Goal: Information Seeking & Learning: Learn about a topic

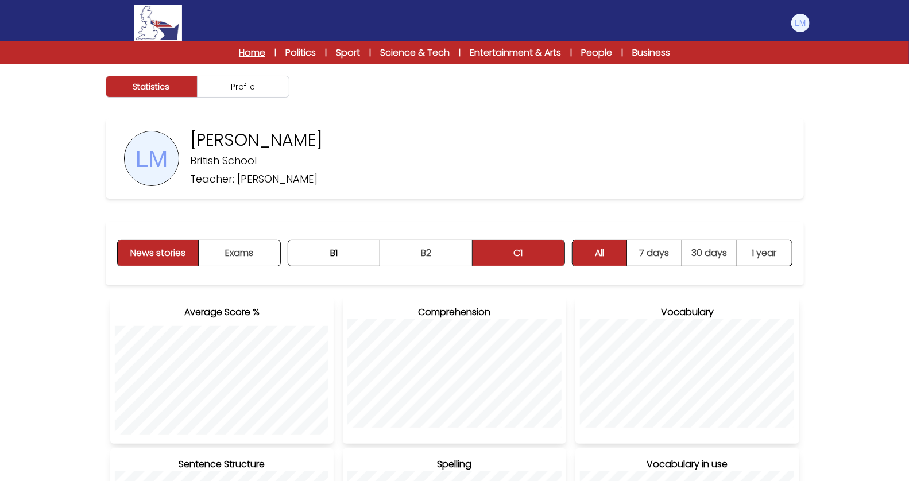
click at [257, 51] on link "Home" at bounding box center [252, 53] width 26 height 14
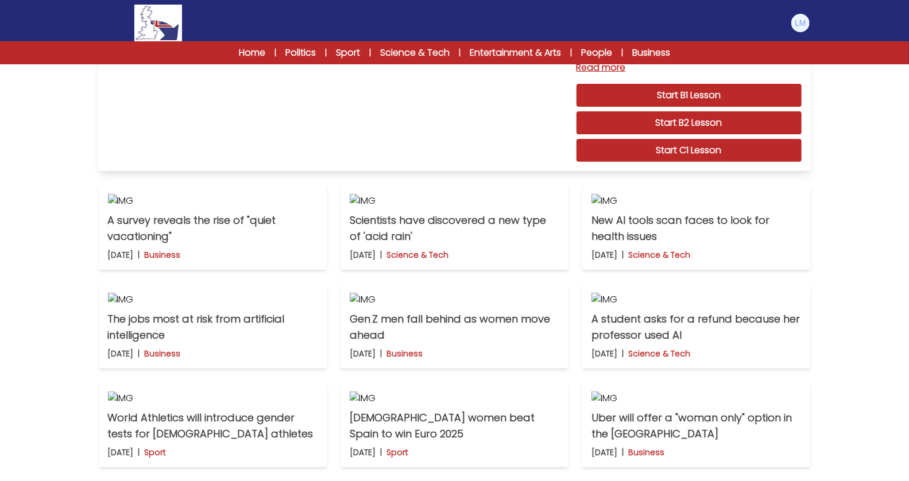
scroll to position [296, 0]
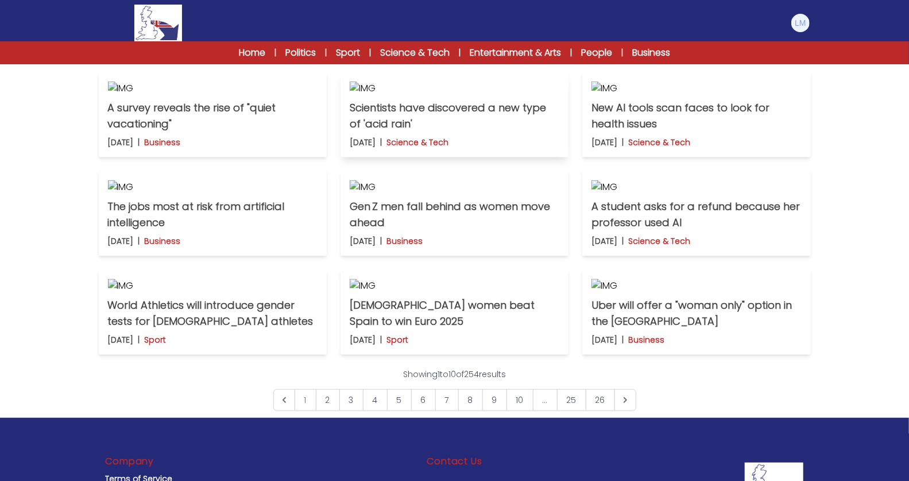
click at [460, 95] on img at bounding box center [455, 89] width 210 height 14
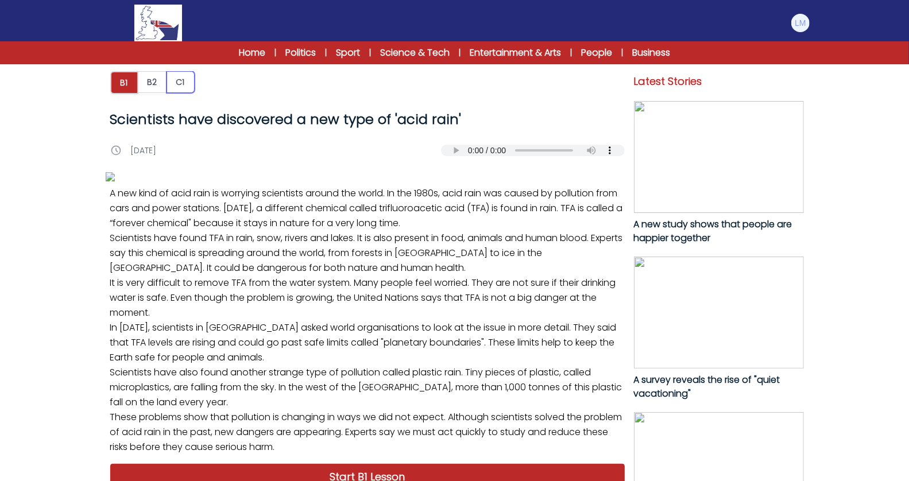
click at [179, 82] on button "C1" at bounding box center [181, 82] width 28 height 22
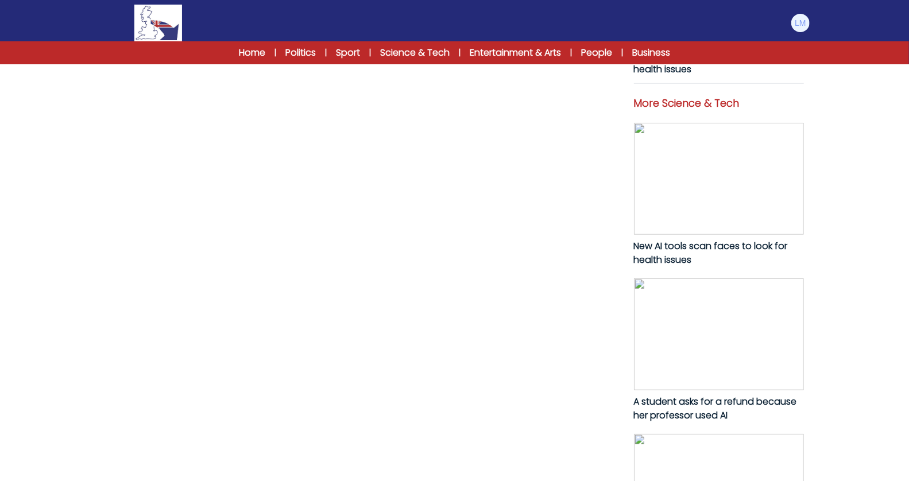
scroll to position [752, 0]
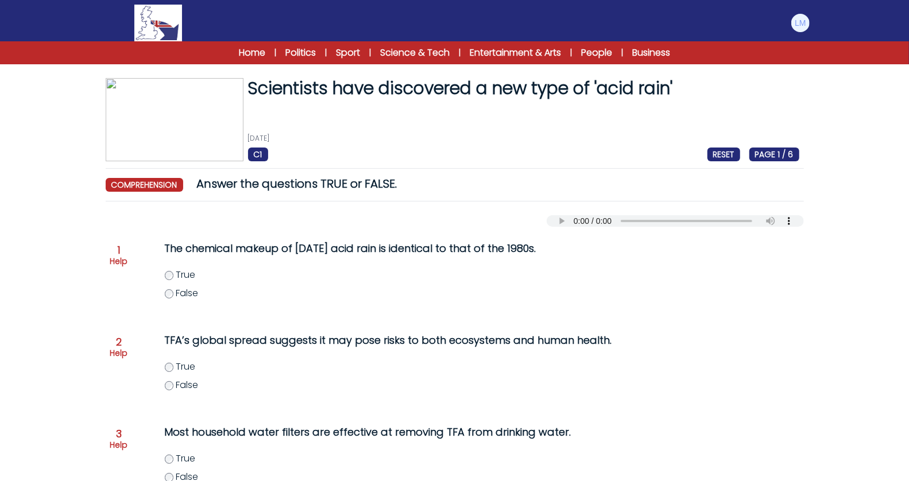
click at [177, 293] on span "False" at bounding box center [187, 293] width 22 height 13
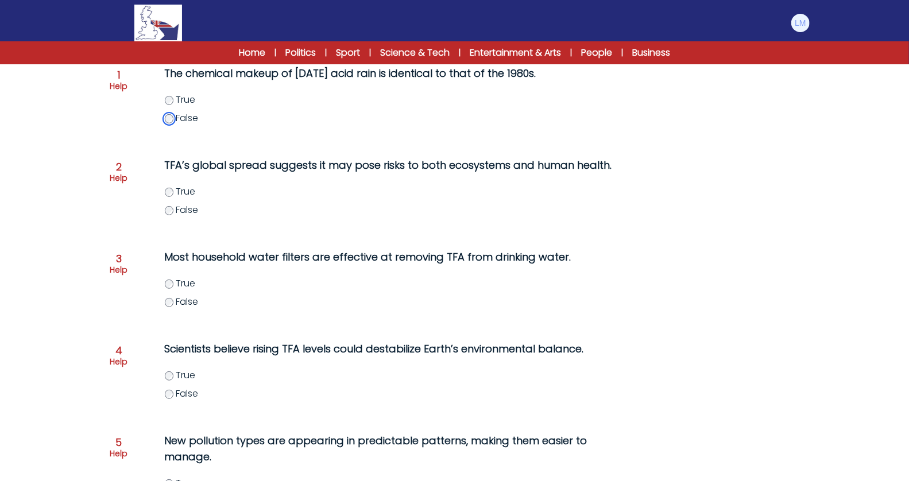
scroll to position [176, 0]
click at [185, 302] on span "False" at bounding box center [187, 301] width 22 height 13
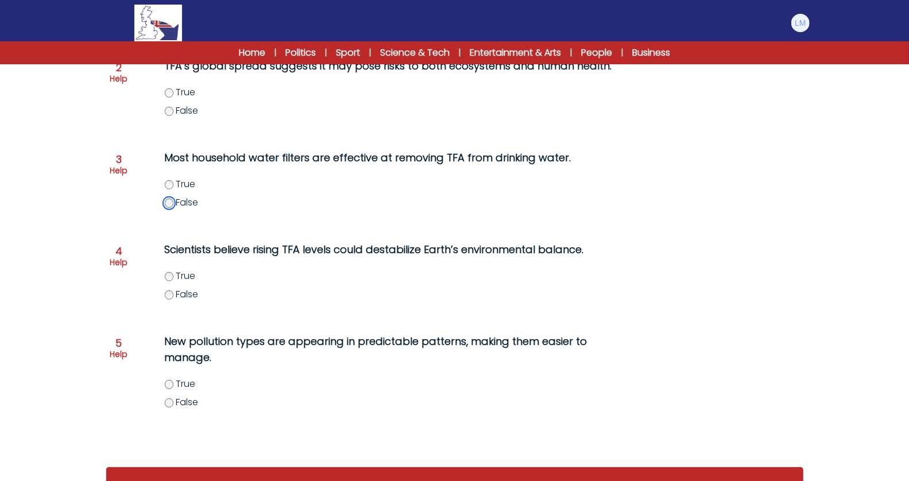
scroll to position [276, 0]
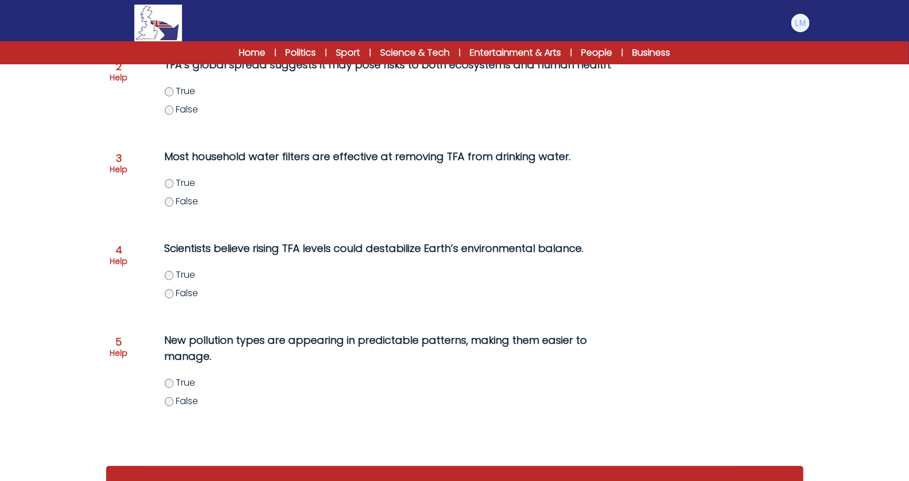
click at [183, 403] on span "False" at bounding box center [187, 401] width 22 height 13
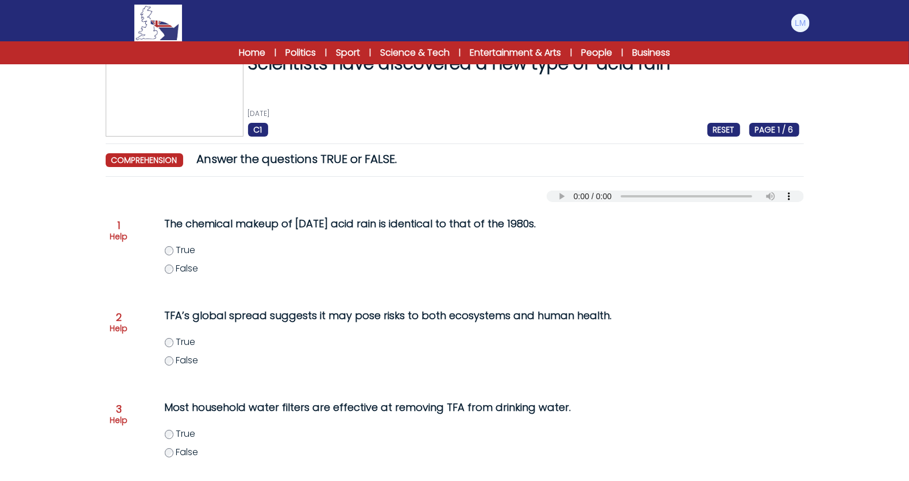
scroll to position [6, 0]
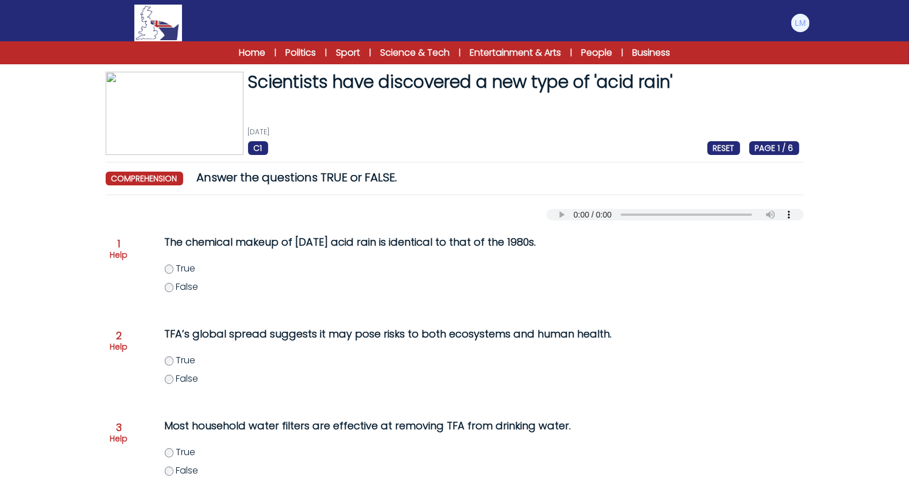
click at [180, 359] on span "True" at bounding box center [186, 360] width 20 height 13
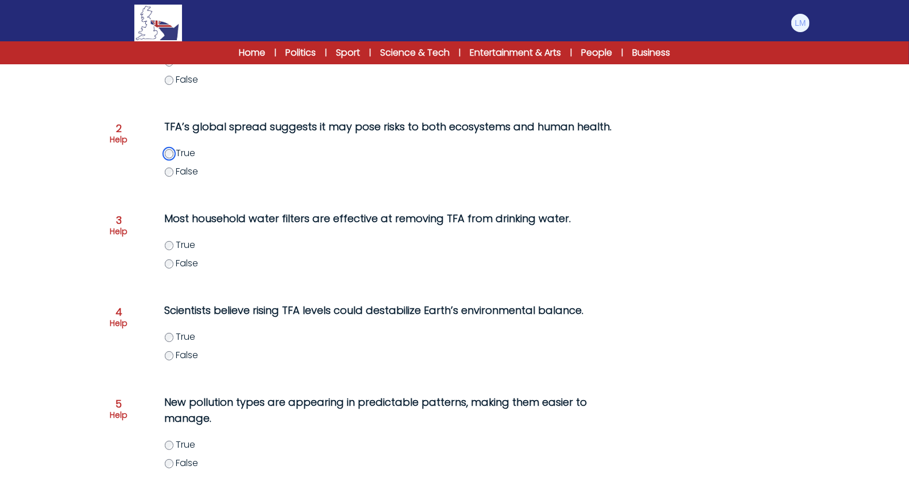
scroll to position [229, 0]
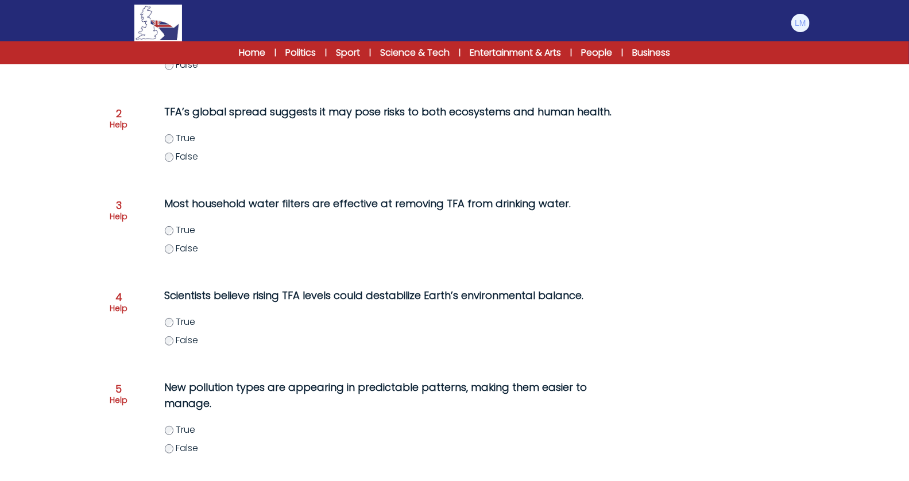
click at [183, 324] on span "True" at bounding box center [186, 321] width 20 height 13
click at [186, 341] on span "False" at bounding box center [187, 340] width 22 height 13
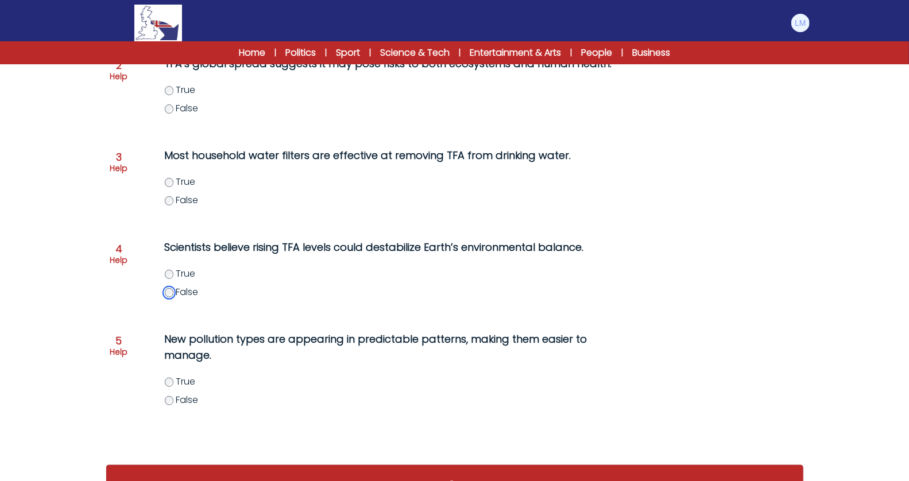
scroll to position [313, 0]
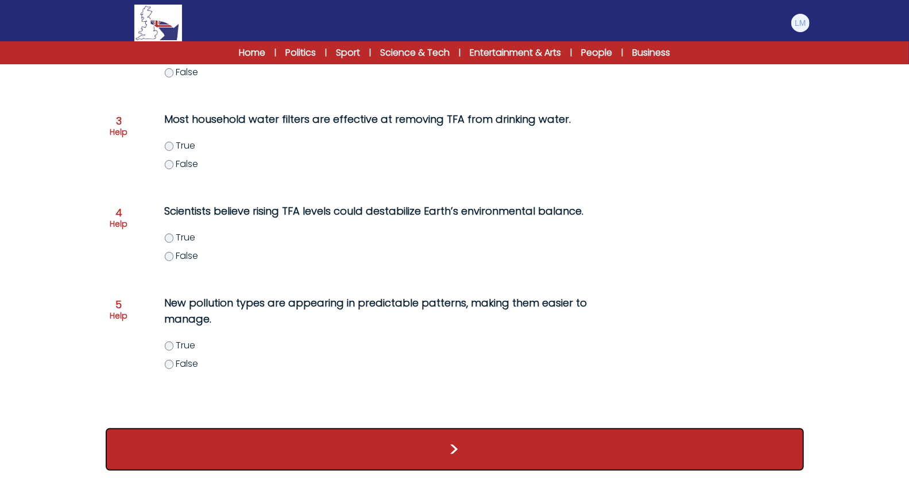
click at [351, 433] on button ">" at bounding box center [455, 450] width 699 height 43
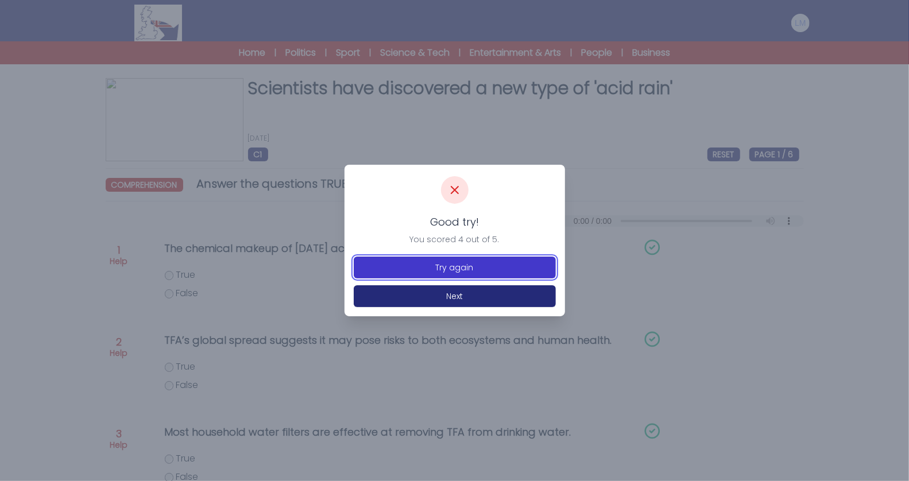
click at [484, 266] on button "Try again" at bounding box center [455, 268] width 202 height 22
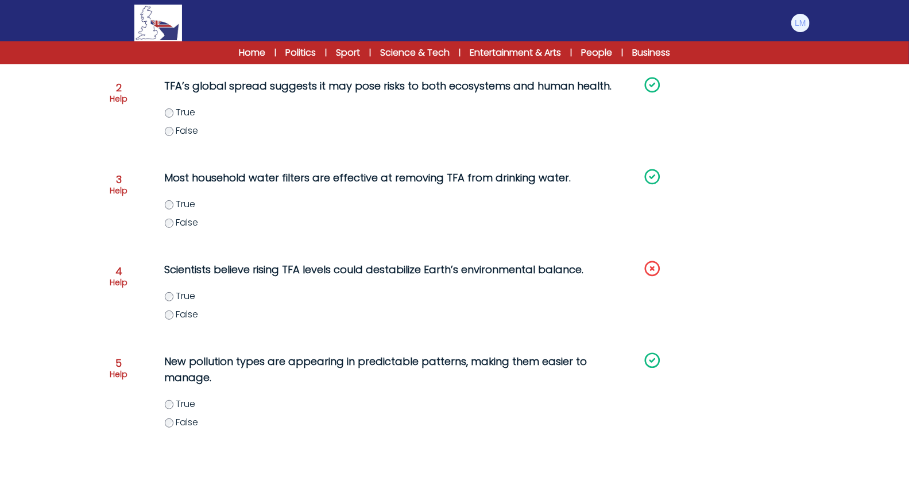
scroll to position [280, 0]
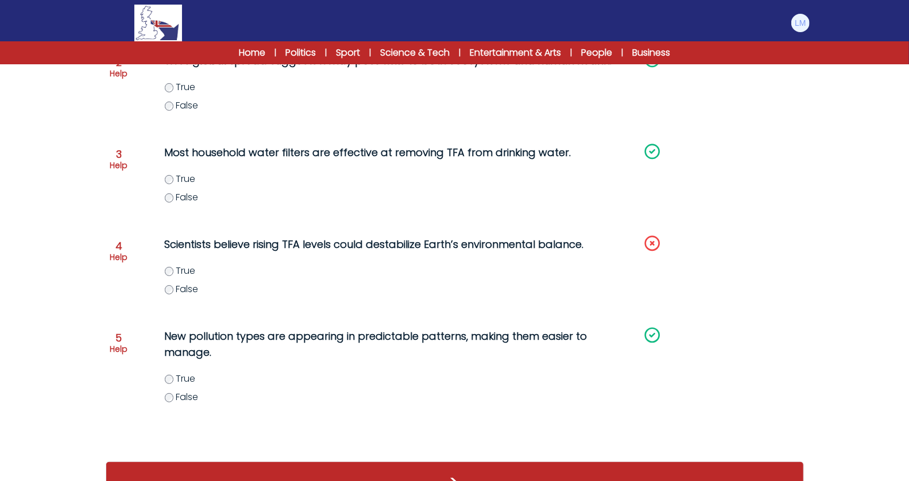
click at [187, 267] on span "True" at bounding box center [186, 270] width 20 height 13
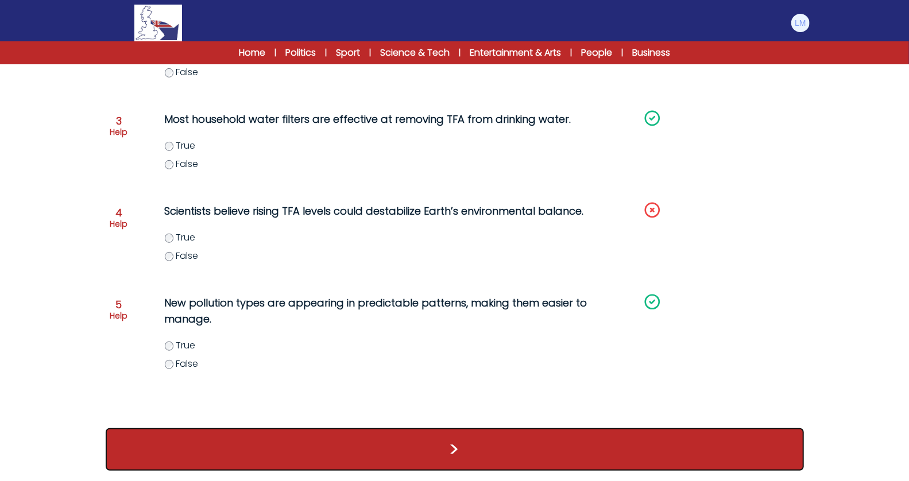
click at [227, 447] on button ">" at bounding box center [455, 450] width 699 height 43
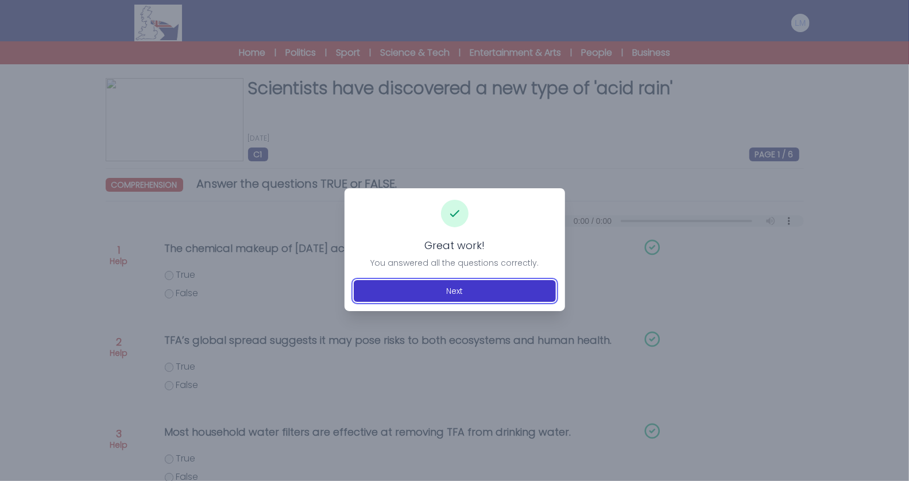
click at [403, 291] on button "Next" at bounding box center [455, 291] width 202 height 22
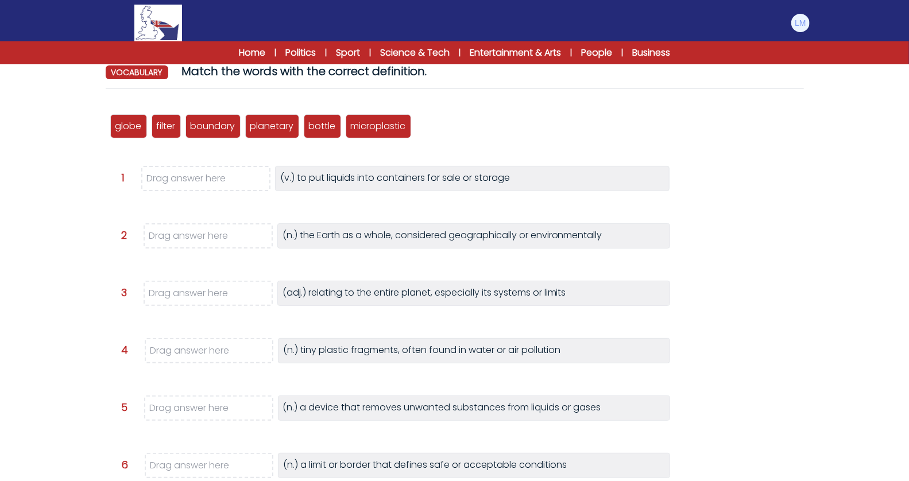
scroll to position [115, 0]
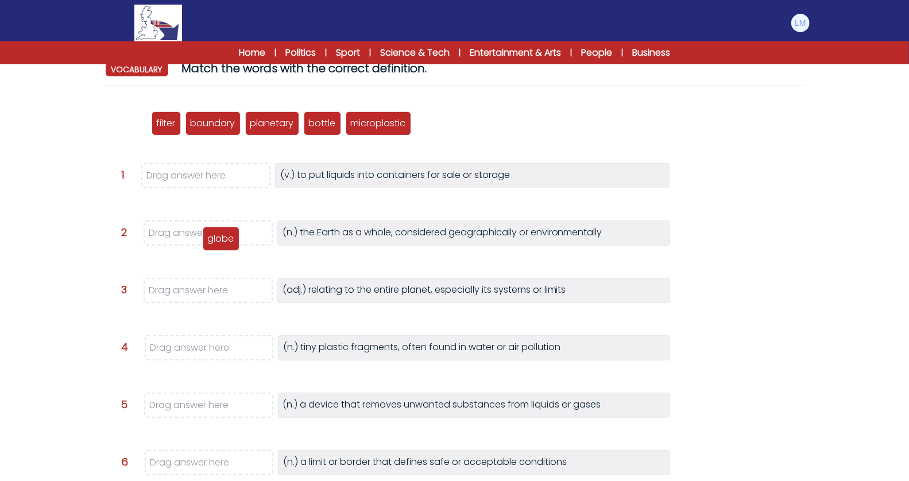
drag, startPoint x: 122, startPoint y: 129, endPoint x: 215, endPoint y: 245, distance: 147.9
click at [215, 245] on div "globe" at bounding box center [221, 239] width 37 height 24
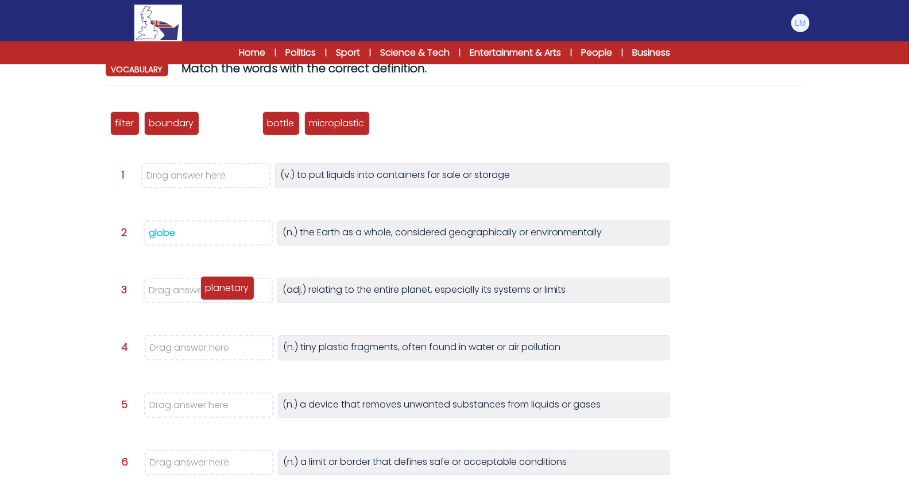
drag, startPoint x: 219, startPoint y: 125, endPoint x: 215, endPoint y: 290, distance: 164.9
click at [215, 290] on p "planetary" at bounding box center [228, 288] width 44 height 14
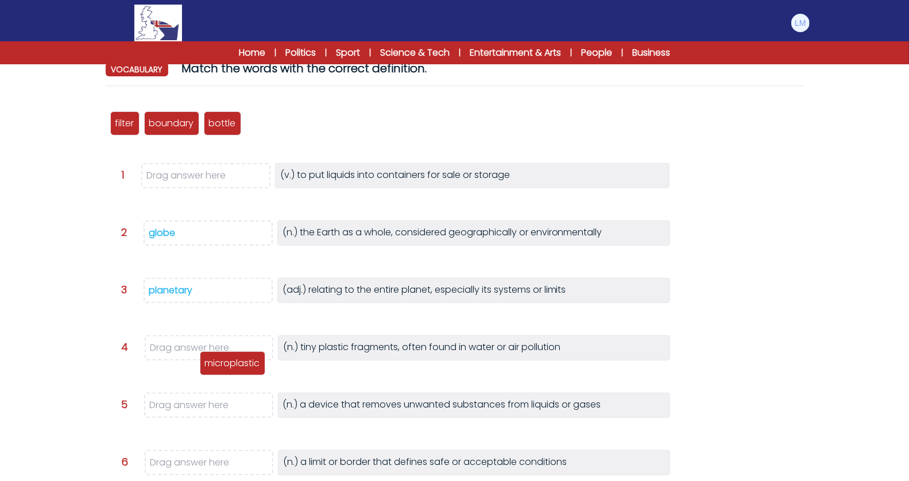
drag, startPoint x: 288, startPoint y: 126, endPoint x: 240, endPoint y: 360, distance: 238.6
click at [240, 360] on p "microplastic" at bounding box center [232, 364] width 55 height 14
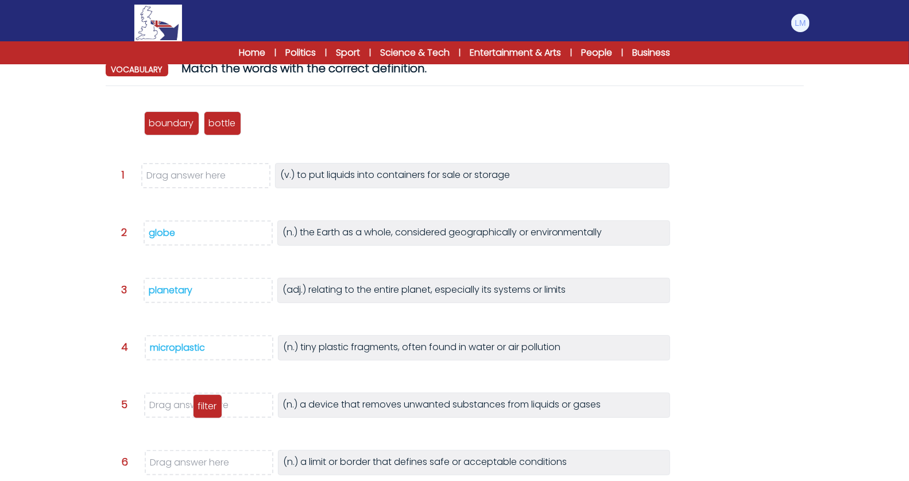
drag, startPoint x: 120, startPoint y: 128, endPoint x: 203, endPoint y: 411, distance: 295.0
click at [203, 411] on p "filter" at bounding box center [207, 407] width 19 height 14
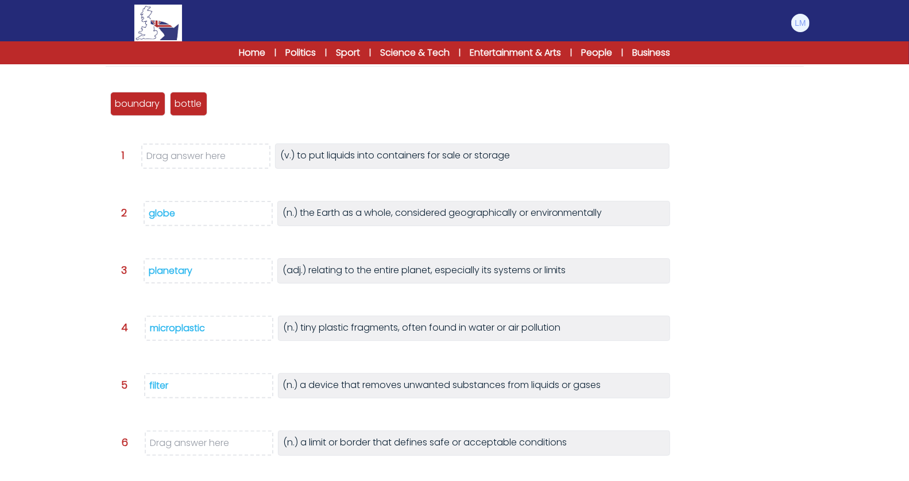
scroll to position [134, 0]
drag, startPoint x: 192, startPoint y: 105, endPoint x: 192, endPoint y: 161, distance: 56.3
click at [192, 163] on p "bottle" at bounding box center [189, 170] width 27 height 14
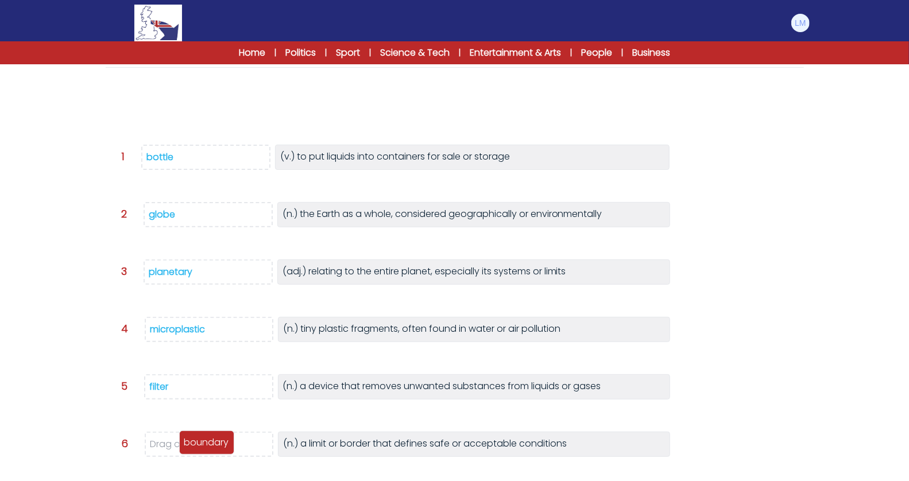
drag, startPoint x: 152, startPoint y: 121, endPoint x: 221, endPoint y: 452, distance: 338.7
click at [221, 450] on p "boundary" at bounding box center [206, 443] width 45 height 14
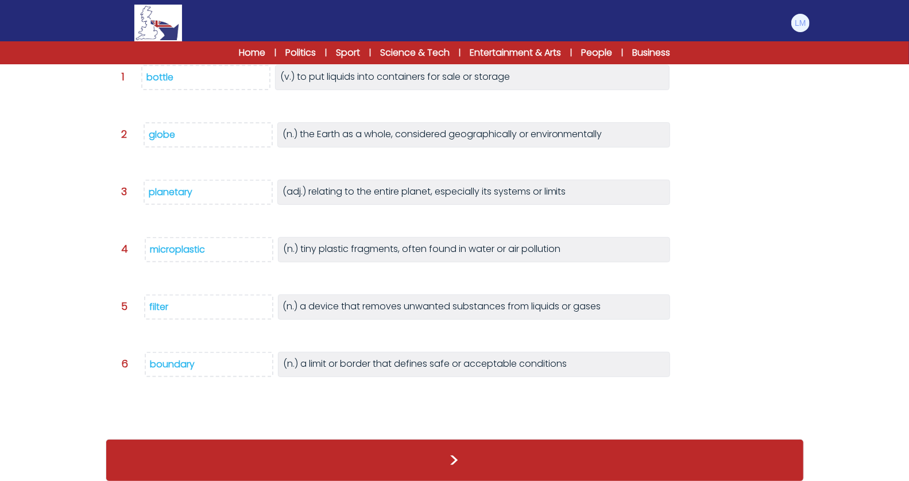
scroll to position [208, 0]
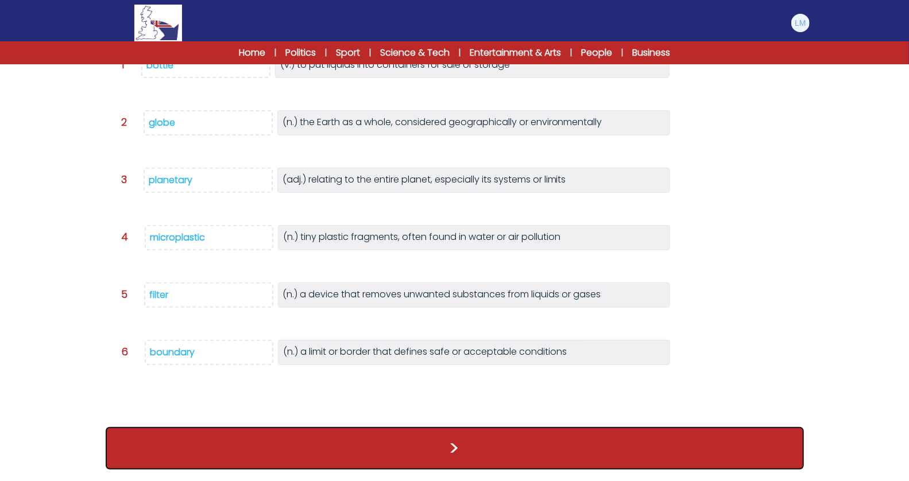
click at [487, 461] on button ">" at bounding box center [455, 448] width 699 height 43
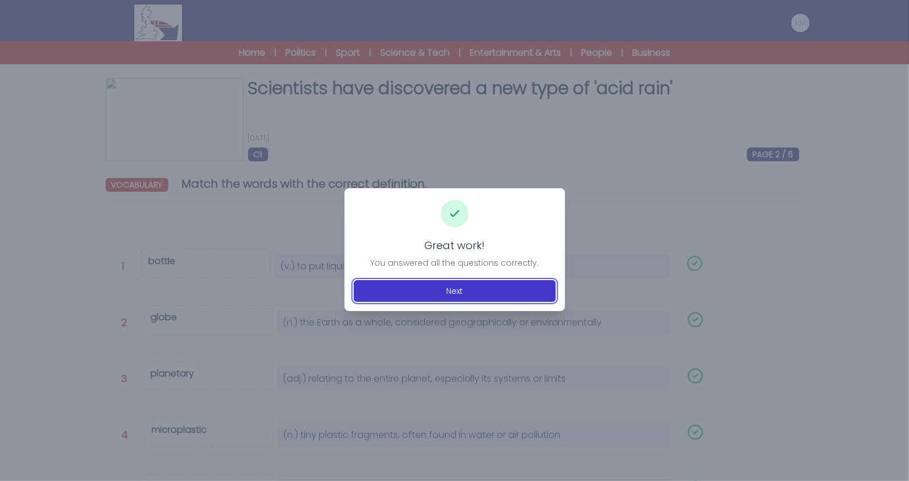
click at [474, 292] on button "Next" at bounding box center [455, 291] width 202 height 22
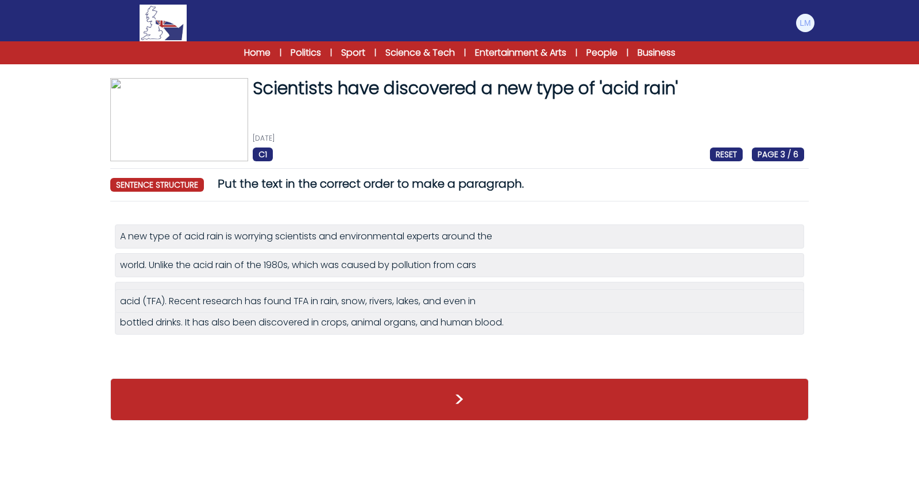
drag, startPoint x: 363, startPoint y: 358, endPoint x: 363, endPoint y: 310, distance: 47.7
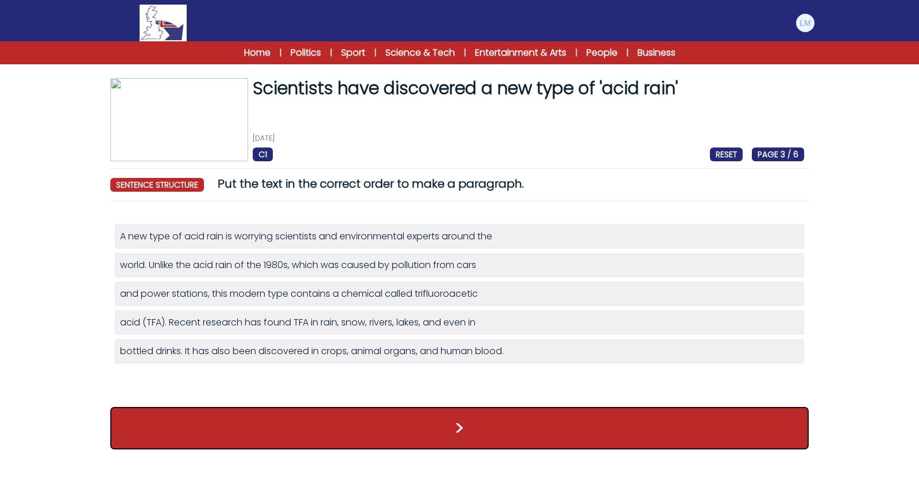
click at [354, 417] on button ">" at bounding box center [459, 428] width 699 height 43
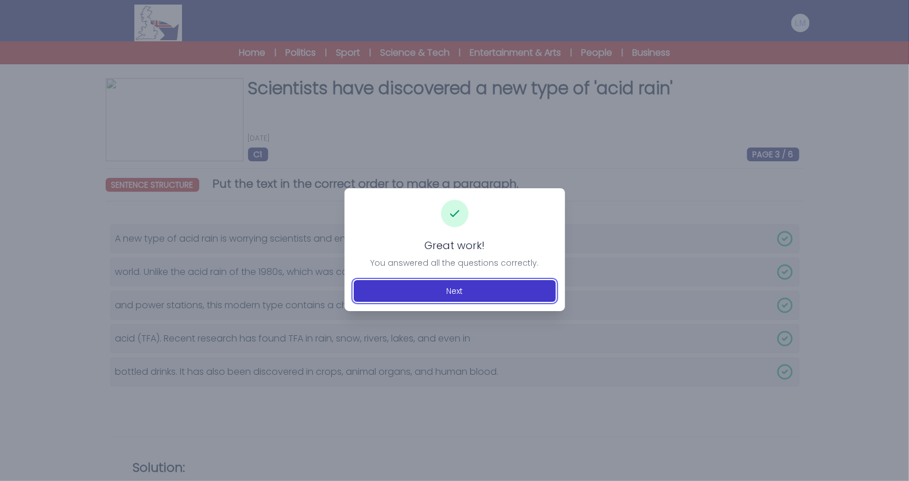
click at [434, 297] on button "Next" at bounding box center [455, 291] width 202 height 22
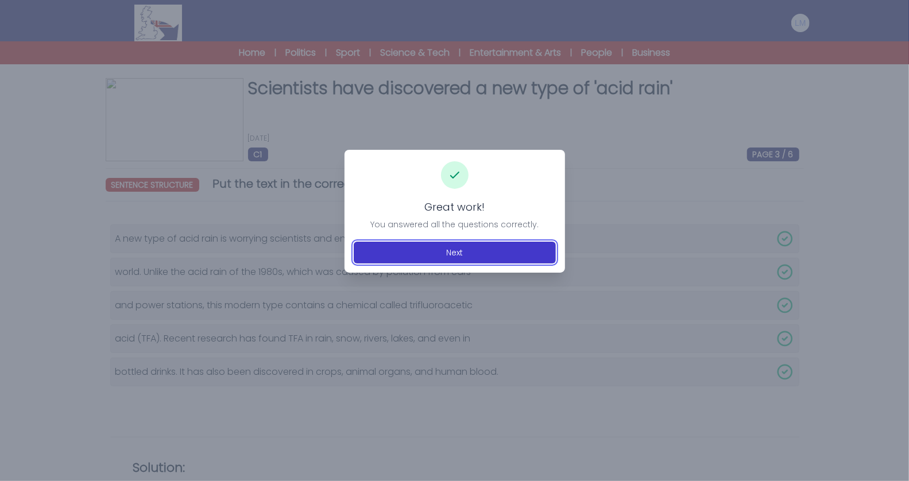
scroll to position [55, 0]
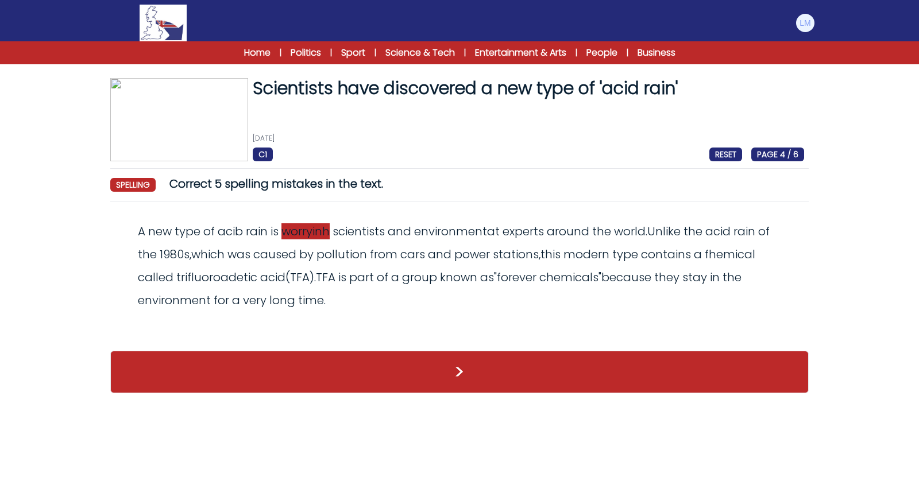
click at [325, 231] on span "worryinh" at bounding box center [305, 231] width 48 height 16
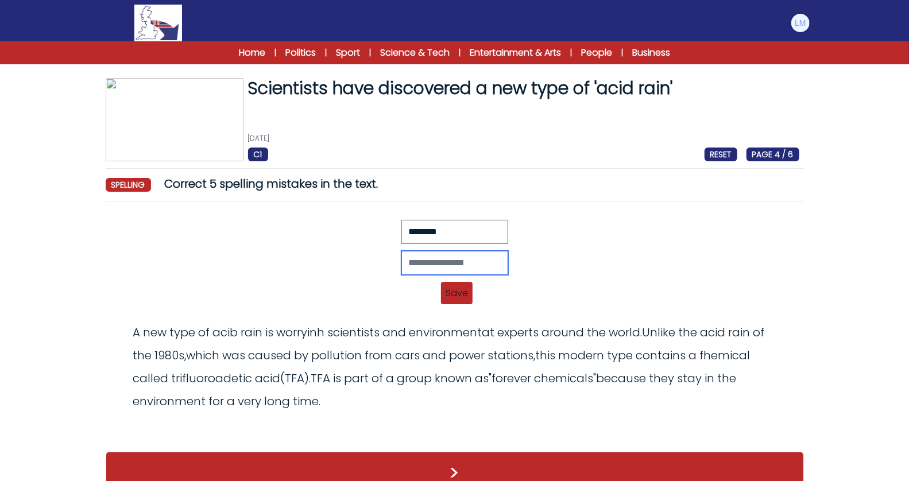
click at [452, 256] on input "text" at bounding box center [455, 263] width 107 height 24
type input "*******"
click at [452, 291] on span "Save" at bounding box center [457, 293] width 32 height 22
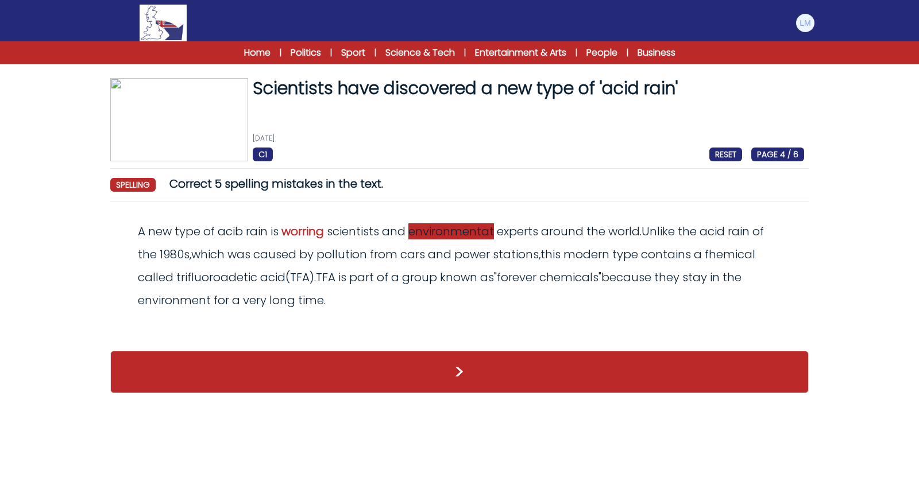
click at [477, 232] on span "environmentat" at bounding box center [451, 231] width 86 height 16
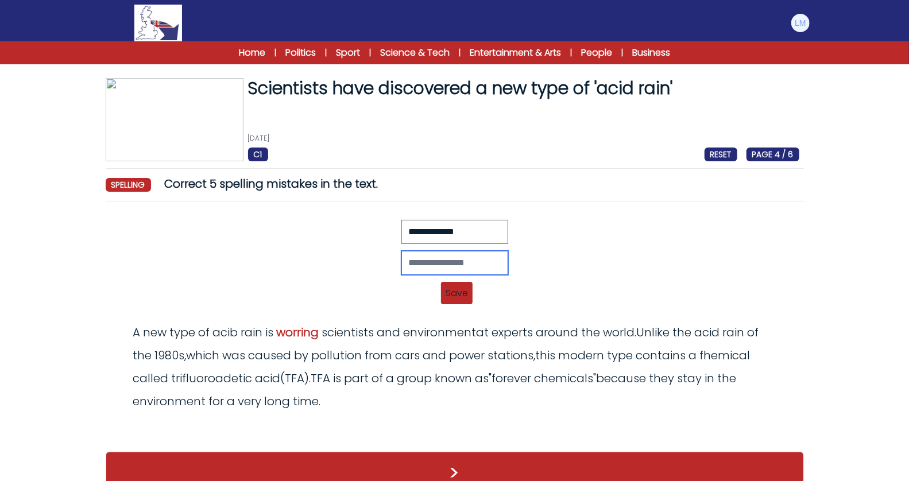
click at [479, 260] on input "text" at bounding box center [455, 263] width 107 height 24
type input "**********"
click at [459, 283] on span "Save" at bounding box center [457, 293] width 32 height 22
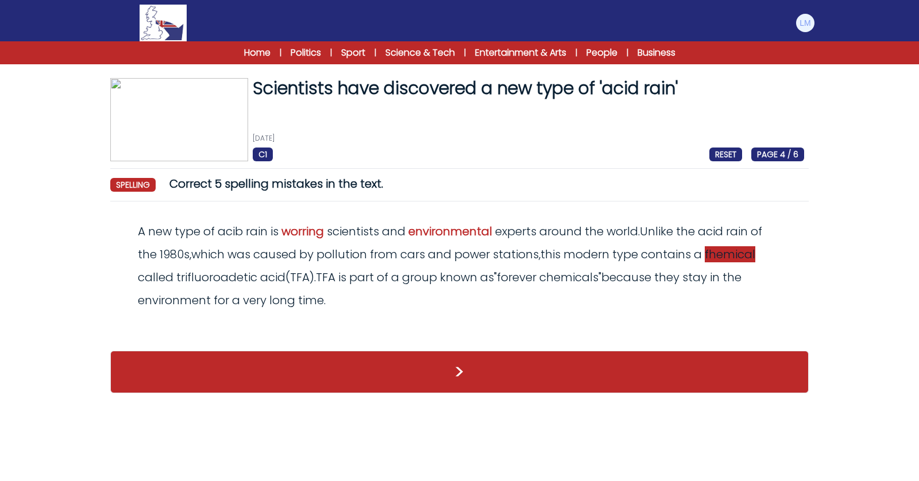
click at [720, 257] on span "fhemical" at bounding box center [730, 254] width 51 height 16
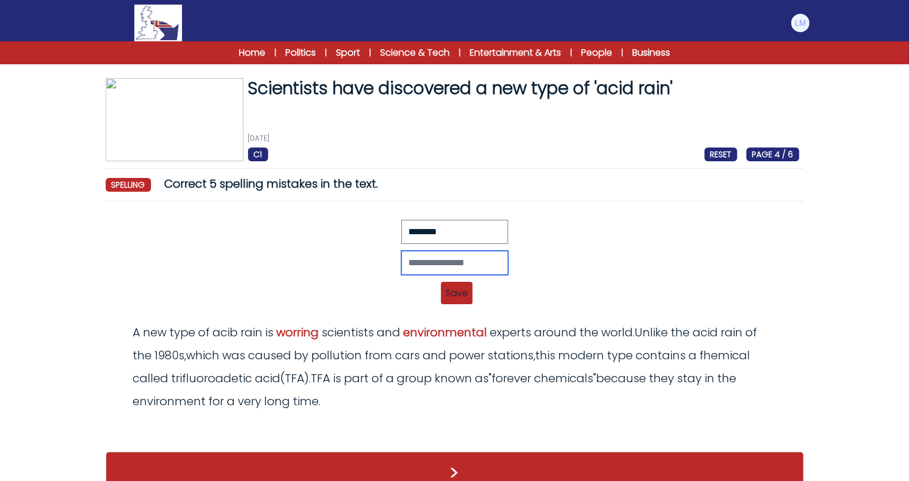
click at [460, 263] on input "text" at bounding box center [455, 263] width 107 height 24
type input "********"
click at [457, 282] on span "Save" at bounding box center [457, 293] width 32 height 22
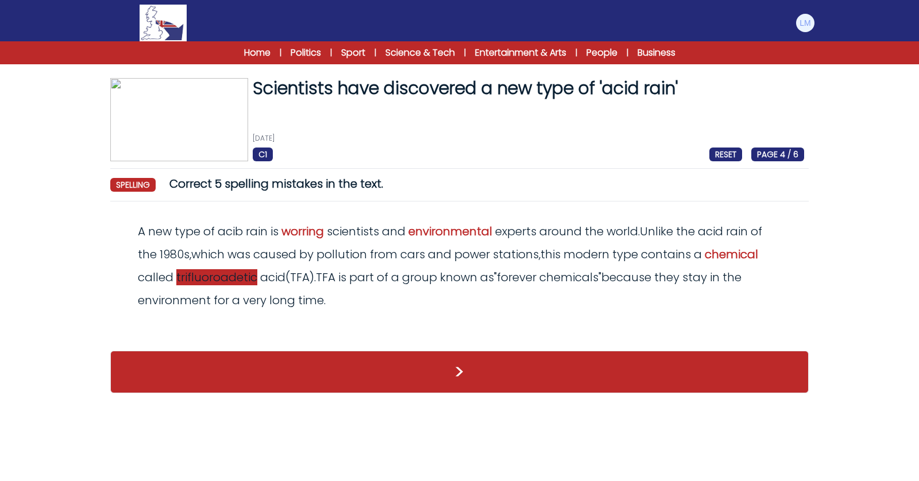
click at [236, 280] on span "trifluoroadetic" at bounding box center [216, 277] width 81 height 16
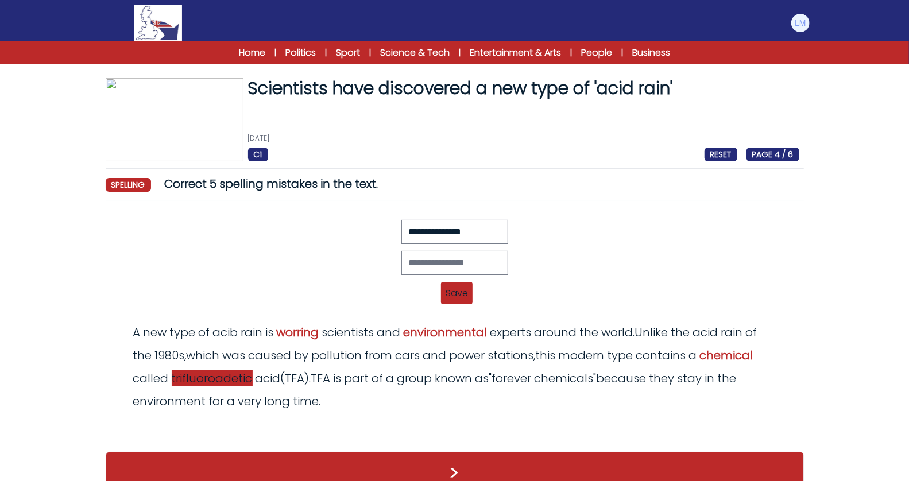
click at [230, 375] on span "trifluoroadetic" at bounding box center [212, 379] width 81 height 16
click at [213, 385] on div "A new type of acib rain is worring scientists and environmental experts around …" at bounding box center [454, 367] width 689 height 92
click at [214, 383] on span "trifluoroadetic" at bounding box center [212, 379] width 81 height 16
click at [456, 257] on input "text" at bounding box center [455, 263] width 107 height 24
type input "**********"
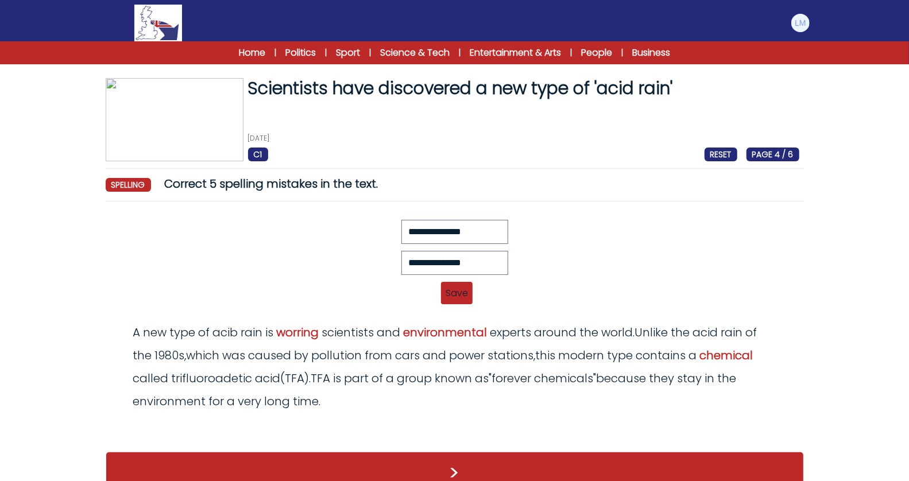
click at [453, 289] on span "Save" at bounding box center [457, 293] width 32 height 22
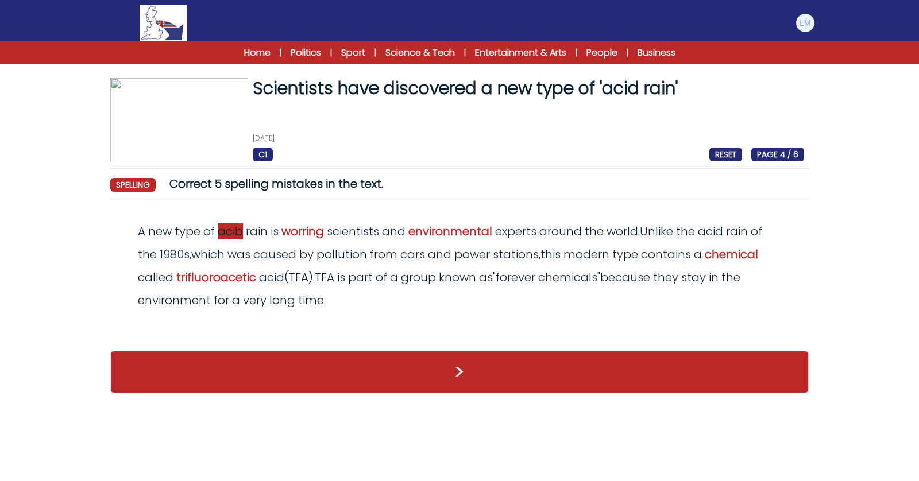
click at [232, 232] on span "acib" at bounding box center [230, 231] width 25 height 16
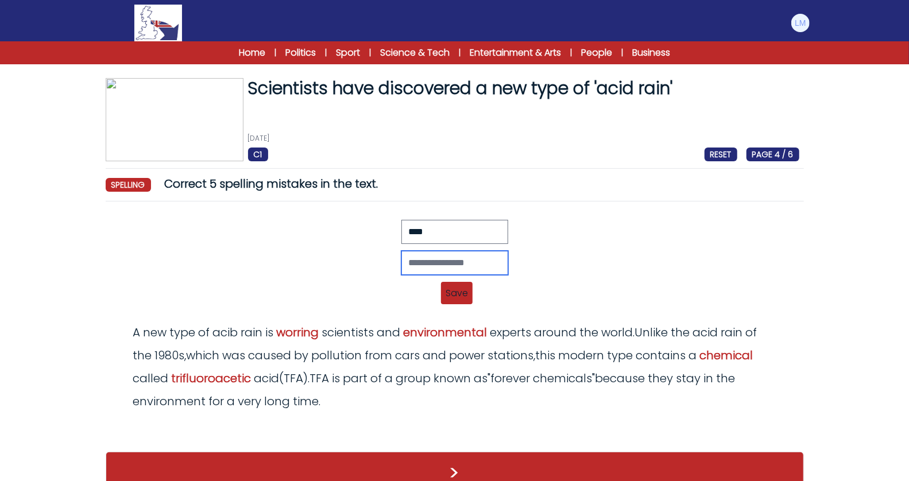
click at [437, 256] on input "text" at bounding box center [455, 263] width 107 height 24
type input "****"
click at [453, 303] on div "**** Revert Save A new type of acib rain is worryinh scientists and environment…" at bounding box center [454, 266] width 689 height 92
click at [456, 294] on span "Save" at bounding box center [457, 293] width 32 height 22
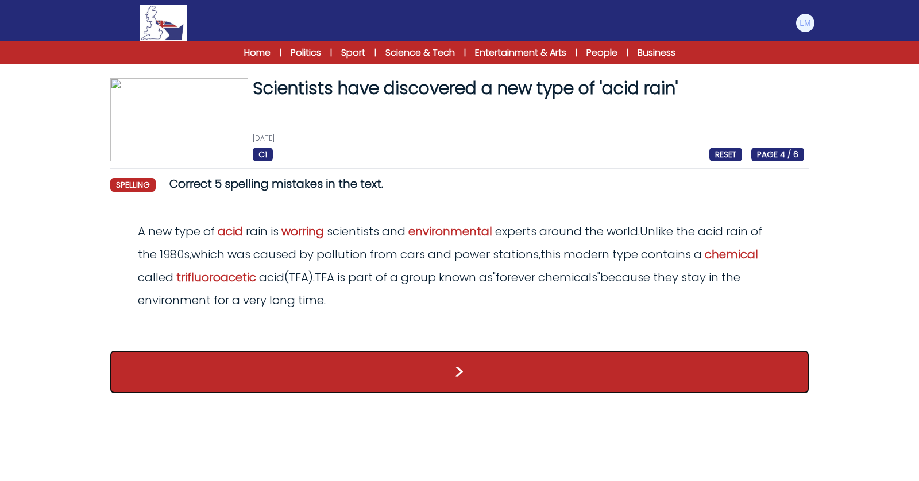
click at [460, 388] on button ">" at bounding box center [459, 372] width 699 height 43
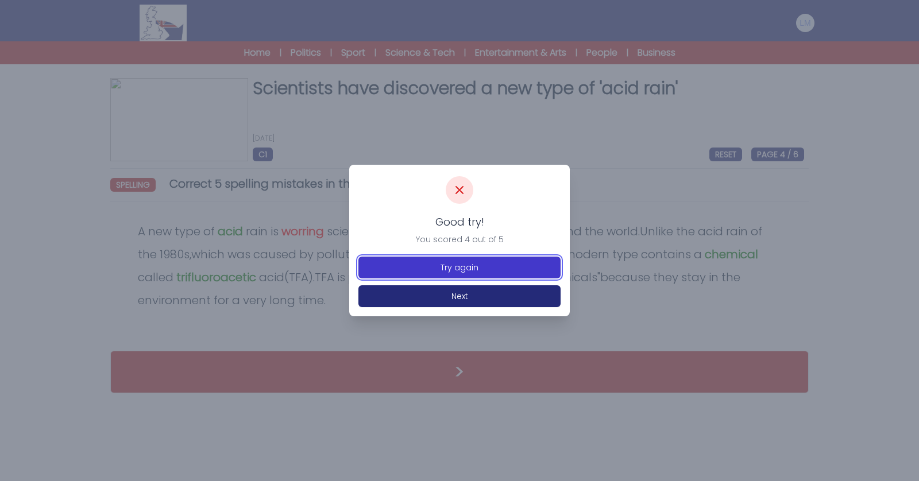
click at [479, 269] on button "Try again" at bounding box center [459, 268] width 202 height 22
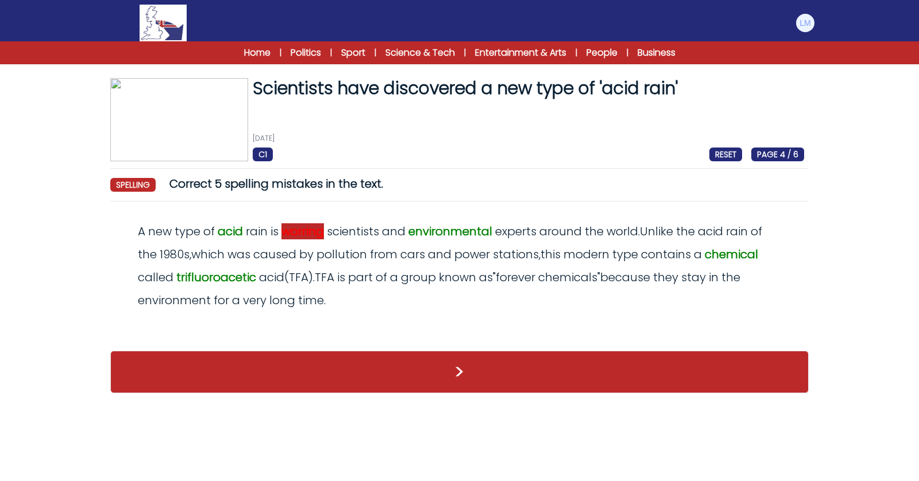
click at [292, 235] on span "worring" at bounding box center [302, 231] width 43 height 16
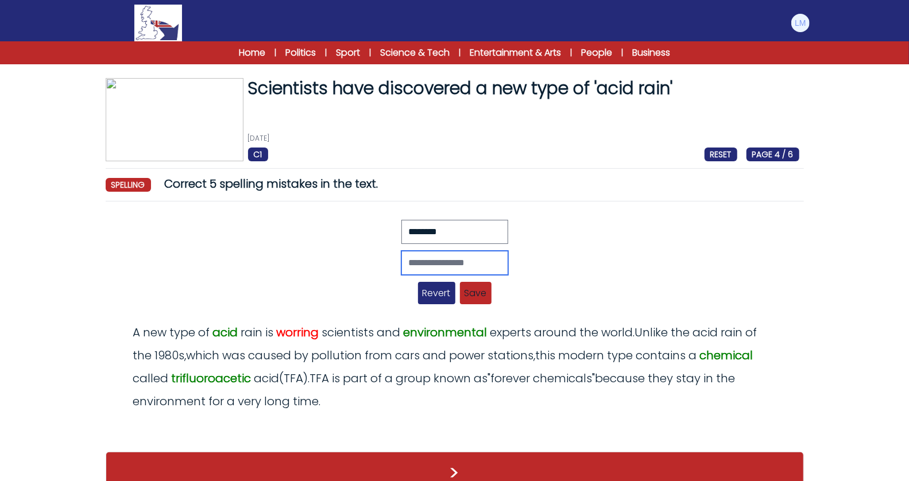
click at [437, 254] on input "text" at bounding box center [455, 263] width 107 height 24
type input "********"
click at [483, 288] on span "Save" at bounding box center [476, 293] width 32 height 22
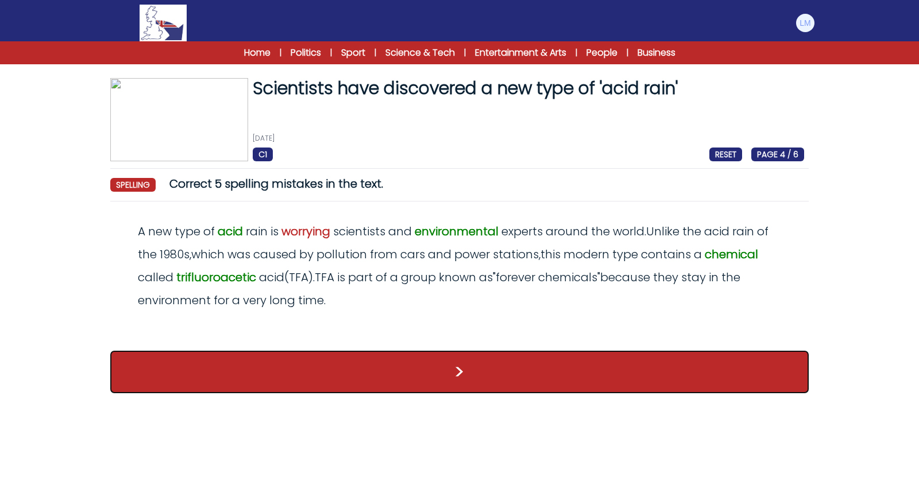
click at [463, 372] on button ">" at bounding box center [459, 372] width 699 height 43
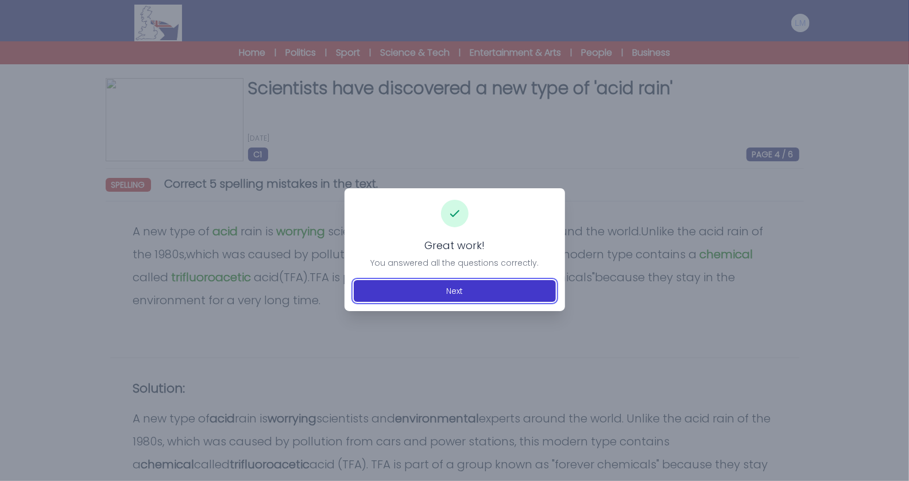
click at [453, 283] on button "Next" at bounding box center [455, 291] width 202 height 22
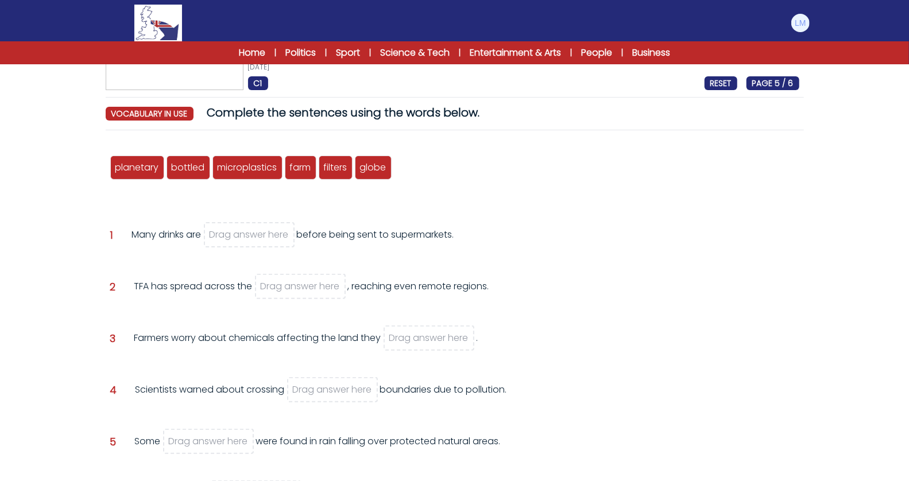
scroll to position [72, 0]
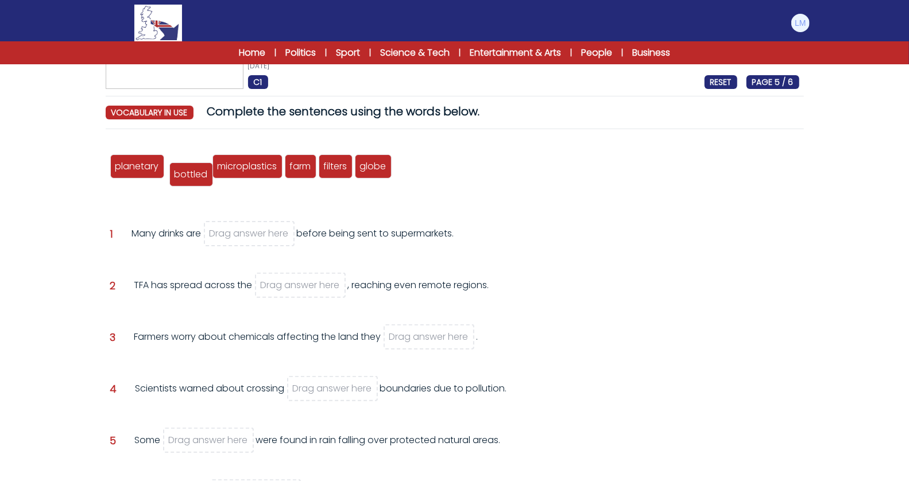
click at [192, 172] on span "bottled" at bounding box center [191, 174] width 33 height 13
drag, startPoint x: 375, startPoint y: 168, endPoint x: 311, endPoint y: 286, distance: 134.4
click at [311, 286] on span "globe" at bounding box center [310, 285] width 26 height 13
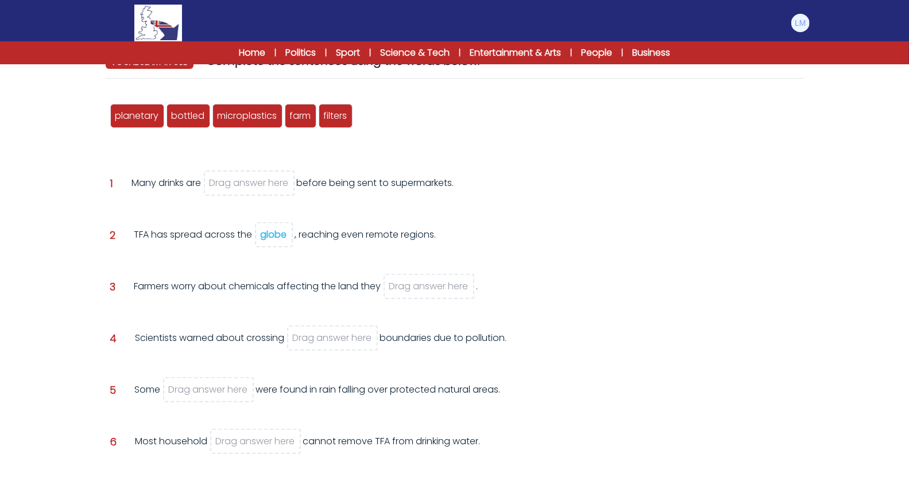
scroll to position [125, 0]
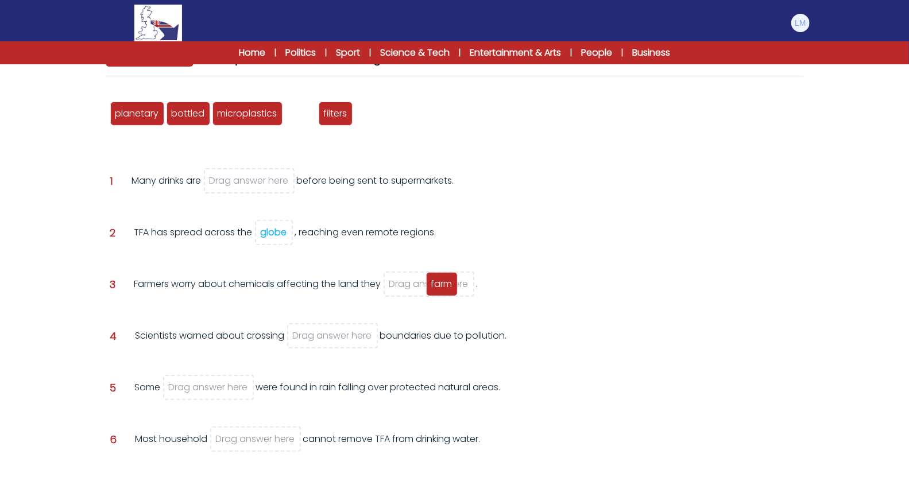
drag, startPoint x: 298, startPoint y: 113, endPoint x: 439, endPoint y: 283, distance: 221.5
click at [439, 283] on span "farm" at bounding box center [441, 283] width 21 height 13
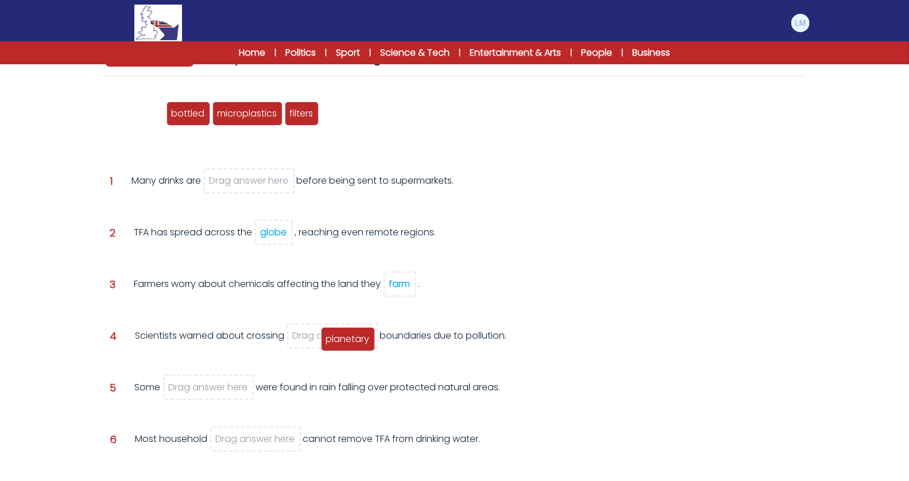
drag, startPoint x: 149, startPoint y: 113, endPoint x: 359, endPoint y: 337, distance: 307.3
click at [360, 337] on span "planetary" at bounding box center [348, 339] width 44 height 13
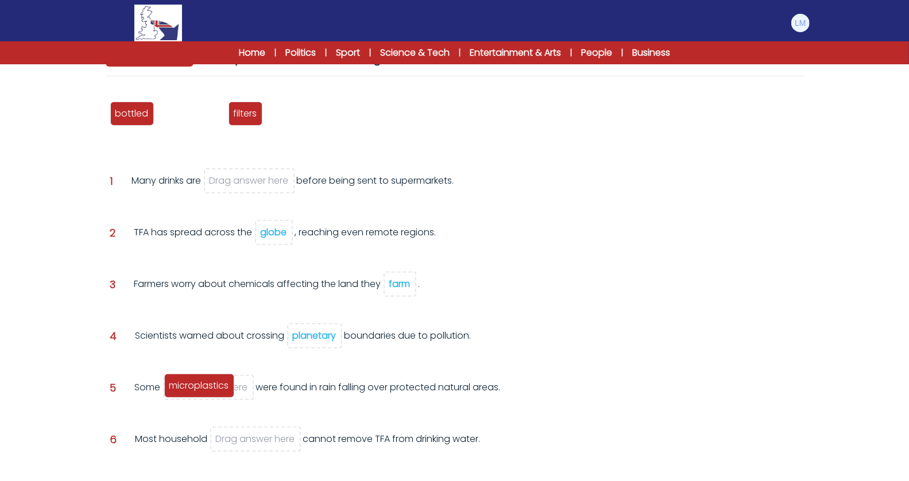
drag, startPoint x: 179, startPoint y: 114, endPoint x: 187, endPoint y: 388, distance: 273.6
click at [187, 388] on span "microplastics" at bounding box center [199, 385] width 60 height 13
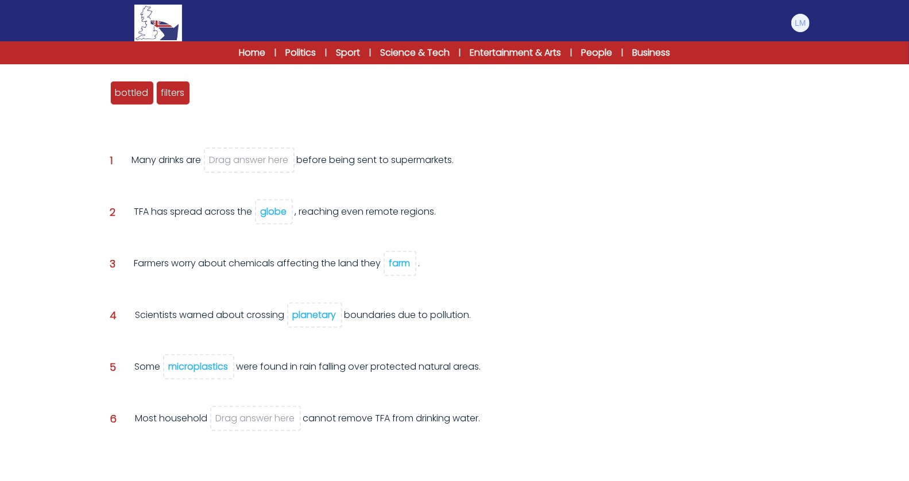
scroll to position [153, 0]
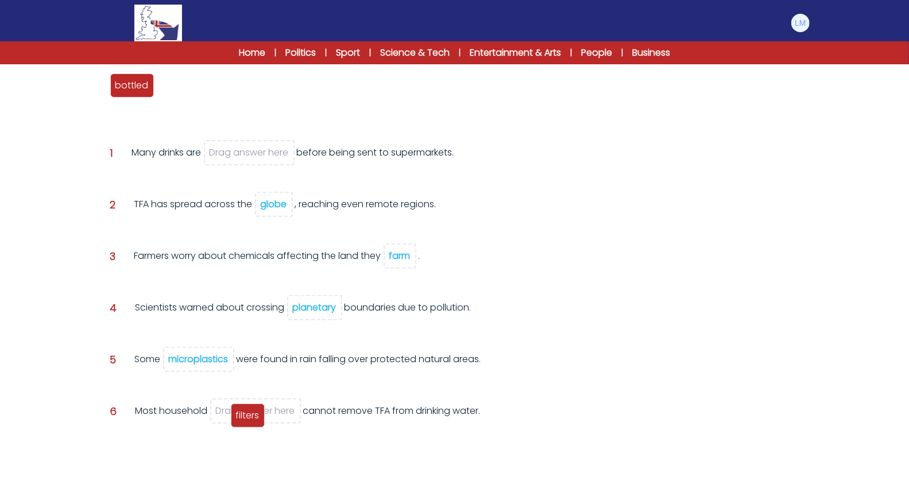
drag, startPoint x: 174, startPoint y: 82, endPoint x: 250, endPoint y: 411, distance: 337.4
click at [250, 411] on span "filters" at bounding box center [248, 415] width 24 height 13
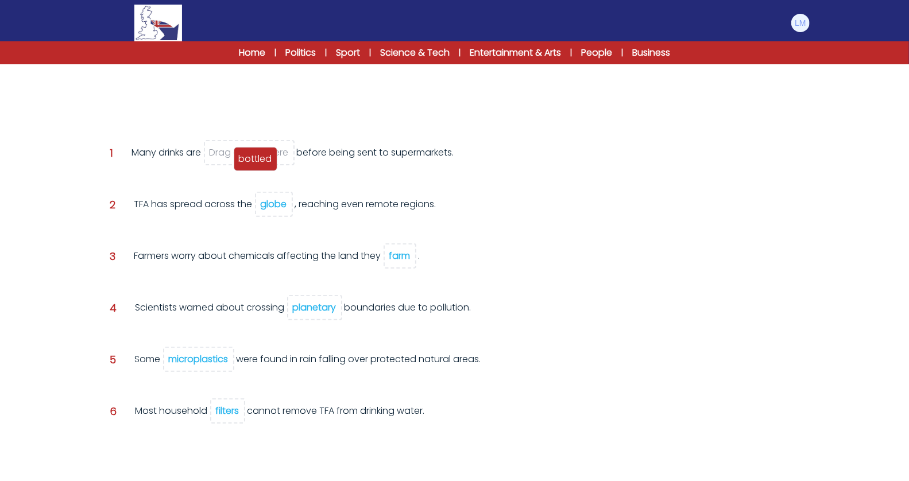
drag, startPoint x: 136, startPoint y: 83, endPoint x: 259, endPoint y: 155, distance: 142.6
click at [259, 155] on span "bottled" at bounding box center [255, 158] width 33 height 13
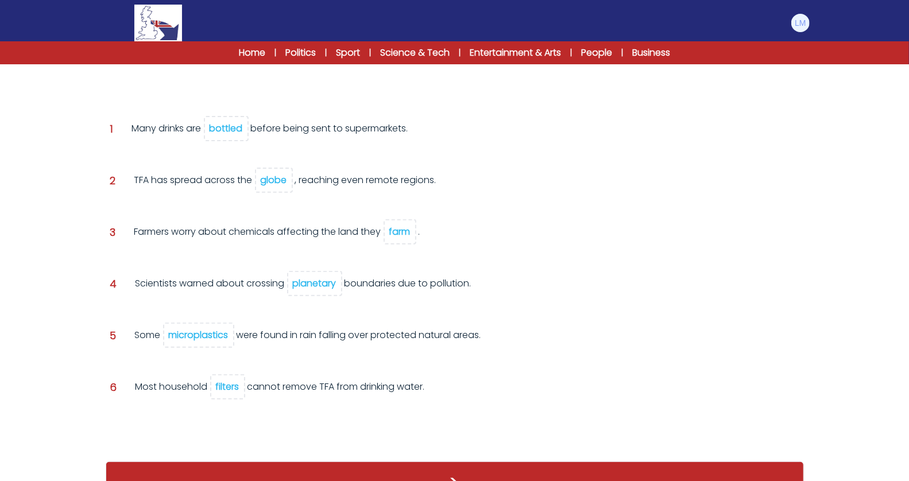
scroll to position [184, 0]
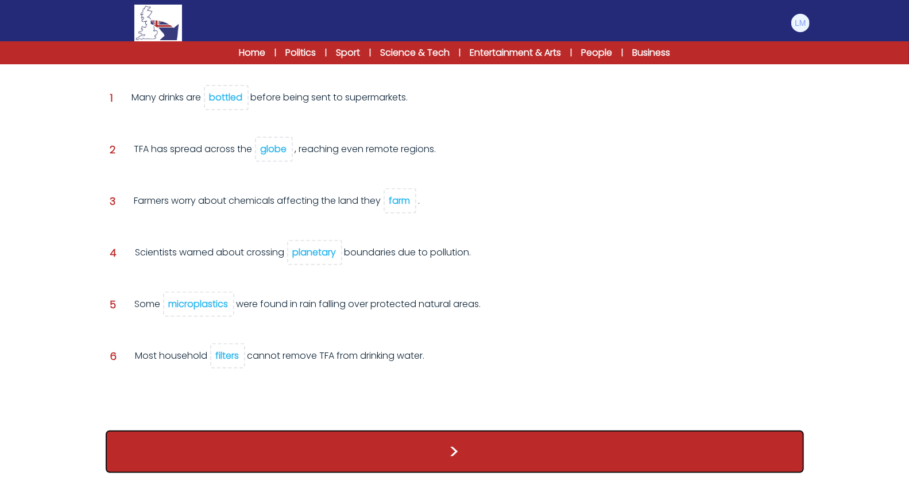
click at [339, 452] on button ">" at bounding box center [455, 452] width 699 height 43
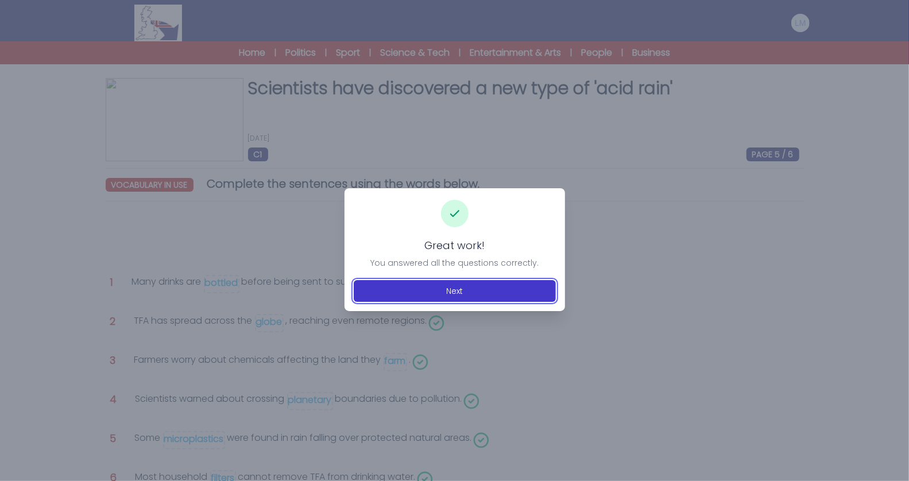
click at [513, 294] on button "Next" at bounding box center [455, 291] width 202 height 22
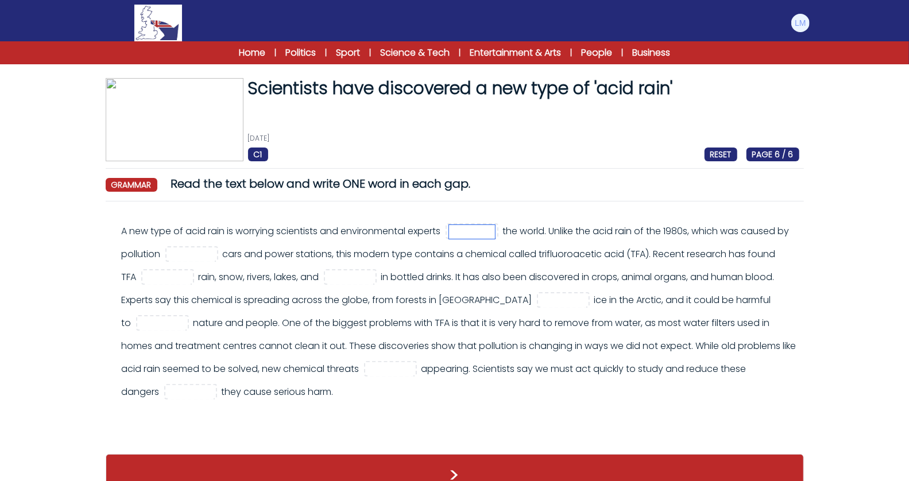
click at [465, 233] on input "text" at bounding box center [472, 232] width 46 height 14
type input "******"
click at [202, 252] on input "text" at bounding box center [192, 255] width 46 height 14
type input "**"
click at [170, 275] on input "text" at bounding box center [168, 278] width 46 height 14
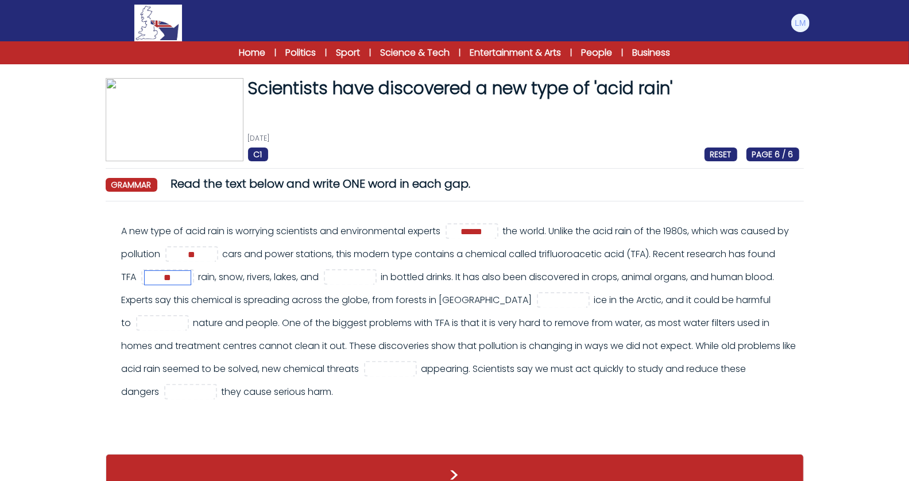
type input "**"
click at [352, 279] on input "text" at bounding box center [350, 278] width 46 height 14
type input "****"
click at [541, 295] on input "text" at bounding box center [564, 301] width 46 height 14
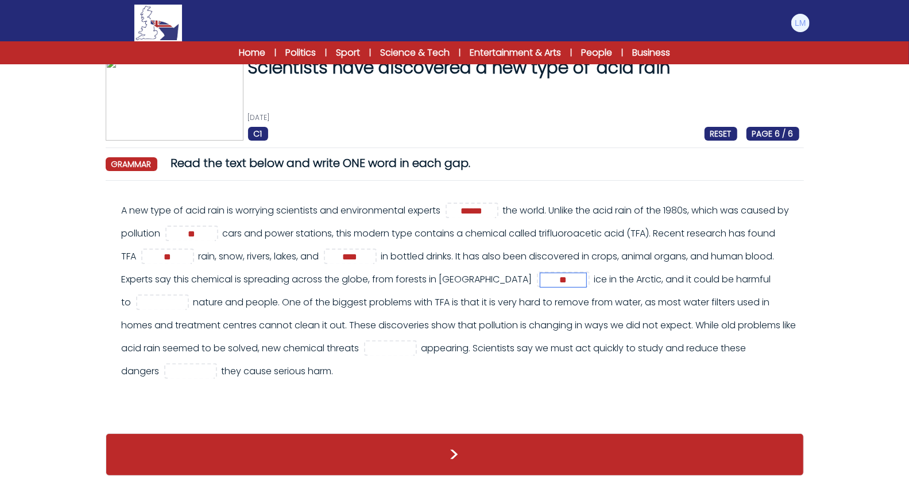
scroll to position [26, 0]
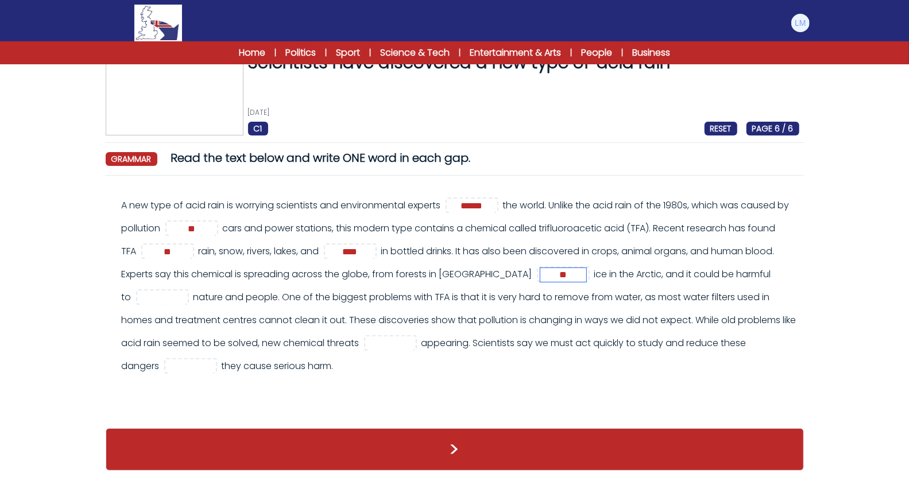
type input "**"
click at [186, 291] on input "text" at bounding box center [163, 298] width 46 height 14
type input "****"
click at [368, 344] on input "text" at bounding box center [391, 344] width 46 height 14
type input "*****"
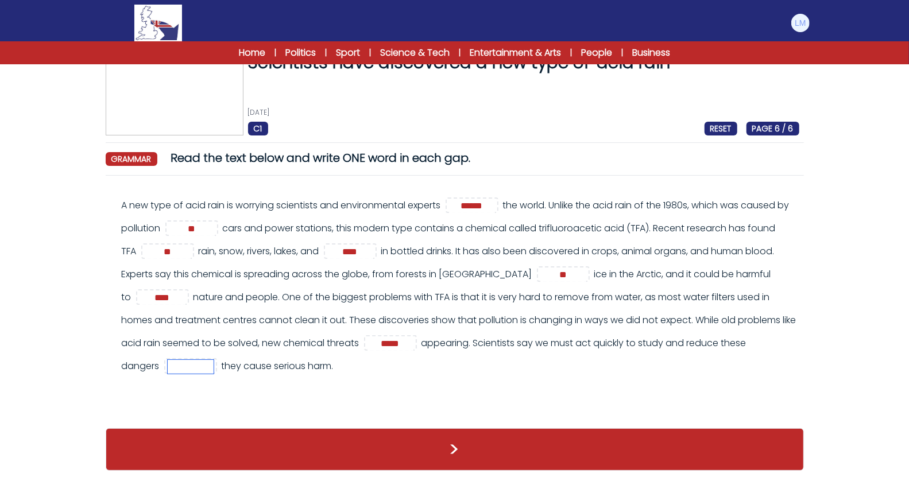
click at [168, 369] on input "text" at bounding box center [191, 367] width 46 height 14
type input "*********"
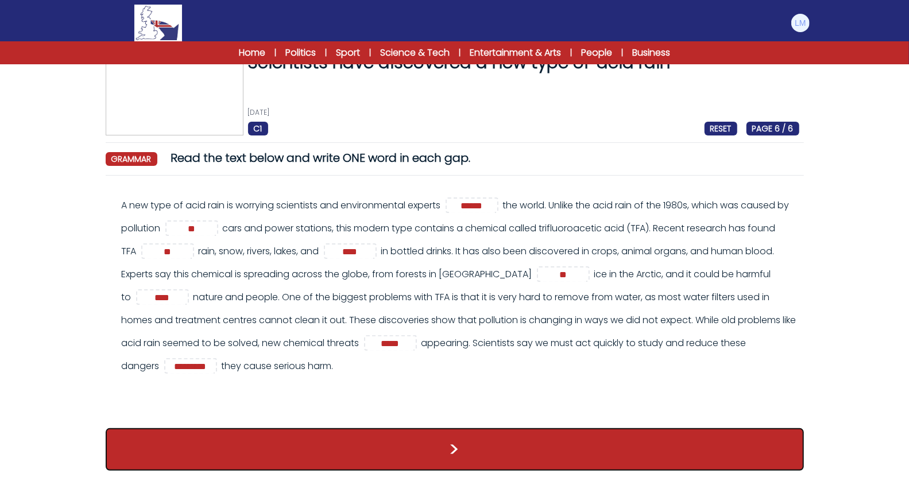
click at [230, 431] on button ">" at bounding box center [455, 450] width 699 height 43
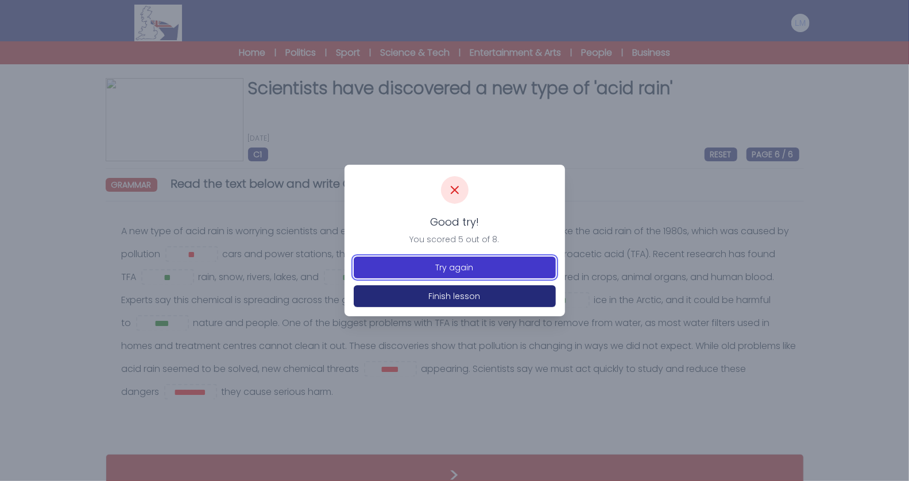
click at [474, 271] on button "Try again" at bounding box center [455, 268] width 202 height 22
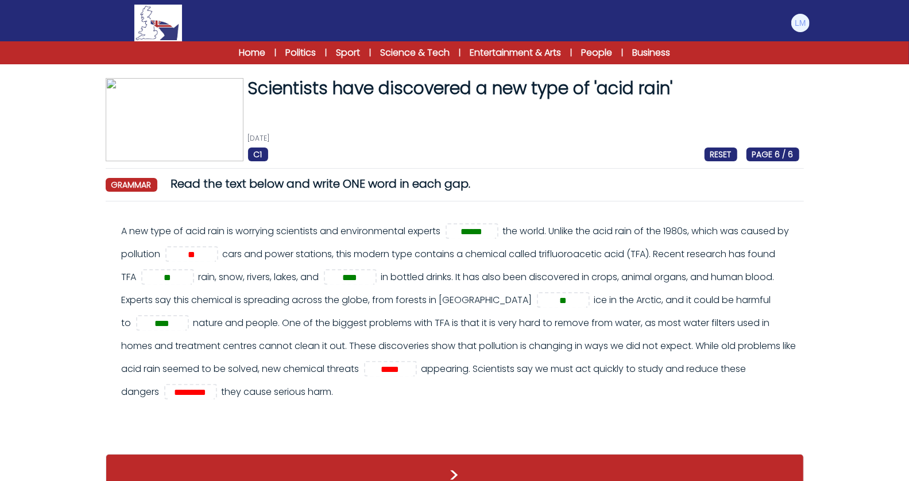
scroll to position [26, 0]
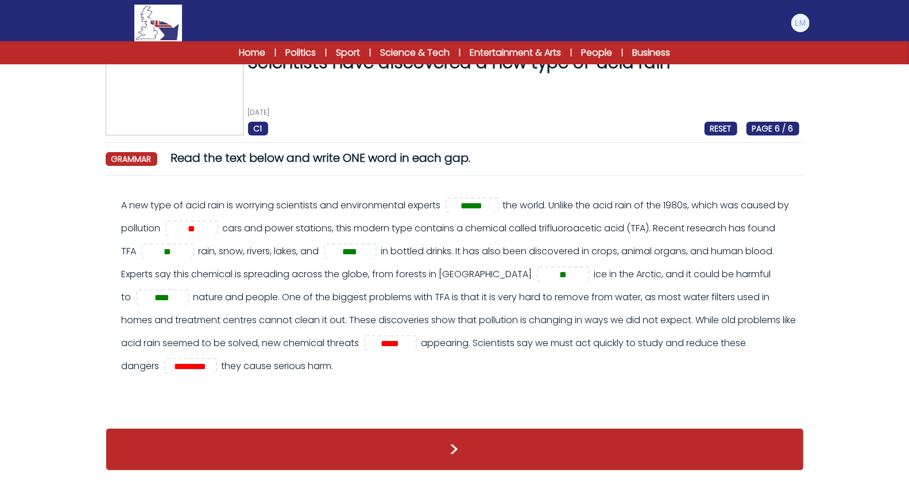
click at [210, 221] on span "**" at bounding box center [191, 229] width 53 height 16
click at [206, 230] on input "**" at bounding box center [192, 229] width 46 height 14
type input "**"
drag, startPoint x: 361, startPoint y: 341, endPoint x: 322, endPoint y: 341, distance: 39.1
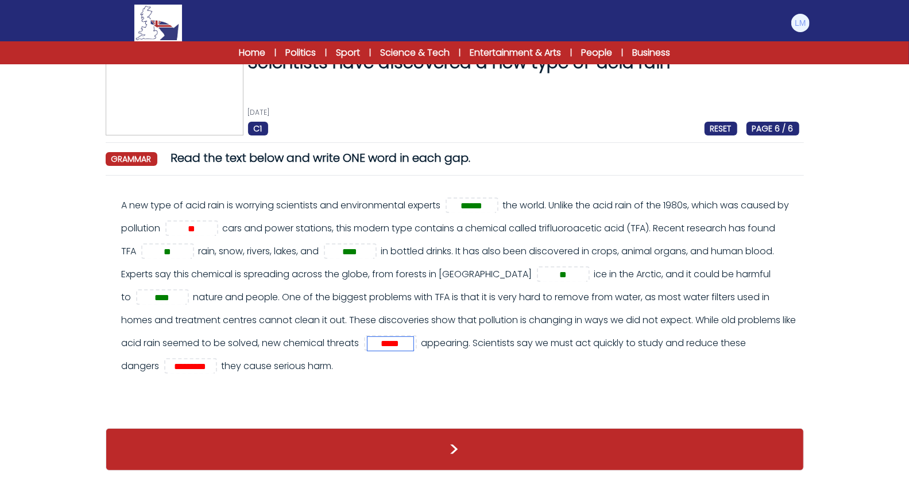
click at [322, 341] on div "A new type of acid rain is worrying scientists and environmental experts ******…" at bounding box center [461, 286] width 678 height 184
type input "***"
click at [168, 372] on input "*********" at bounding box center [191, 367] width 46 height 14
type input "******"
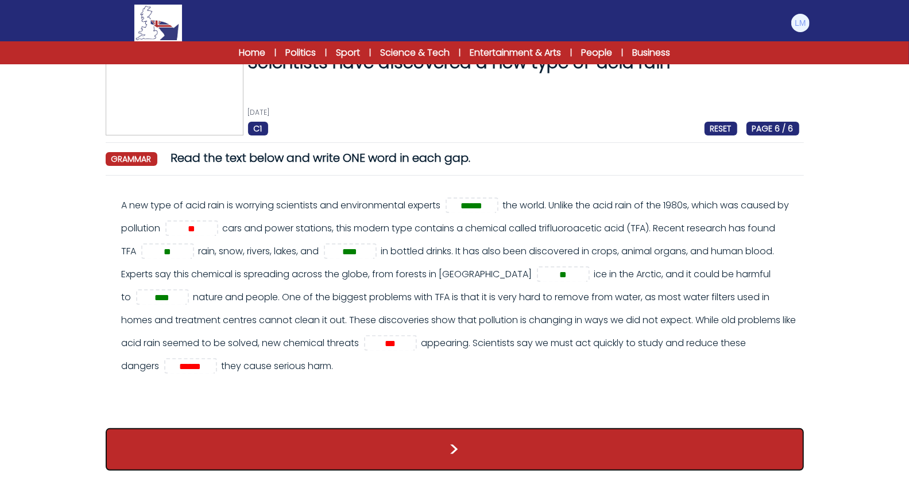
click at [387, 434] on button ">" at bounding box center [455, 450] width 699 height 43
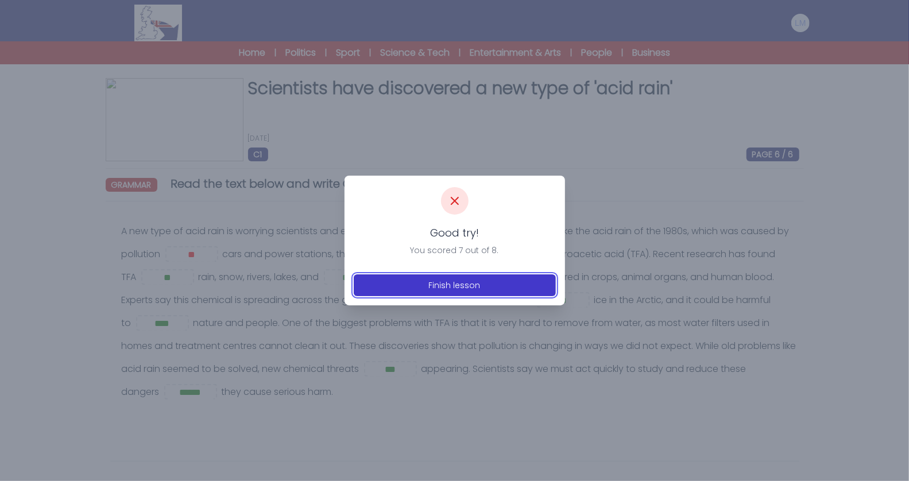
click at [493, 292] on button "Finish lesson" at bounding box center [455, 286] width 202 height 22
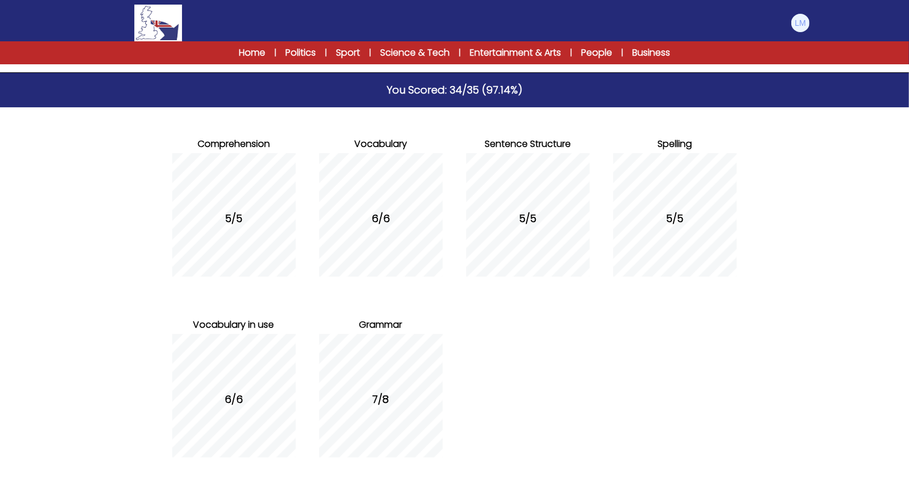
scroll to position [131, 0]
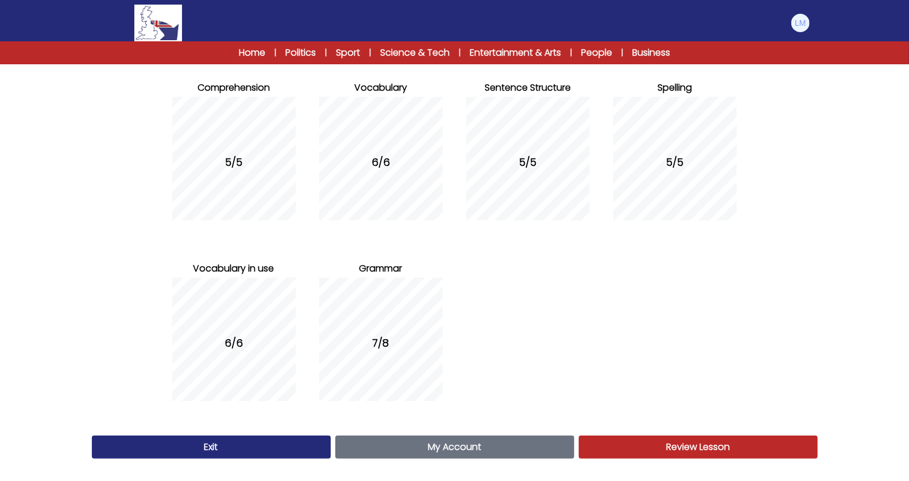
click at [381, 362] on div "7/8" at bounding box center [381, 343] width 124 height 140
click at [701, 455] on link "Review Lesson Review" at bounding box center [698, 447] width 239 height 23
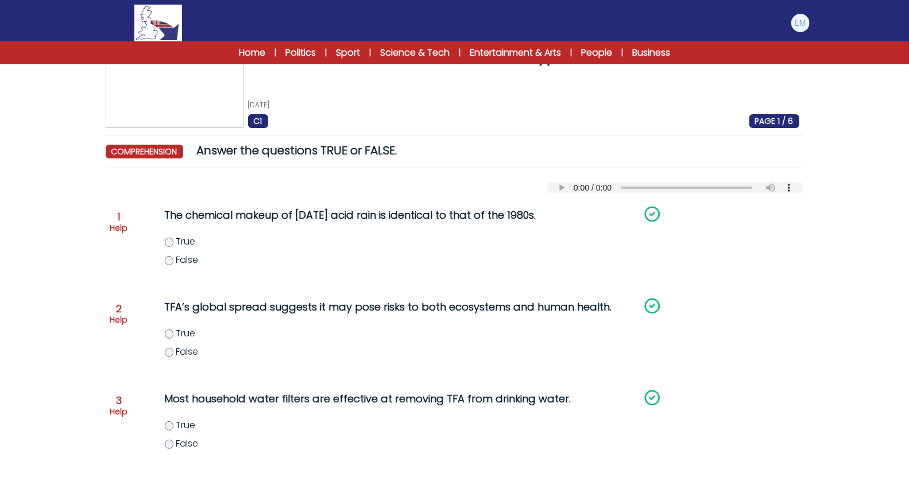
scroll to position [313, 0]
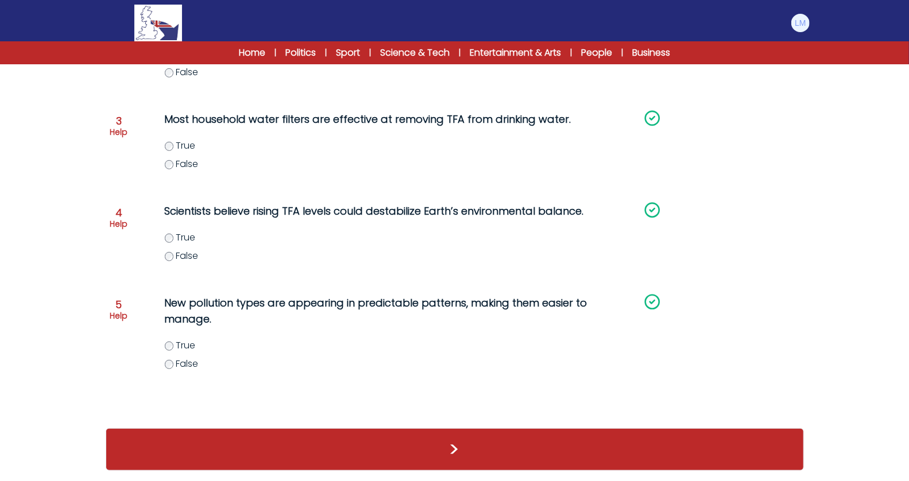
click at [471, 437] on div ">" at bounding box center [455, 450] width 699 height 43
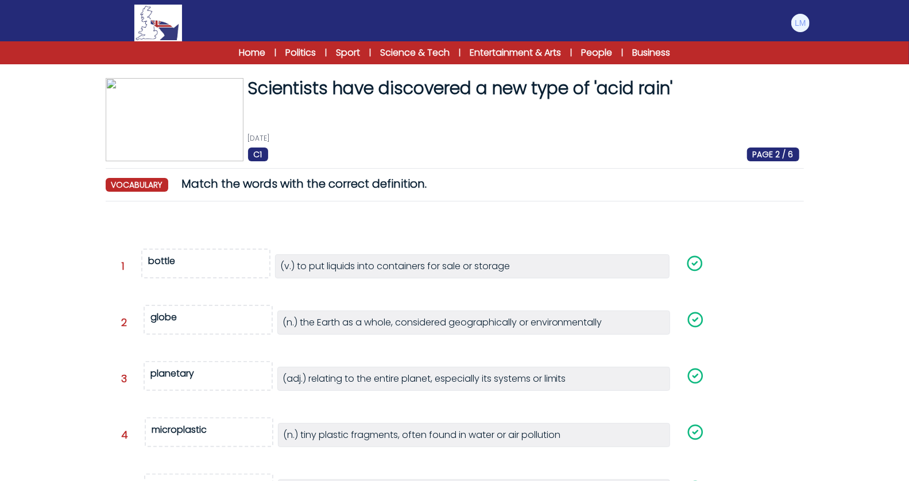
click at [471, 437] on p "(n.) tiny plastic fragments, often found in water or air pollution" at bounding box center [421, 436] width 277 height 14
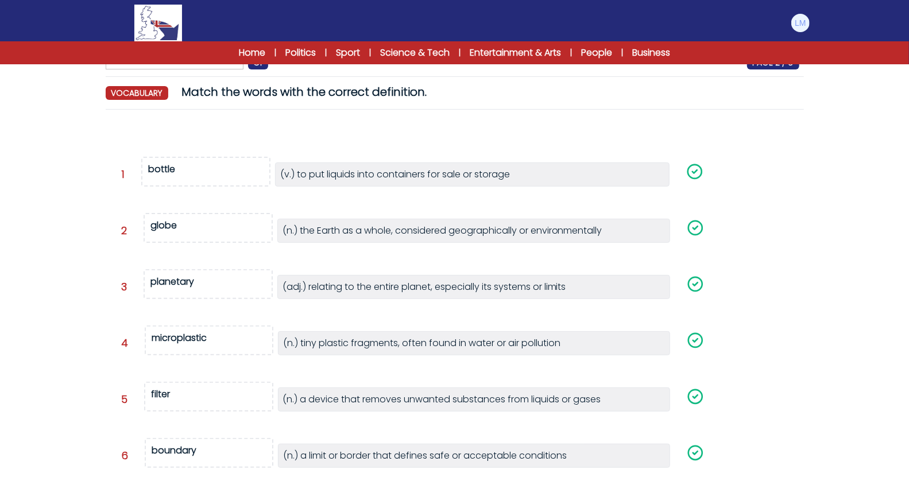
scroll to position [200, 0]
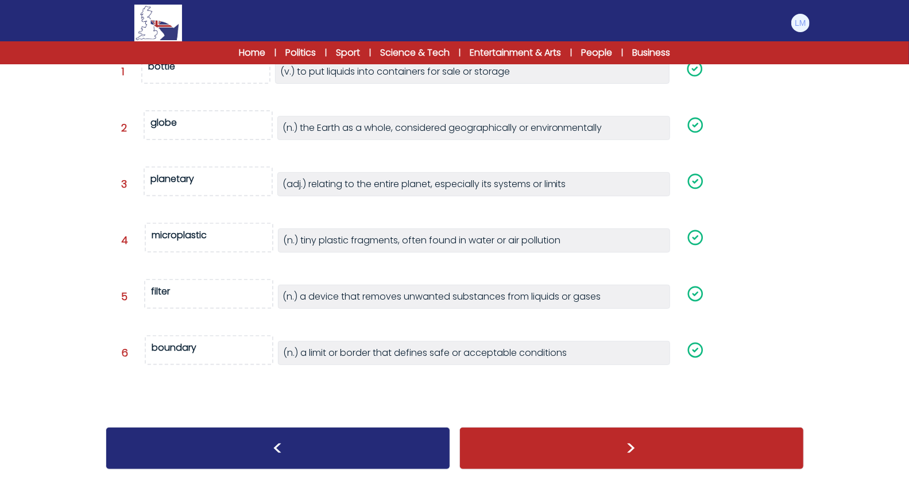
click at [492, 448] on div ">" at bounding box center [632, 448] width 345 height 43
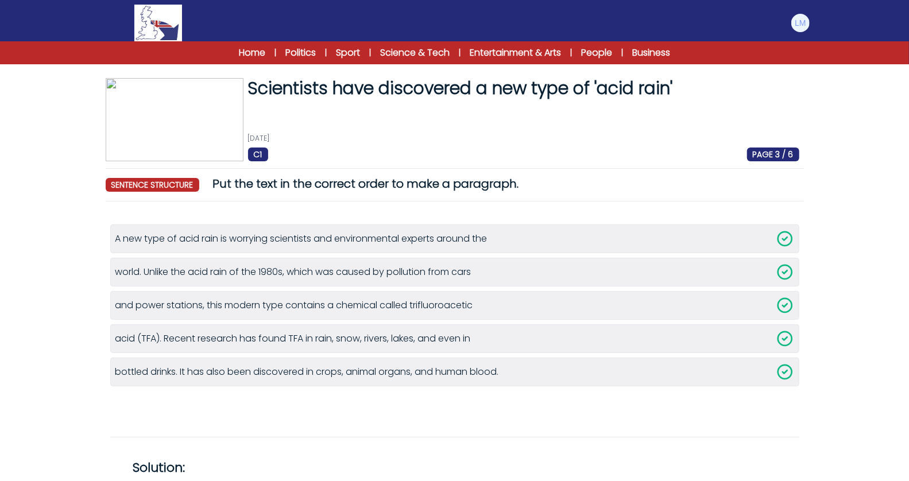
scroll to position [209, 0]
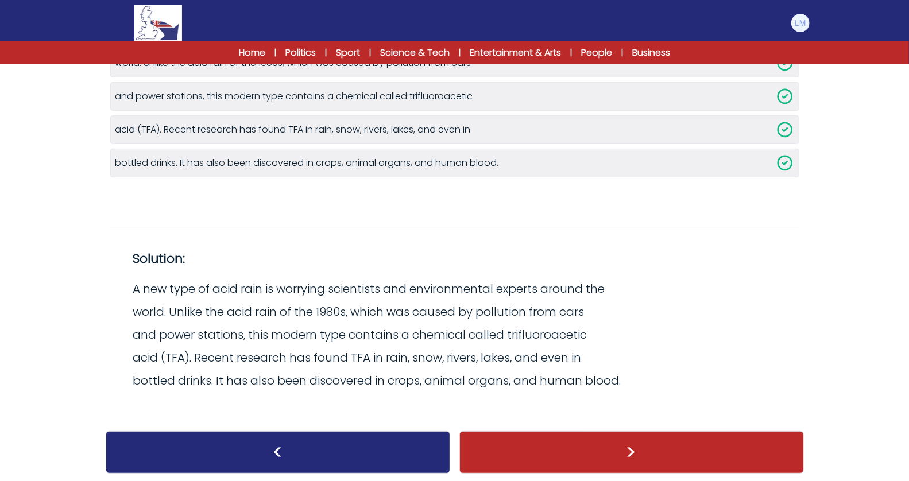
click at [543, 435] on div ">" at bounding box center [632, 452] width 345 height 43
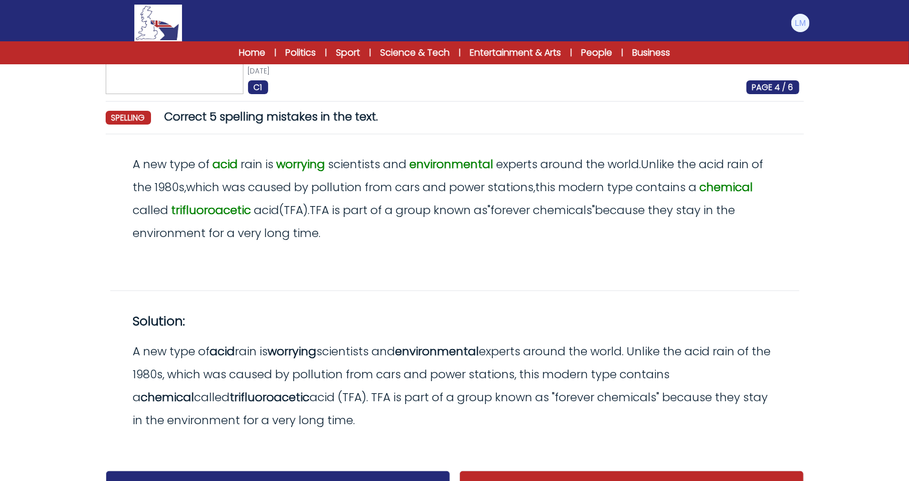
scroll to position [110, 0]
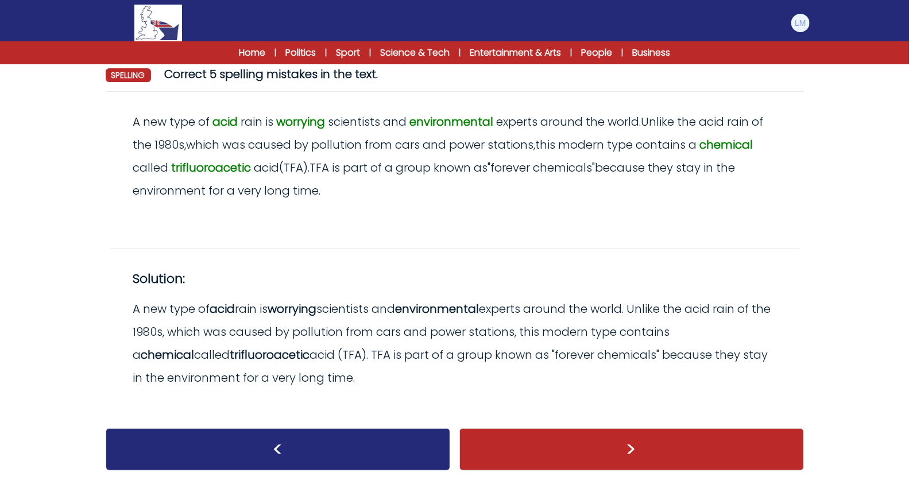
click at [558, 431] on div ">" at bounding box center [632, 450] width 345 height 43
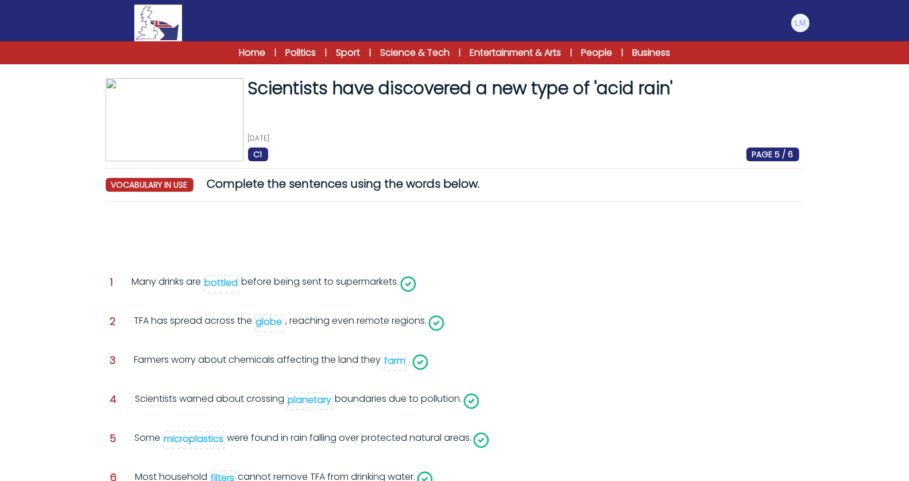
scroll to position [111, 0]
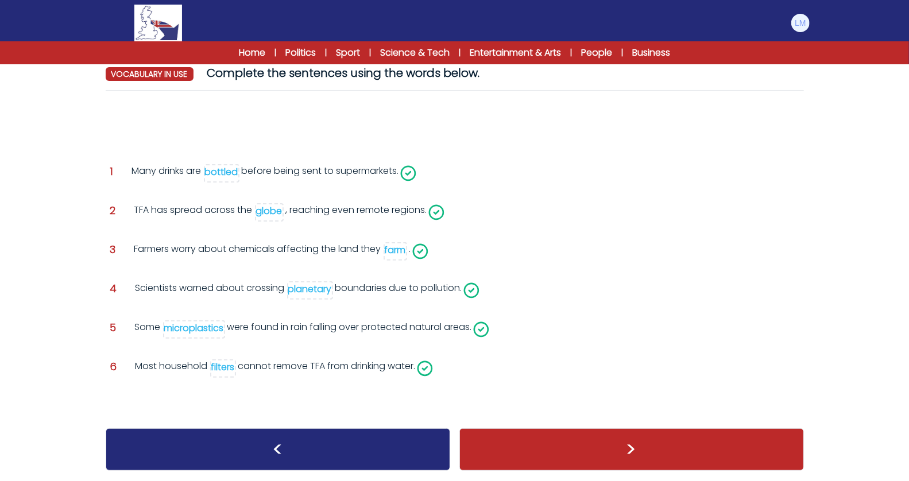
click at [571, 446] on div ">" at bounding box center [632, 450] width 345 height 43
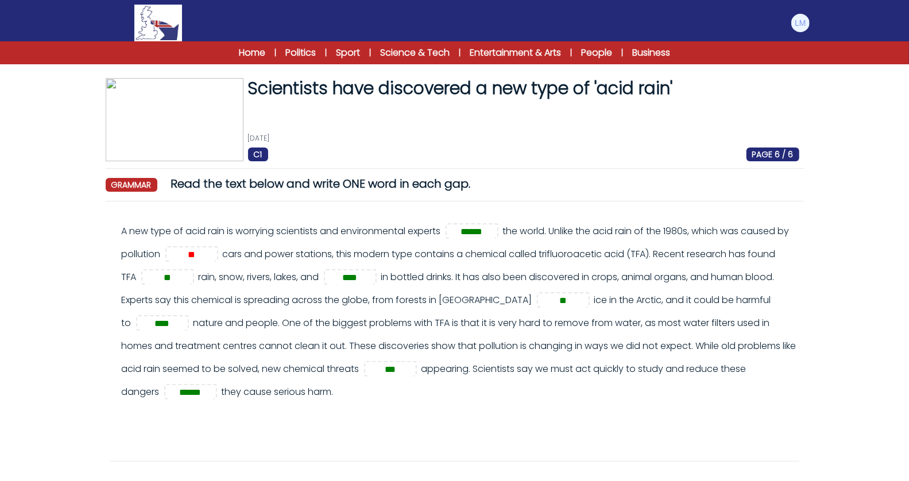
scroll to position [268, 0]
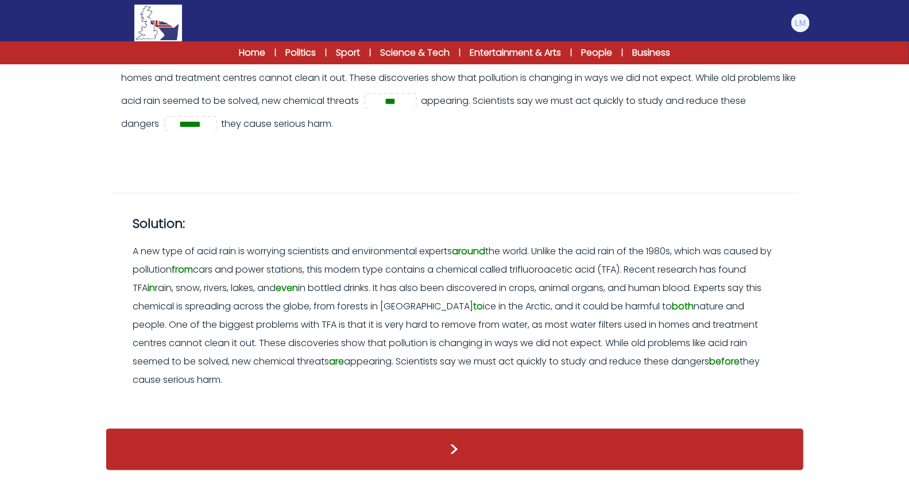
click at [456, 433] on div ">" at bounding box center [455, 450] width 699 height 43
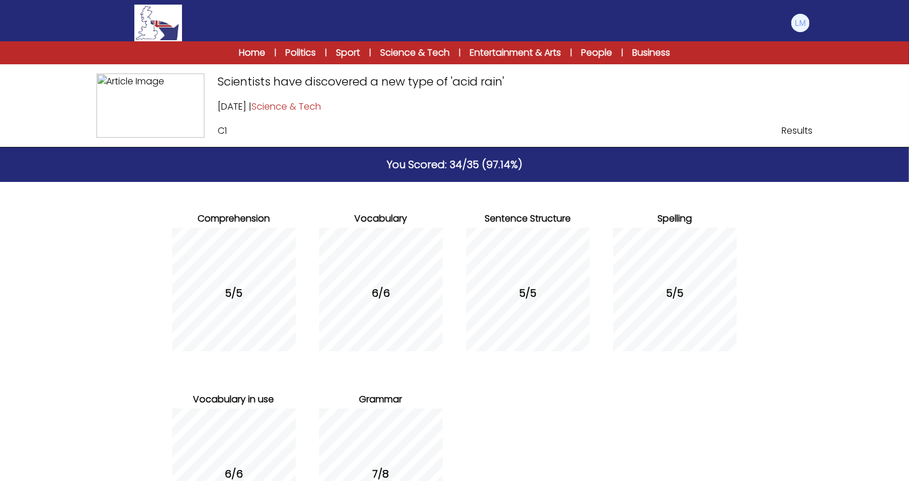
scroll to position [131, 0]
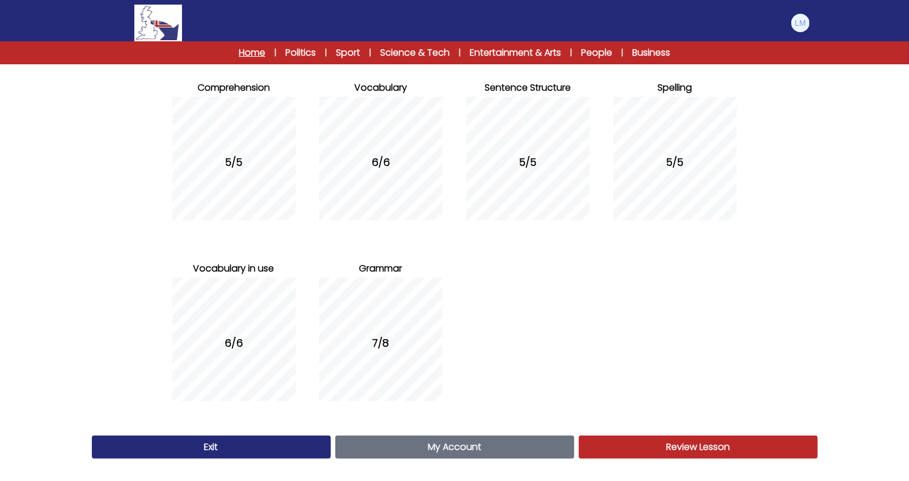
click at [253, 56] on link "Home" at bounding box center [252, 53] width 26 height 14
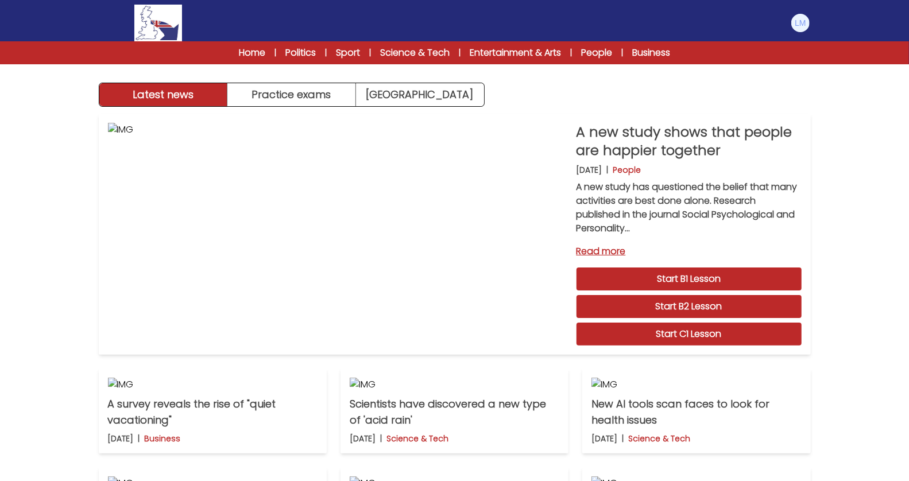
click at [811, 16] on div at bounding box center [800, 23] width 21 height 21
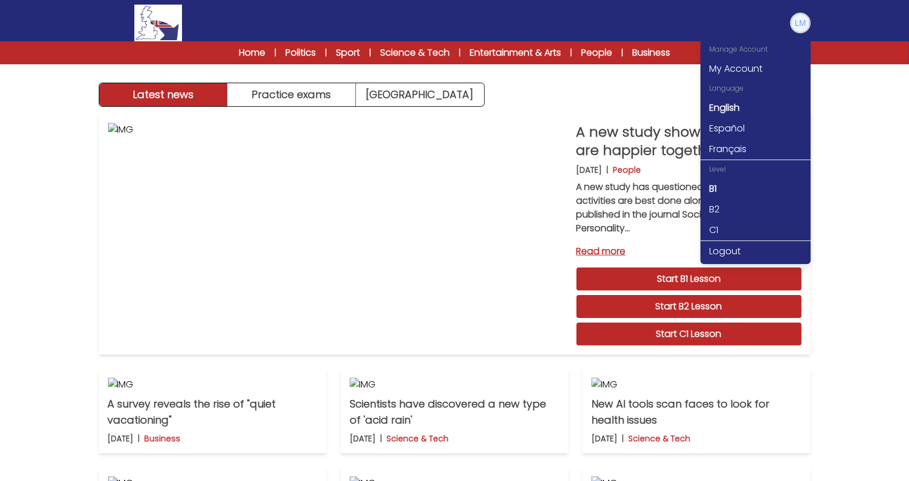
click at [800, 17] on img at bounding box center [801, 23] width 18 height 18
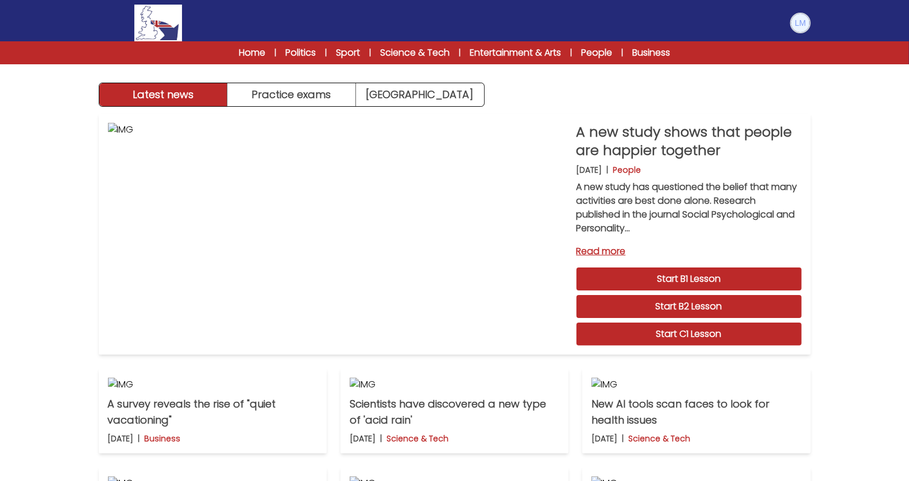
click at [800, 17] on img at bounding box center [801, 23] width 18 height 18
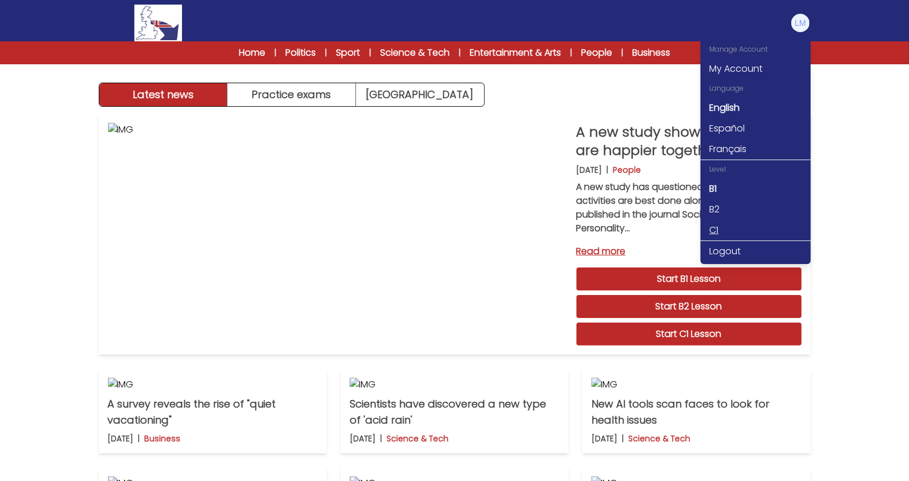
click at [717, 227] on link "C1" at bounding box center [756, 230] width 110 height 21
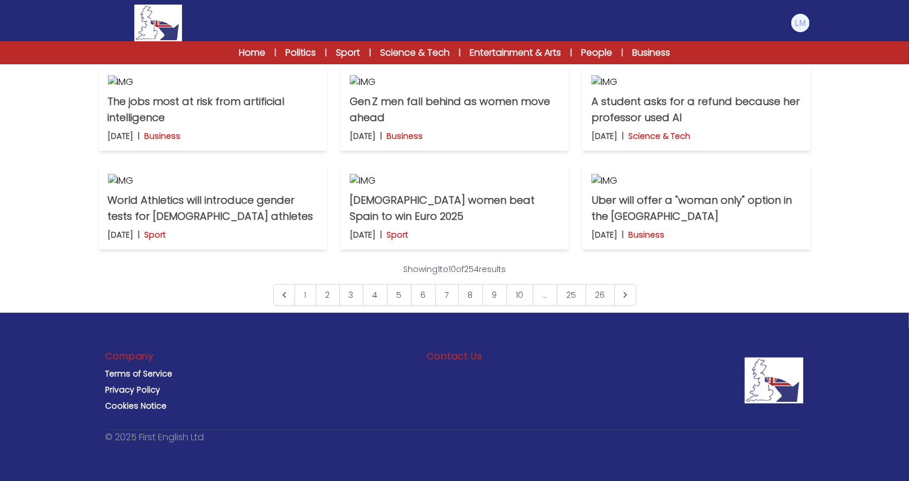
scroll to position [614, 0]
click at [506, 225] on p "[DEMOGRAPHIC_DATA] women beat Spain to win Euro 2025" at bounding box center [455, 208] width 210 height 32
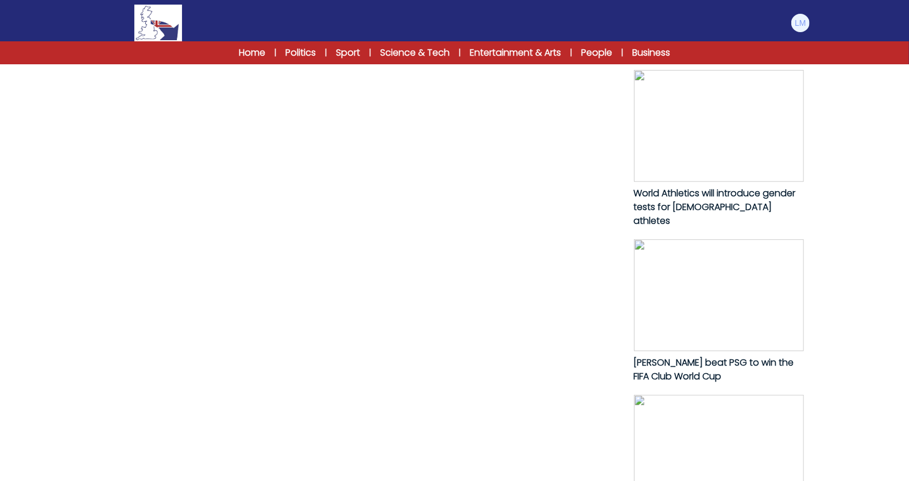
scroll to position [579, 0]
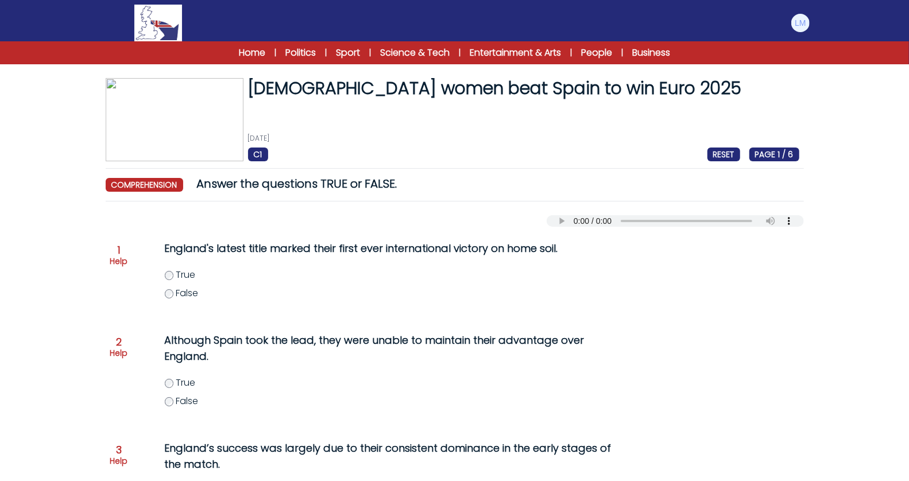
click at [182, 295] on span "False" at bounding box center [187, 293] width 22 height 13
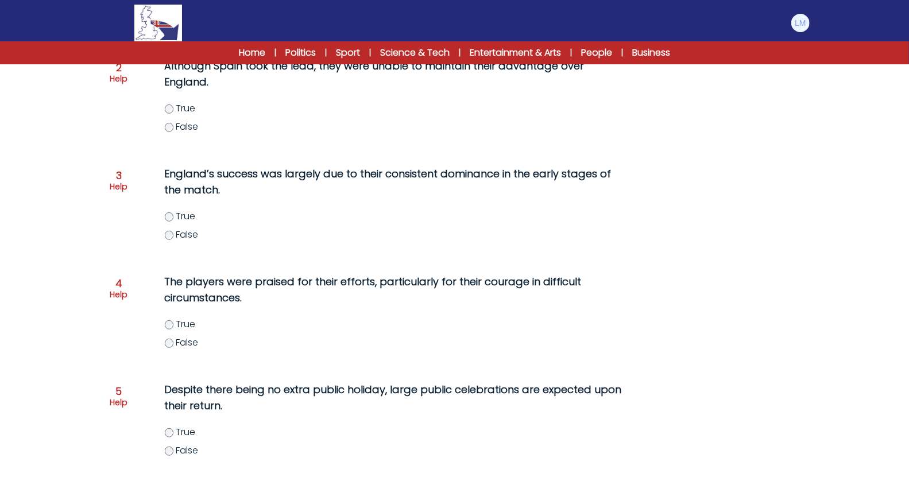
scroll to position [283, 0]
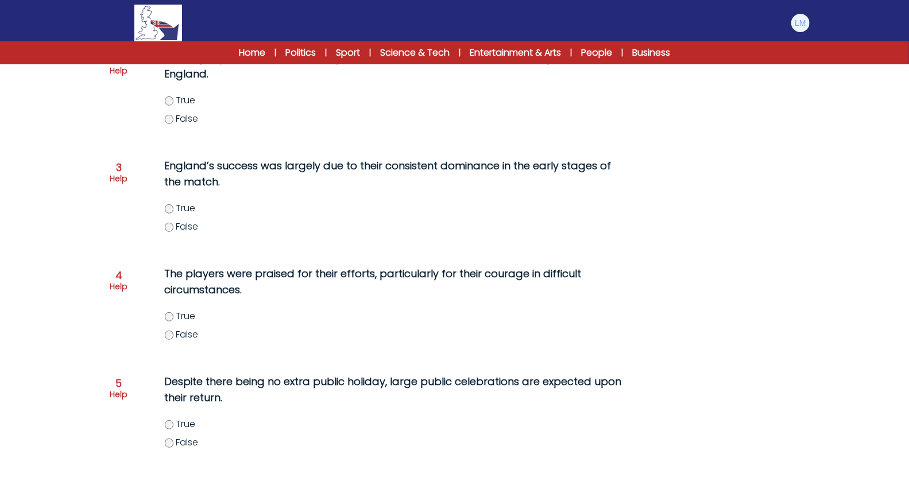
click at [192, 328] on span "False" at bounding box center [187, 334] width 22 height 13
click at [185, 310] on span "True" at bounding box center [186, 316] width 20 height 13
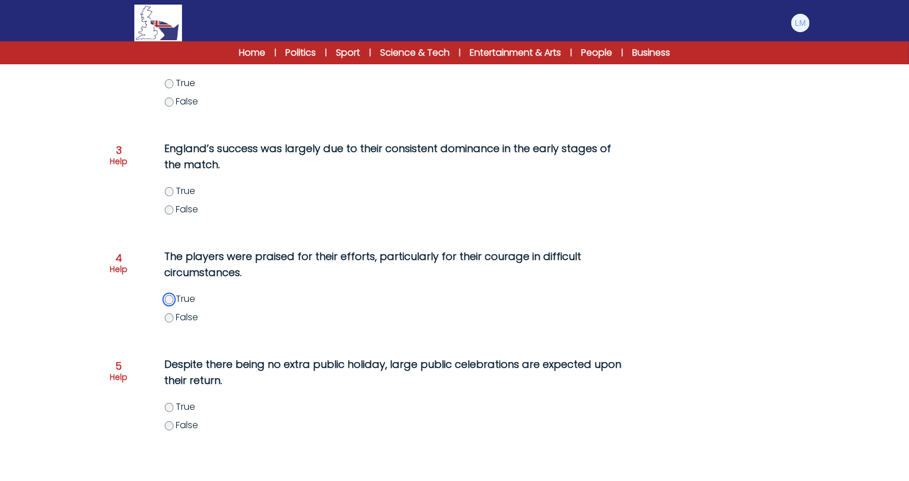
scroll to position [304, 0]
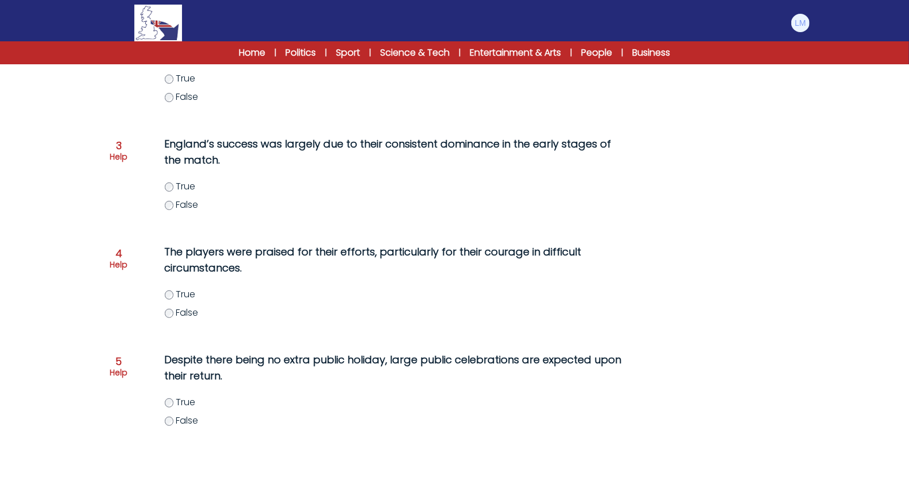
click at [180, 396] on span "True" at bounding box center [186, 402] width 20 height 13
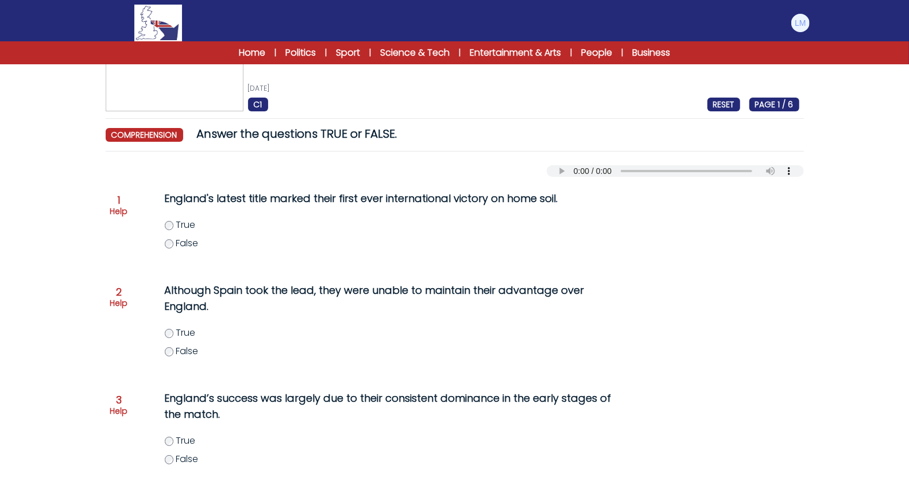
scroll to position [0, 0]
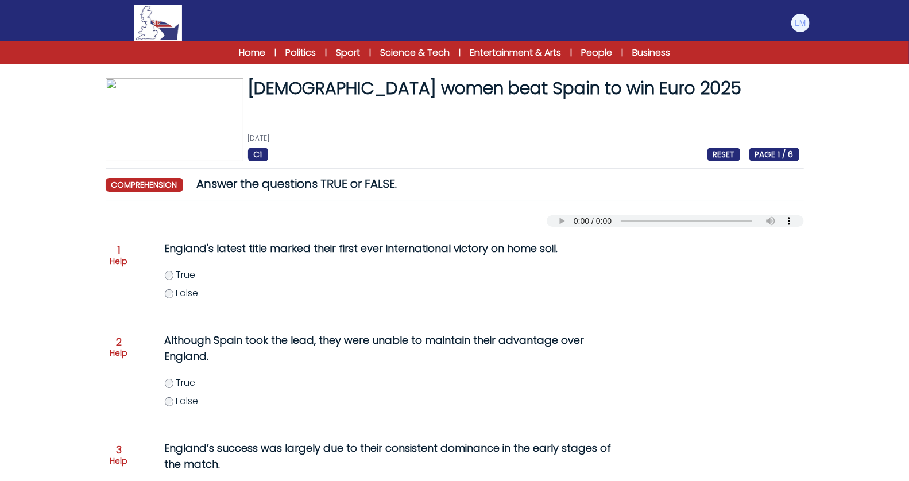
click at [187, 376] on span "True" at bounding box center [186, 382] width 20 height 13
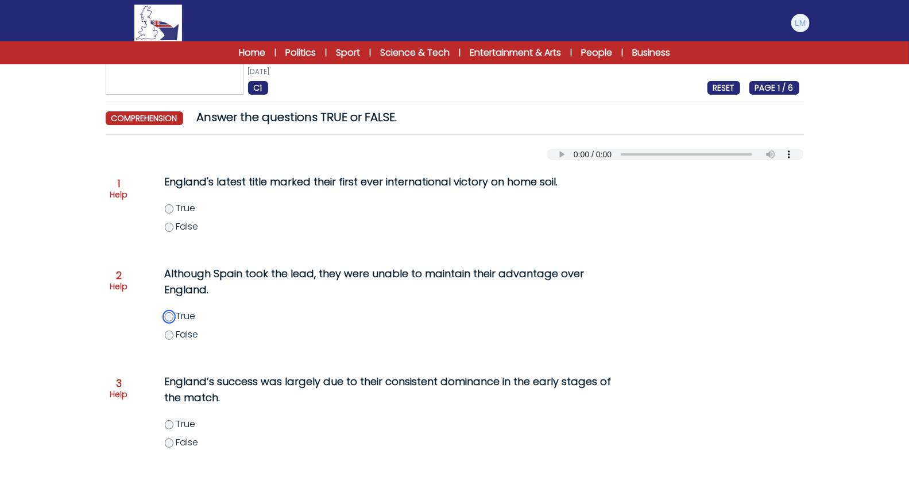
scroll to position [96, 0]
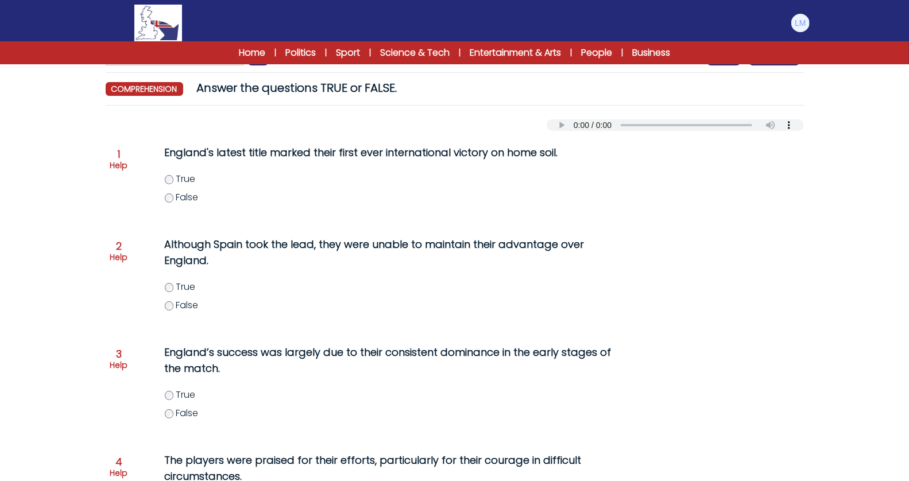
click at [183, 407] on span "False" at bounding box center [187, 413] width 22 height 13
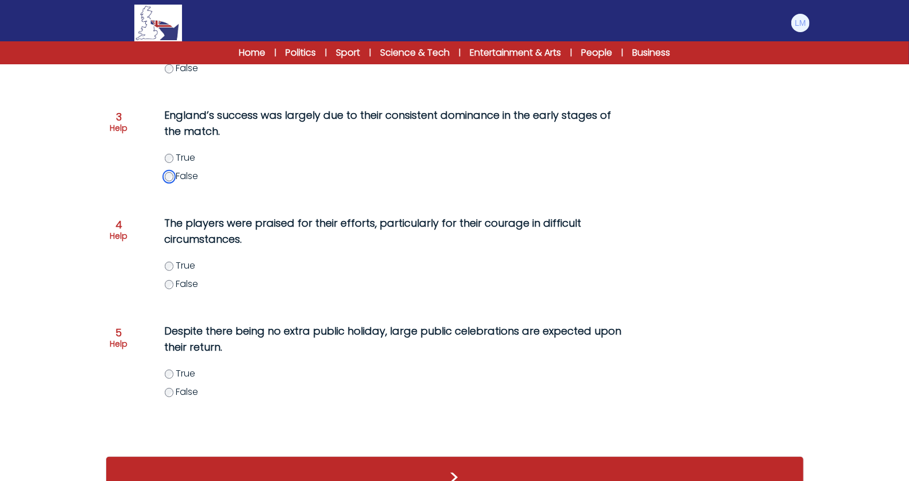
scroll to position [345, 0]
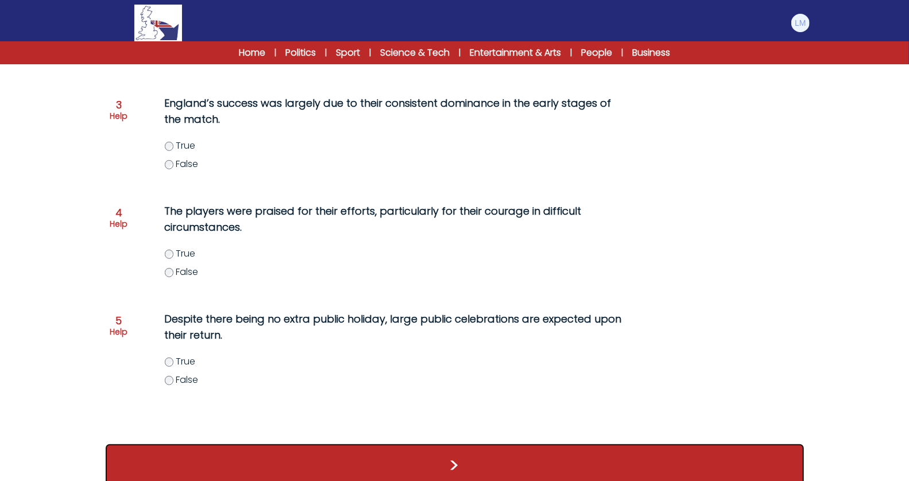
click at [441, 451] on button ">" at bounding box center [455, 466] width 699 height 43
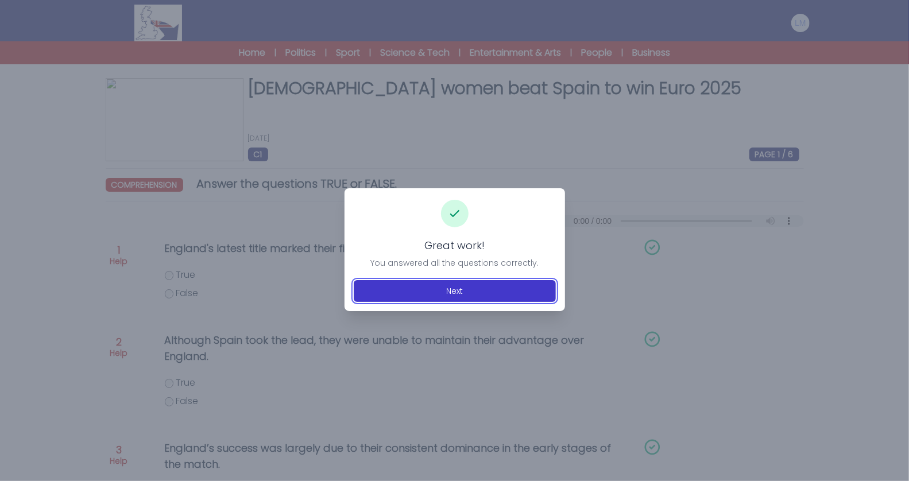
click at [499, 284] on button "Next" at bounding box center [455, 291] width 202 height 22
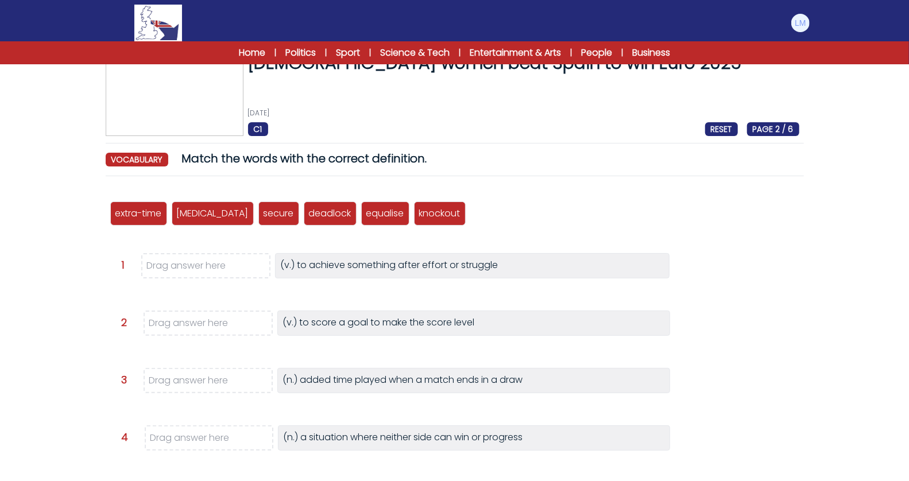
scroll to position [34, 0]
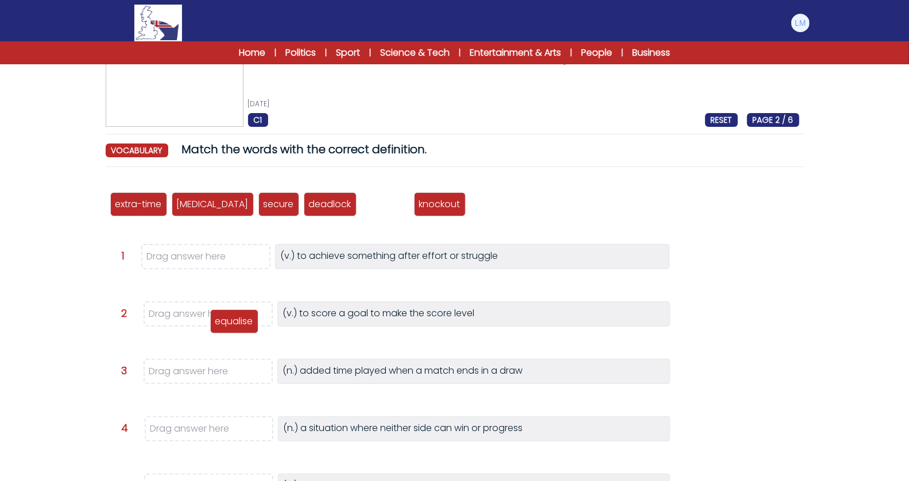
drag, startPoint x: 365, startPoint y: 210, endPoint x: 214, endPoint y: 328, distance: 191.6
click at [215, 328] on p "equalise" at bounding box center [234, 322] width 38 height 14
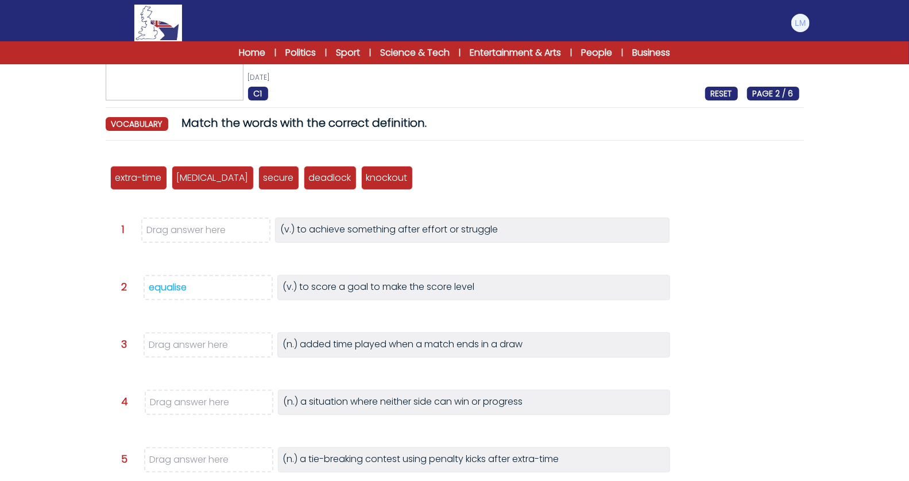
scroll to position [61, 0]
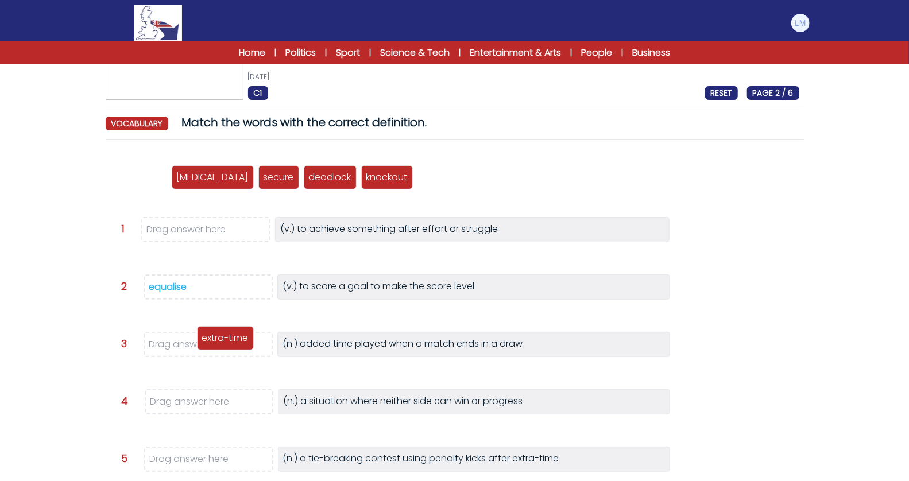
drag, startPoint x: 151, startPoint y: 178, endPoint x: 241, endPoint y: 349, distance: 192.7
click at [241, 345] on p "extra-time" at bounding box center [225, 338] width 47 height 14
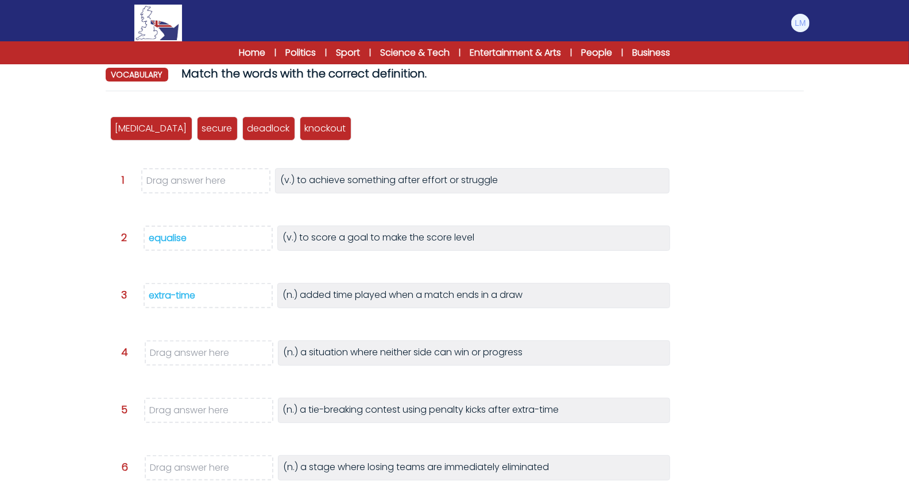
scroll to position [111, 0]
drag, startPoint x: 182, startPoint y: 234, endPoint x: 192, endPoint y: 233, distance: 10.5
click at [192, 232] on span "equalise" at bounding box center [208, 237] width 129 height 25
click at [214, 231] on span "equalise" at bounding box center [208, 237] width 129 height 25
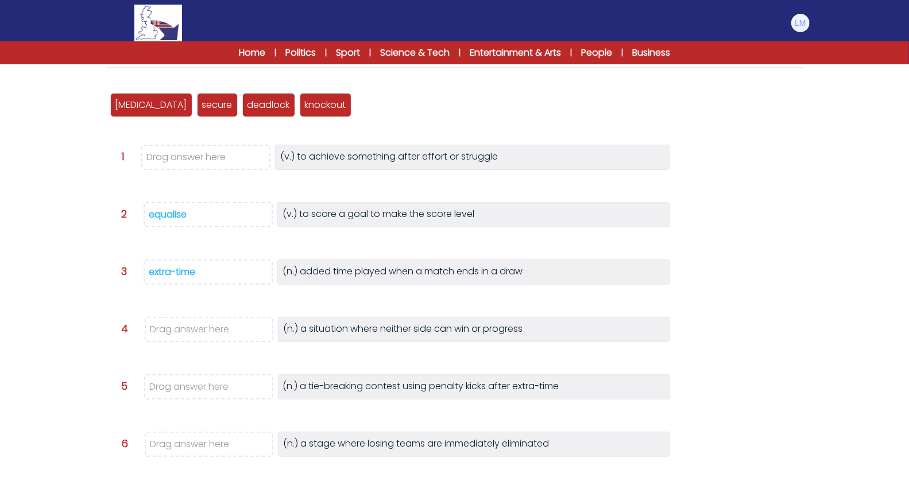
scroll to position [149, 0]
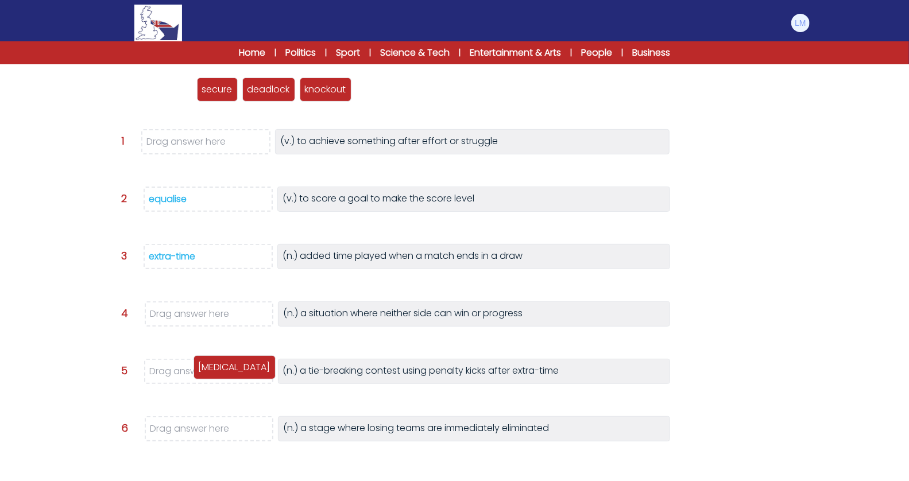
drag, startPoint x: 141, startPoint y: 91, endPoint x: 225, endPoint y: 369, distance: 289.7
click at [225, 369] on p "[MEDICAL_DATA]" at bounding box center [235, 368] width 72 height 14
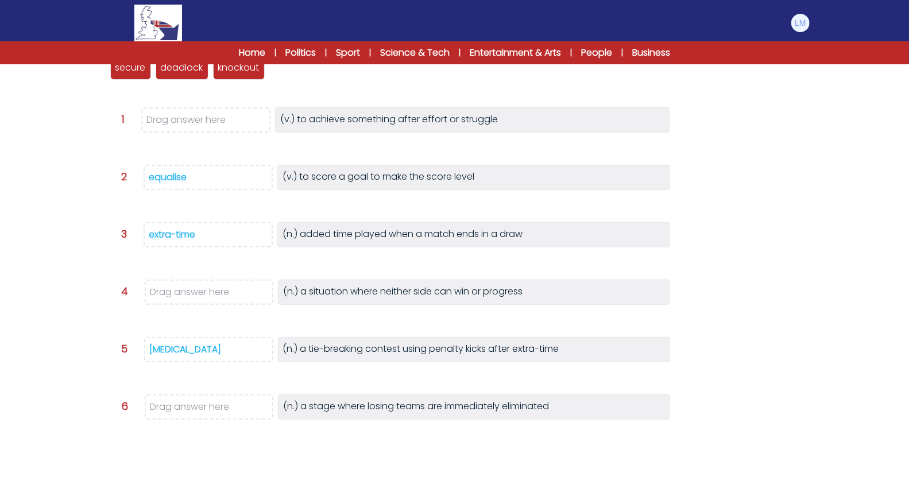
scroll to position [172, 0]
drag, startPoint x: 245, startPoint y: 68, endPoint x: 199, endPoint y: 414, distance: 348.3
click at [199, 414] on p "knockout" at bounding box center [192, 412] width 41 height 14
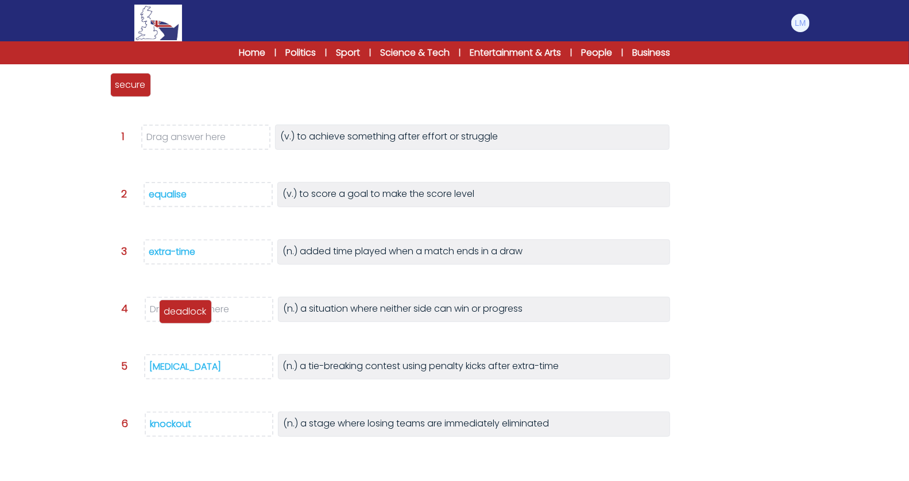
drag, startPoint x: 182, startPoint y: 85, endPoint x: 186, endPoint y: 313, distance: 227.5
click at [186, 313] on p "deadlock" at bounding box center [185, 312] width 43 height 14
drag, startPoint x: 133, startPoint y: 91, endPoint x: 197, endPoint y: 141, distance: 81.0
click at [197, 141] on div "secure" at bounding box center [193, 134] width 41 height 24
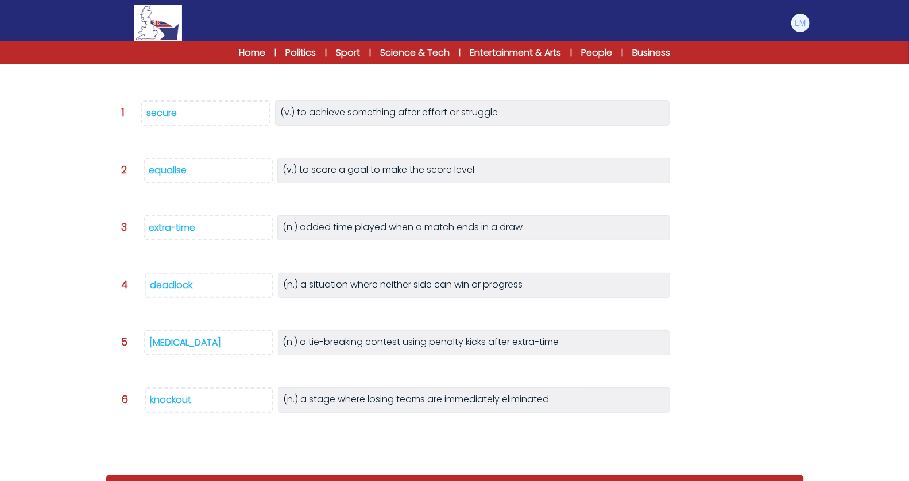
scroll to position [208, 0]
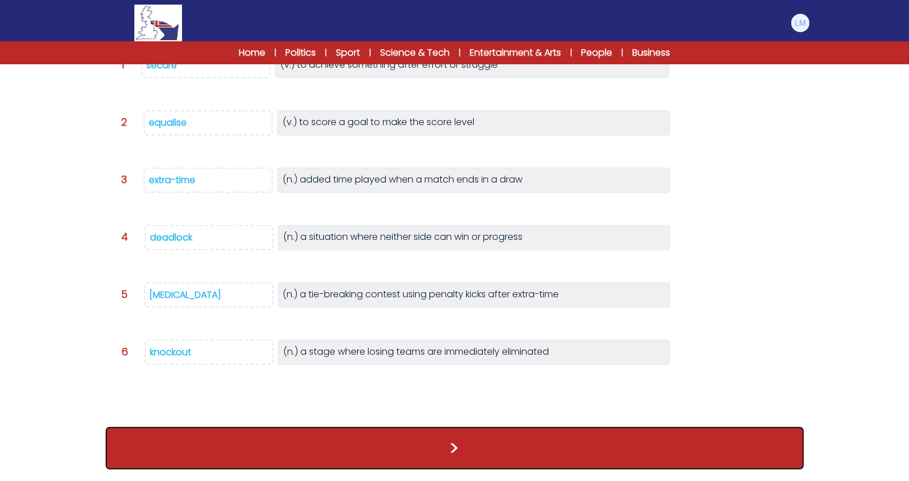
click at [380, 437] on button ">" at bounding box center [455, 448] width 699 height 43
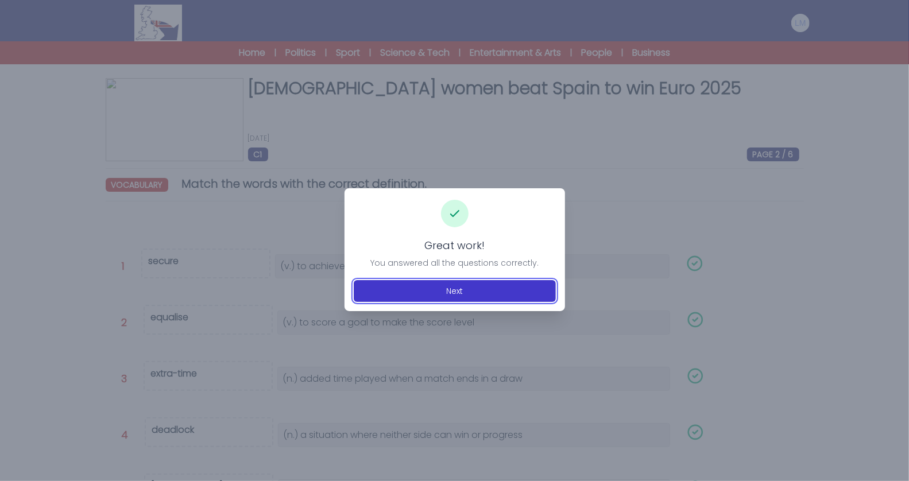
click at [416, 300] on button "Next" at bounding box center [455, 291] width 202 height 22
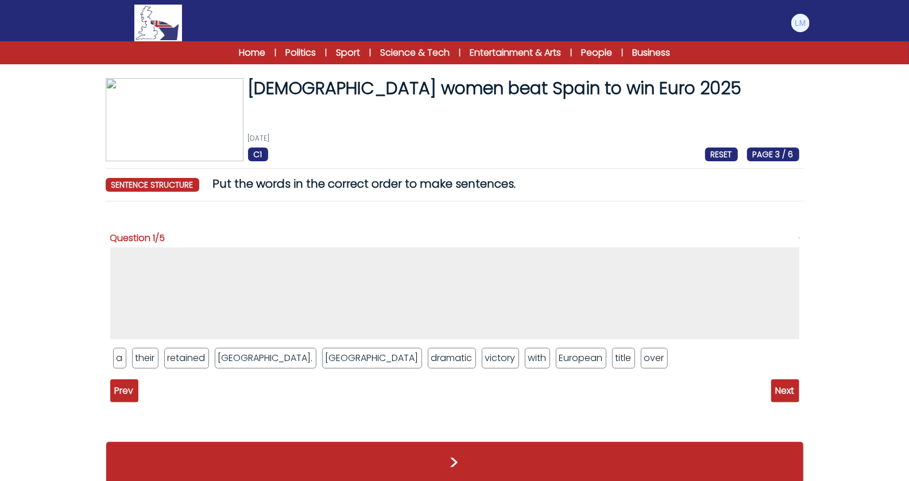
scroll to position [13, 0]
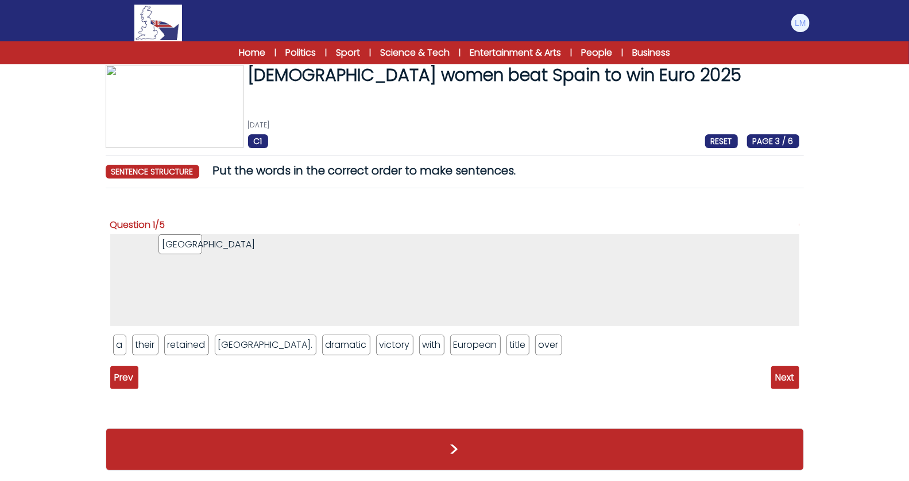
drag, startPoint x: 286, startPoint y: 339, endPoint x: 191, endPoint y: 240, distance: 137.7
drag, startPoint x: 119, startPoint y: 342, endPoint x: 178, endPoint y: 280, distance: 85.3
drag, startPoint x: 168, startPoint y: 248, endPoint x: 445, endPoint y: 346, distance: 294.0
drag, startPoint x: 314, startPoint y: 348, endPoint x: 225, endPoint y: 268, distance: 119.6
drag, startPoint x: 433, startPoint y: 346, endPoint x: 241, endPoint y: 250, distance: 214.5
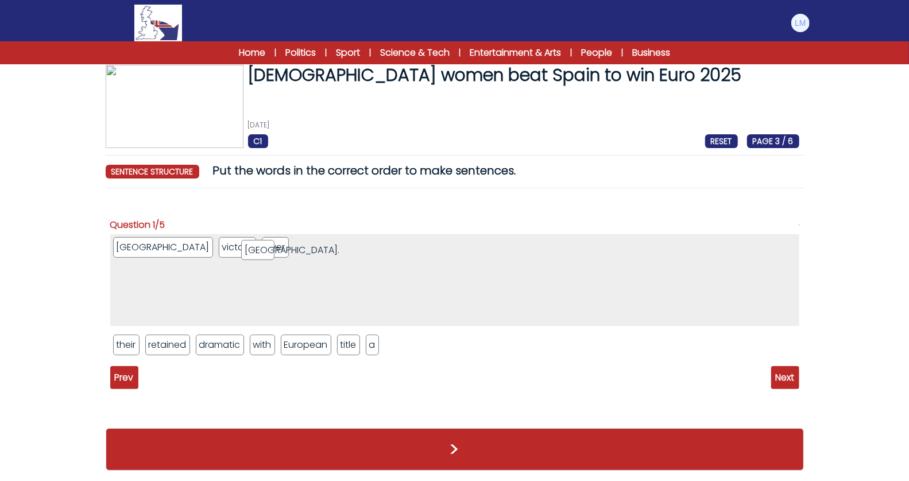
drag, startPoint x: 206, startPoint y: 345, endPoint x: 251, endPoint y: 249, distance: 105.4
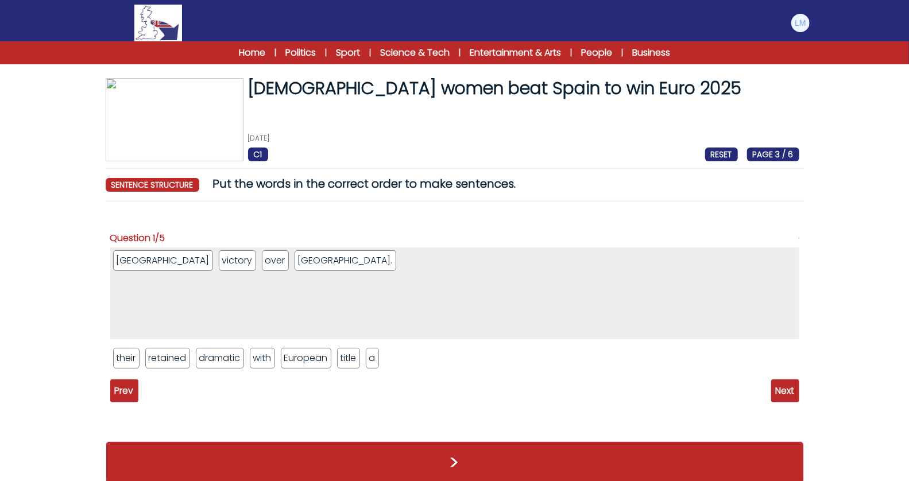
click at [262, 359] on li "with" at bounding box center [262, 358] width 25 height 21
drag, startPoint x: 137, startPoint y: 363, endPoint x: 173, endPoint y: 264, distance: 106.0
drag, startPoint x: 150, startPoint y: 358, endPoint x: 156, endPoint y: 280, distance: 78.3
drag, startPoint x: 224, startPoint y: 358, endPoint x: 213, endPoint y: 271, distance: 88.0
drag, startPoint x: 209, startPoint y: 360, endPoint x: 271, endPoint y: 266, distance: 112.6
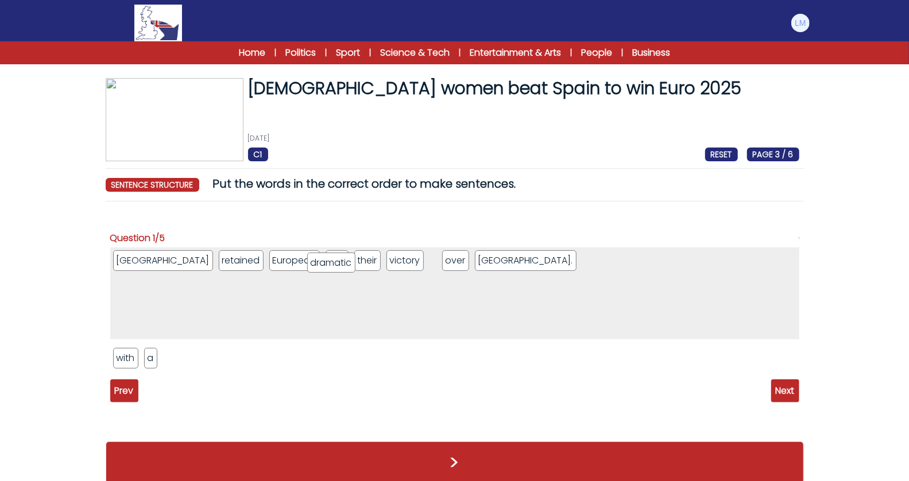
drag, startPoint x: 149, startPoint y: 358, endPoint x: 343, endPoint y: 263, distance: 216.3
drag, startPoint x: 392, startPoint y: 262, endPoint x: 338, endPoint y: 261, distance: 54.0
drag, startPoint x: 130, startPoint y: 358, endPoint x: 304, endPoint y: 264, distance: 197.4
drag, startPoint x: 122, startPoint y: 360, endPoint x: 218, endPoint y: 261, distance: 137.7
drag, startPoint x: 248, startPoint y: 264, endPoint x: 280, endPoint y: 263, distance: 32.2
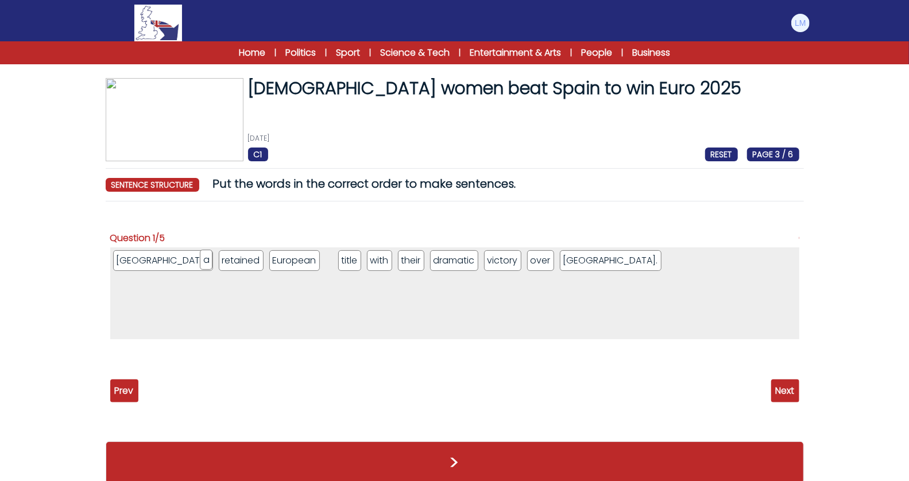
drag, startPoint x: 275, startPoint y: 263, endPoint x: 207, endPoint y: 262, distance: 68.4
drag, startPoint x: 227, startPoint y: 261, endPoint x: 249, endPoint y: 260, distance: 22.4
click at [789, 391] on span "Next" at bounding box center [785, 391] width 28 height 23
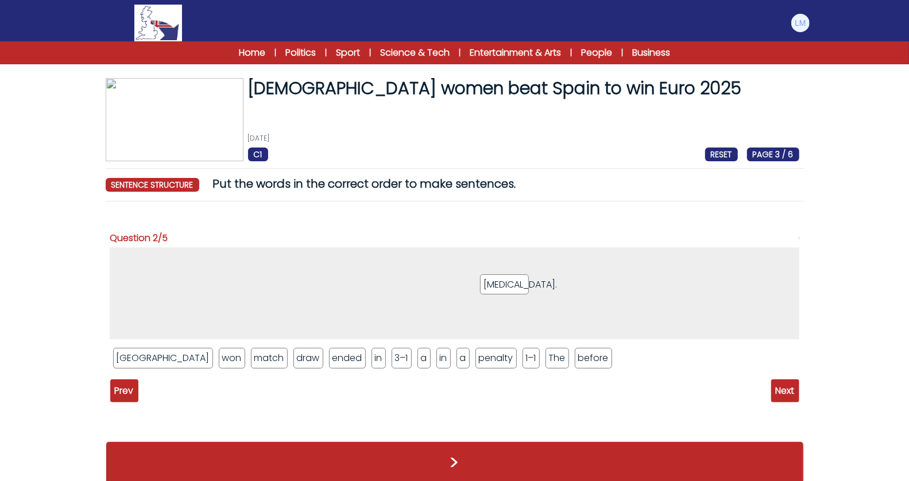
drag, startPoint x: 445, startPoint y: 365, endPoint x: 518, endPoint y: 286, distance: 106.9
drag, startPoint x: 495, startPoint y: 353, endPoint x: 118, endPoint y: 258, distance: 389.1
drag, startPoint x: 209, startPoint y: 360, endPoint x: 149, endPoint y: 269, distance: 108.8
drag, startPoint x: 434, startPoint y: 360, endPoint x: 190, endPoint y: 260, distance: 264.0
drag, startPoint x: 260, startPoint y: 360, endPoint x: 184, endPoint y: 263, distance: 122.4
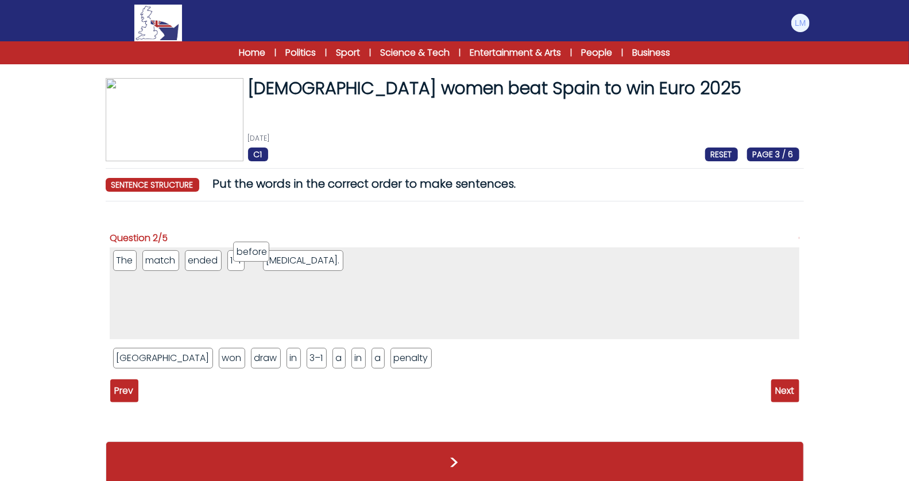
drag, startPoint x: 402, startPoint y: 362, endPoint x: 256, endPoint y: 257, distance: 179.0
drag, startPoint x: 357, startPoint y: 357, endPoint x: 298, endPoint y: 256, distance: 116.6
drag, startPoint x: 235, startPoint y: 364, endPoint x: 222, endPoint y: 266, distance: 98.5
drag, startPoint x: 207, startPoint y: 358, endPoint x: 244, endPoint y: 260, distance: 104.6
drag, startPoint x: 229, startPoint y: 365, endPoint x: 253, endPoint y: 264, distance: 103.4
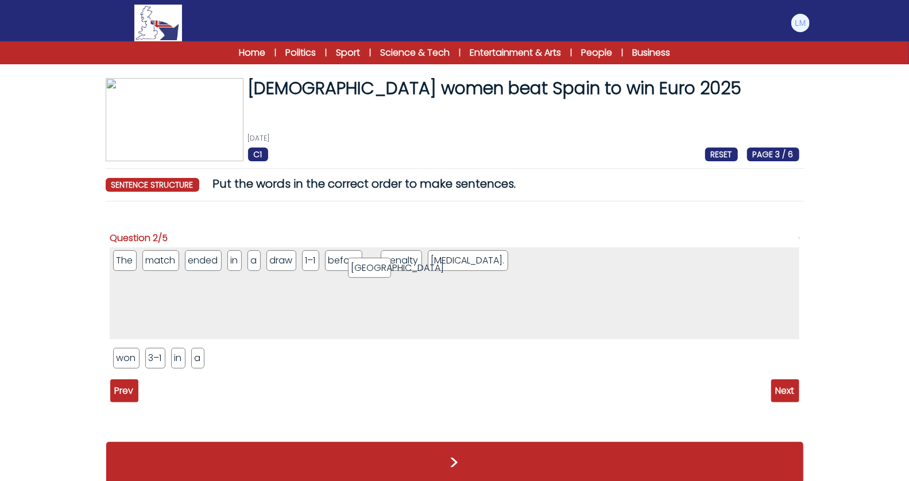
drag, startPoint x: 138, startPoint y: 353, endPoint x: 371, endPoint y: 261, distance: 250.7
drag, startPoint x: 141, startPoint y: 357, endPoint x: 420, endPoint y: 256, distance: 296.7
drag, startPoint x: 122, startPoint y: 354, endPoint x: 450, endPoint y: 267, distance: 340.1
drag, startPoint x: 118, startPoint y: 356, endPoint x: 482, endPoint y: 260, distance: 376.5
drag, startPoint x: 120, startPoint y: 352, endPoint x: 496, endPoint y: 257, distance: 387.6
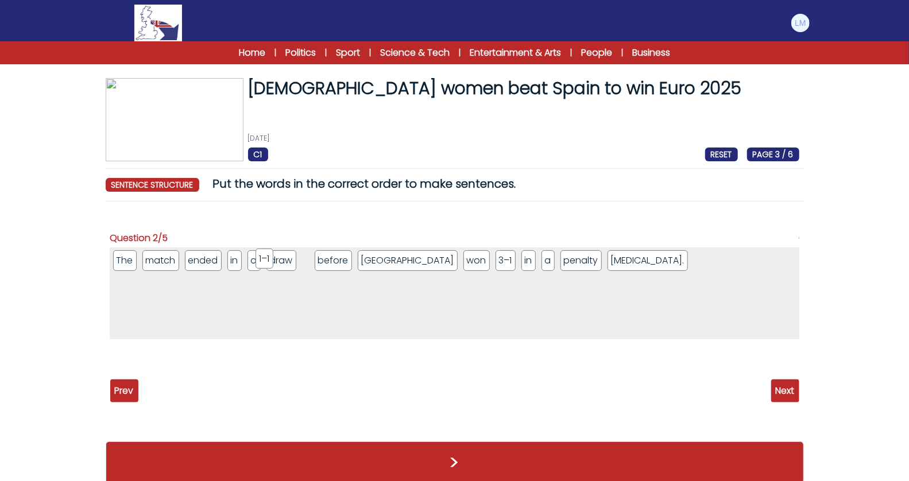
drag, startPoint x: 308, startPoint y: 261, endPoint x: 264, endPoint y: 260, distance: 43.7
drag, startPoint x: 273, startPoint y: 263, endPoint x: 280, endPoint y: 262, distance: 6.9
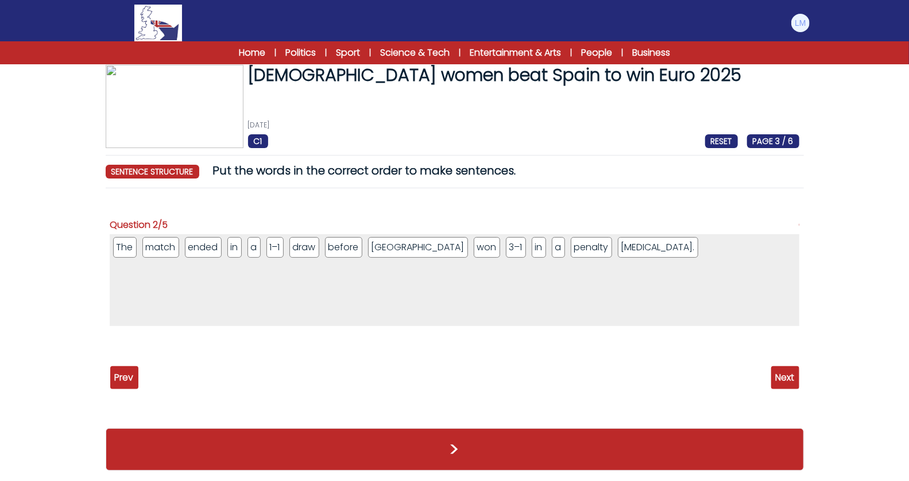
click at [781, 373] on span "Next" at bounding box center [785, 377] width 28 height 23
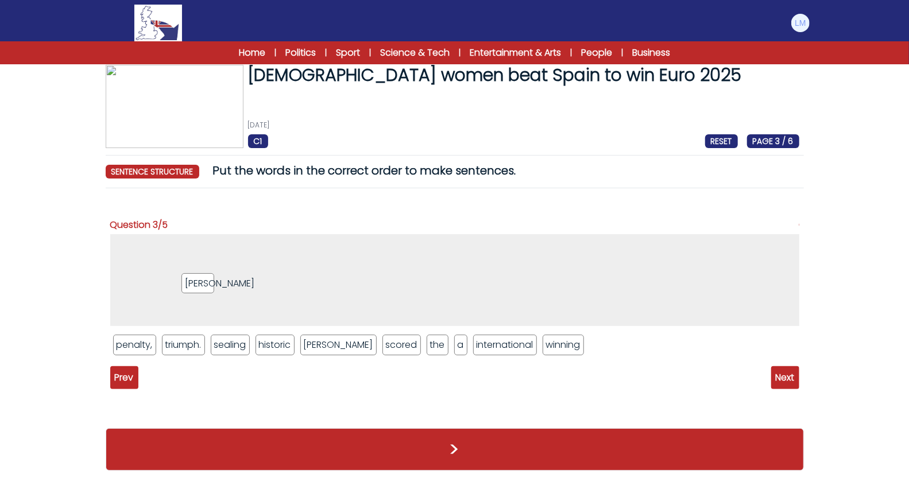
drag, startPoint x: 506, startPoint y: 342, endPoint x: 182, endPoint y: 269, distance: 332.0
drag, startPoint x: 317, startPoint y: 349, endPoint x: 189, endPoint y: 251, distance: 161.4
drag, startPoint x: 315, startPoint y: 344, endPoint x: 227, endPoint y: 244, distance: 133.1
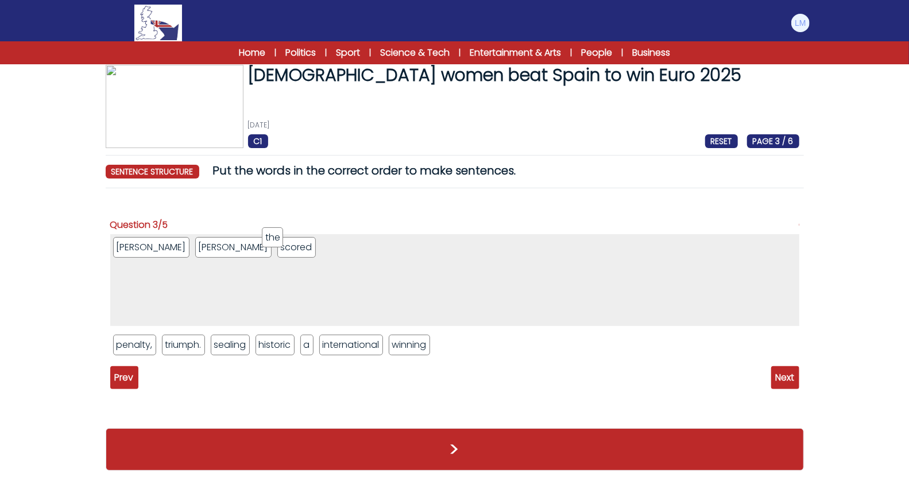
drag, startPoint x: 316, startPoint y: 342, endPoint x: 276, endPoint y: 235, distance: 114.0
drag, startPoint x: 411, startPoint y: 347, endPoint x: 295, endPoint y: 252, distance: 150.2
drag, startPoint x: 132, startPoint y: 347, endPoint x: 344, endPoint y: 244, distance: 235.6
drag, startPoint x: 183, startPoint y: 346, endPoint x: 385, endPoint y: 246, distance: 225.3
drag, startPoint x: 215, startPoint y: 344, endPoint x: 418, endPoint y: 250, distance: 223.6
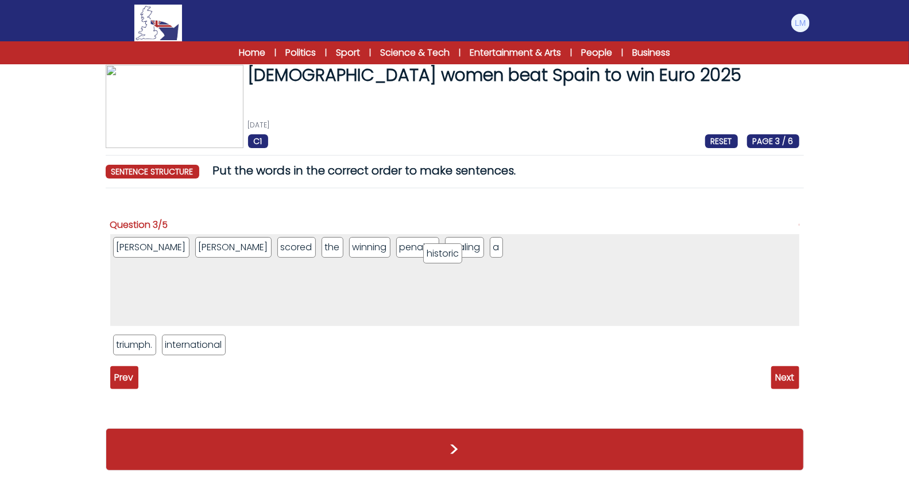
drag, startPoint x: 178, startPoint y: 342, endPoint x: 438, endPoint y: 250, distance: 276.0
drag, startPoint x: 196, startPoint y: 344, endPoint x: 508, endPoint y: 251, distance: 325.9
drag, startPoint x: 143, startPoint y: 347, endPoint x: 561, endPoint y: 250, distance: 429.2
drag, startPoint x: 503, startPoint y: 249, endPoint x: 419, endPoint y: 241, distance: 83.7
drag, startPoint x: 460, startPoint y: 250, endPoint x: 479, endPoint y: 256, distance: 20.2
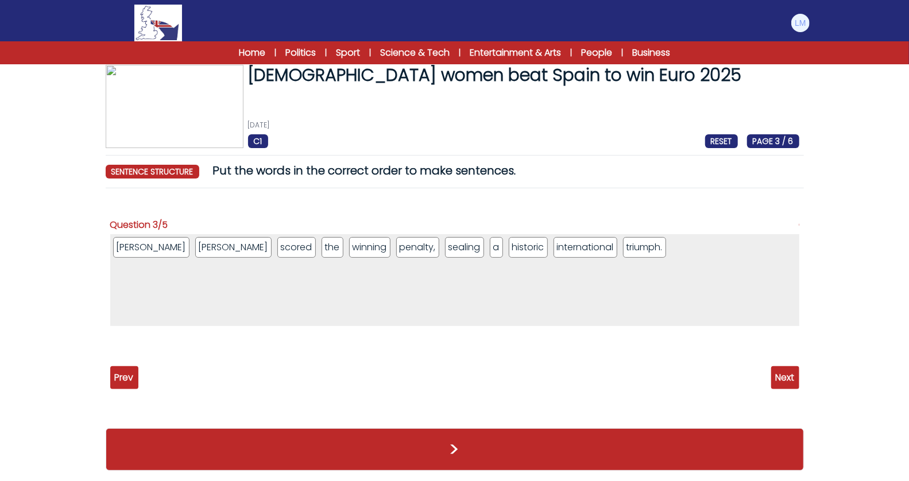
click at [786, 376] on span "Next" at bounding box center [785, 377] width 28 height 23
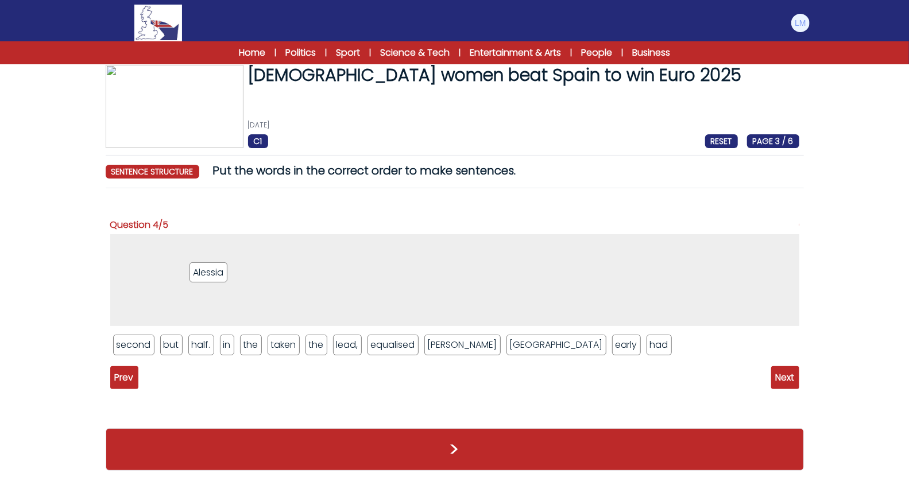
drag, startPoint x: 244, startPoint y: 352, endPoint x: 209, endPoint y: 268, distance: 91.2
drag, startPoint x: 426, startPoint y: 345, endPoint x: 200, endPoint y: 244, distance: 247.1
drag, startPoint x: 196, startPoint y: 346, endPoint x: 307, endPoint y: 253, distance: 145.1
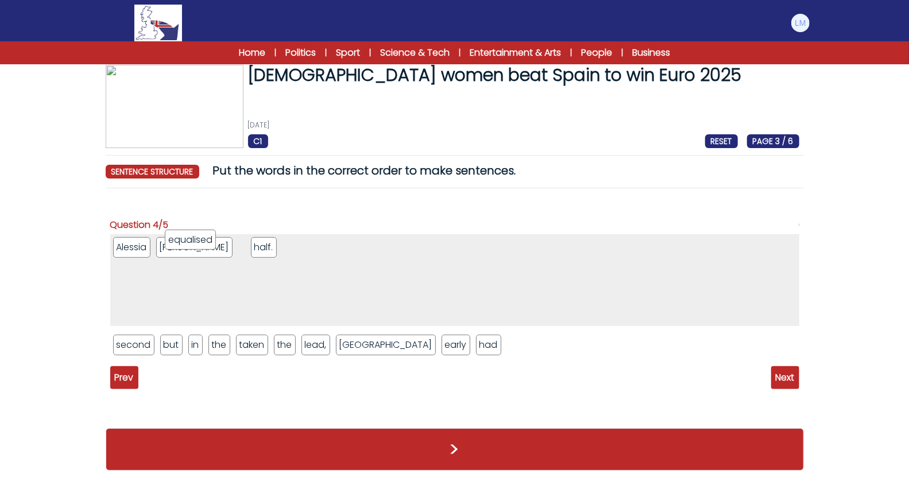
drag, startPoint x: 374, startPoint y: 349, endPoint x: 207, endPoint y: 245, distance: 197.2
drag, startPoint x: 125, startPoint y: 343, endPoint x: 240, endPoint y: 248, distance: 148.5
drag, startPoint x: 120, startPoint y: 342, endPoint x: 249, endPoint y: 245, distance: 162.0
drag, startPoint x: 123, startPoint y: 344, endPoint x: 256, endPoint y: 246, distance: 164.4
drag, startPoint x: 123, startPoint y: 340, endPoint x: 273, endPoint y: 239, distance: 181.3
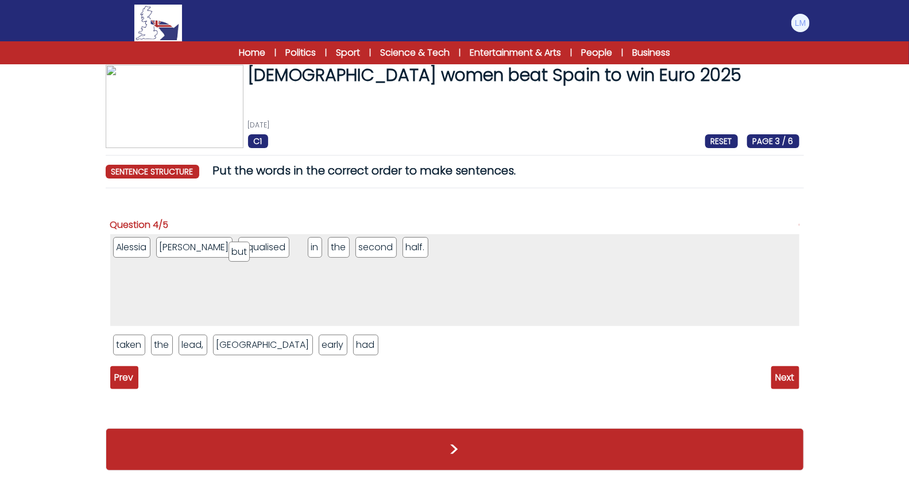
drag, startPoint x: 391, startPoint y: 243, endPoint x: 245, endPoint y: 248, distance: 146.0
drag, startPoint x: 296, startPoint y: 350, endPoint x: 205, endPoint y: 246, distance: 139.2
drag, startPoint x: 125, startPoint y: 342, endPoint x: 228, endPoint y: 250, distance: 138.3
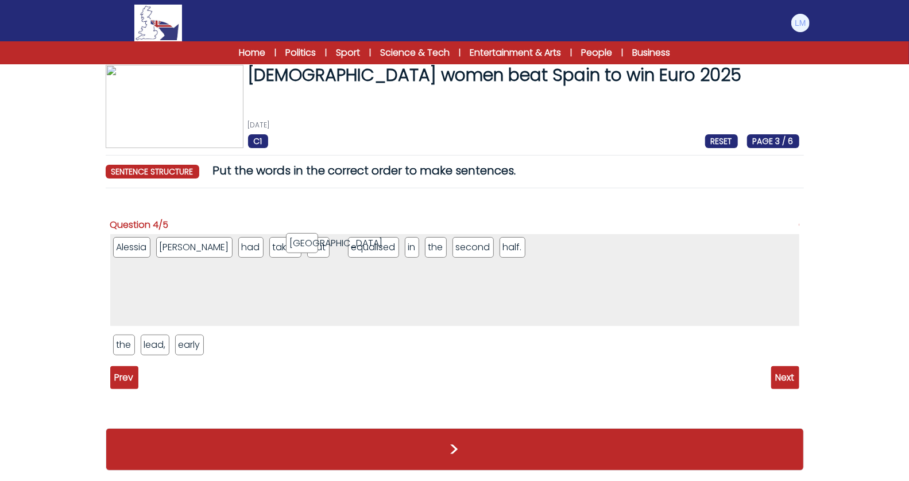
drag, startPoint x: 186, startPoint y: 350, endPoint x: 298, endPoint y: 248, distance: 151.2
drag, startPoint x: 119, startPoint y: 344, endPoint x: 264, endPoint y: 255, distance: 170.1
drag, startPoint x: 124, startPoint y: 347, endPoint x: 295, endPoint y: 252, distance: 196.0
drag, startPoint x: 132, startPoint y: 346, endPoint x: 297, endPoint y: 253, distance: 189.8
drag, startPoint x: 307, startPoint y: 250, endPoint x: 227, endPoint y: 248, distance: 79.3
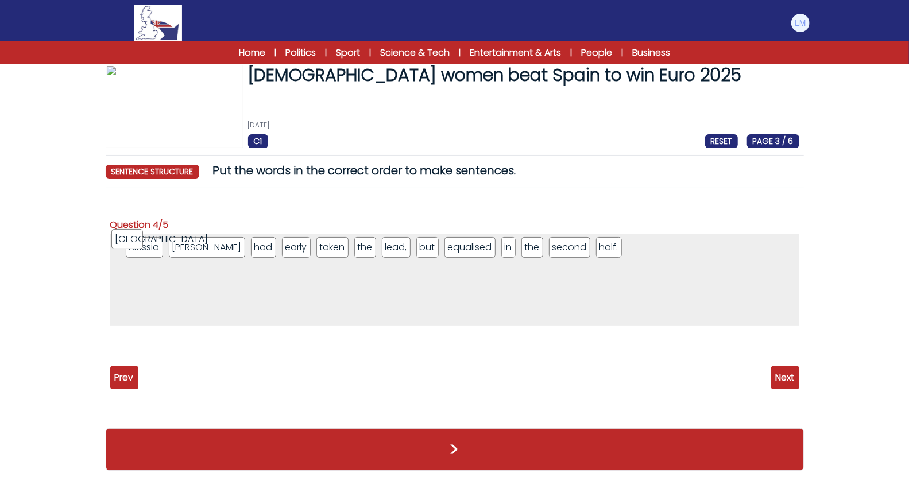
drag, startPoint x: 396, startPoint y: 247, endPoint x: 121, endPoint y: 240, distance: 275.3
drag, startPoint x: 166, startPoint y: 247, endPoint x: 372, endPoint y: 256, distance: 205.8
drag, startPoint x: 167, startPoint y: 249, endPoint x: 391, endPoint y: 255, distance: 223.6
drag, startPoint x: 196, startPoint y: 251, endPoint x: 444, endPoint y: 258, distance: 247.7
click at [795, 381] on span "Next" at bounding box center [785, 377] width 28 height 23
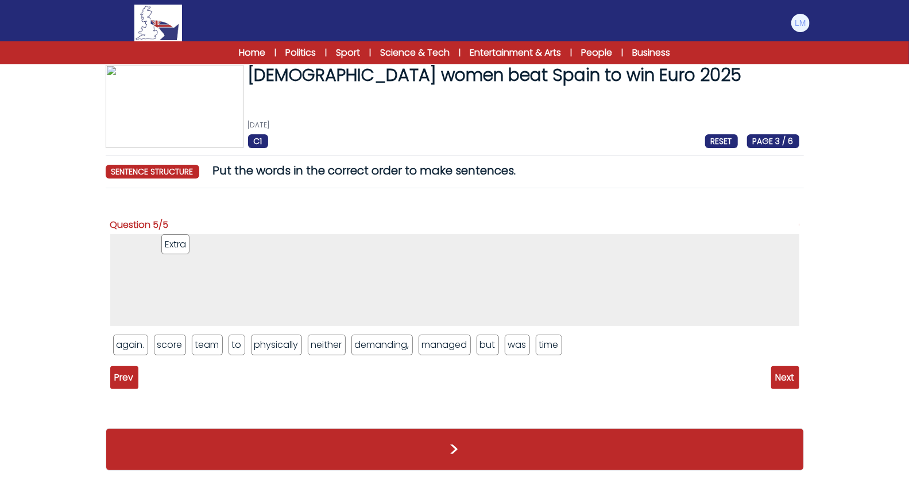
drag, startPoint x: 245, startPoint y: 348, endPoint x: 179, endPoint y: 251, distance: 117.0
drag, startPoint x: 543, startPoint y: 346, endPoint x: 186, endPoint y: 234, distance: 374.6
drag, startPoint x: 516, startPoint y: 344, endPoint x: 287, endPoint y: 237, distance: 253.1
drag, startPoint x: 128, startPoint y: 342, endPoint x: 378, endPoint y: 234, distance: 272.8
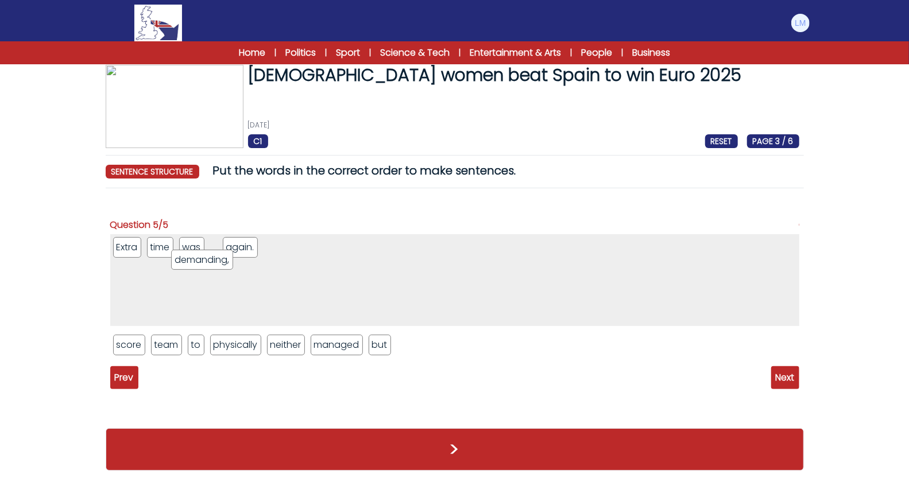
drag, startPoint x: 356, startPoint y: 348, endPoint x: 216, endPoint y: 260, distance: 165.0
drag, startPoint x: 222, startPoint y: 339, endPoint x: 210, endPoint y: 241, distance: 98.4
drag, startPoint x: 321, startPoint y: 341, endPoint x: 337, endPoint y: 243, distance: 99.0
drag, startPoint x: 228, startPoint y: 342, endPoint x: 367, endPoint y: 249, distance: 167.3
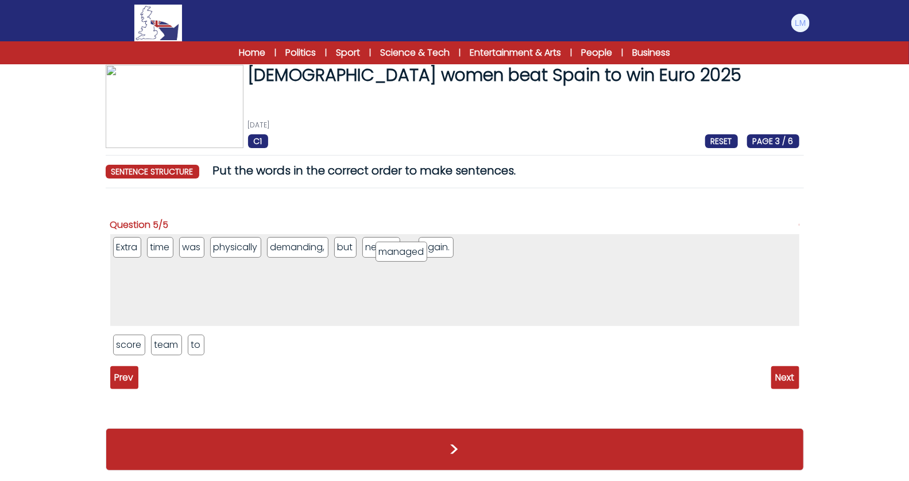
drag, startPoint x: 232, startPoint y: 349, endPoint x: 399, endPoint y: 254, distance: 192.0
drag, startPoint x: 162, startPoint y: 346, endPoint x: 405, endPoint y: 246, distance: 263.0
click at [167, 349] on ul "score to" at bounding box center [454, 345] width 689 height 26
drag, startPoint x: 163, startPoint y: 349, endPoint x: 497, endPoint y: 229, distance: 355.0
drag, startPoint x: 130, startPoint y: 346, endPoint x: 534, endPoint y: 241, distance: 416.6
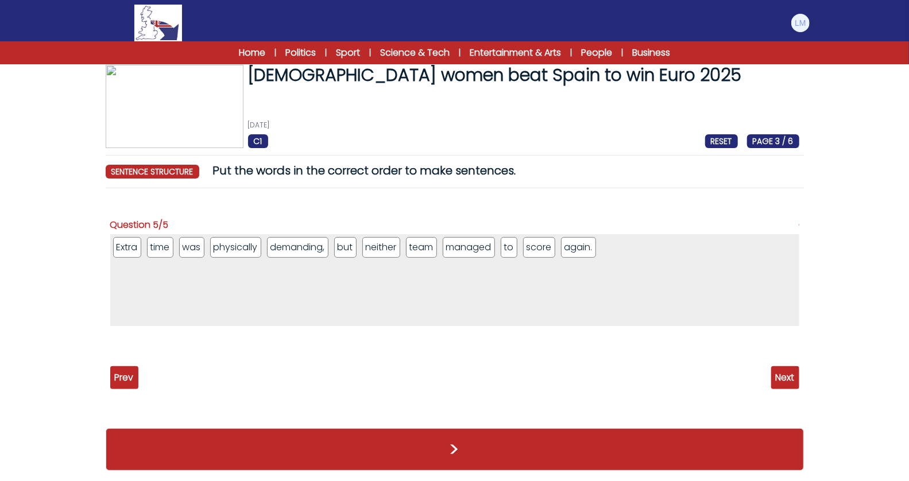
click at [785, 371] on span "Next" at bounding box center [785, 377] width 28 height 23
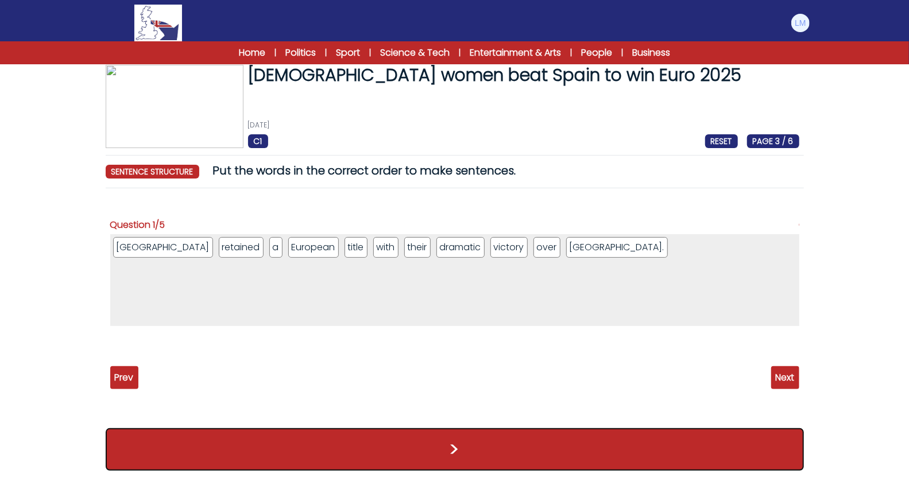
click at [534, 438] on button ">" at bounding box center [455, 450] width 699 height 43
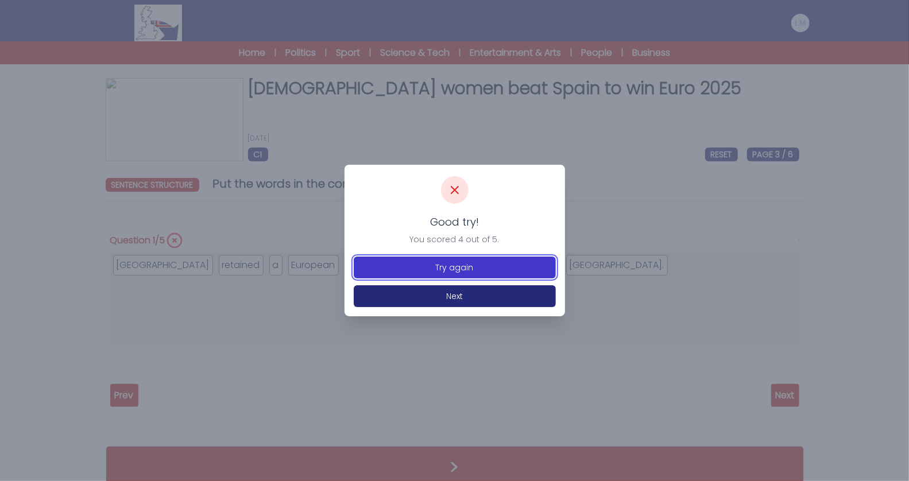
click at [499, 272] on button "Try again" at bounding box center [455, 268] width 202 height 22
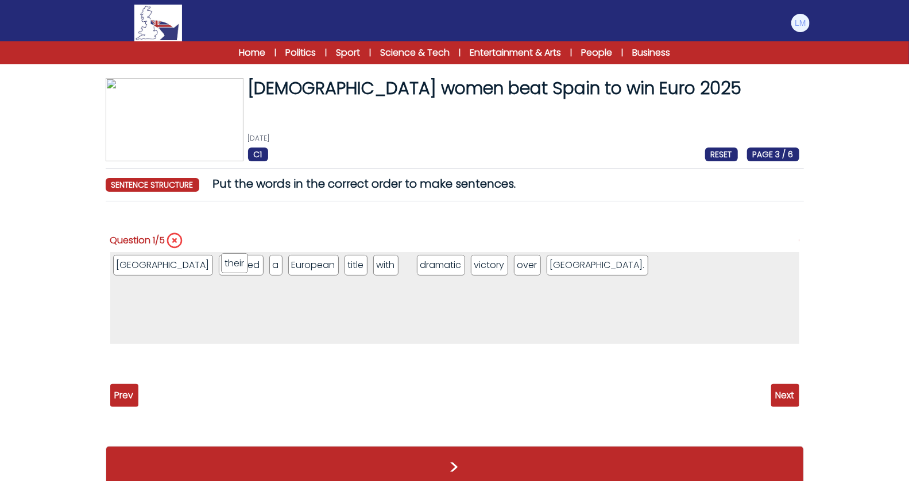
drag, startPoint x: 353, startPoint y: 269, endPoint x: 229, endPoint y: 267, distance: 124.7
drag, startPoint x: 371, startPoint y: 263, endPoint x: 229, endPoint y: 260, distance: 141.3
drag, startPoint x: 247, startPoint y: 264, endPoint x: 359, endPoint y: 245, distance: 113.7
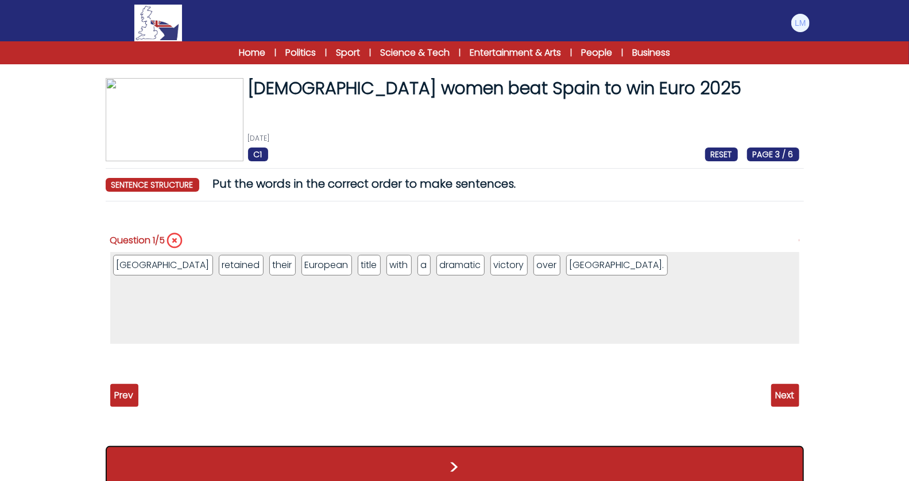
click at [701, 457] on button ">" at bounding box center [455, 467] width 699 height 43
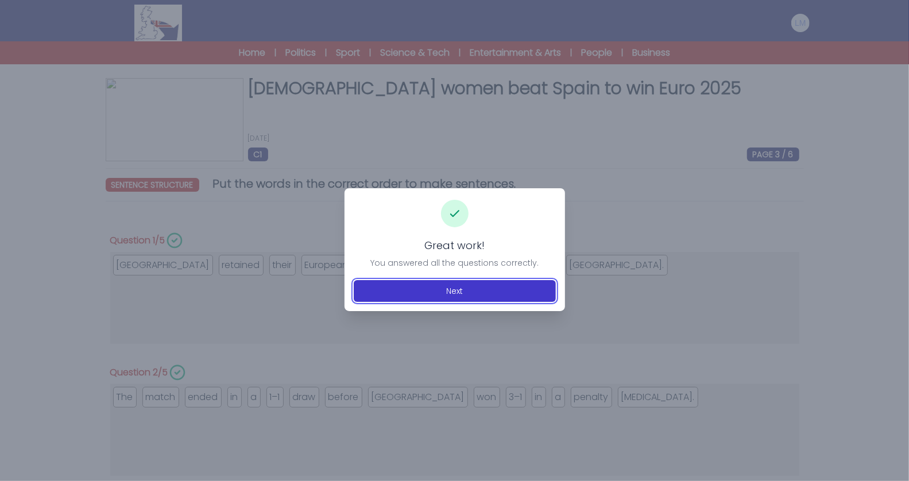
click at [477, 298] on button "Next" at bounding box center [455, 291] width 202 height 22
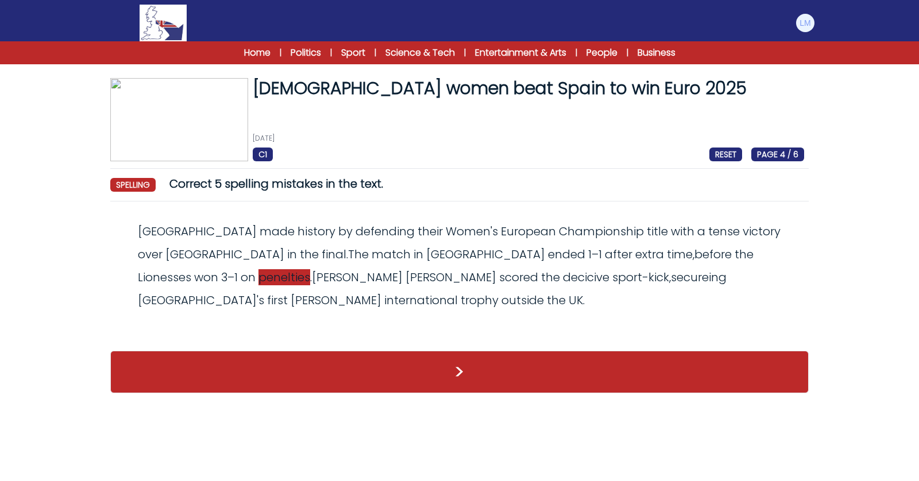
click at [310, 269] on span "penelties" at bounding box center [285, 277] width 52 height 16
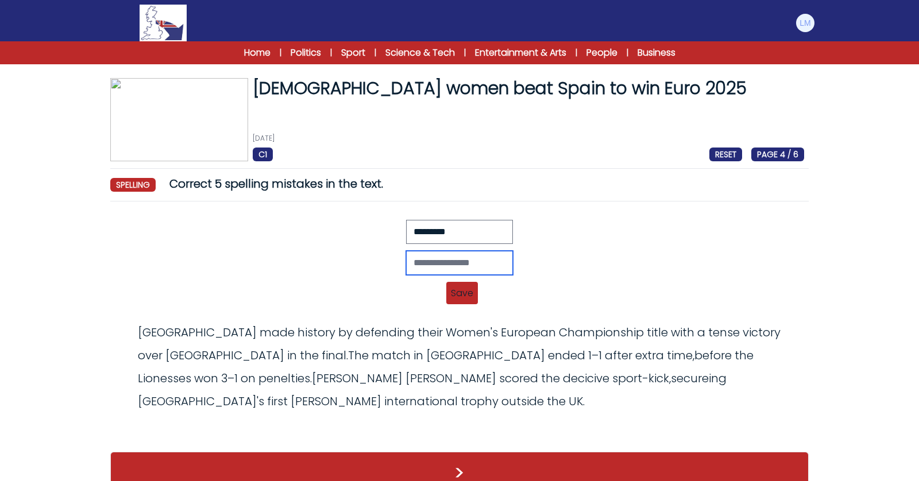
click at [458, 256] on input "text" at bounding box center [459, 263] width 107 height 24
type input "*********"
click at [452, 291] on span "Save" at bounding box center [462, 293] width 32 height 22
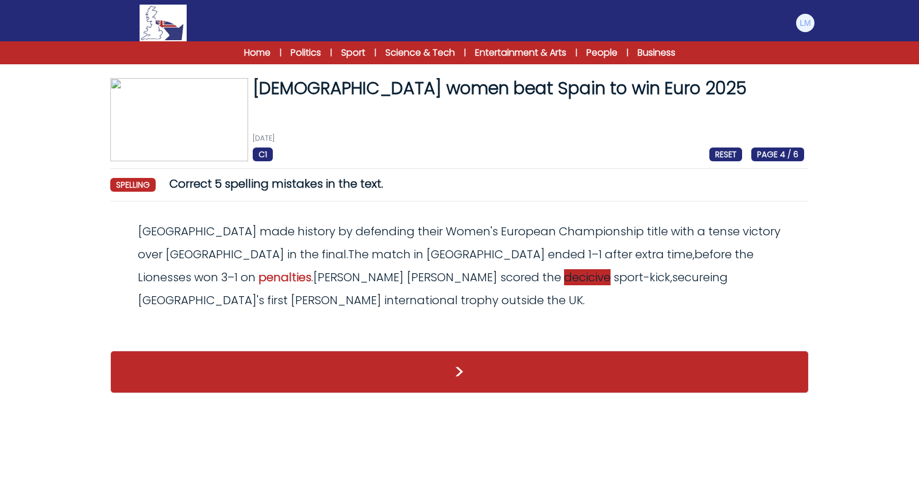
click at [564, 273] on span "decicive" at bounding box center [587, 277] width 47 height 16
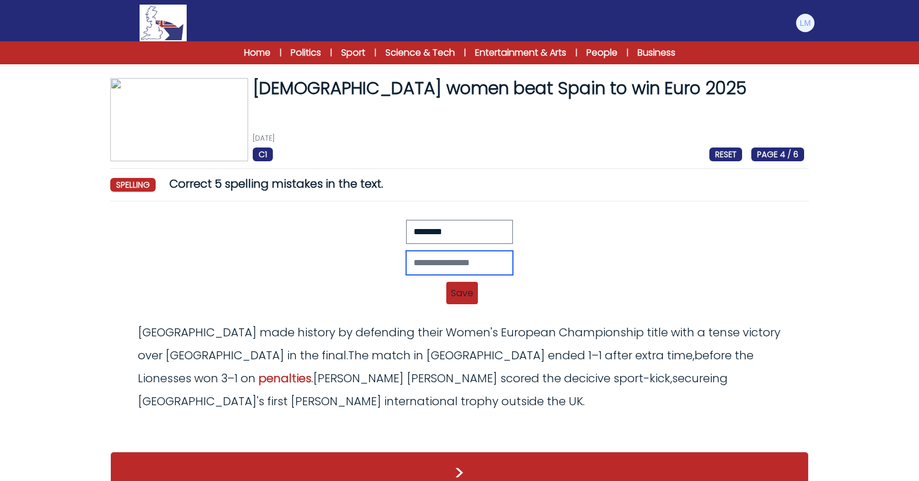
click at [439, 260] on input "text" at bounding box center [459, 263] width 107 height 24
type input "********"
click at [459, 298] on span "Save" at bounding box center [462, 293] width 32 height 22
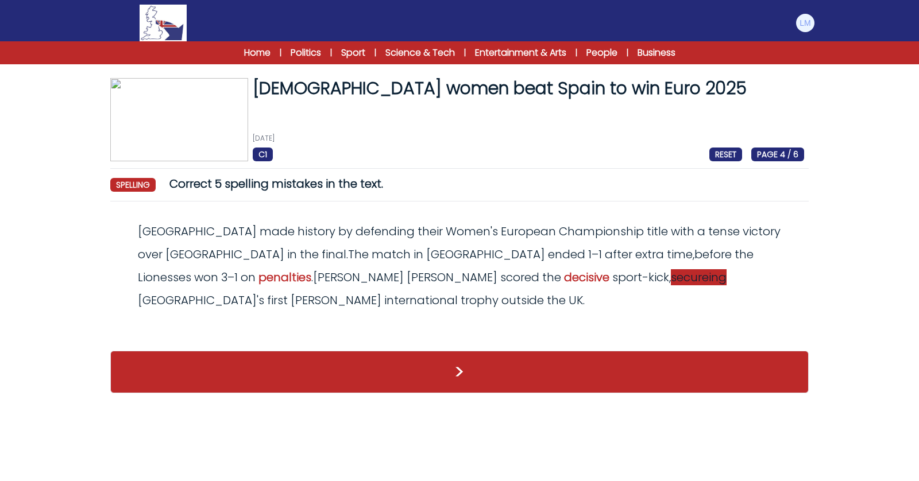
click at [671, 277] on span "secureing" at bounding box center [699, 277] width 56 height 16
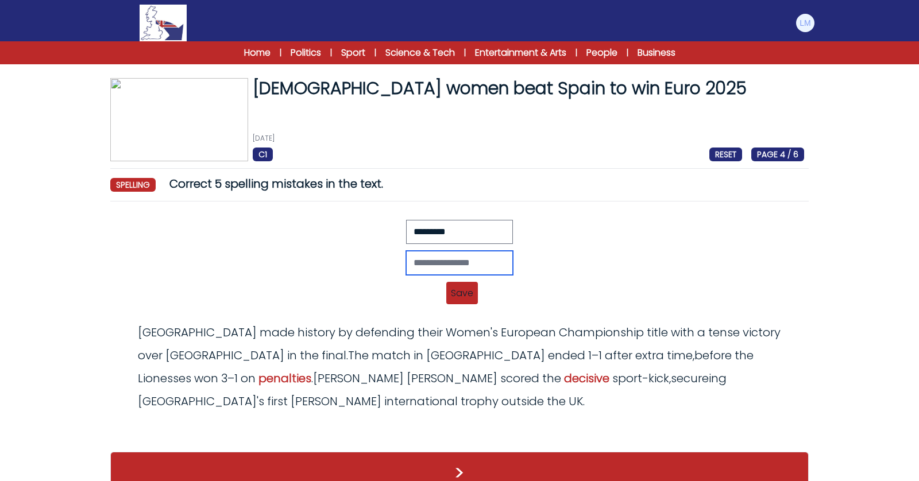
click at [435, 264] on input "text" at bounding box center [459, 263] width 107 height 24
type input "********"
click at [458, 295] on span "Save" at bounding box center [462, 293] width 32 height 22
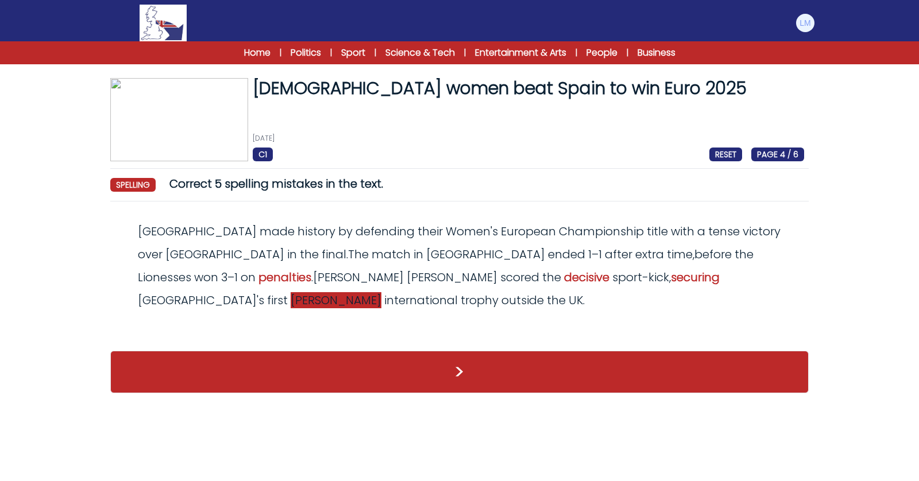
click at [381, 292] on span "majer" at bounding box center [336, 300] width 91 height 16
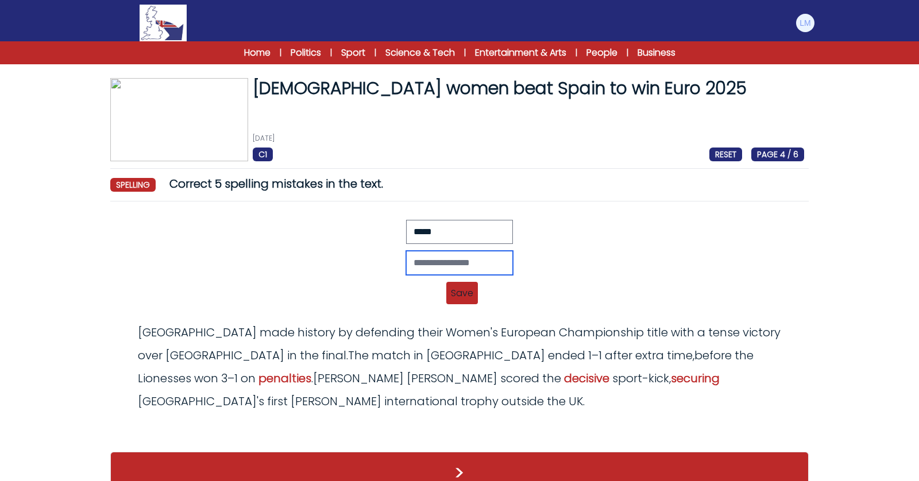
click at [445, 259] on input "text" at bounding box center [459, 263] width 107 height 24
type input "*****"
click at [461, 287] on span "Save" at bounding box center [462, 293] width 32 height 22
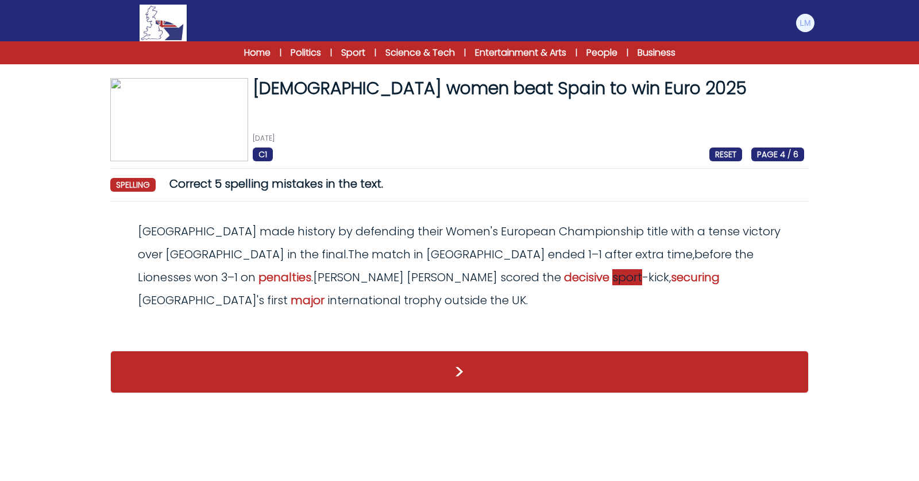
click at [612, 279] on span "sport" at bounding box center [627, 277] width 30 height 16
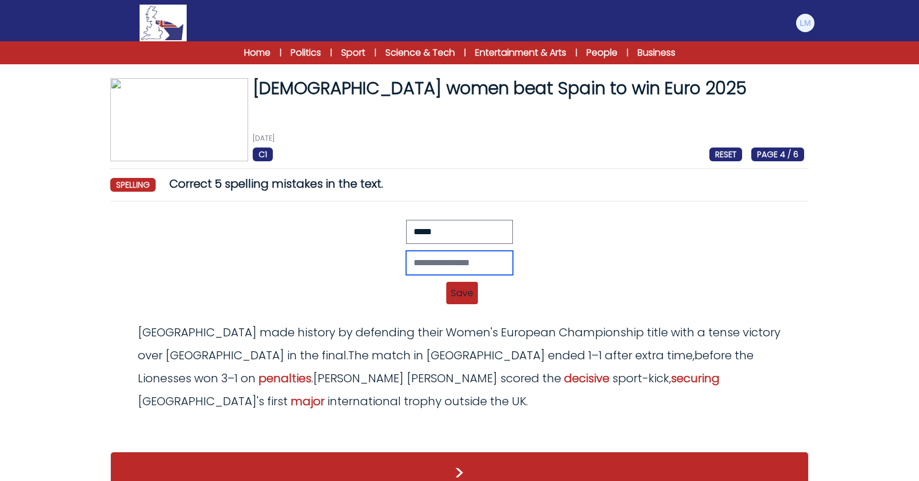
click at [431, 260] on input "text" at bounding box center [459, 263] width 107 height 24
type input "****"
click at [460, 293] on span "Save" at bounding box center [462, 293] width 32 height 22
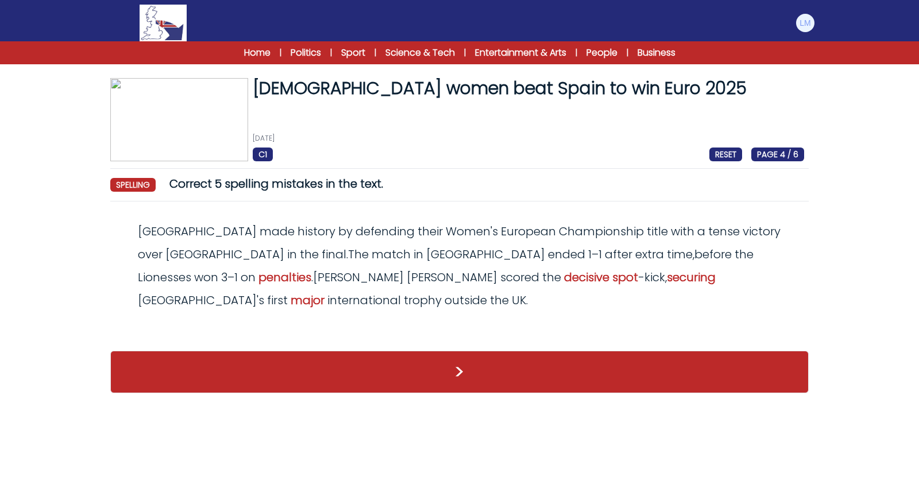
click at [475, 371] on div ">" at bounding box center [459, 371] width 699 height 65
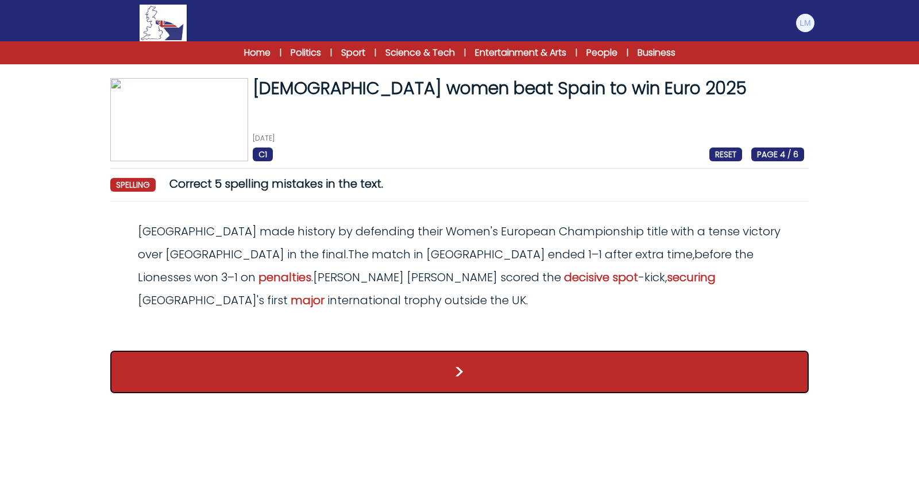
click at [479, 351] on button ">" at bounding box center [459, 372] width 699 height 43
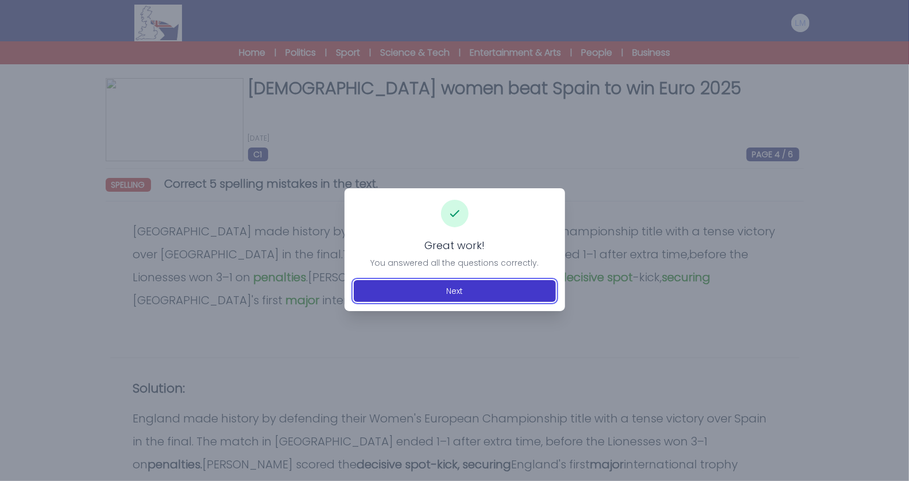
click at [464, 299] on button "Next" at bounding box center [455, 291] width 202 height 22
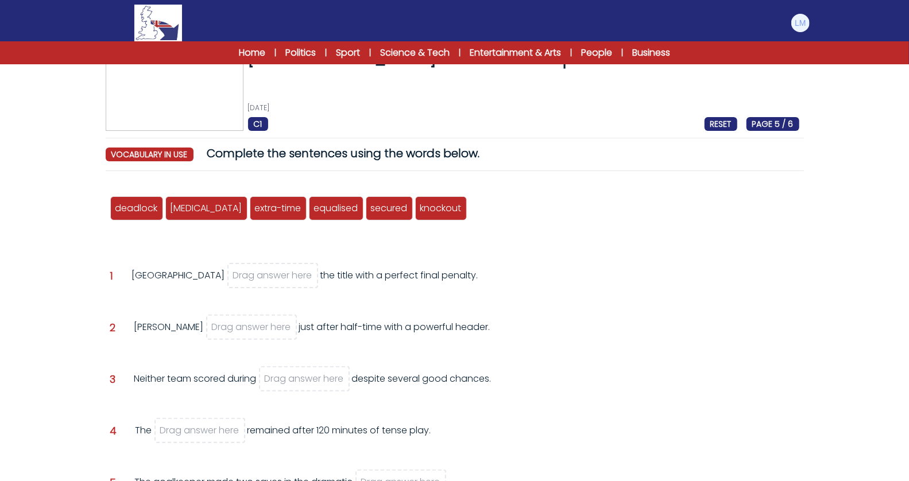
scroll to position [45, 0]
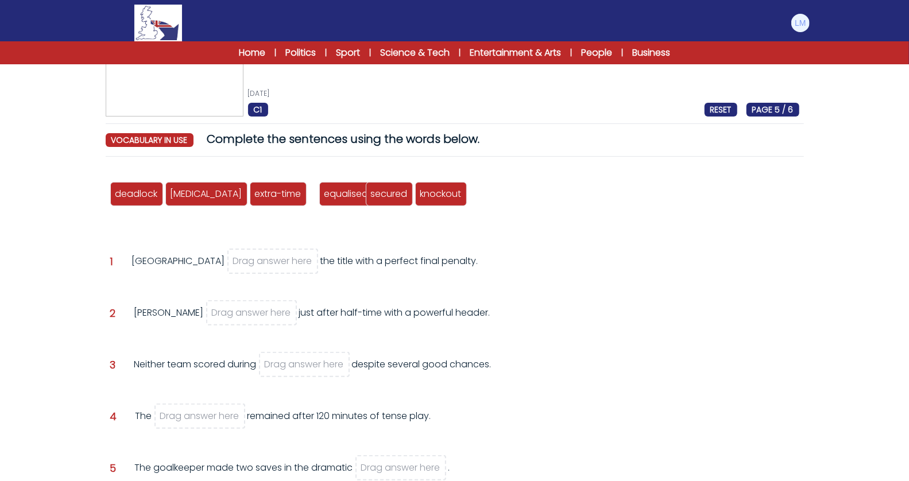
drag, startPoint x: 316, startPoint y: 199, endPoint x: 326, endPoint y: 199, distance: 10.4
click at [326, 199] on div "equalised" at bounding box center [346, 194] width 55 height 24
drag, startPoint x: 367, startPoint y: 200, endPoint x: 234, endPoint y: 260, distance: 146.1
click at [234, 260] on div "secured" at bounding box center [255, 253] width 47 height 24
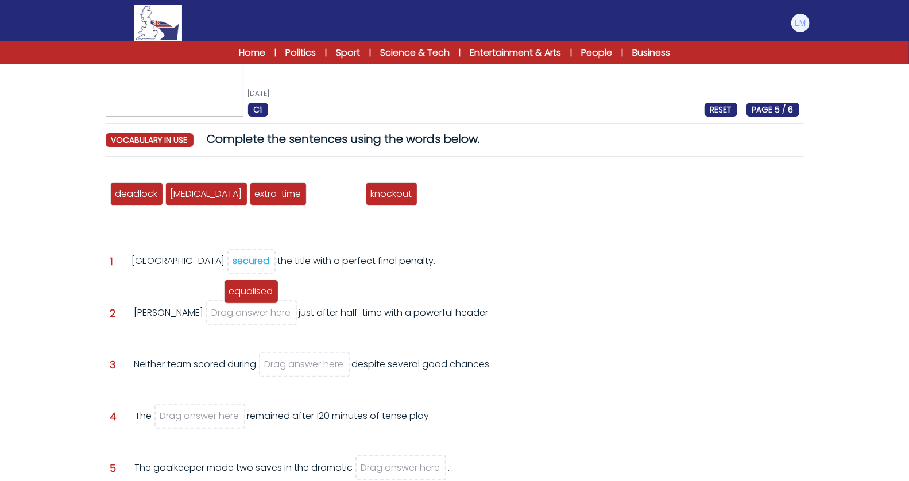
drag, startPoint x: 317, startPoint y: 199, endPoint x: 222, endPoint y: 313, distance: 147.6
click at [224, 304] on div "equalised" at bounding box center [251, 292] width 55 height 24
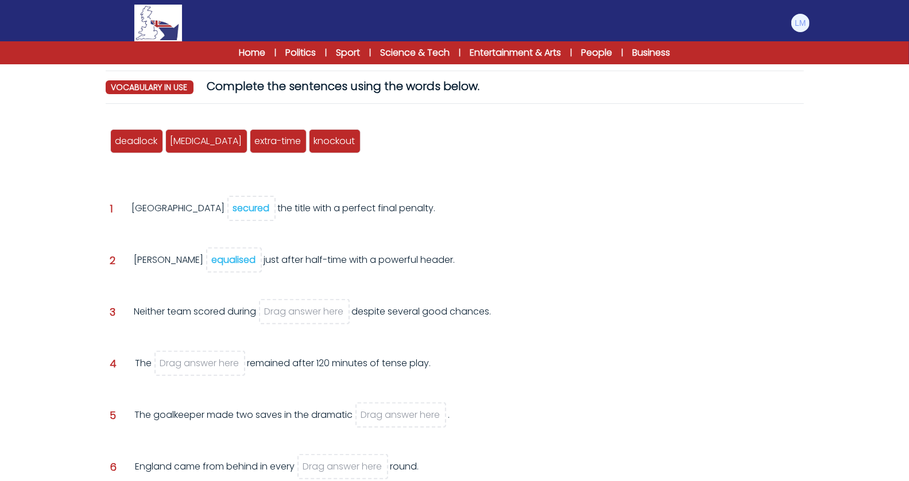
scroll to position [115, 0]
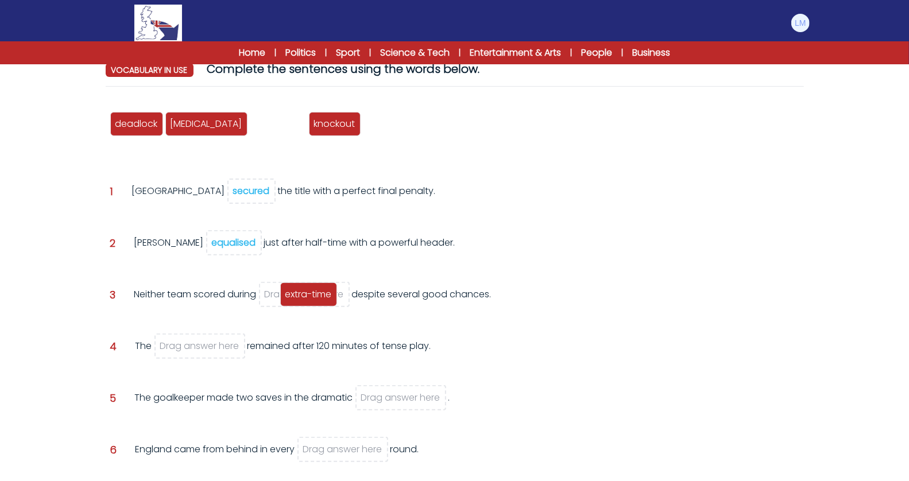
drag, startPoint x: 249, startPoint y: 128, endPoint x: 279, endPoint y: 299, distance: 173.3
click at [286, 299] on span "extra-time" at bounding box center [309, 294] width 47 height 13
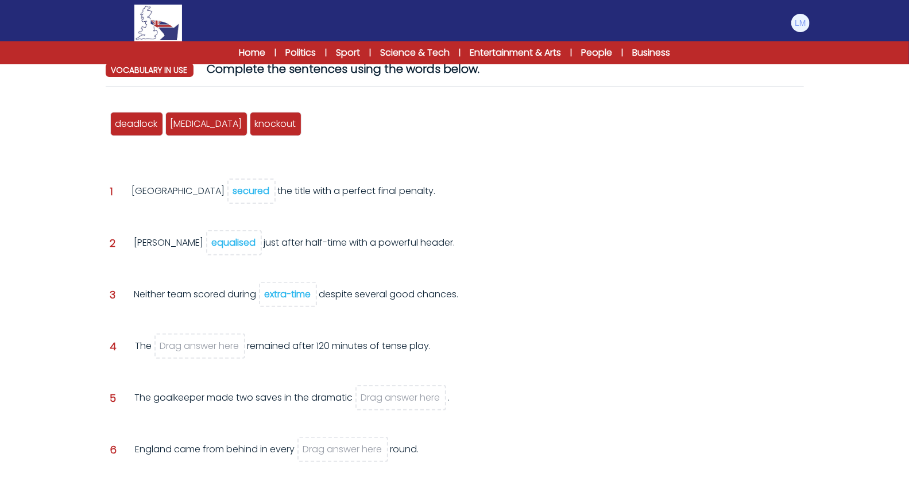
scroll to position [145, 0]
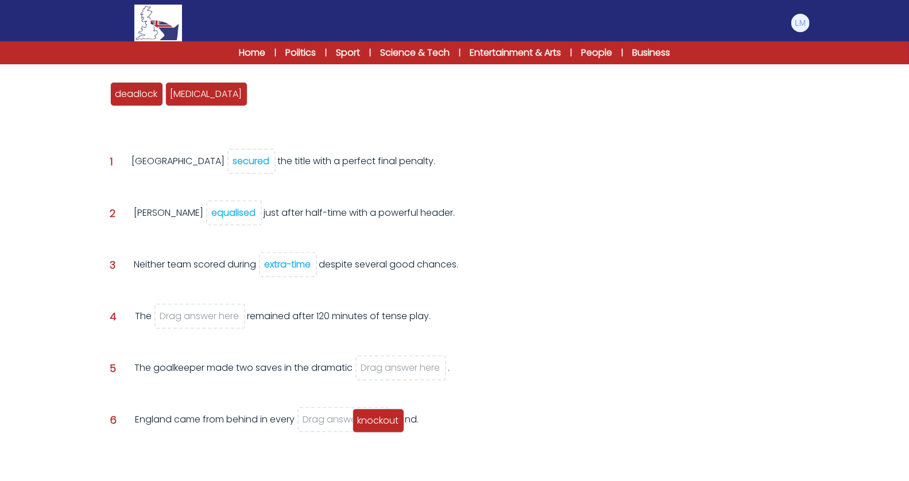
drag, startPoint x: 245, startPoint y: 94, endPoint x: 348, endPoint y: 420, distance: 342.7
click at [358, 420] on span "knockout" at bounding box center [378, 420] width 41 height 13
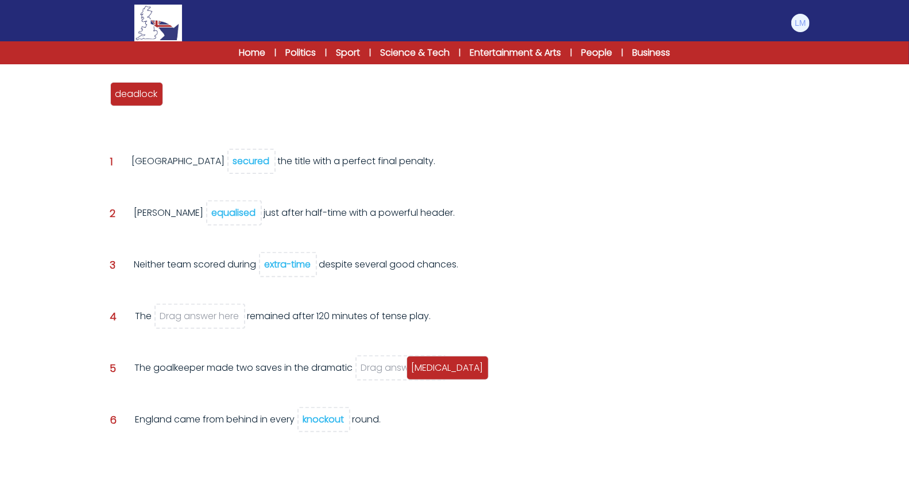
drag, startPoint x: 182, startPoint y: 97, endPoint x: 423, endPoint y: 371, distance: 365.1
click at [423, 371] on span "[MEDICAL_DATA]" at bounding box center [448, 367] width 72 height 13
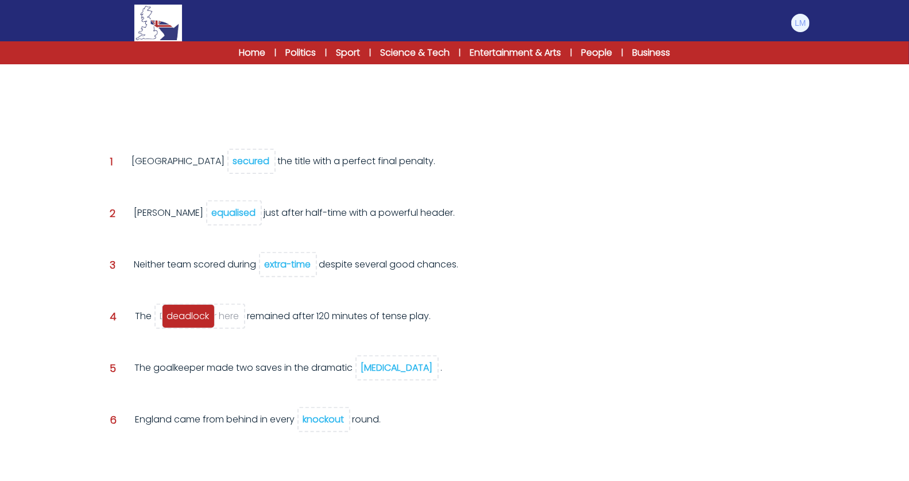
drag, startPoint x: 144, startPoint y: 101, endPoint x: 196, endPoint y: 323, distance: 228.2
click at [196, 323] on div "deadlock" at bounding box center [188, 316] width 53 height 24
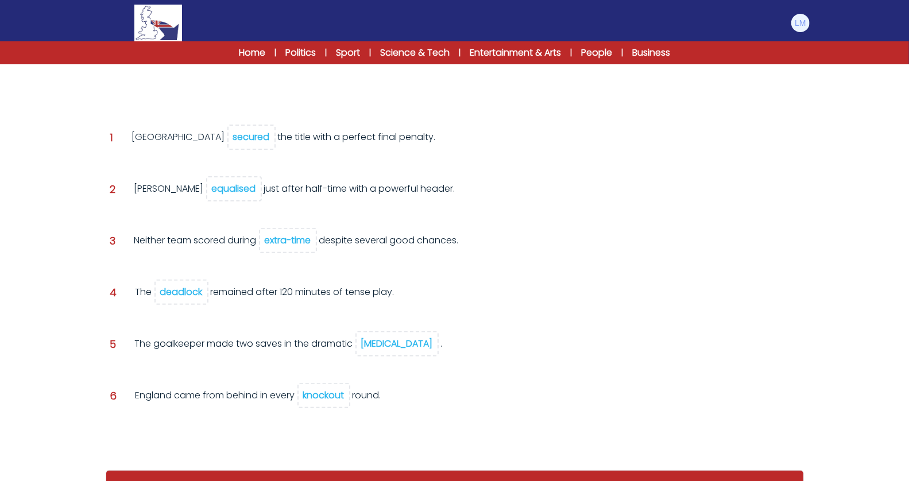
scroll to position [184, 0]
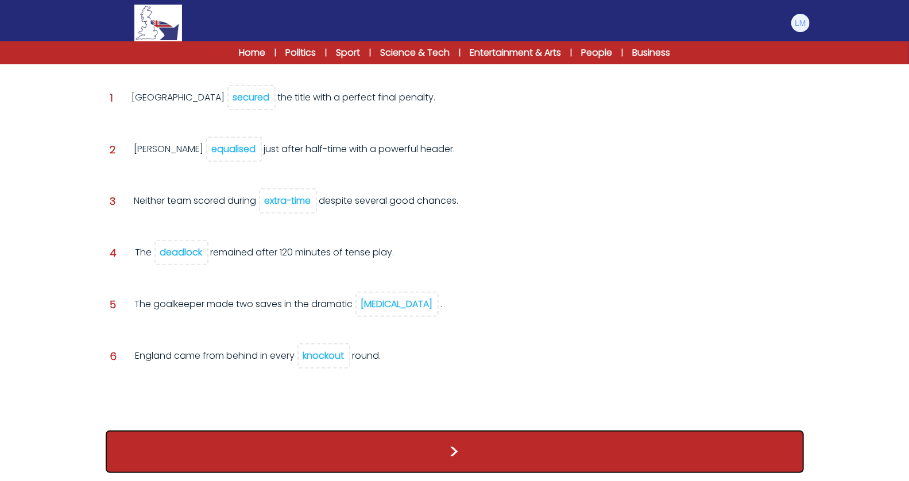
click at [236, 443] on button ">" at bounding box center [455, 452] width 699 height 43
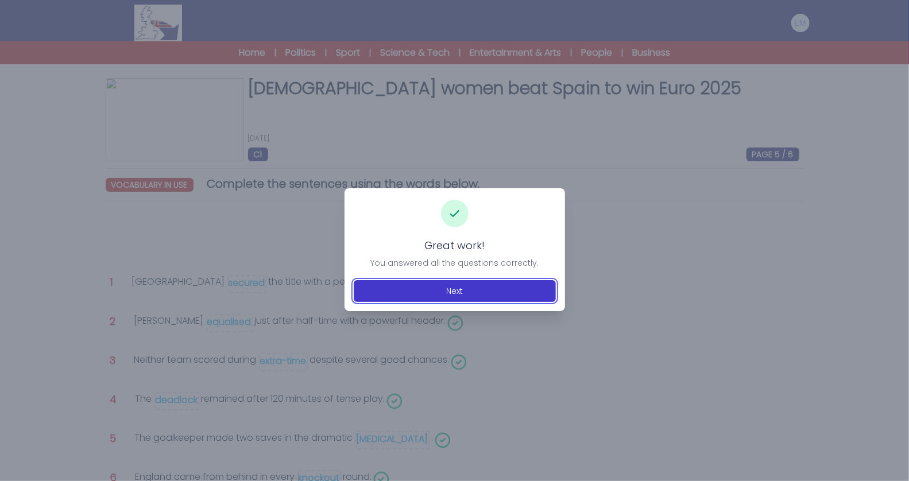
click at [444, 283] on button "Next" at bounding box center [455, 291] width 202 height 22
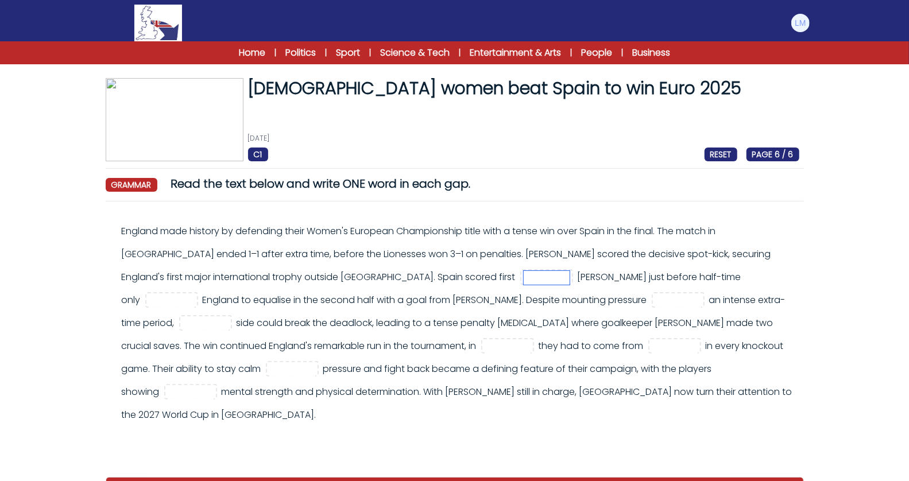
click at [524, 273] on input "text" at bounding box center [547, 278] width 46 height 14
type input "****"
click at [195, 294] on input "text" at bounding box center [172, 301] width 46 height 14
click at [229, 317] on input "text" at bounding box center [206, 324] width 46 height 14
type input "*******"
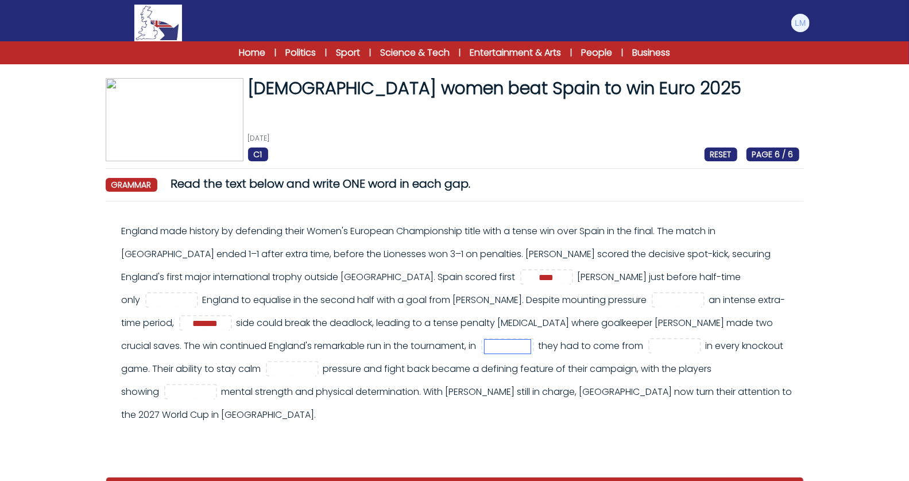
click at [485, 346] on input "text" at bounding box center [508, 347] width 46 height 14
type input "*****"
click at [652, 345] on input "text" at bounding box center [675, 347] width 46 height 14
type input "******"
click at [315, 363] on input "text" at bounding box center [292, 370] width 46 height 14
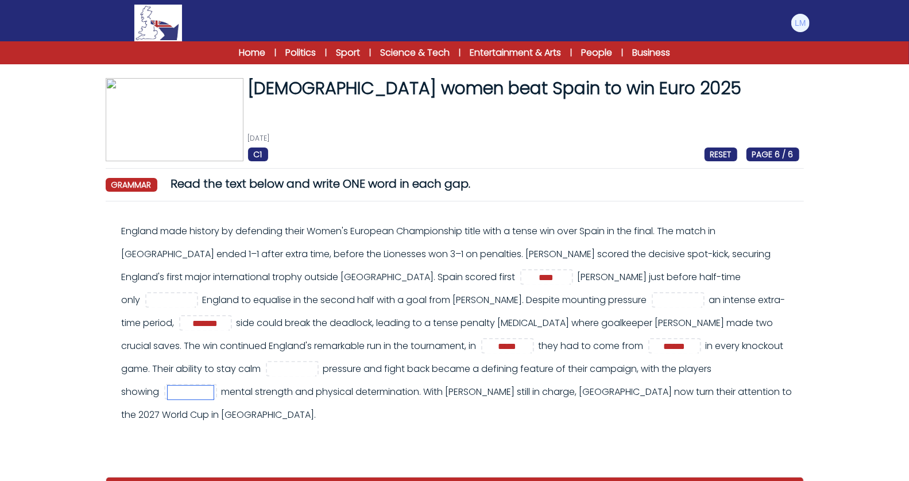
click at [214, 386] on input "text" at bounding box center [191, 393] width 46 height 14
type input "*"
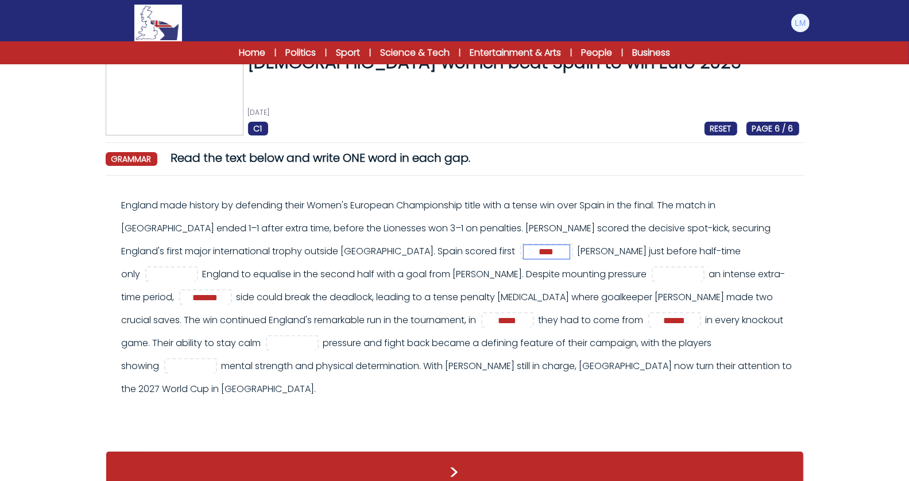
drag, startPoint x: 345, startPoint y: 251, endPoint x: 295, endPoint y: 251, distance: 49.4
click at [295, 251] on div "England made history by defending their Women's European Championship title wit…" at bounding box center [461, 297] width 678 height 207
type input "****"
click at [195, 268] on input "text" at bounding box center [172, 275] width 46 height 14
type input "***"
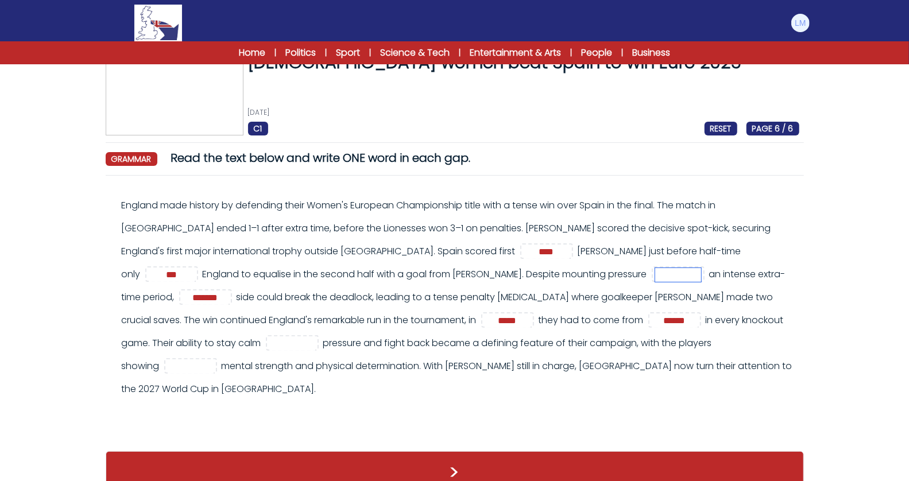
click at [655, 276] on input "text" at bounding box center [678, 275] width 46 height 14
type input "******"
click at [715, 327] on div "England made history by defending their Women's European Championship title wit…" at bounding box center [461, 297] width 678 height 207
click at [315, 337] on input "text" at bounding box center [292, 344] width 46 height 14
type input "*****"
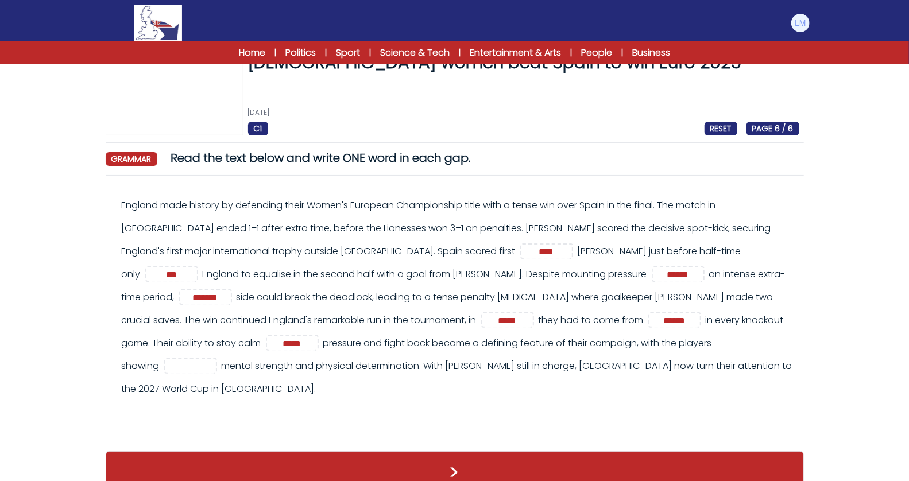
click at [217, 358] on span at bounding box center [190, 366] width 53 height 16
click at [214, 360] on input "text" at bounding box center [191, 367] width 46 height 14
type input "*****"
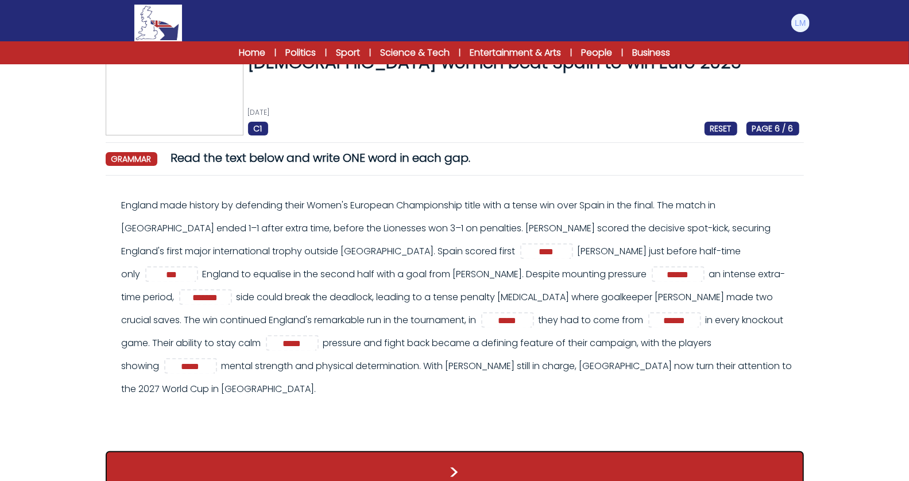
click at [606, 459] on button ">" at bounding box center [455, 473] width 699 height 43
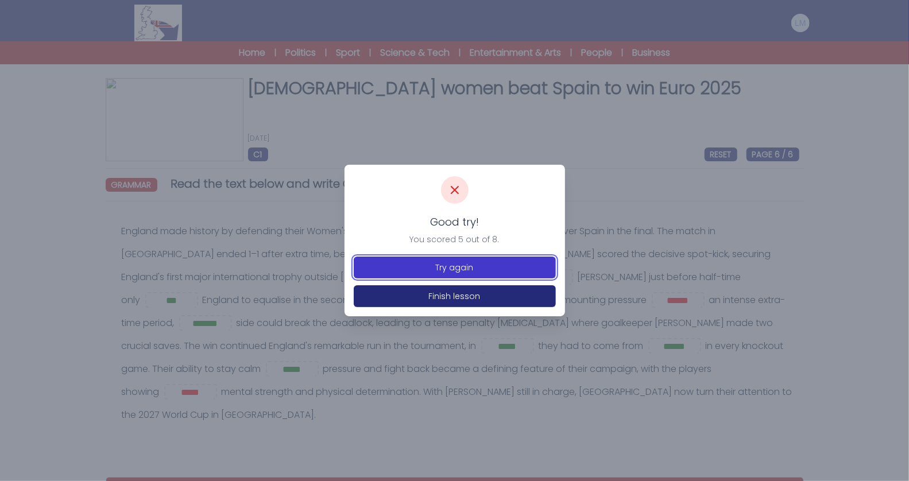
click at [502, 276] on button "Try again" at bounding box center [455, 268] width 202 height 22
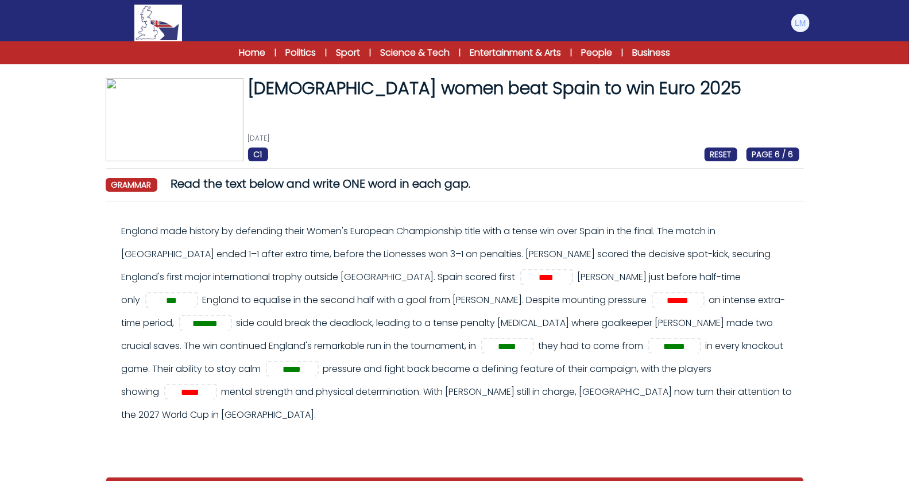
click at [520, 284] on span "****" at bounding box center [546, 277] width 53 height 16
click at [524, 281] on input "****" at bounding box center [547, 278] width 46 height 14
type input "**"
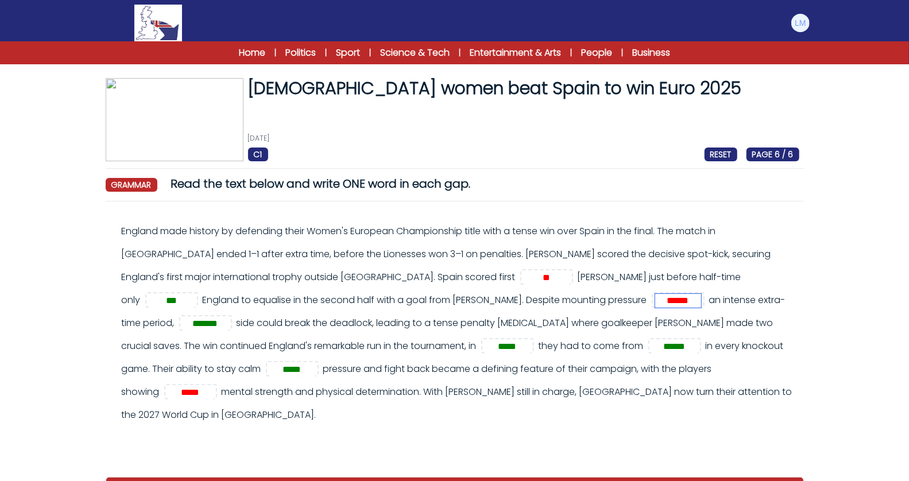
click at [655, 306] on input "******" at bounding box center [678, 301] width 46 height 14
type input "*****"
click at [214, 386] on input "*****" at bounding box center [191, 393] width 46 height 14
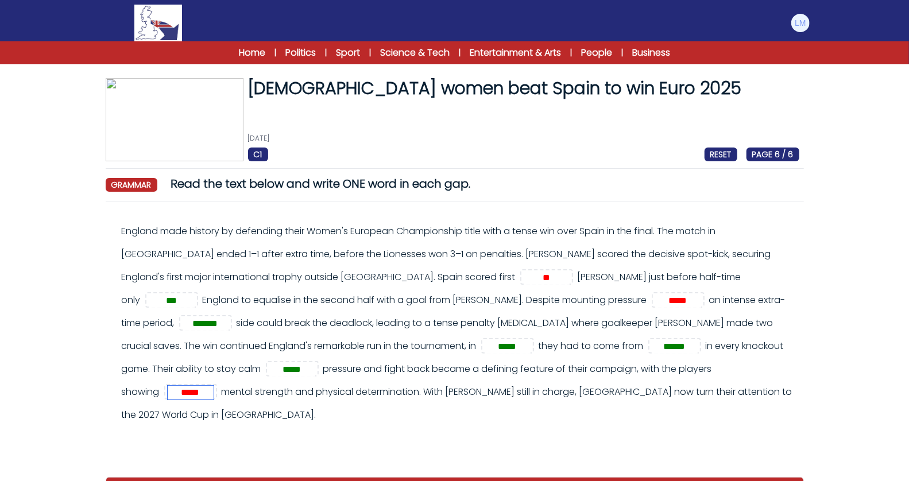
click at [214, 386] on input "*****" at bounding box center [191, 393] width 46 height 14
type input "**********"
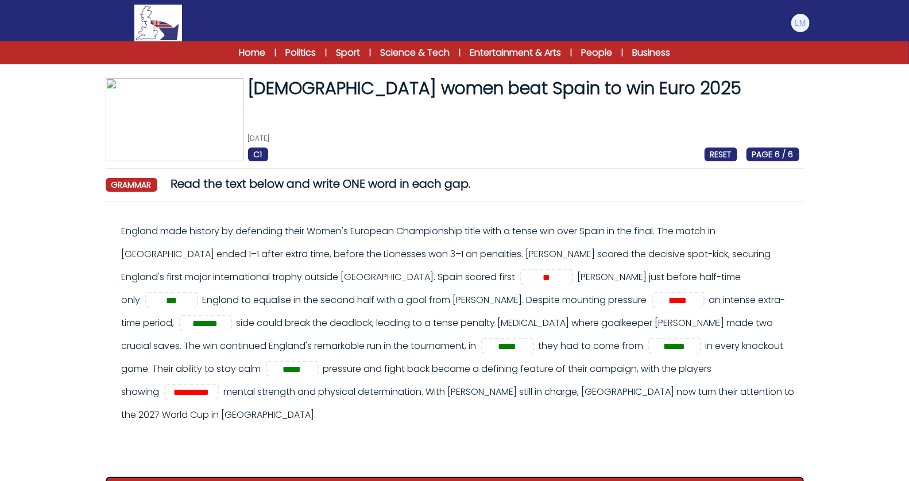
scroll to position [0, 0]
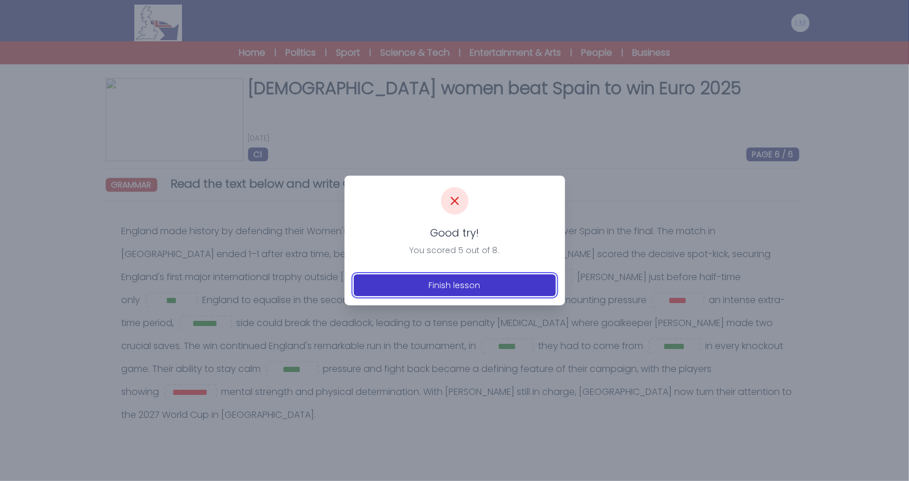
click at [466, 284] on button "Finish lesson" at bounding box center [455, 286] width 202 height 22
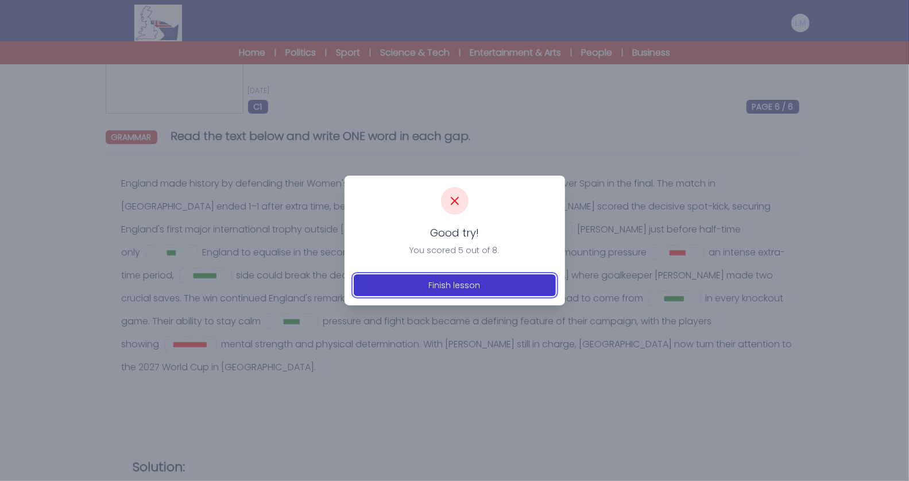
scroll to position [69, 0]
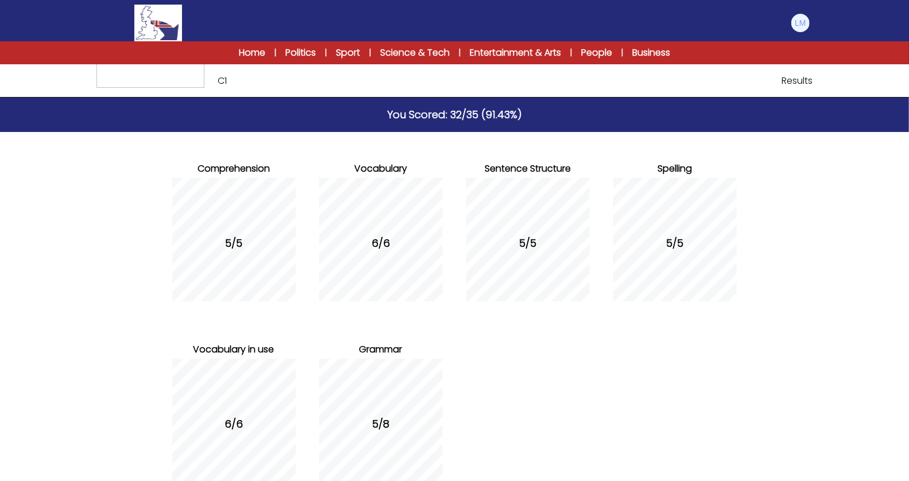
scroll to position [131, 0]
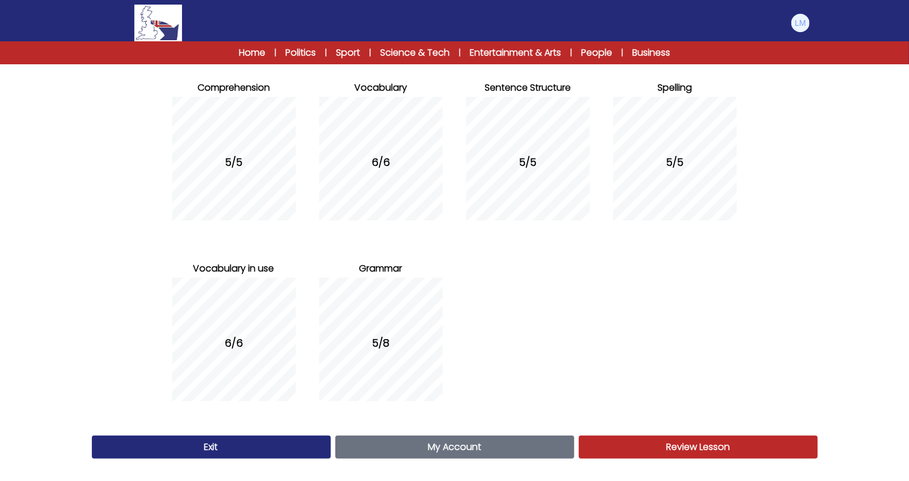
click at [627, 450] on link "Review Lesson Review" at bounding box center [698, 447] width 239 height 23
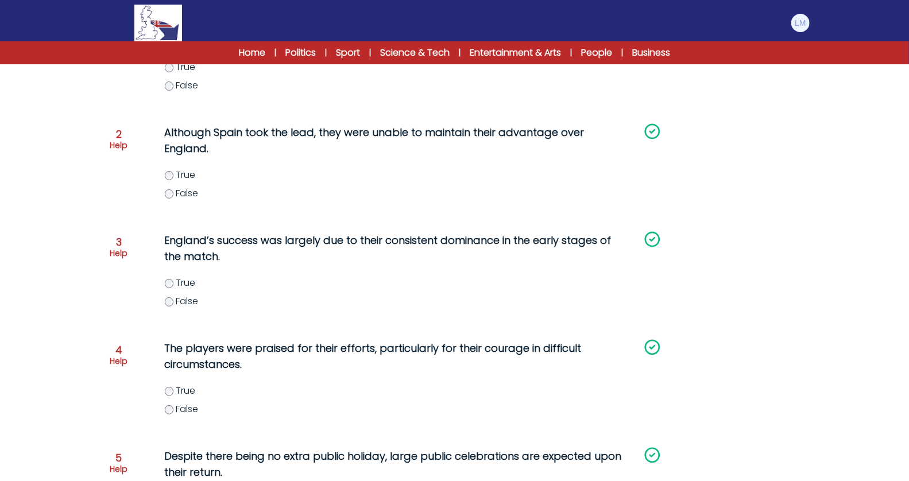
scroll to position [345, 0]
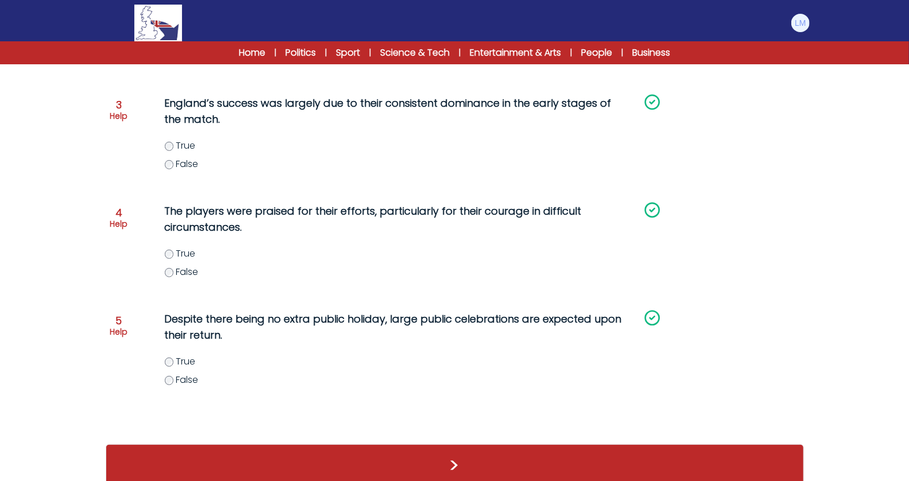
click at [662, 453] on div ">" at bounding box center [455, 466] width 699 height 43
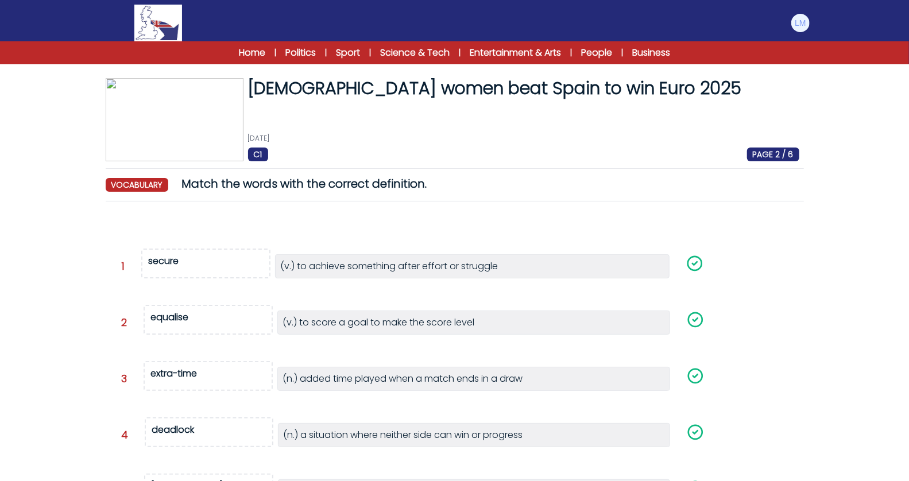
scroll to position [200, 0]
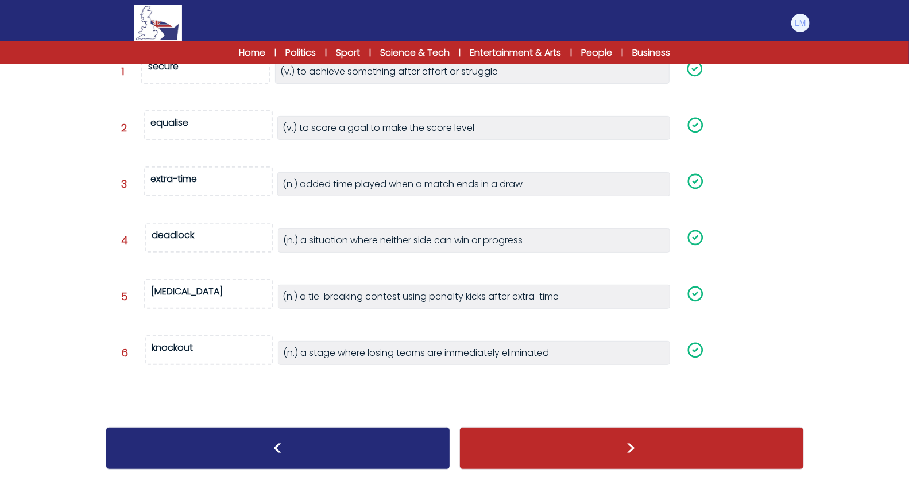
click at [661, 453] on div ">" at bounding box center [632, 448] width 345 height 43
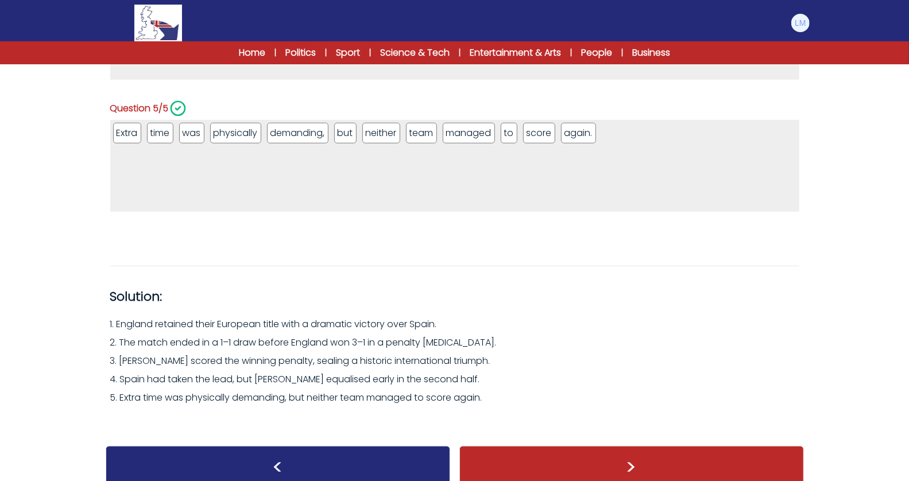
scroll to position [678, 0]
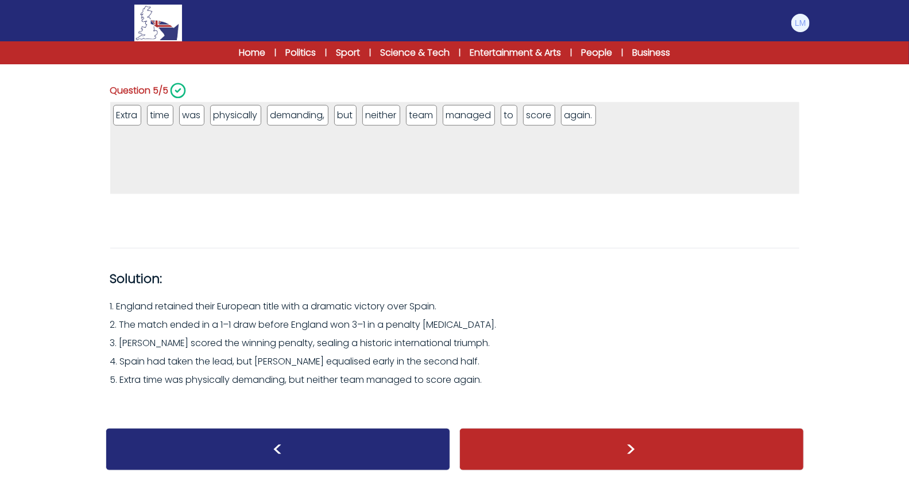
click at [661, 446] on div ">" at bounding box center [632, 450] width 345 height 43
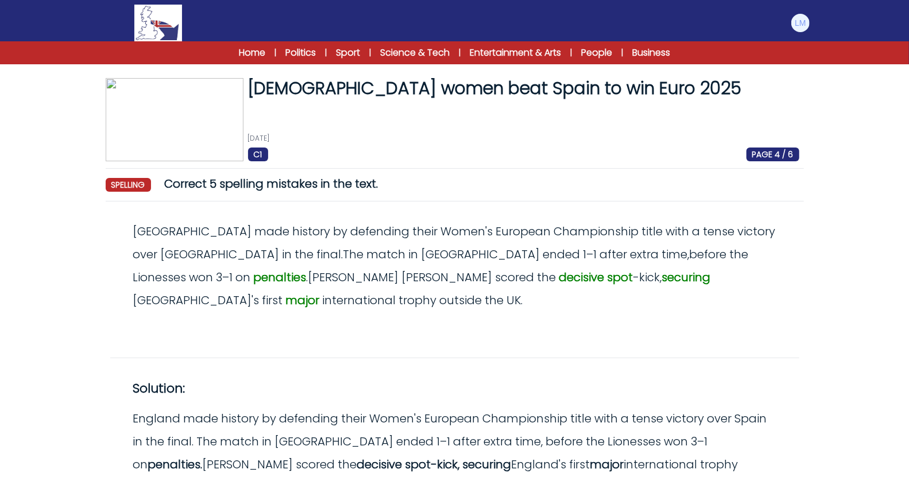
scroll to position [64, 0]
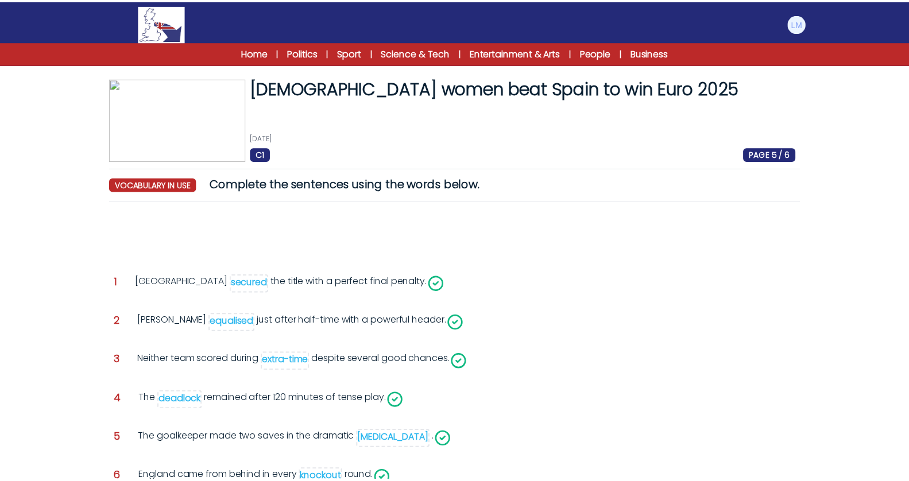
scroll to position [111, 0]
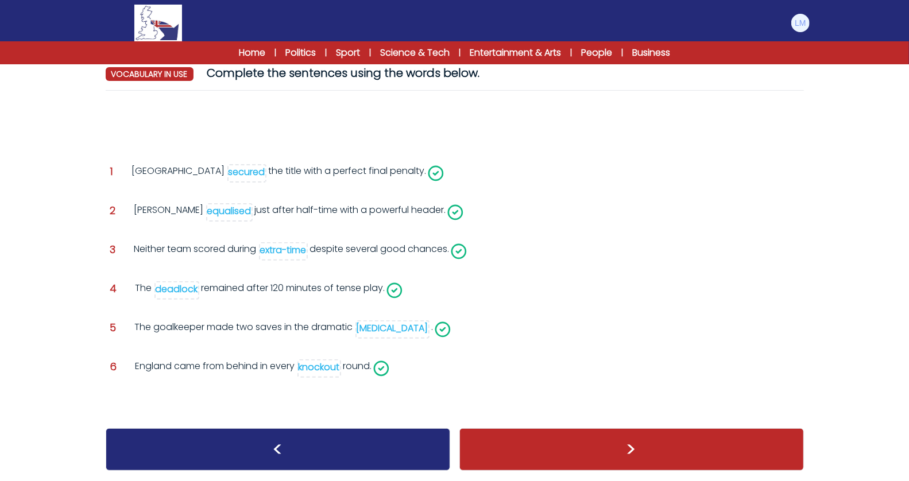
click at [661, 446] on div ">" at bounding box center [632, 450] width 345 height 43
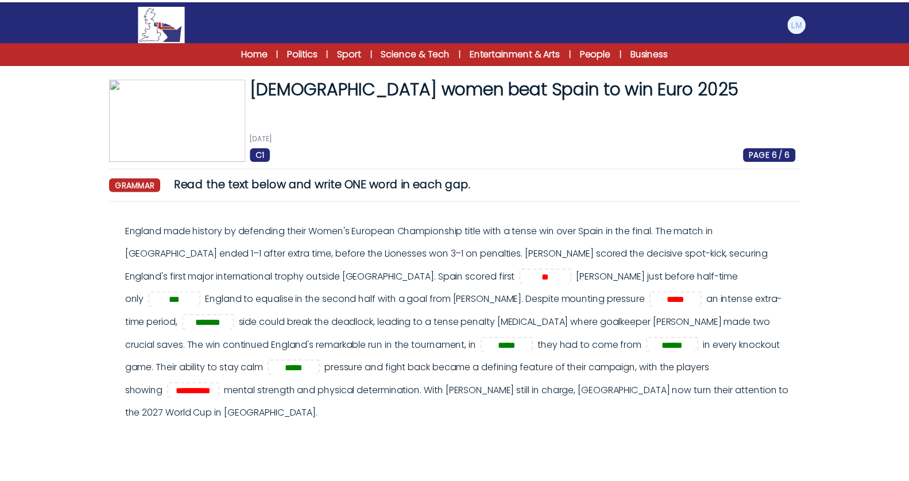
scroll to position [268, 0]
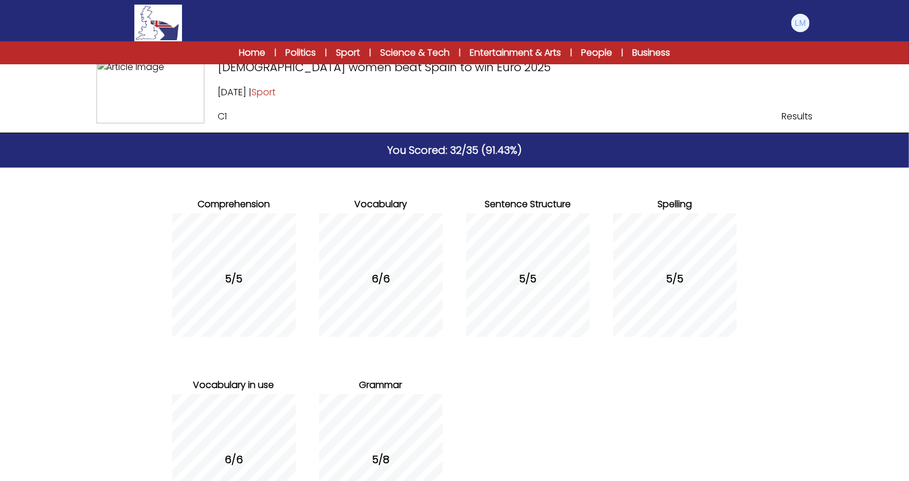
scroll to position [131, 0]
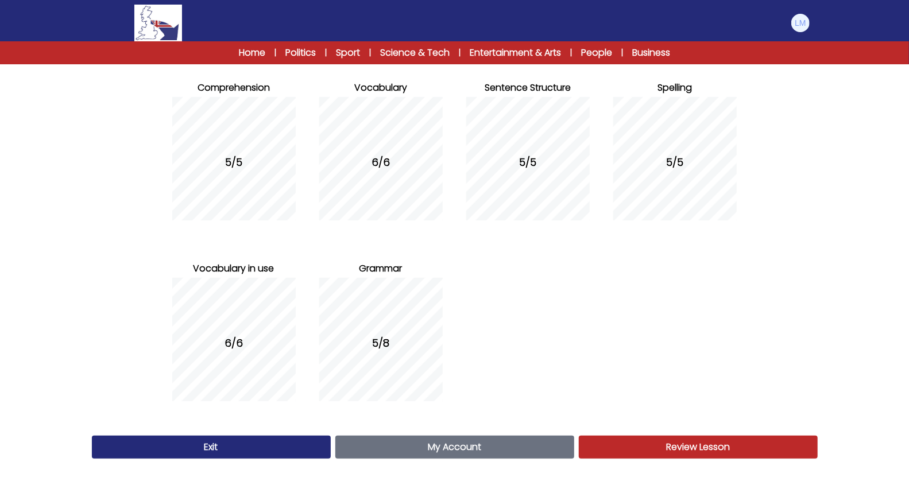
click at [221, 441] on link "Exit" at bounding box center [211, 447] width 239 height 23
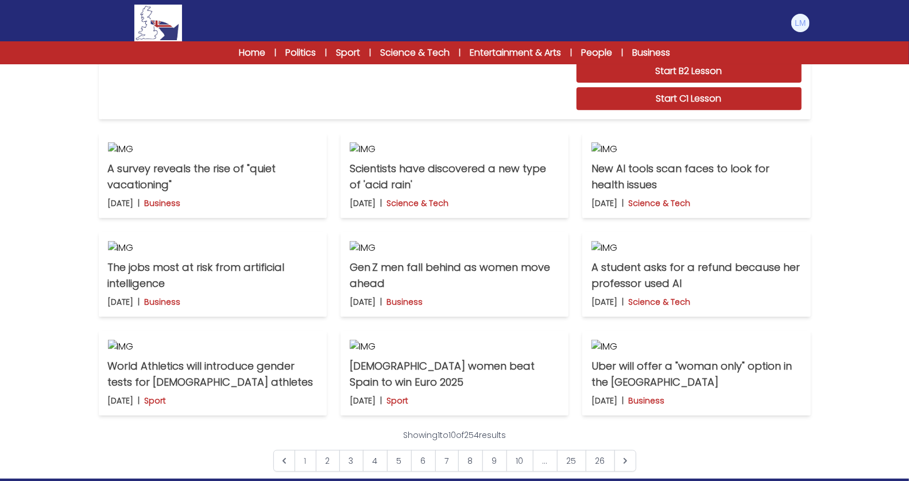
scroll to position [427, 0]
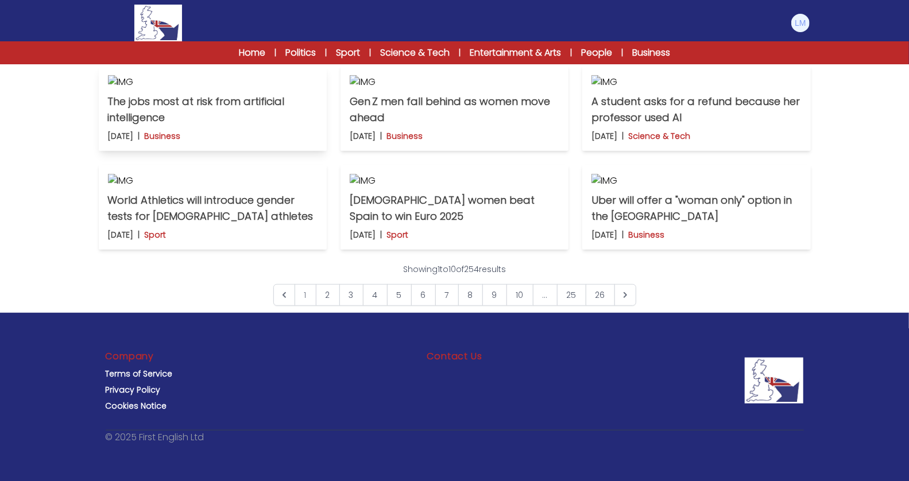
click at [156, 89] on img at bounding box center [213, 82] width 210 height 14
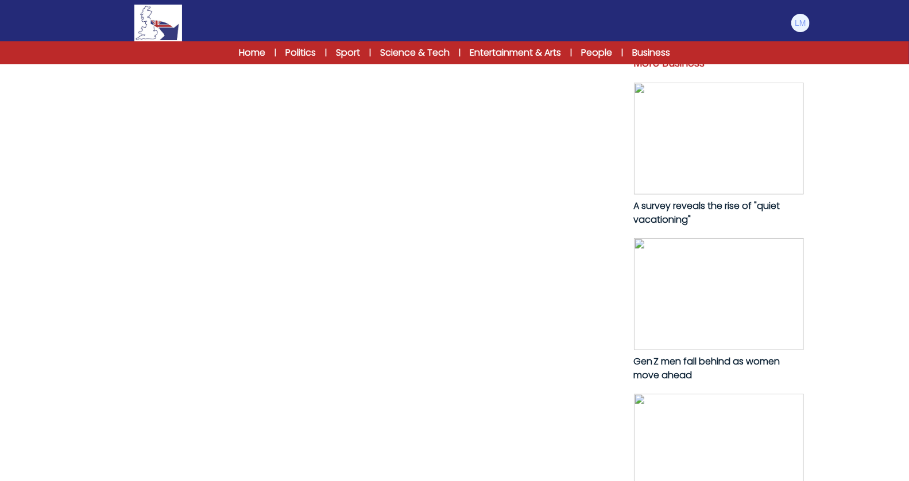
scroll to position [519, 0]
click at [339, 17] on link "Start C1 Lesson" at bounding box center [367, 3] width 515 height 26
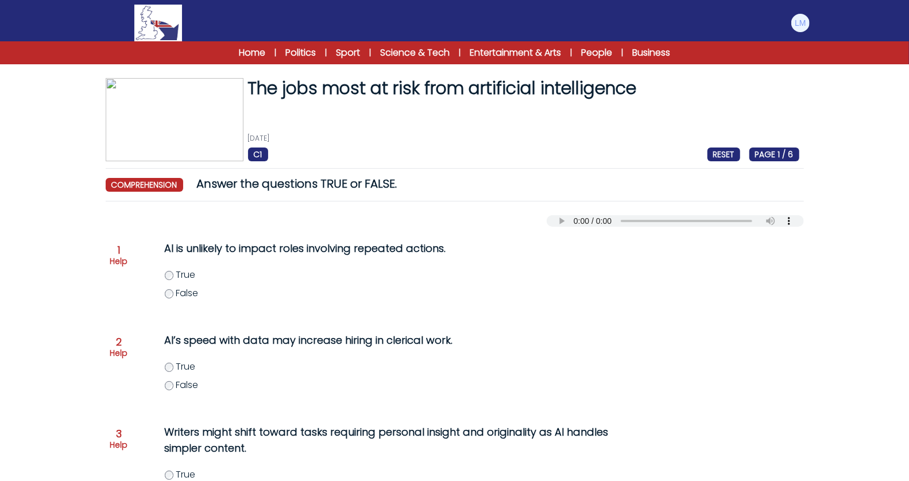
click at [189, 291] on span "False" at bounding box center [187, 293] width 22 height 13
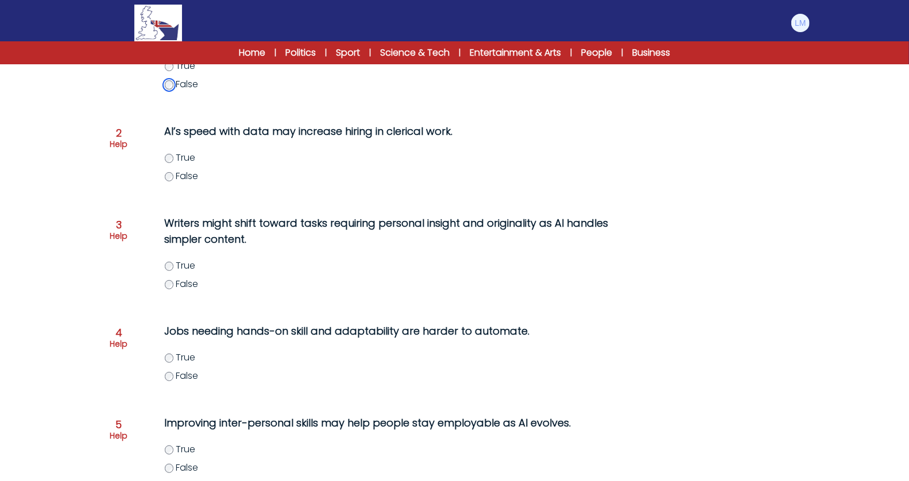
scroll to position [210, 0]
click at [192, 267] on span "True" at bounding box center [186, 265] width 20 height 13
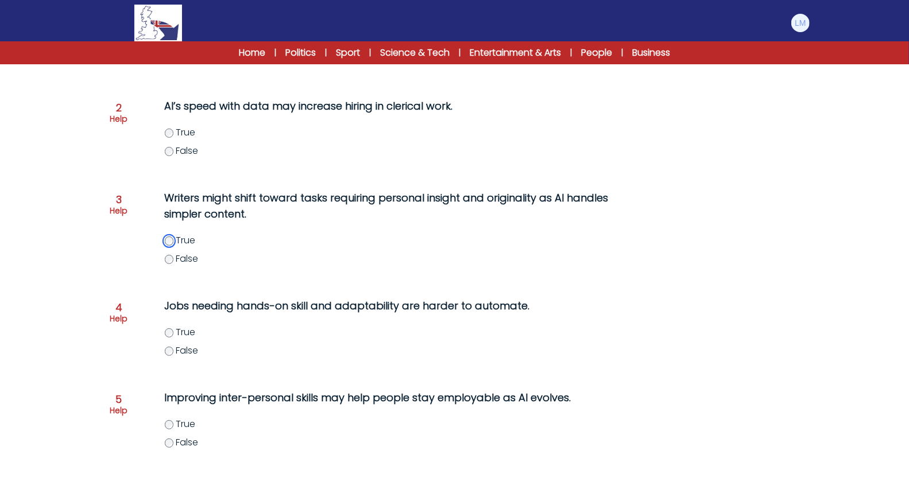
scroll to position [236, 0]
click at [186, 331] on span "True" at bounding box center [186, 331] width 20 height 13
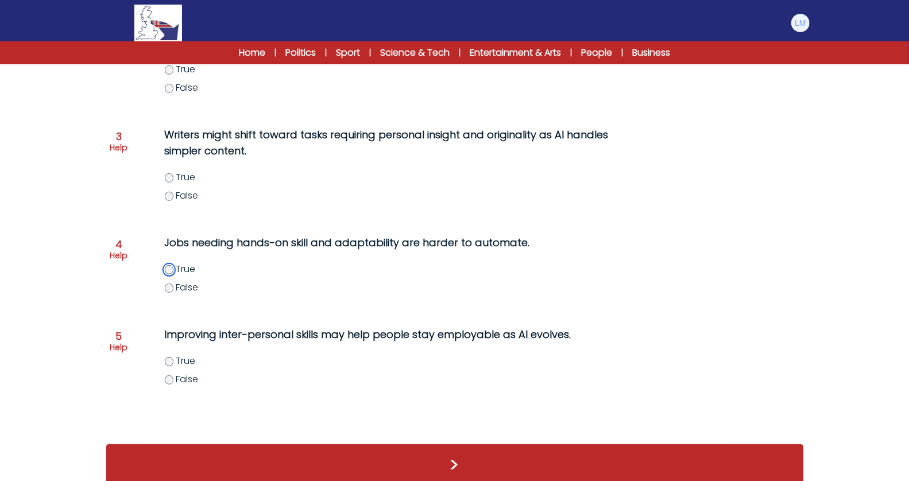
scroll to position [313, 0]
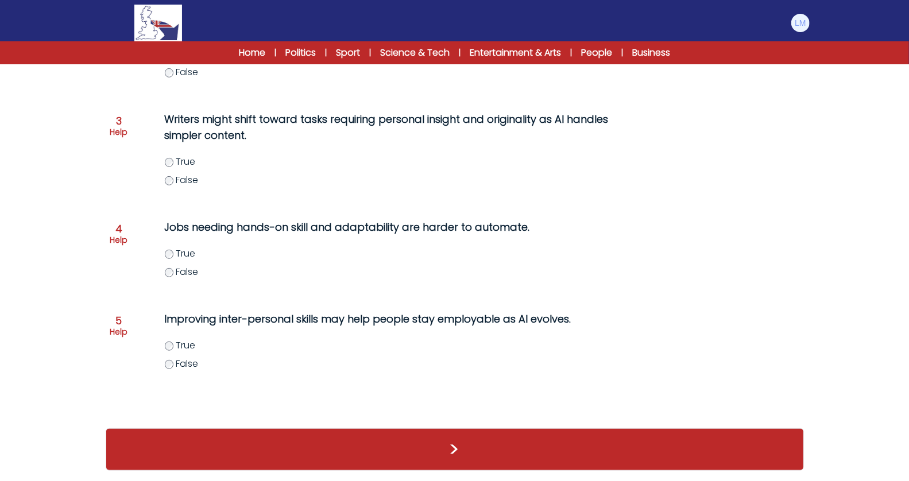
click at [188, 344] on span "True" at bounding box center [186, 345] width 20 height 13
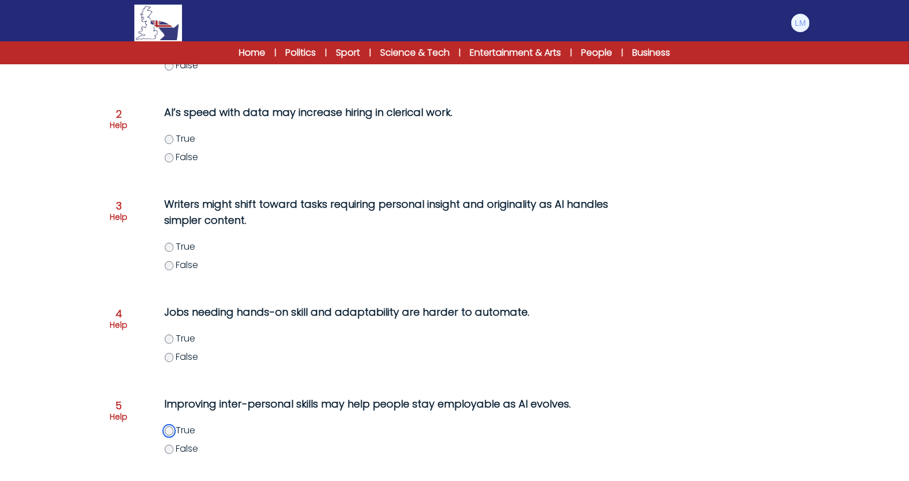
scroll to position [194, 0]
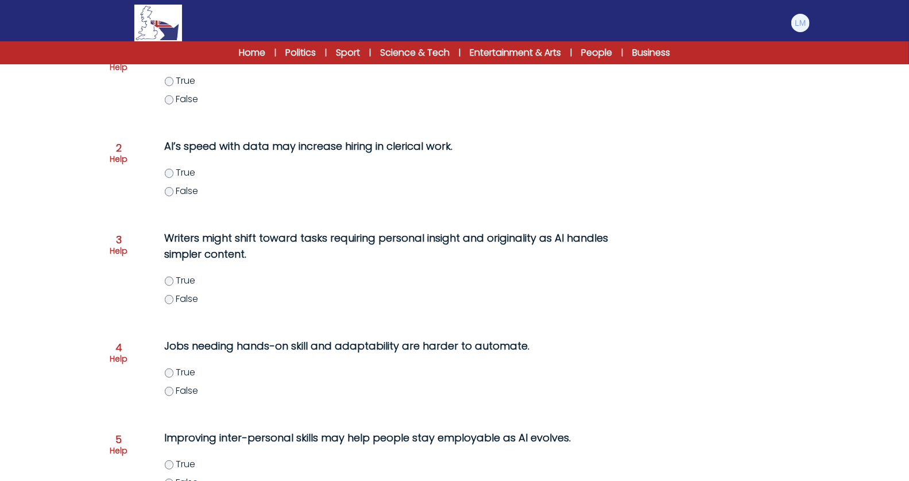
click at [187, 194] on span "False" at bounding box center [187, 190] width 22 height 13
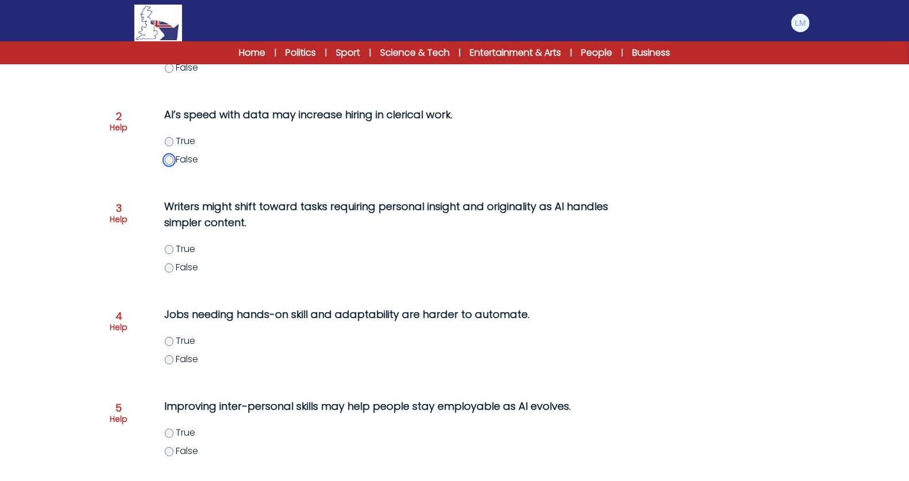
scroll to position [301, 0]
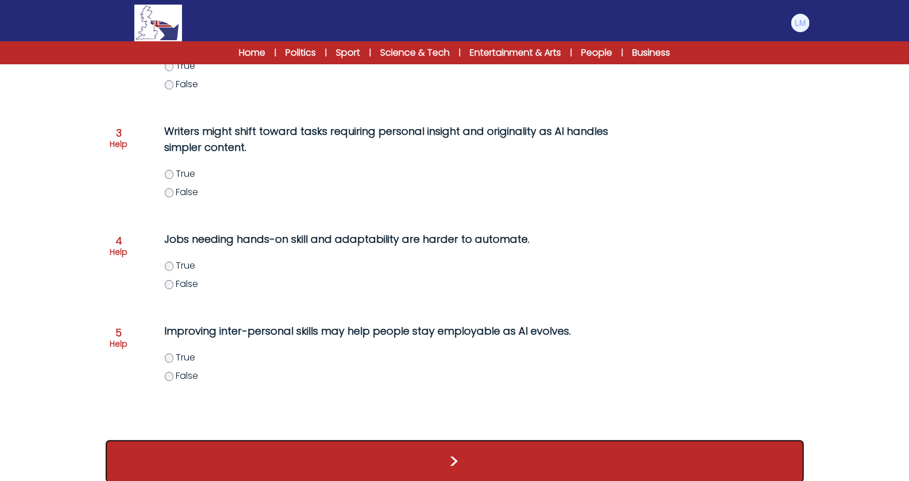
click at [324, 467] on button ">" at bounding box center [455, 462] width 699 height 43
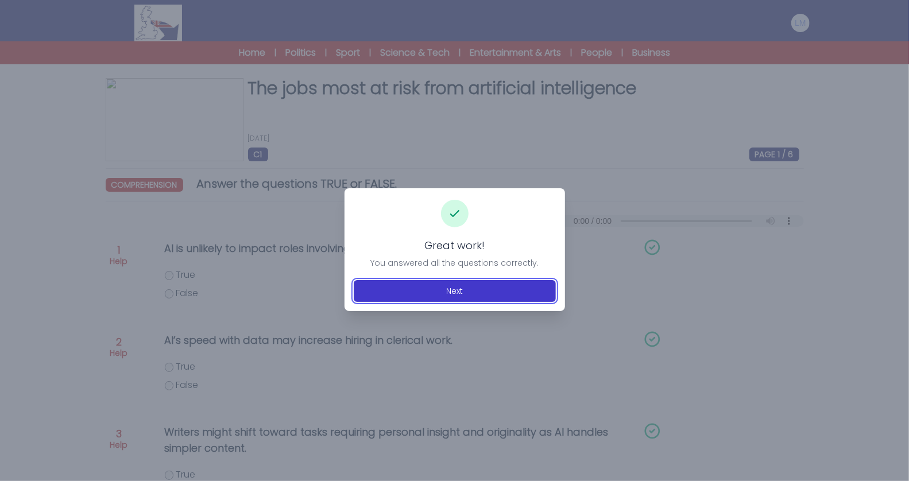
click at [441, 289] on button "Next" at bounding box center [455, 291] width 202 height 22
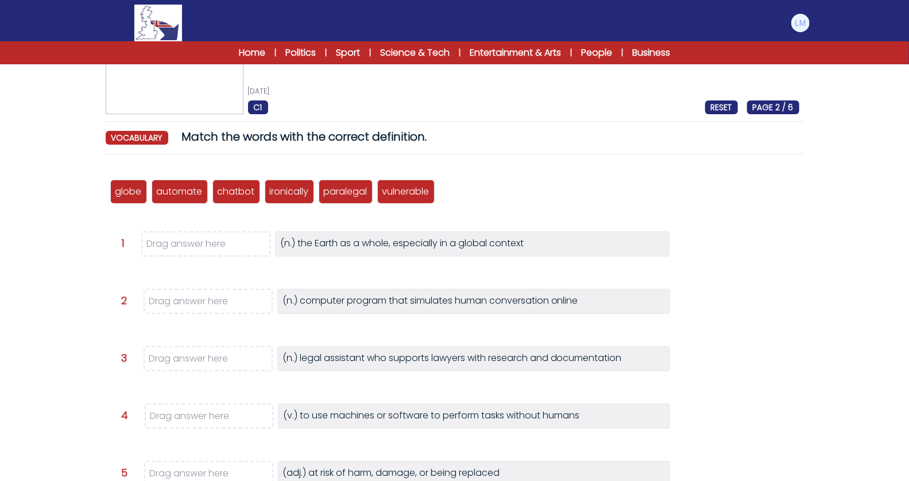
scroll to position [48, 0]
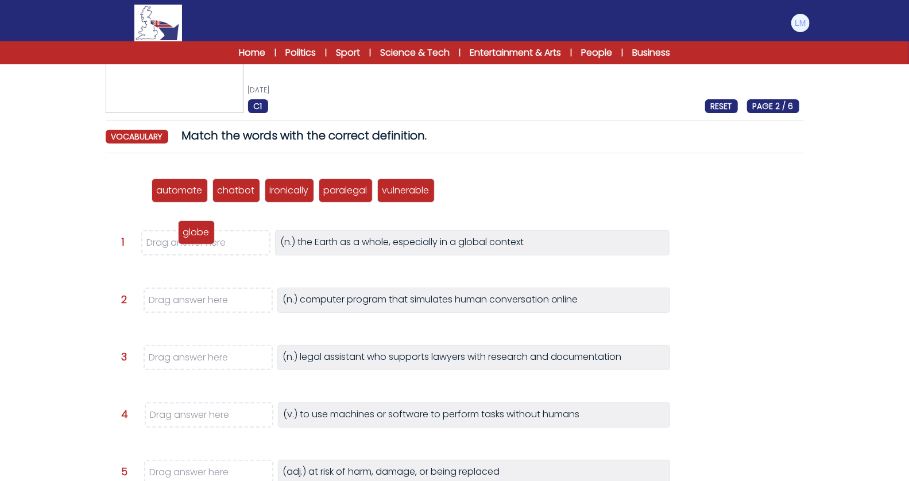
drag, startPoint x: 126, startPoint y: 190, endPoint x: 197, endPoint y: 234, distance: 83.7
click at [197, 235] on p "globe" at bounding box center [196, 233] width 26 height 14
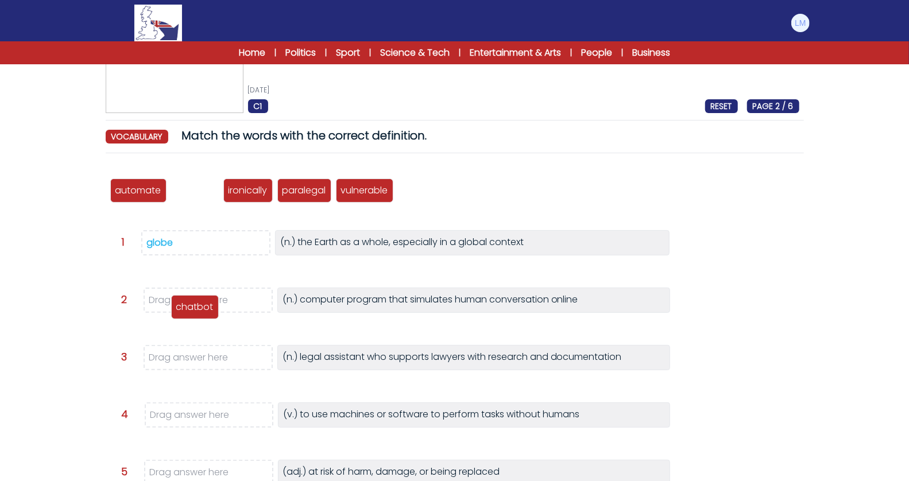
drag, startPoint x: 193, startPoint y: 199, endPoint x: 193, endPoint y: 314, distance: 114.9
click at [193, 314] on div "chatbot" at bounding box center [195, 307] width 48 height 24
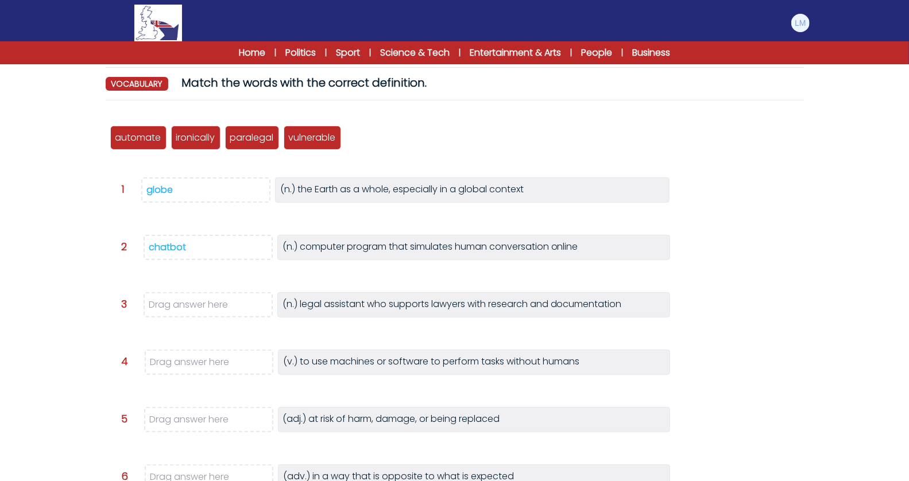
scroll to position [104, 0]
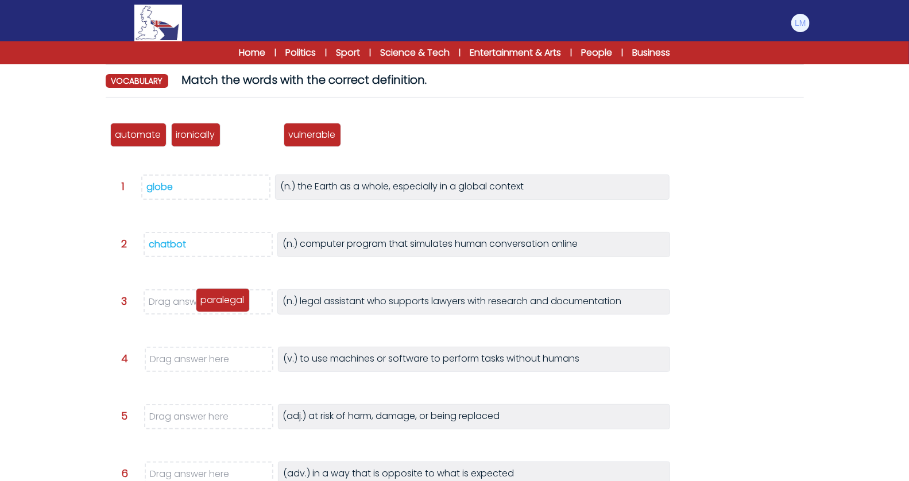
drag, startPoint x: 267, startPoint y: 138, endPoint x: 236, endPoint y: 308, distance: 172.3
click at [236, 307] on p "paralegal" at bounding box center [223, 301] width 44 height 14
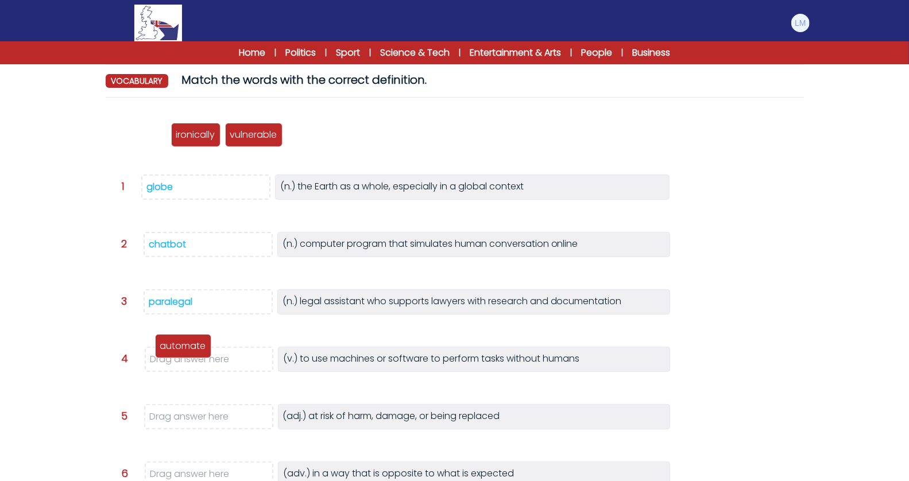
drag, startPoint x: 145, startPoint y: 138, endPoint x: 193, endPoint y: 353, distance: 220.2
click at [193, 353] on p "automate" at bounding box center [183, 346] width 46 height 14
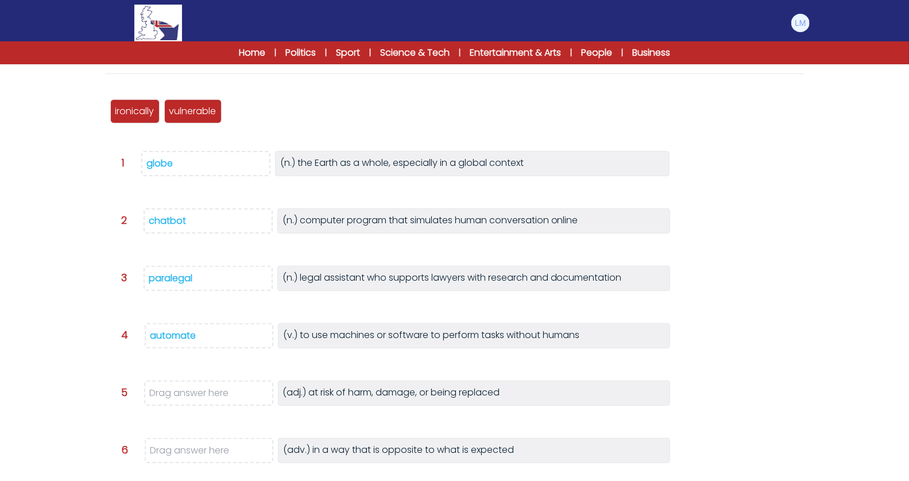
scroll to position [128, 0]
drag, startPoint x: 170, startPoint y: 119, endPoint x: 188, endPoint y: 398, distance: 279.2
click at [188, 398] on div "vulnerable" at bounding box center [212, 390] width 57 height 24
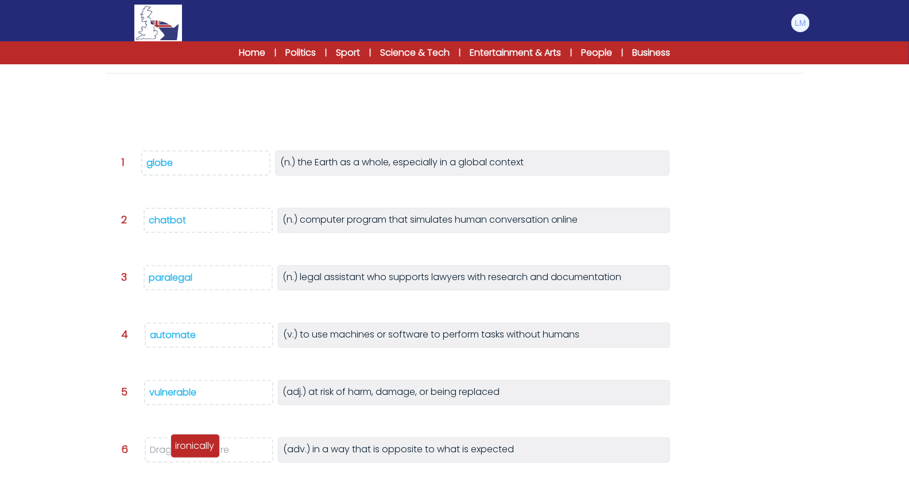
drag, startPoint x: 134, startPoint y: 110, endPoint x: 194, endPoint y: 445, distance: 340.9
click at [194, 445] on p "ironically" at bounding box center [195, 446] width 39 height 14
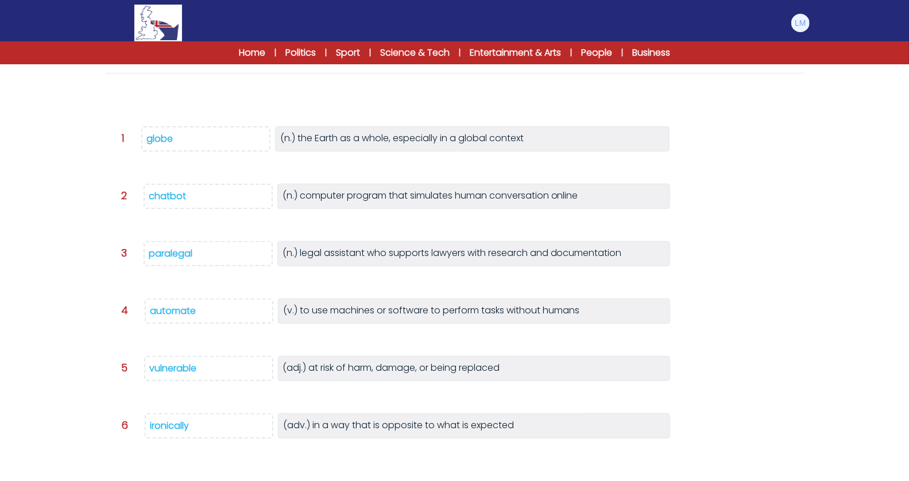
scroll to position [208, 0]
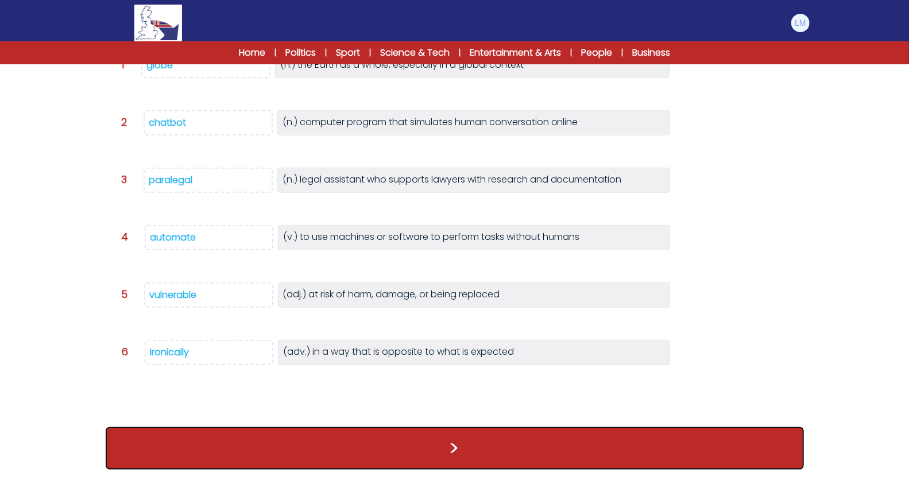
click at [328, 437] on button ">" at bounding box center [455, 448] width 699 height 43
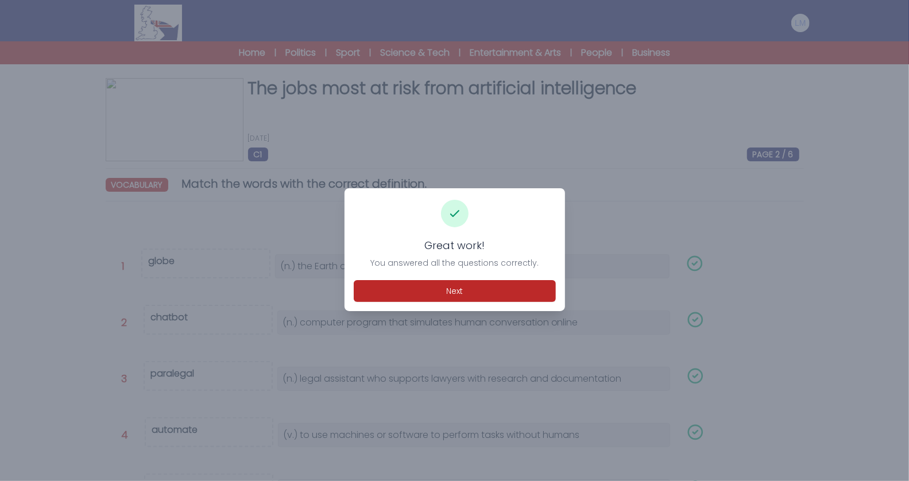
click at [526, 273] on div "Great work! You answered all the questions correctly. Next" at bounding box center [455, 249] width 221 height 123
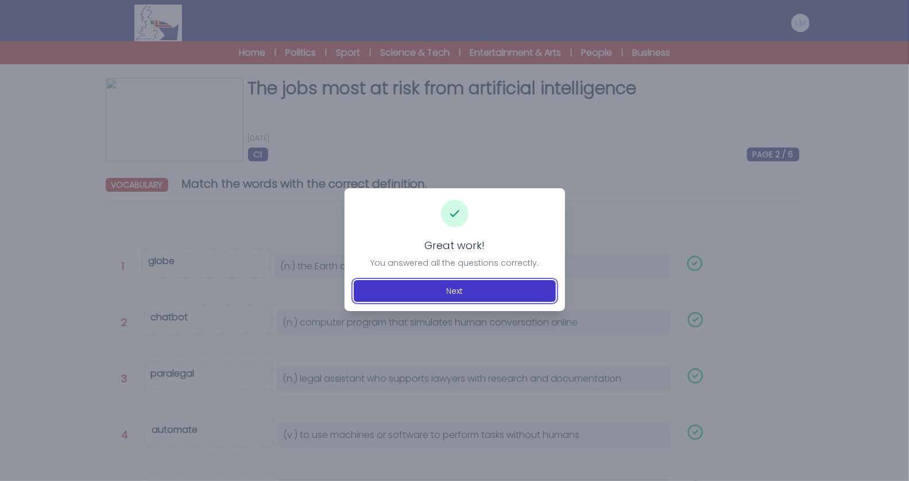
click at [521, 290] on button "Next" at bounding box center [455, 291] width 202 height 22
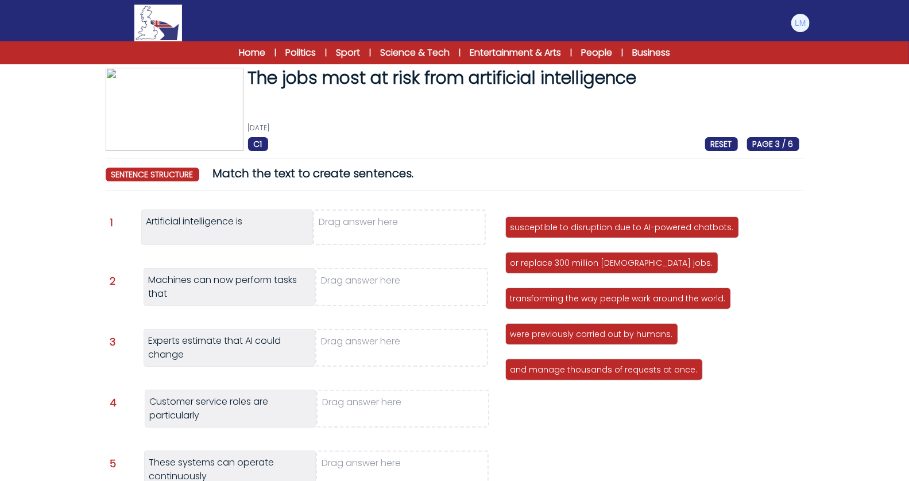
scroll to position [13, 0]
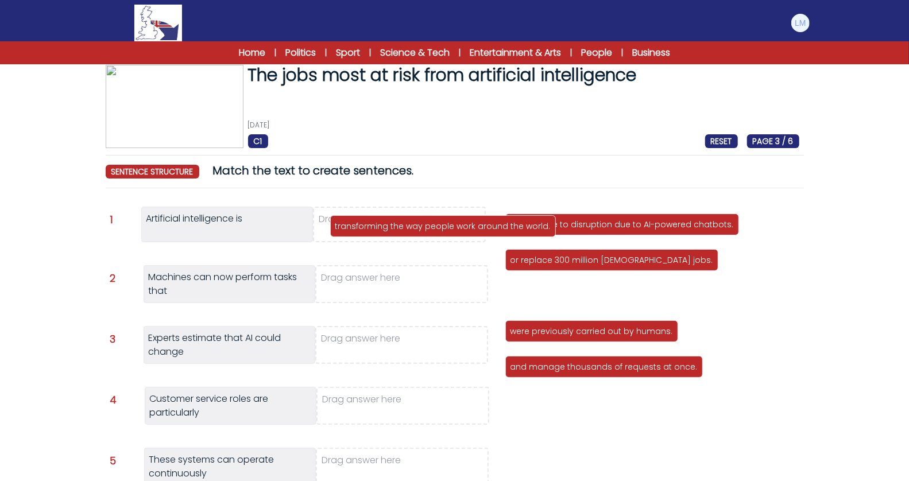
drag, startPoint x: 597, startPoint y: 300, endPoint x: 417, endPoint y: 229, distance: 193.9
click at [417, 229] on div "transforming the way people work around the world." at bounding box center [443, 226] width 226 height 22
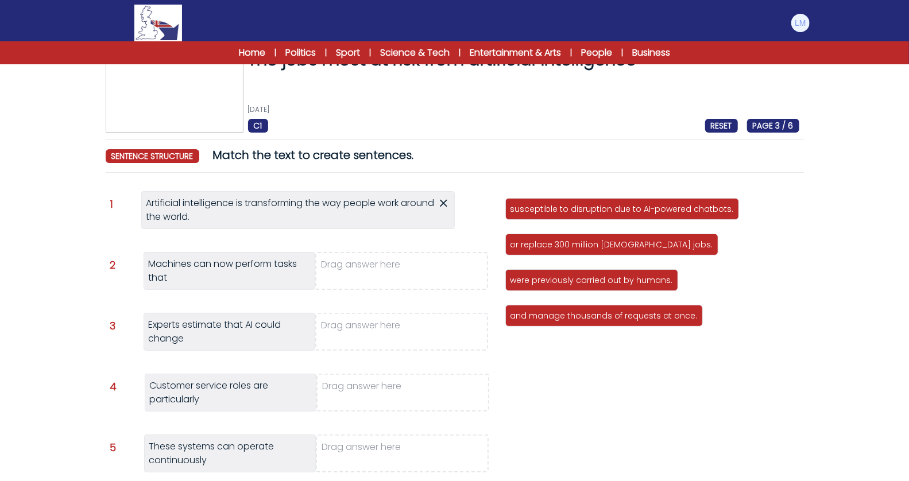
scroll to position [30, 0]
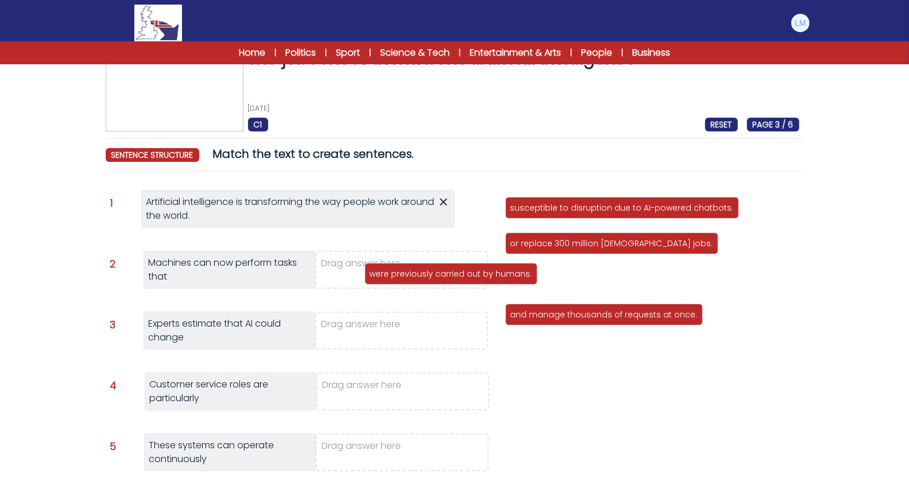
drag, startPoint x: 544, startPoint y: 279, endPoint x: 398, endPoint y: 273, distance: 146.0
click at [398, 273] on p "were previously carried out by humans." at bounding box center [451, 273] width 163 height 11
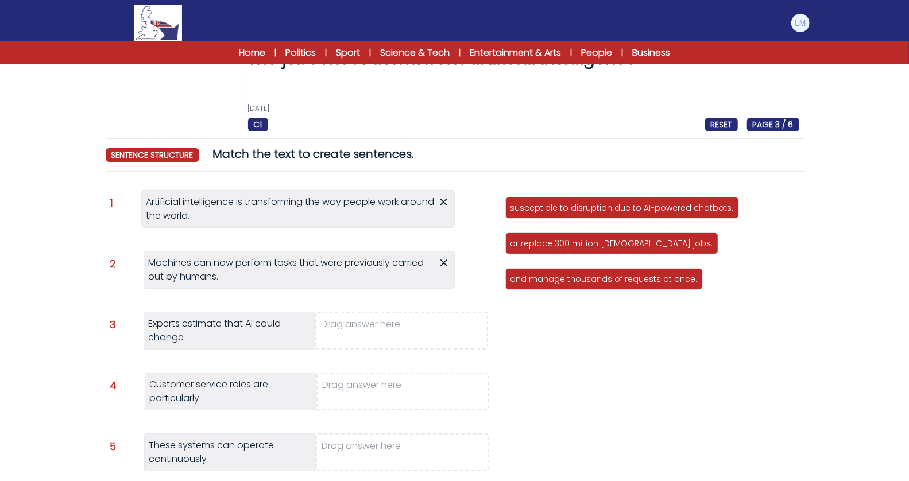
scroll to position [56, 0]
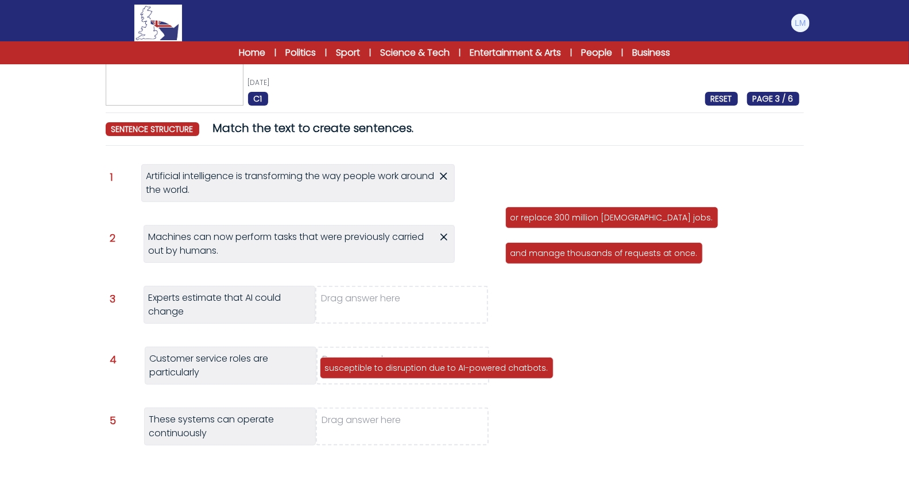
drag, startPoint x: 562, startPoint y: 182, endPoint x: 376, endPoint y: 368, distance: 263.6
click at [376, 368] on p "susceptible to disruption due to AI-powered chatbots." at bounding box center [436, 367] width 223 height 11
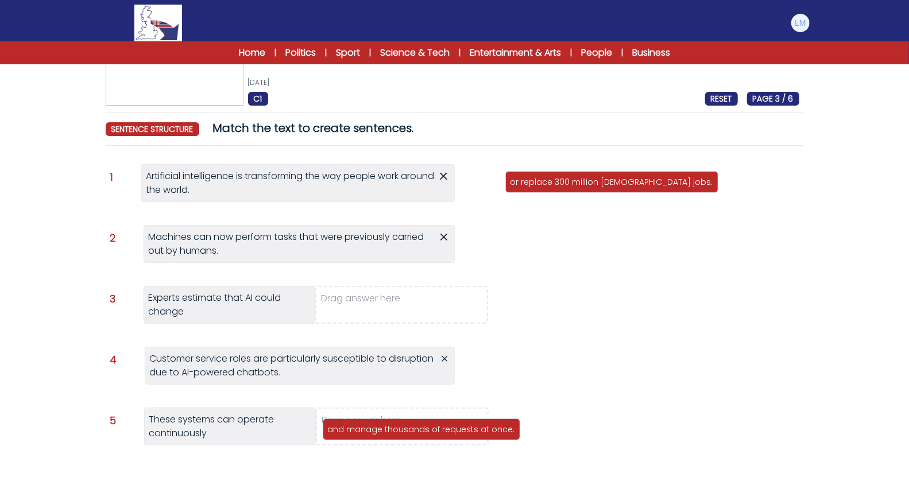
drag, startPoint x: 566, startPoint y: 220, endPoint x: 383, endPoint y: 430, distance: 278.5
click at [383, 430] on p "and manage thousands of requests at once." at bounding box center [421, 429] width 187 height 11
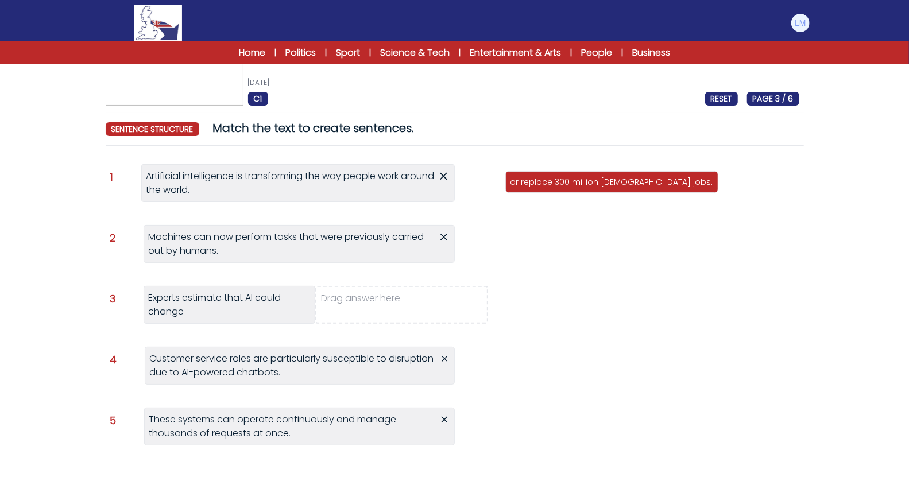
drag, startPoint x: 349, startPoint y: 186, endPoint x: 453, endPoint y: 246, distance: 120.4
click at [454, 247] on div "Question 1 Artificial intelligence is transforming the way people work around t…" at bounding box center [282, 316] width 345 height 304
click at [444, 172] on icon at bounding box center [444, 176] width 12 height 14
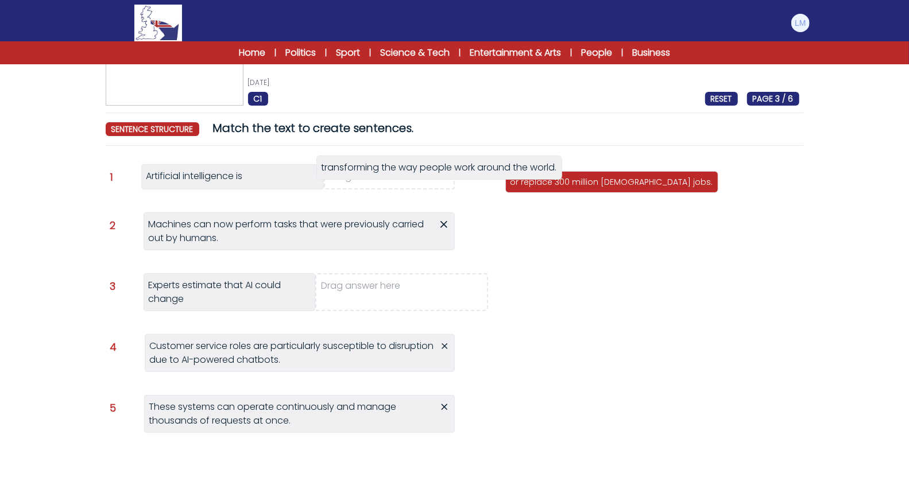
drag, startPoint x: 561, startPoint y: 220, endPoint x: 357, endPoint y: 170, distance: 210.0
click at [357, 170] on span "transforming the way people work around the world." at bounding box center [440, 167] width 236 height 13
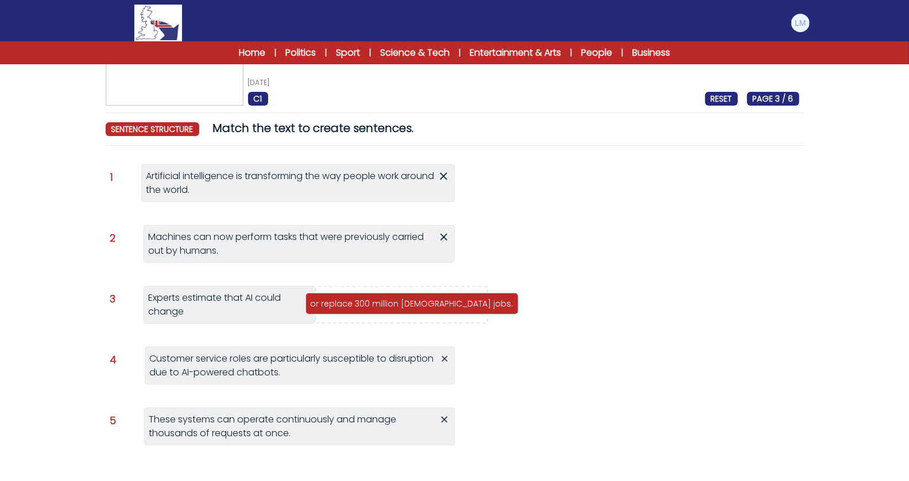
drag, startPoint x: 576, startPoint y: 188, endPoint x: 374, endPoint y: 311, distance: 235.9
click at [374, 311] on div "or replace 300 million full-time jobs." at bounding box center [412, 304] width 213 height 22
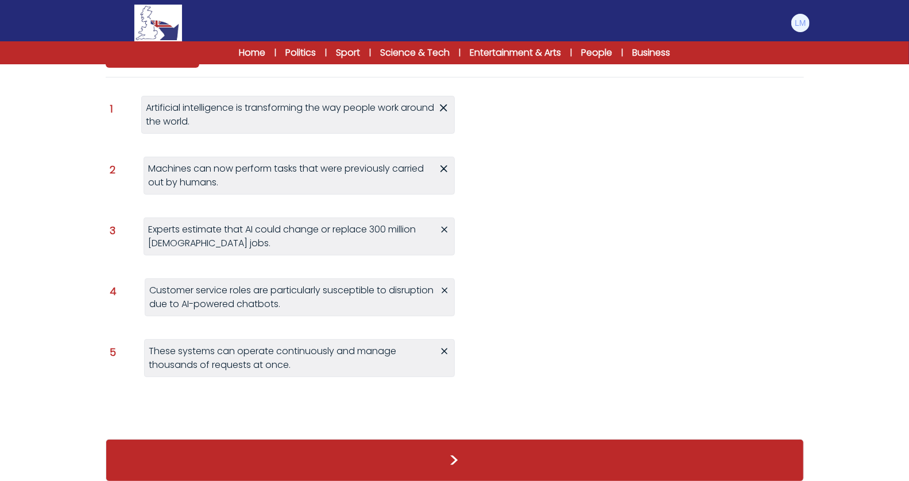
scroll to position [129, 0]
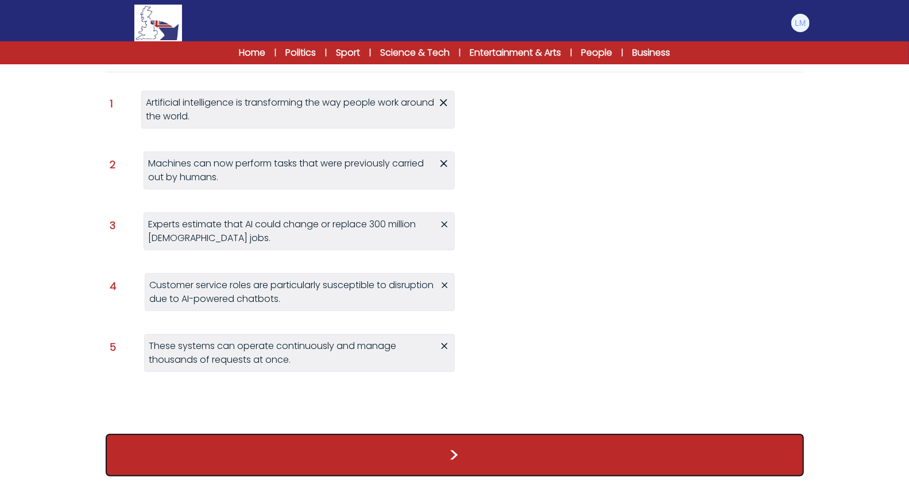
click at [497, 454] on button ">" at bounding box center [455, 455] width 699 height 43
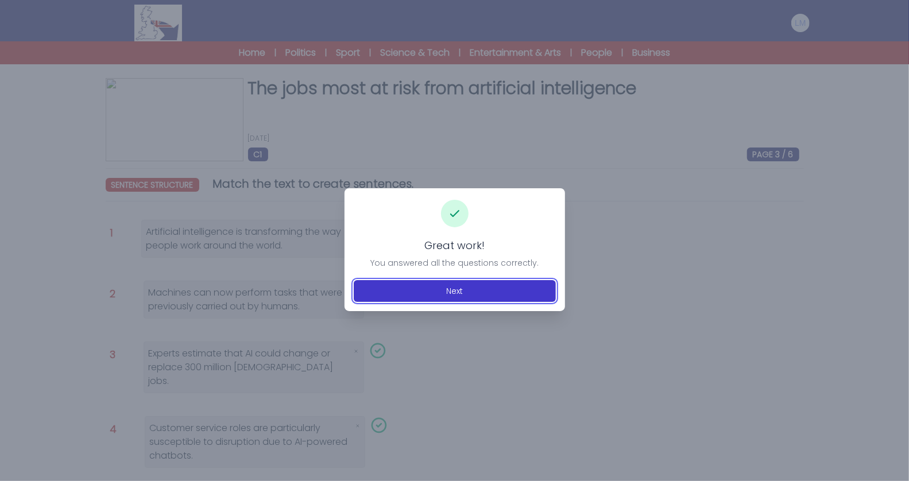
click at [501, 298] on button "Next" at bounding box center [455, 291] width 202 height 22
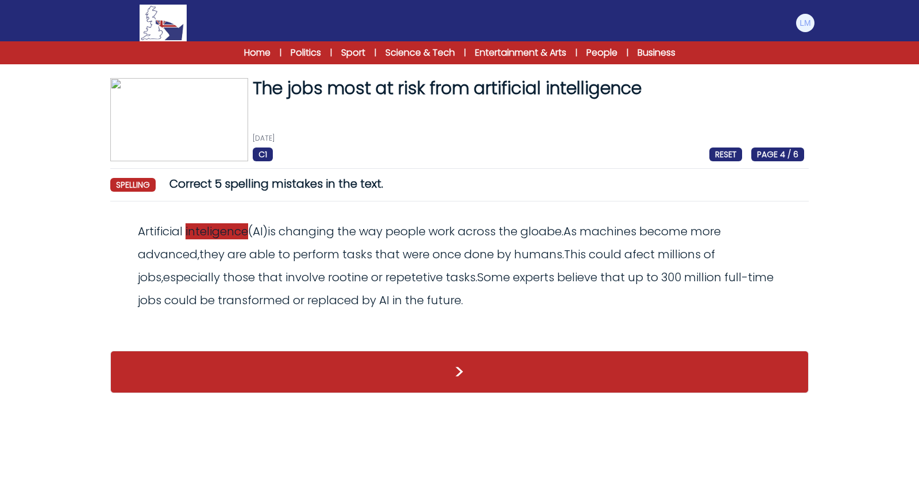
click at [230, 234] on span "inteligence" at bounding box center [217, 231] width 63 height 16
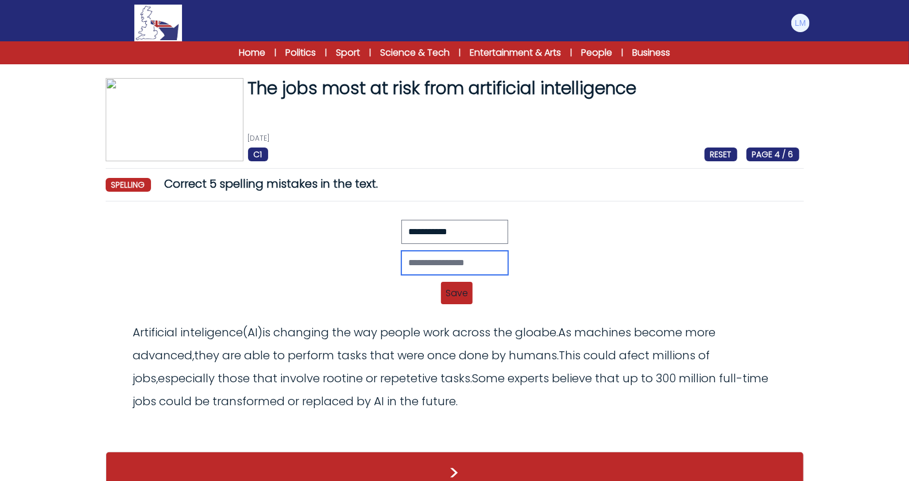
click at [460, 261] on input "text" at bounding box center [455, 263] width 107 height 24
type input "**********"
click at [453, 296] on span "Save" at bounding box center [457, 293] width 32 height 22
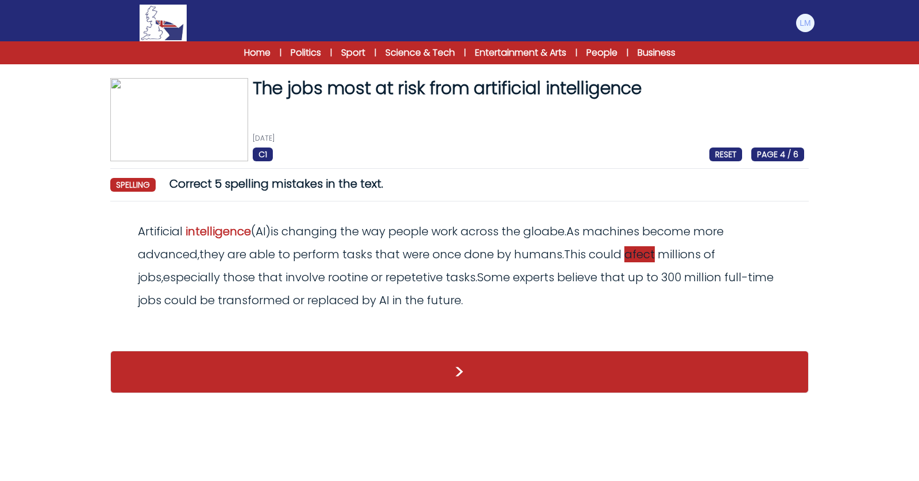
click at [635, 253] on span "afect" at bounding box center [639, 254] width 30 height 16
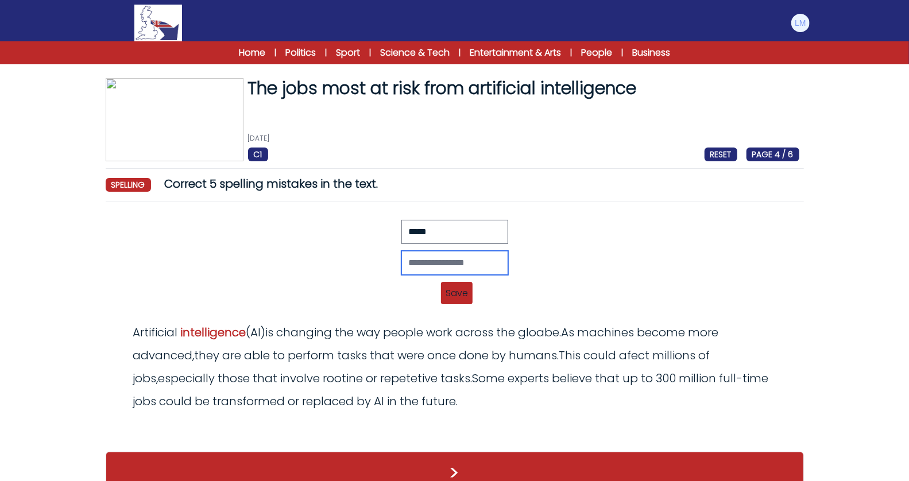
click at [460, 256] on input "text" at bounding box center [455, 263] width 107 height 24
type input "******"
click at [463, 296] on span "Save" at bounding box center [457, 293] width 32 height 22
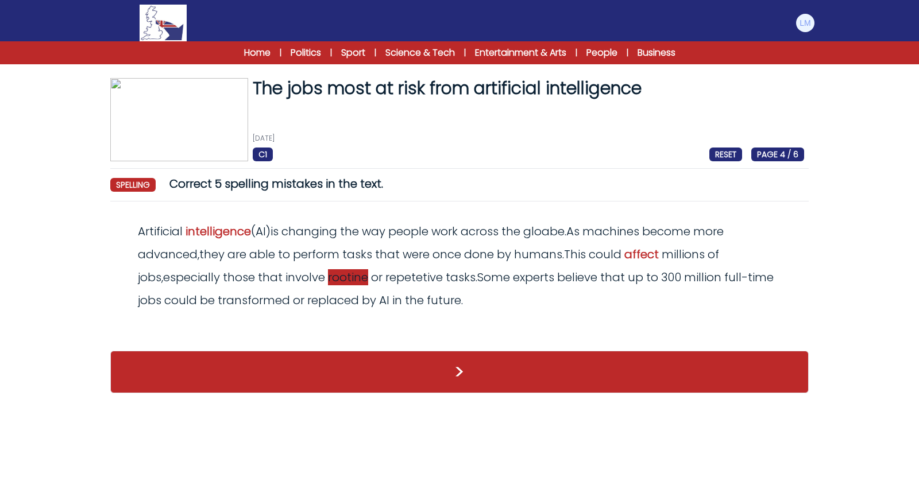
click at [328, 280] on span "rootine" at bounding box center [348, 277] width 40 height 16
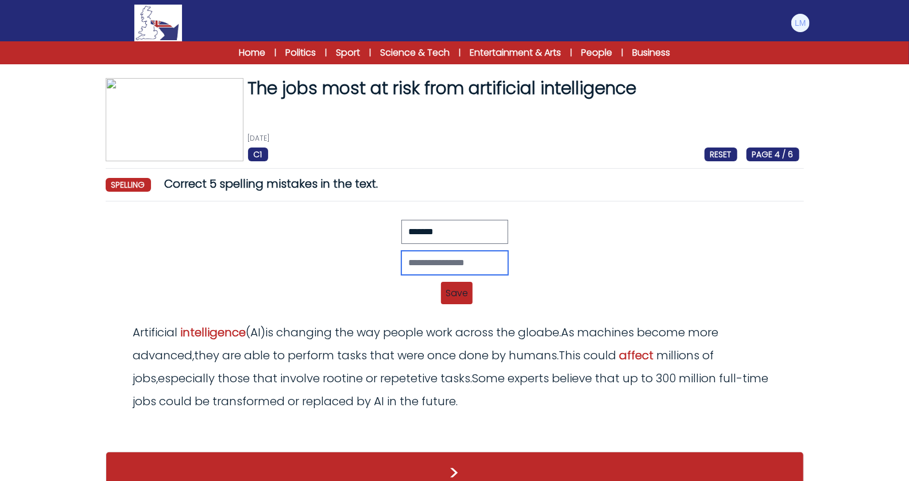
click at [426, 256] on input "text" at bounding box center [455, 263] width 107 height 24
type input "*******"
click at [452, 290] on span "Save" at bounding box center [457, 293] width 32 height 22
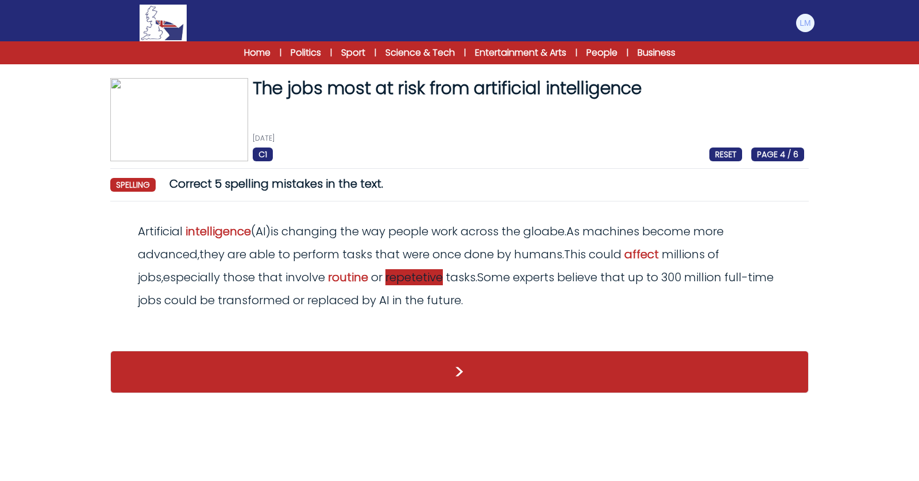
click at [398, 283] on span "repetetive" at bounding box center [413, 277] width 57 height 16
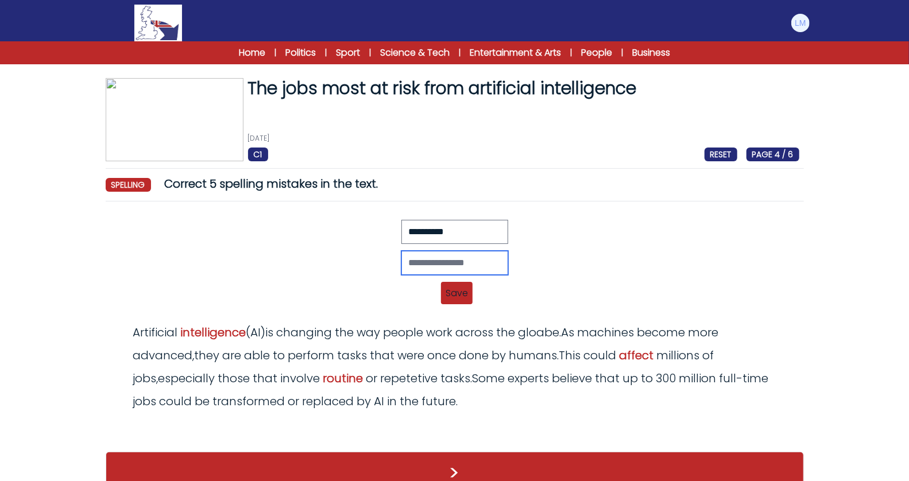
click at [466, 270] on input "text" at bounding box center [455, 263] width 107 height 24
type input "**********"
click at [461, 294] on span "Save" at bounding box center [457, 293] width 32 height 22
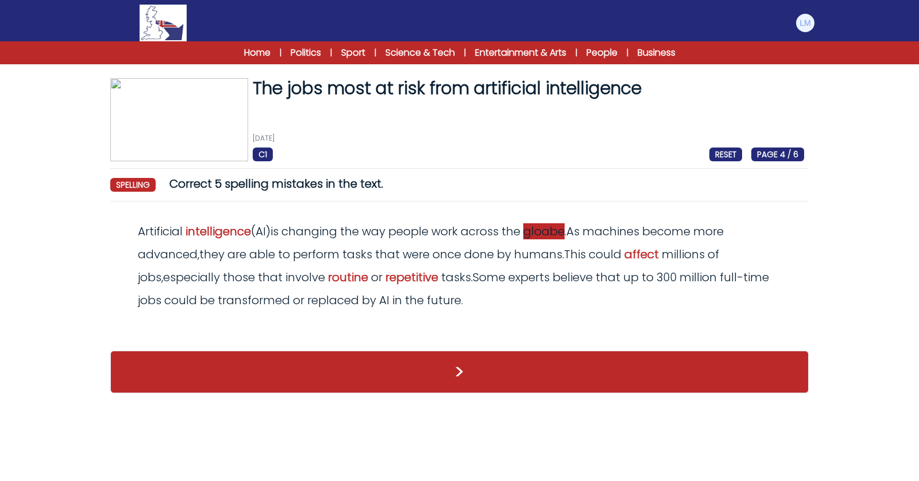
click at [551, 233] on span "gloabe" at bounding box center [543, 231] width 41 height 16
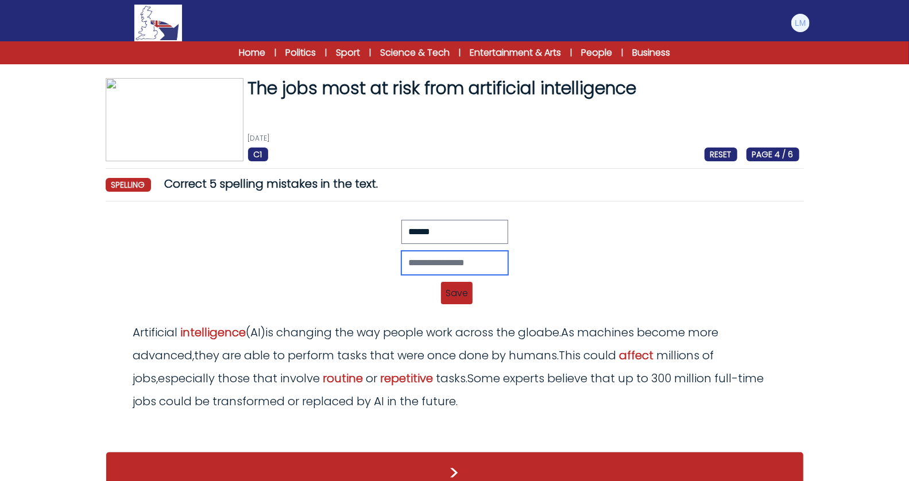
click at [478, 263] on input "text" at bounding box center [455, 263] width 107 height 24
type input "*****"
click at [452, 290] on span "Save" at bounding box center [457, 293] width 32 height 22
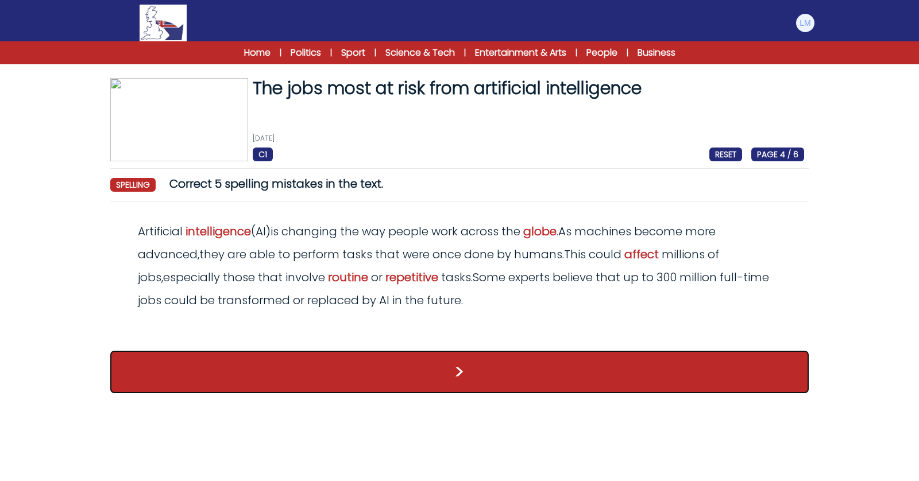
click at [439, 375] on button ">" at bounding box center [459, 372] width 699 height 43
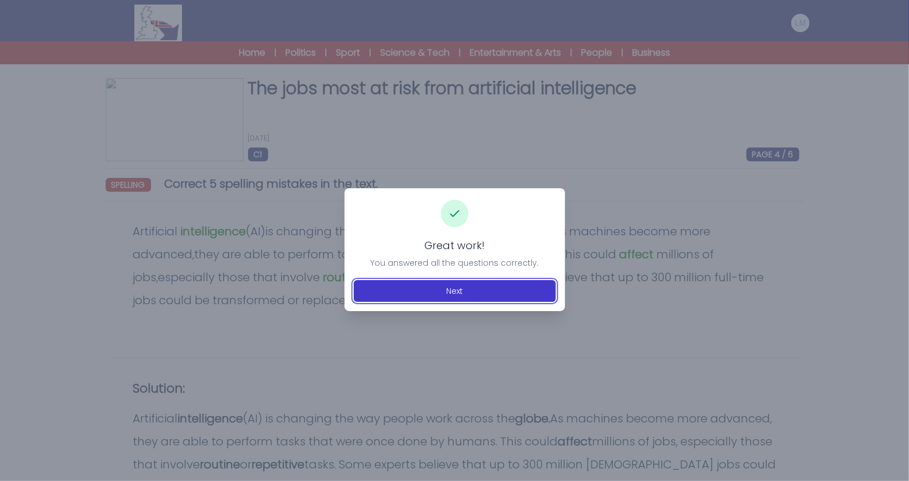
click at [456, 298] on button "Next" at bounding box center [455, 291] width 202 height 22
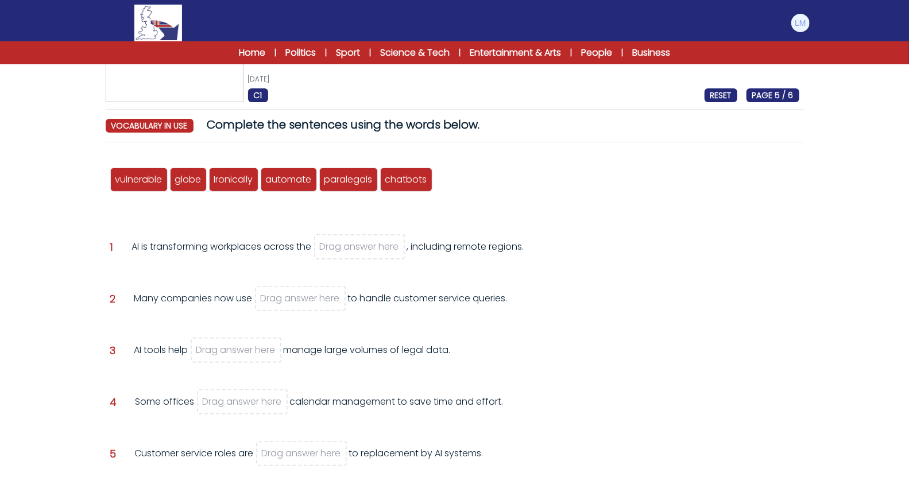
scroll to position [92, 0]
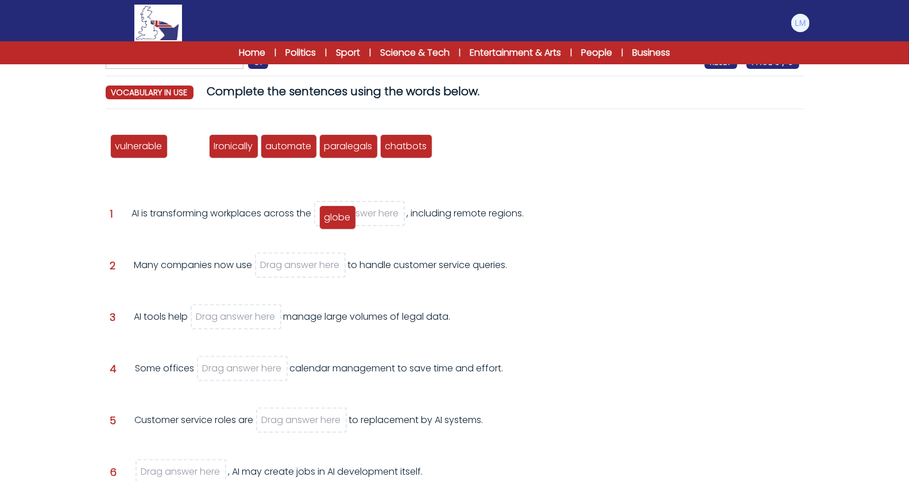
drag, startPoint x: 195, startPoint y: 145, endPoint x: 346, endPoint y: 215, distance: 166.0
click at [346, 215] on span "globe" at bounding box center [338, 217] width 26 height 13
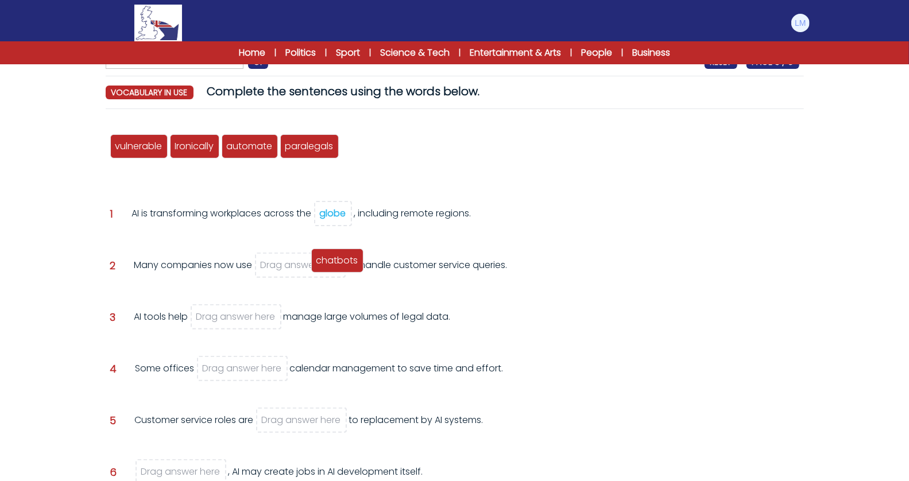
drag, startPoint x: 367, startPoint y: 156, endPoint x: 336, endPoint y: 271, distance: 118.4
click at [336, 271] on div "chatbots" at bounding box center [337, 261] width 52 height 24
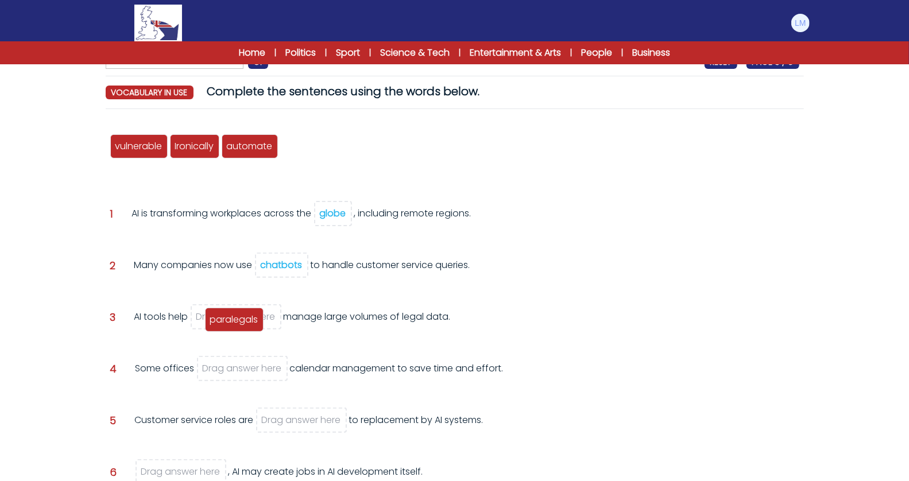
drag, startPoint x: 304, startPoint y: 150, endPoint x: 227, endPoint y: 322, distance: 188.7
click at [229, 323] on span "paralegals" at bounding box center [234, 319] width 48 height 13
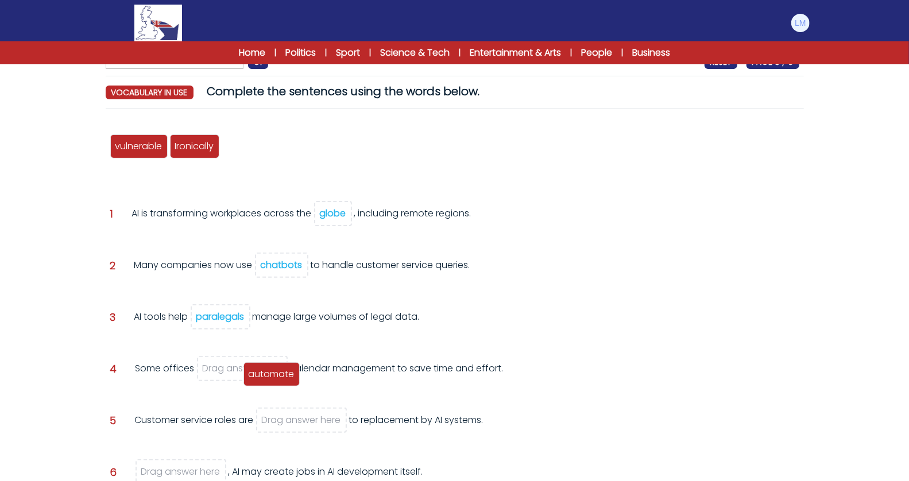
drag, startPoint x: 240, startPoint y: 146, endPoint x: 260, endPoint y: 369, distance: 224.4
click at [260, 370] on span "automate" at bounding box center [272, 374] width 46 height 13
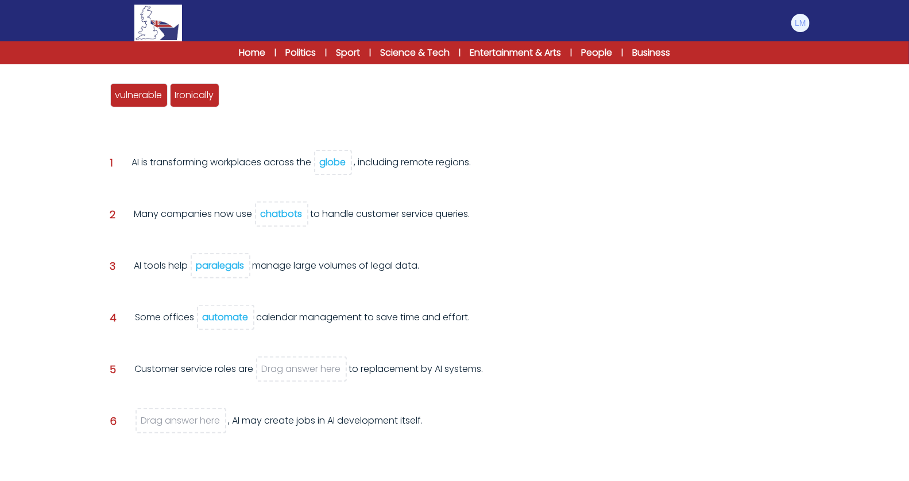
scroll to position [142, 0]
drag, startPoint x: 155, startPoint y: 101, endPoint x: 303, endPoint y: 371, distance: 307.2
click at [303, 371] on div "vulnerable" at bounding box center [286, 365] width 57 height 24
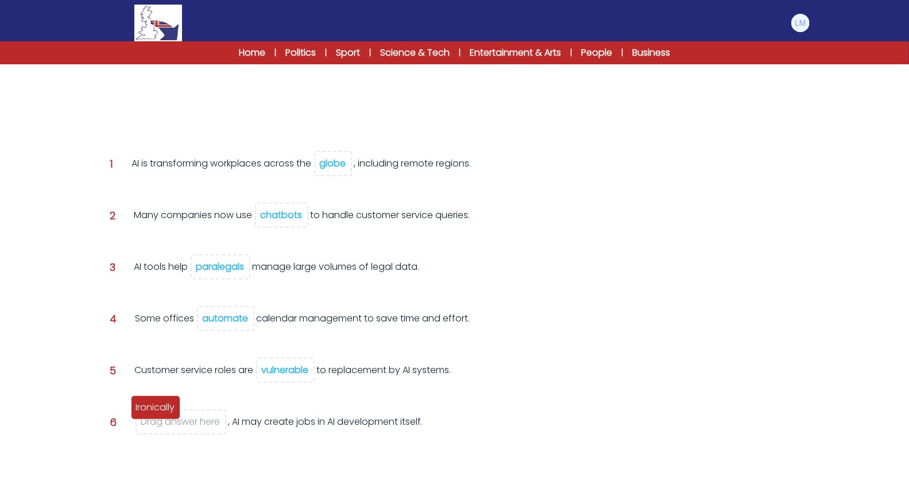
drag, startPoint x: 129, startPoint y: 92, endPoint x: 158, endPoint y: 414, distance: 322.4
click at [158, 414] on span "Ironically" at bounding box center [155, 407] width 39 height 13
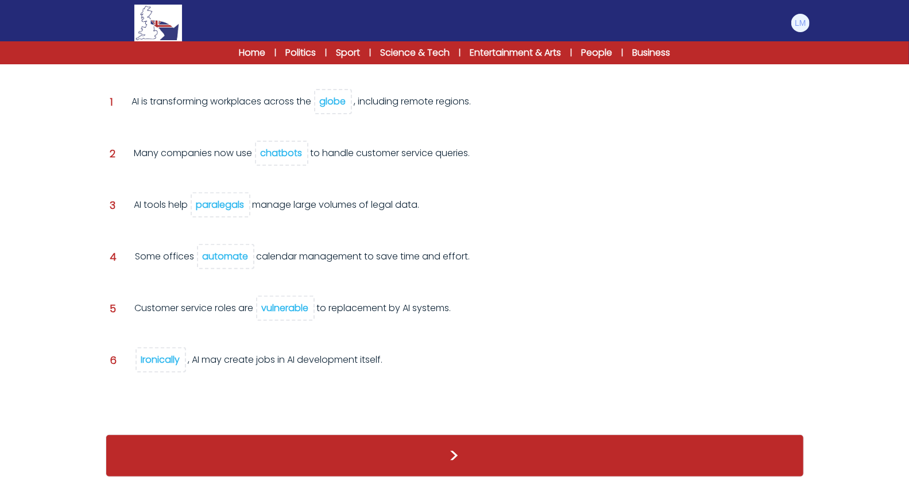
scroll to position [184, 0]
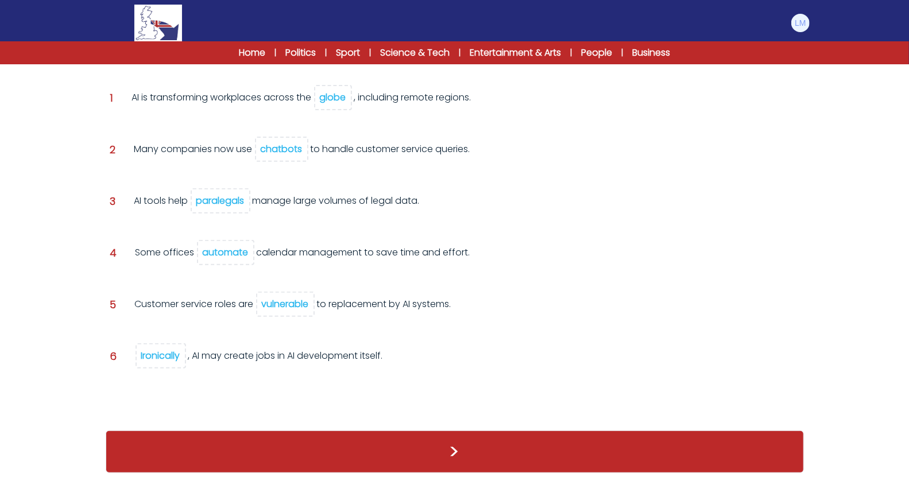
click at [160, 419] on div ">" at bounding box center [455, 451] width 699 height 65
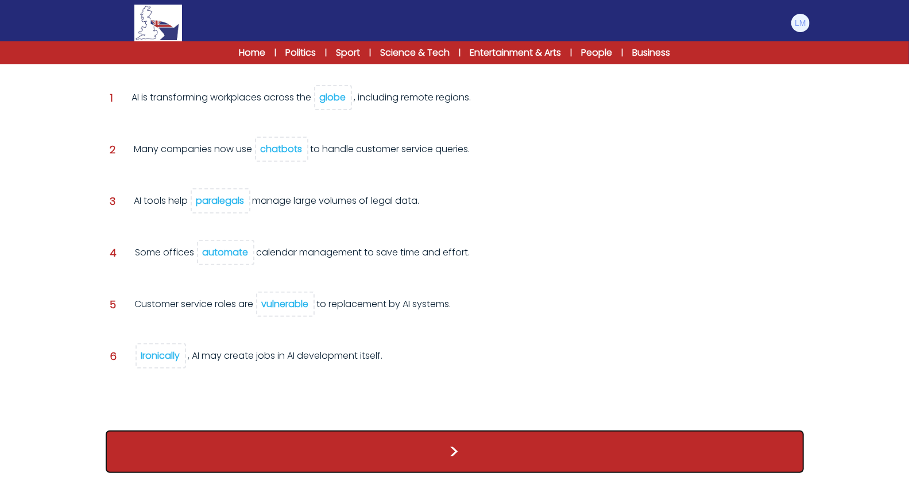
click at [160, 435] on button ">" at bounding box center [455, 452] width 699 height 43
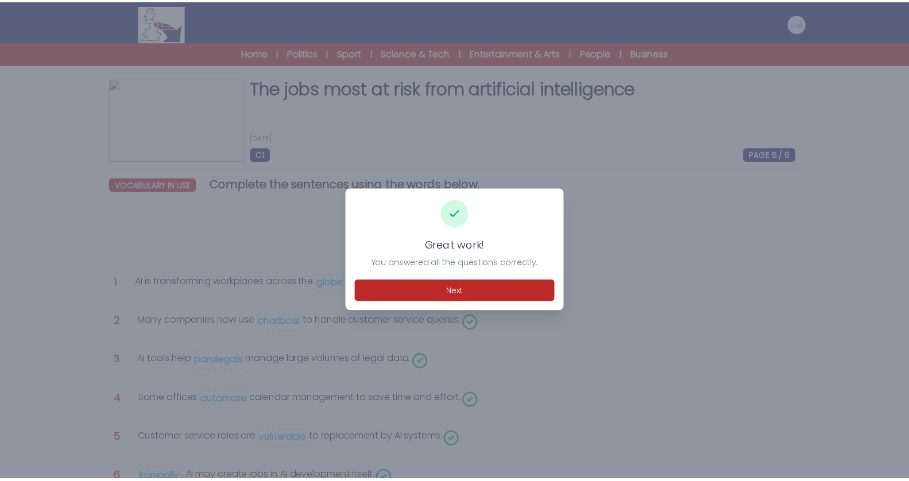
scroll to position [25, 0]
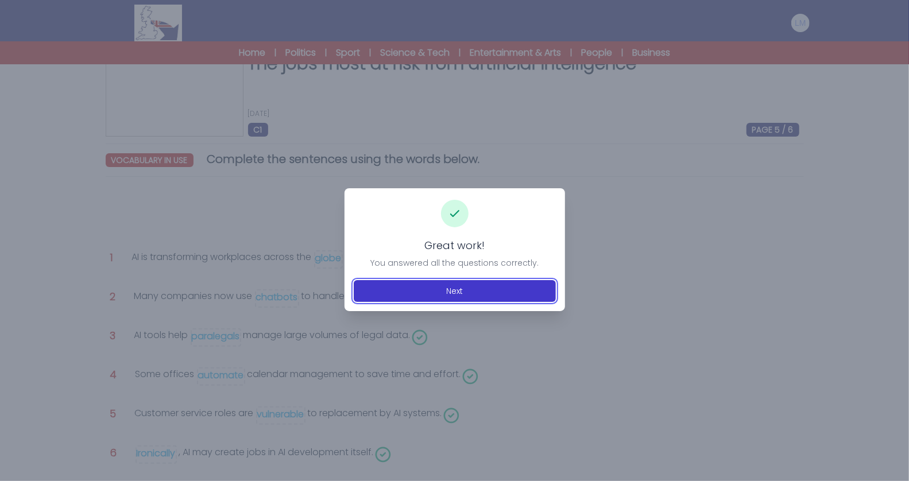
click at [398, 291] on button "Next" at bounding box center [455, 291] width 202 height 22
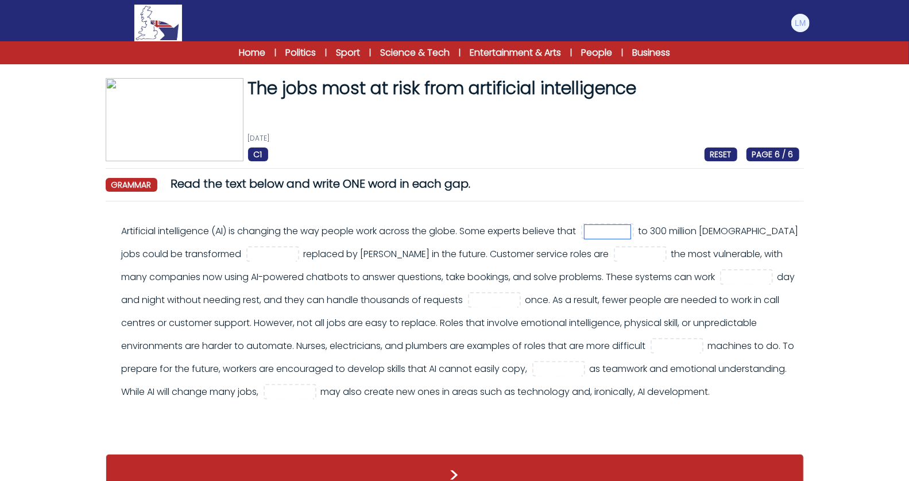
click at [623, 231] on input "text" at bounding box center [608, 232] width 46 height 14
type input "**"
click at [250, 256] on input "text" at bounding box center [273, 255] width 46 height 14
type input "**"
click at [618, 259] on input "text" at bounding box center [641, 255] width 46 height 14
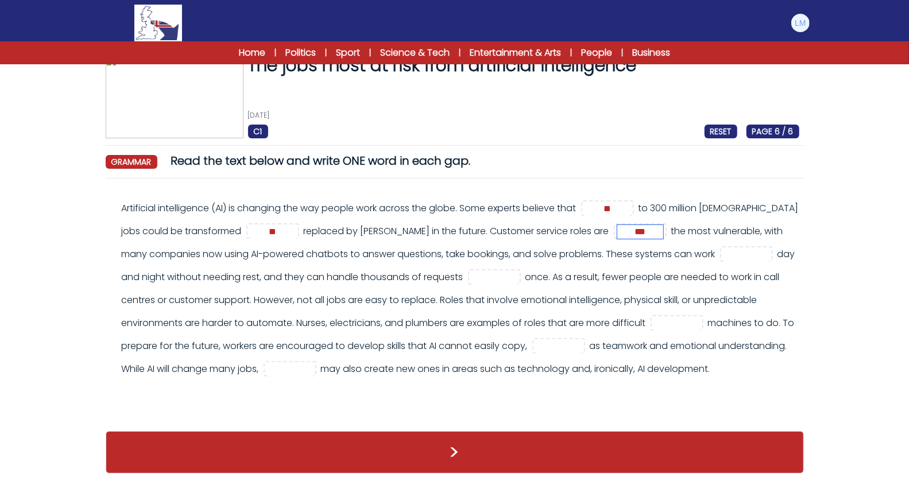
scroll to position [26, 0]
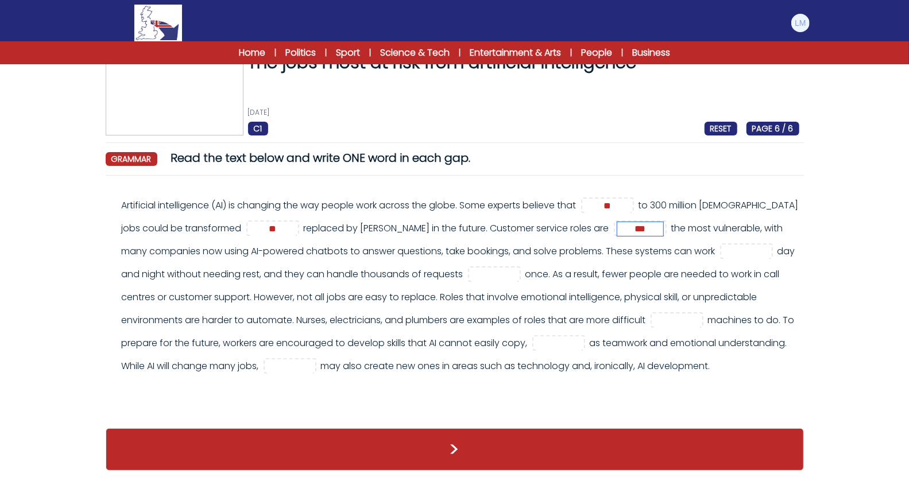
click at [618, 232] on input "***" at bounding box center [641, 229] width 46 height 14
type input "***"
click at [724, 255] on input "text" at bounding box center [747, 252] width 46 height 14
type input "***"
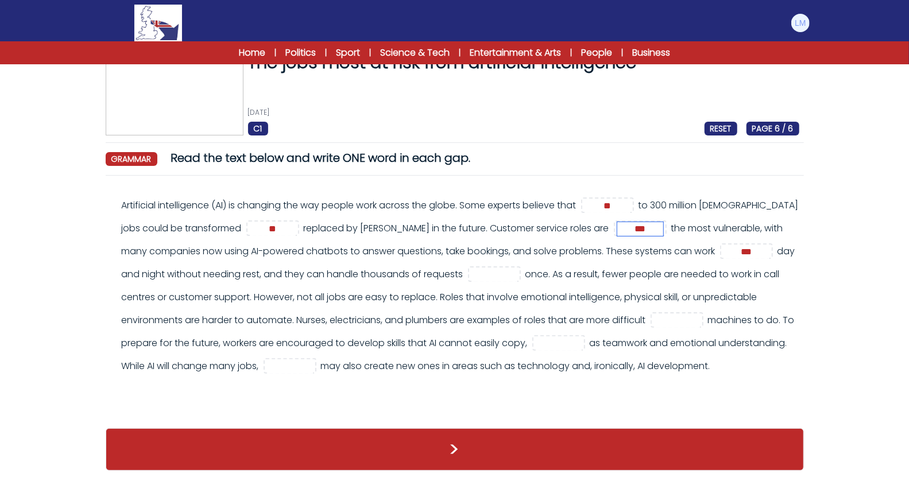
click at [618, 225] on input "***" at bounding box center [641, 229] width 46 height 14
drag, startPoint x: 557, startPoint y: 225, endPoint x: 511, endPoint y: 225, distance: 46.0
click at [512, 225] on div "Artificial intelligence (AI) is changing the way people work across the globe. …" at bounding box center [461, 286] width 678 height 184
click at [472, 274] on input "text" at bounding box center [495, 275] width 46 height 14
type input "**"
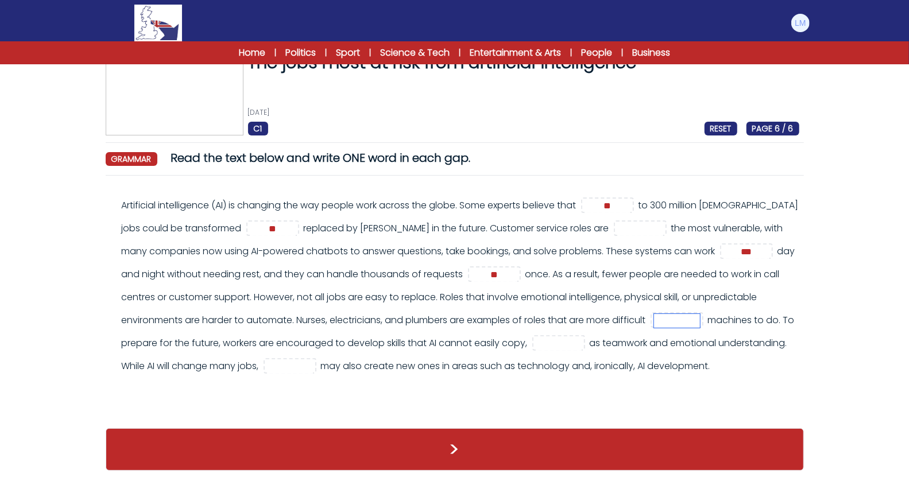
click at [654, 324] on input "text" at bounding box center [677, 321] width 46 height 14
type input "***"
click at [536, 344] on input "text" at bounding box center [559, 344] width 46 height 14
type input "****"
click at [267, 370] on input "text" at bounding box center [290, 367] width 46 height 14
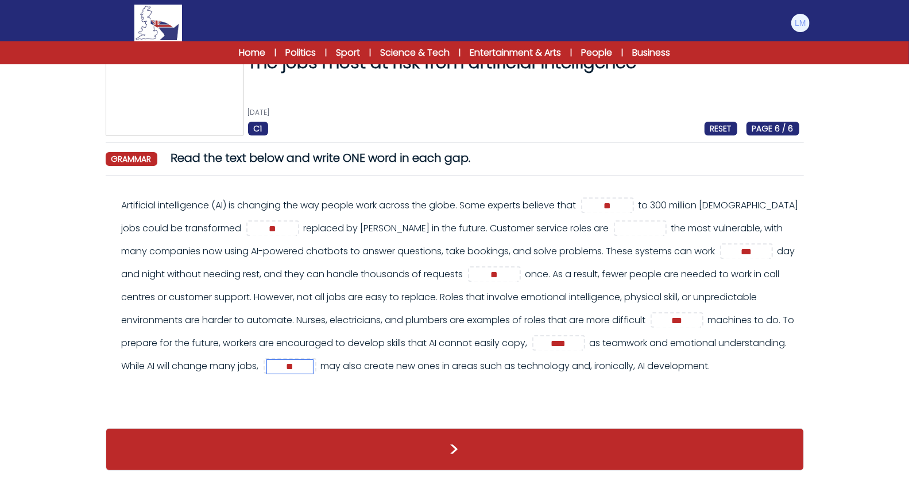
type input "**"
click at [618, 226] on input "text" at bounding box center [641, 229] width 46 height 14
type input "******"
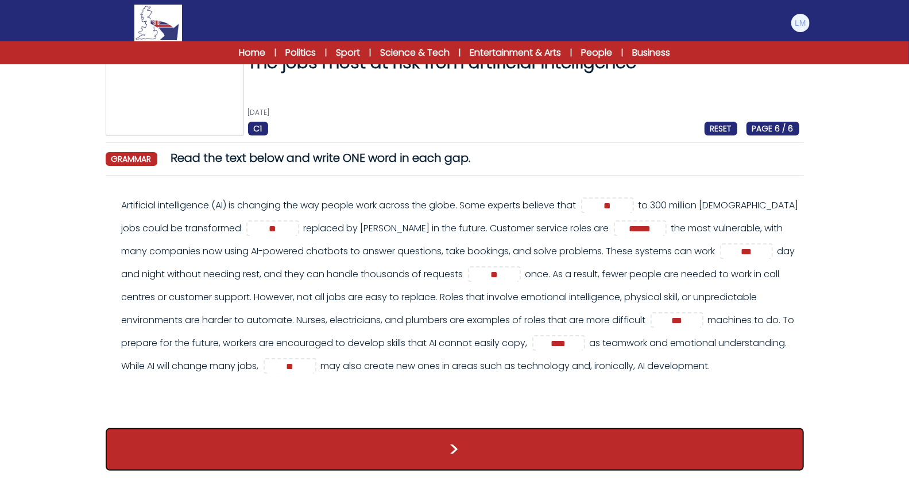
click at [532, 438] on button ">" at bounding box center [455, 450] width 699 height 43
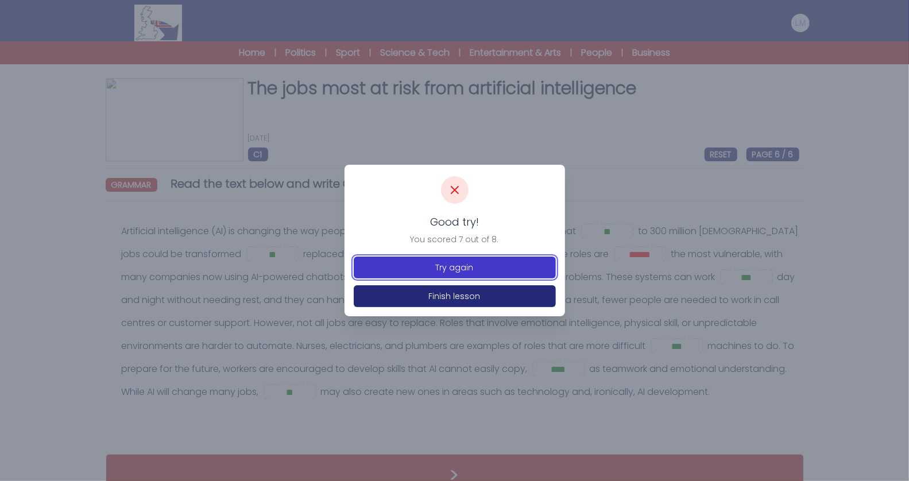
click at [495, 267] on button "Try again" at bounding box center [455, 268] width 202 height 22
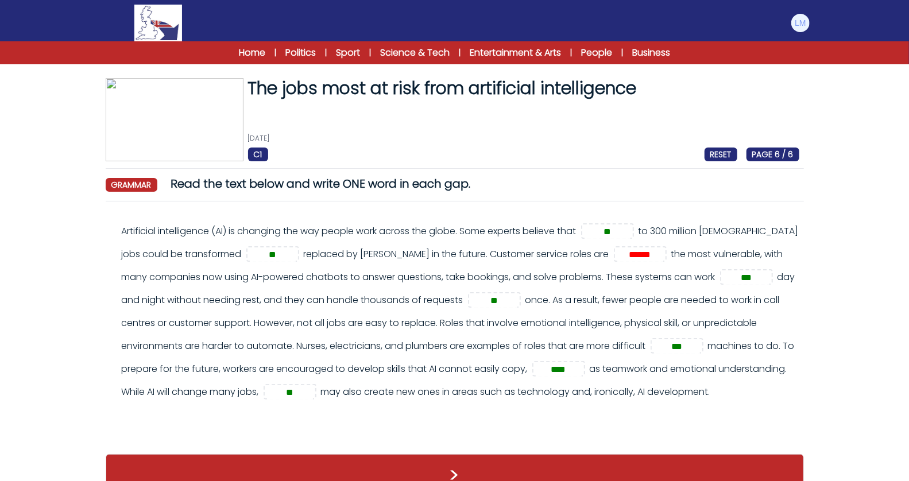
scroll to position [26, 0]
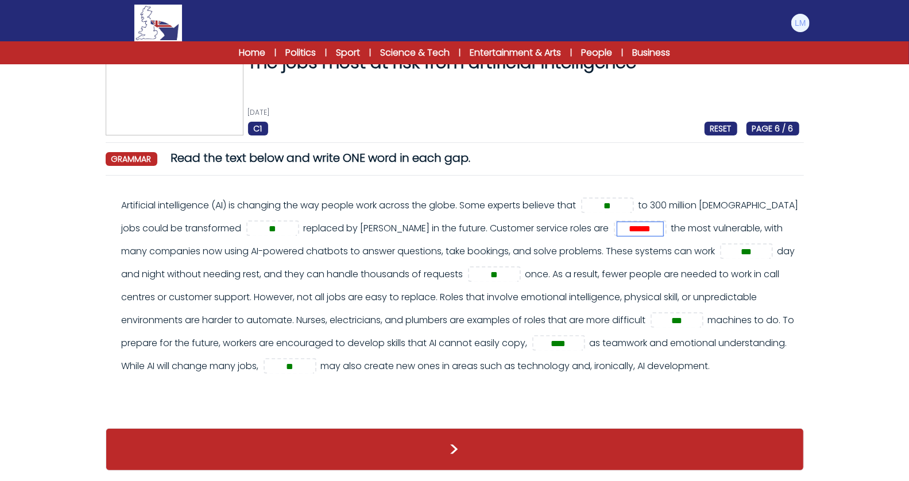
click at [618, 231] on input "******" at bounding box center [641, 229] width 46 height 14
type input "*****"
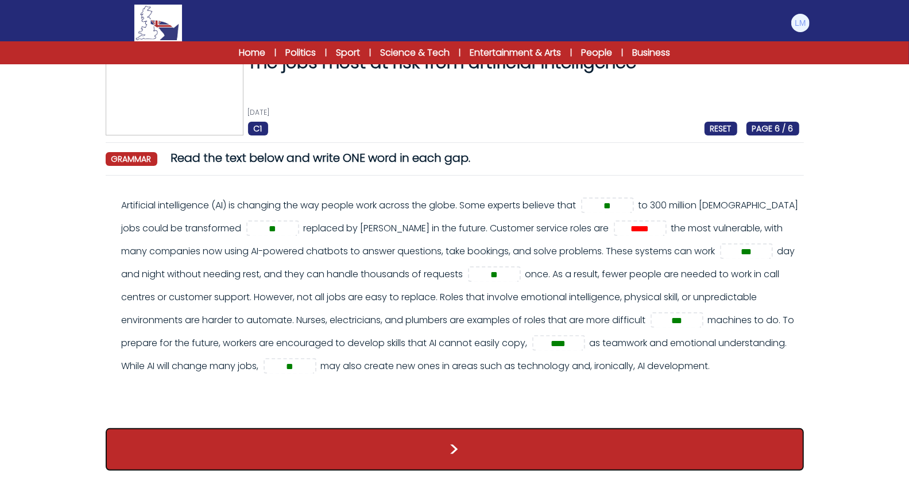
click at [577, 442] on button ">" at bounding box center [455, 450] width 699 height 43
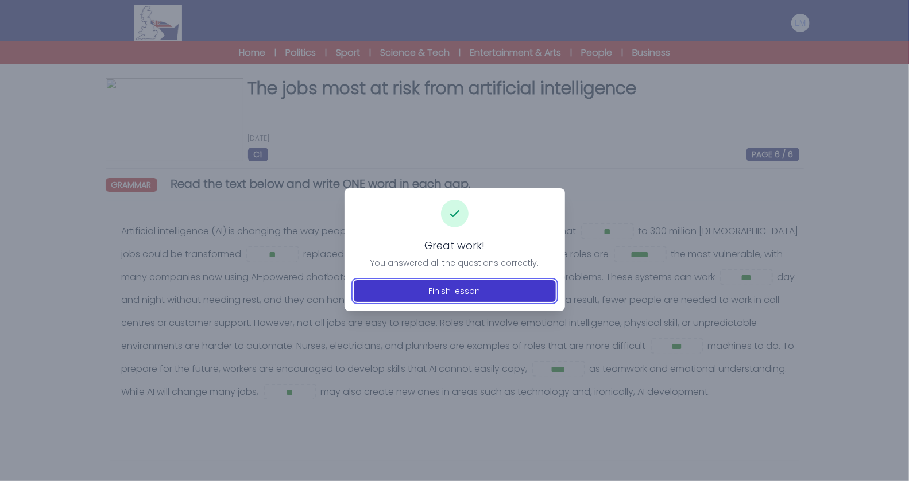
click at [483, 300] on button "Finish lesson" at bounding box center [455, 291] width 202 height 22
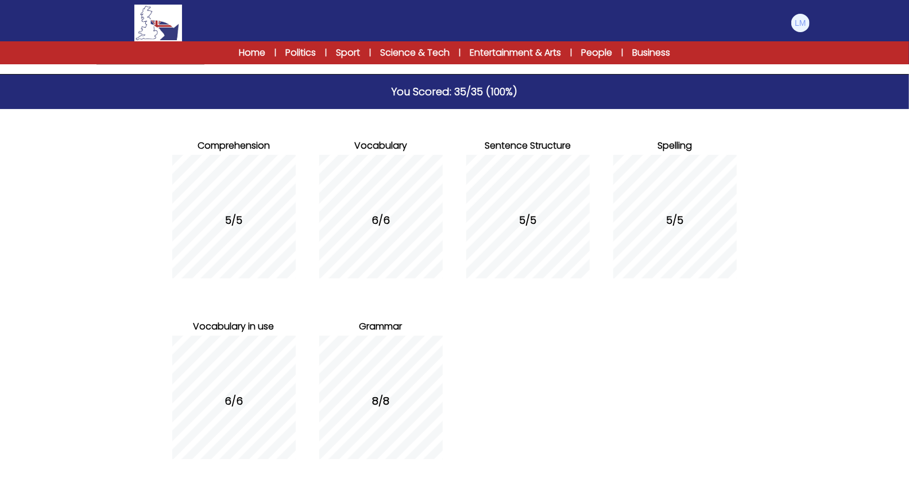
scroll to position [131, 0]
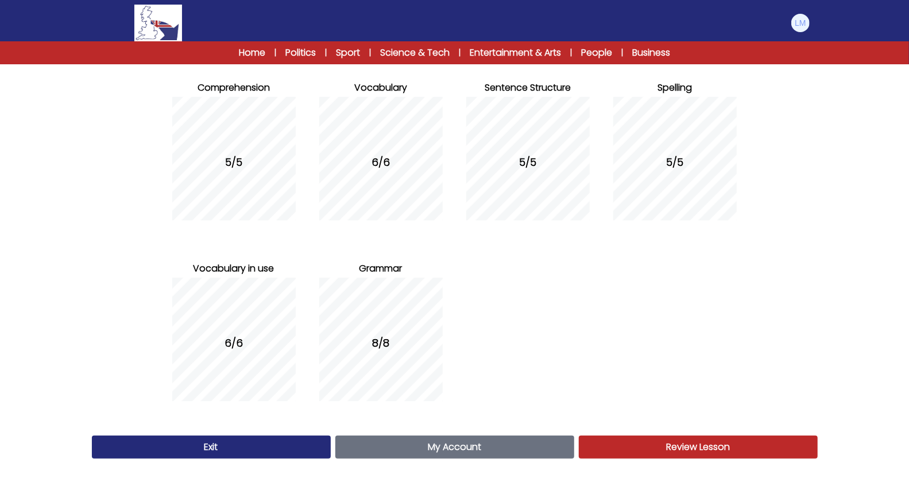
click at [235, 442] on link "Exit" at bounding box center [211, 447] width 239 height 23
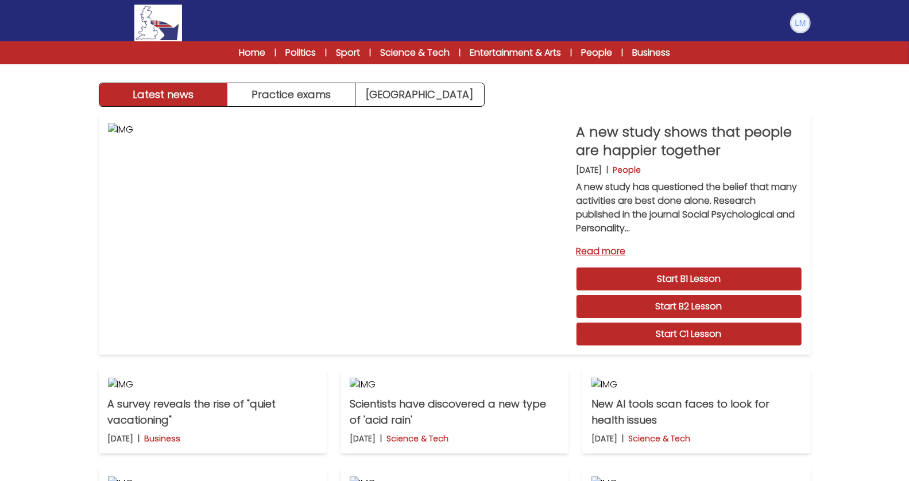
click at [801, 16] on img at bounding box center [801, 23] width 18 height 18
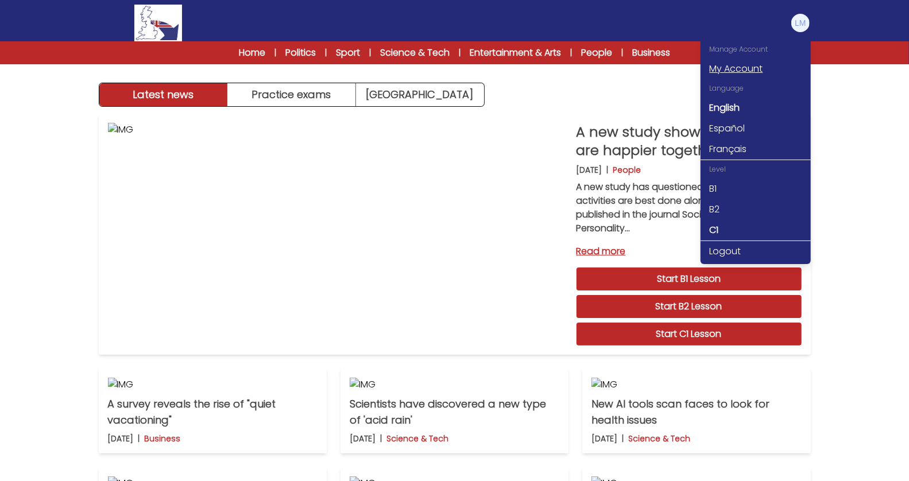
click at [747, 77] on link "My Account" at bounding box center [756, 69] width 110 height 21
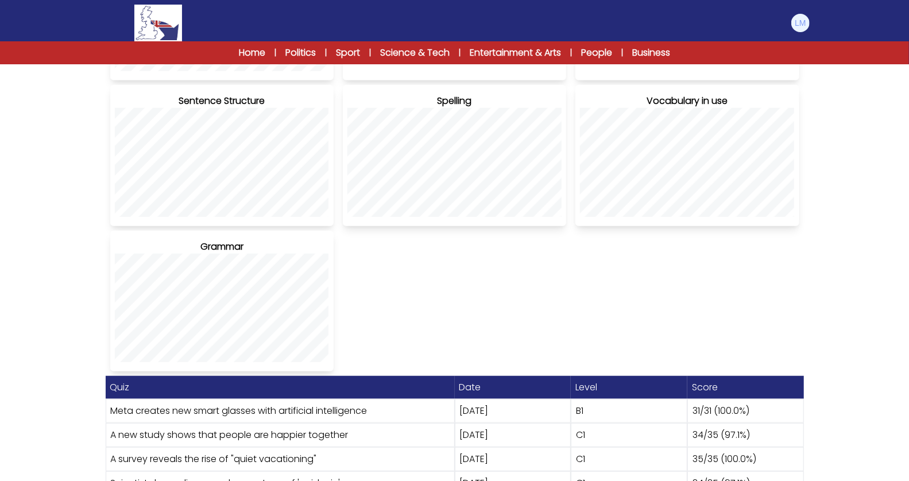
scroll to position [438, 0]
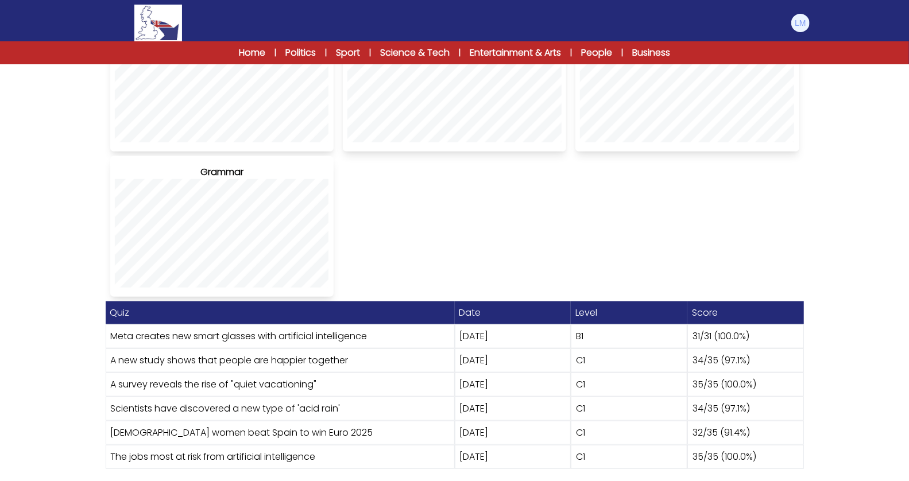
click at [355, 338] on link "Meta creates new smart glasses with artificial intelligence" at bounding box center [239, 336] width 257 height 13
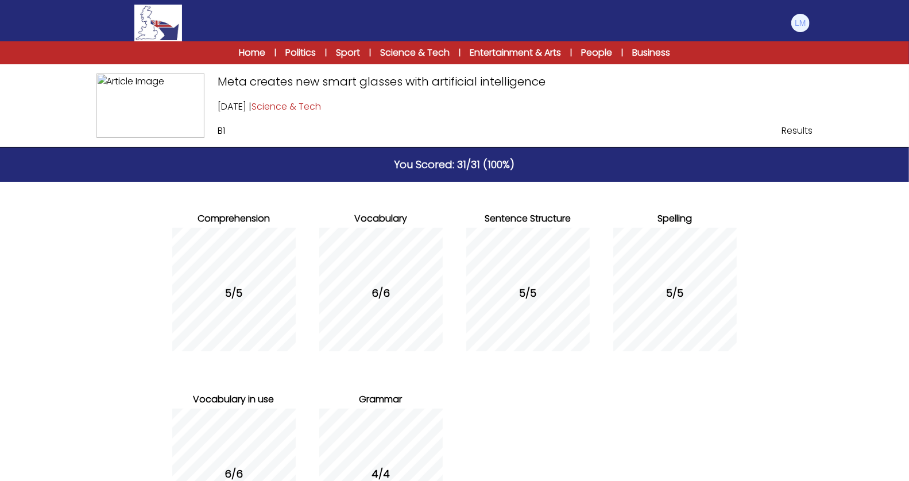
click at [239, 82] on h4 "Meta creates new smart glasses with artificial intelligence" at bounding box center [454, 82] width 473 height 16
click at [310, 109] on span "Science & Tech" at bounding box center [287, 106] width 70 height 13
click at [141, 103] on img at bounding box center [151, 106] width 108 height 64
click at [291, 84] on h4 "Meta creates new smart glasses with artificial intelligence" at bounding box center [454, 82] width 473 height 16
click at [249, 53] on link "Home" at bounding box center [252, 53] width 26 height 14
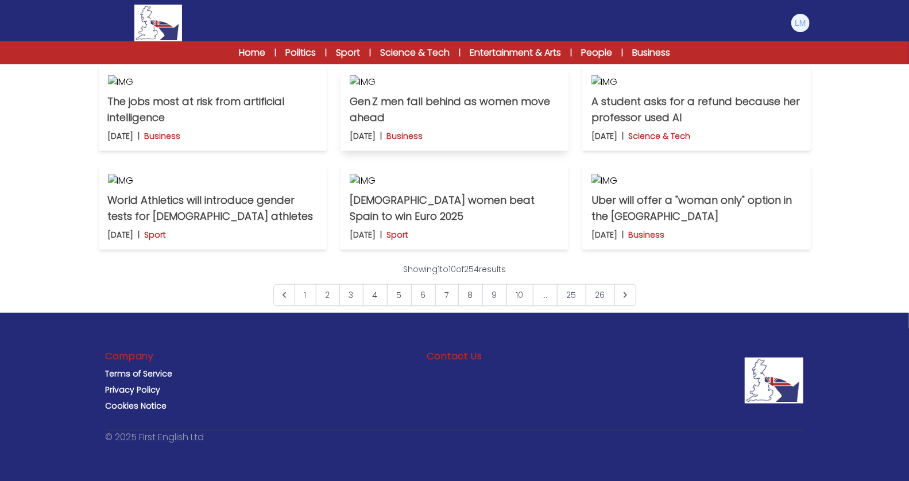
scroll to position [861, 0]
click at [428, 290] on link "6" at bounding box center [423, 295] width 25 height 22
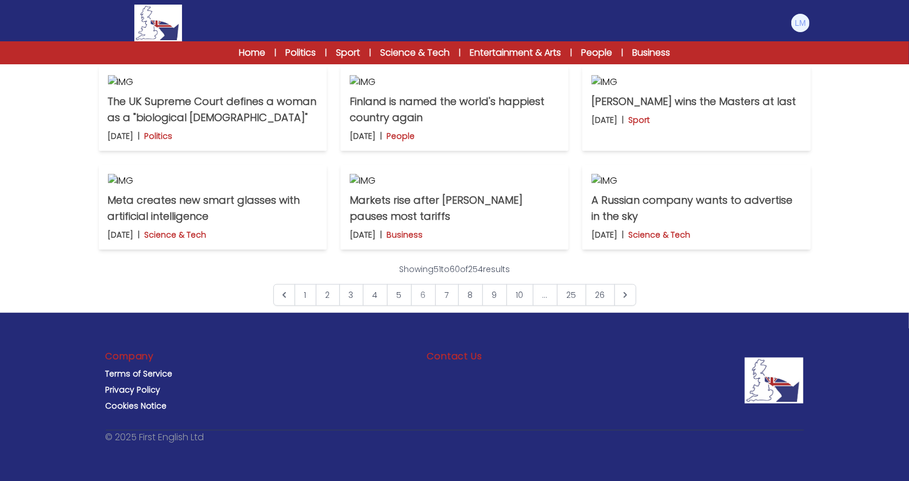
scroll to position [861, 0]
click at [215, 199] on p "Meta creates new smart glasses with artificial intelligence" at bounding box center [213, 208] width 210 height 32
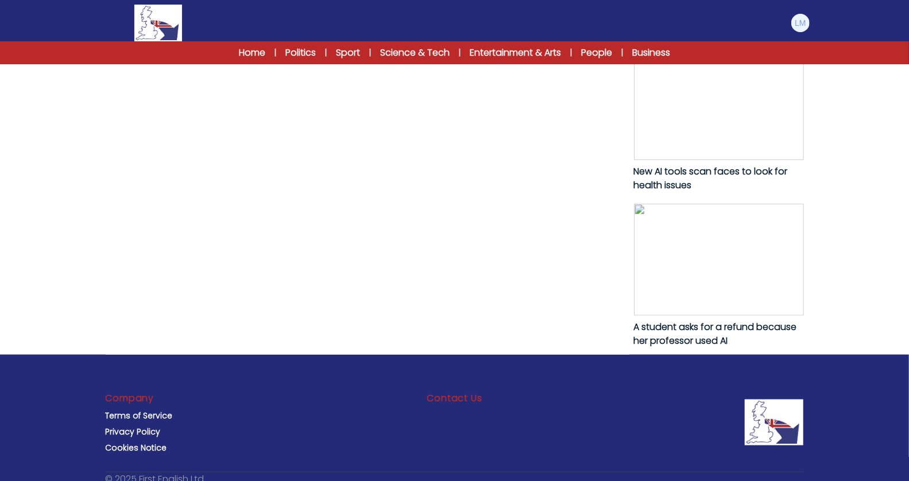
scroll to position [709, 0]
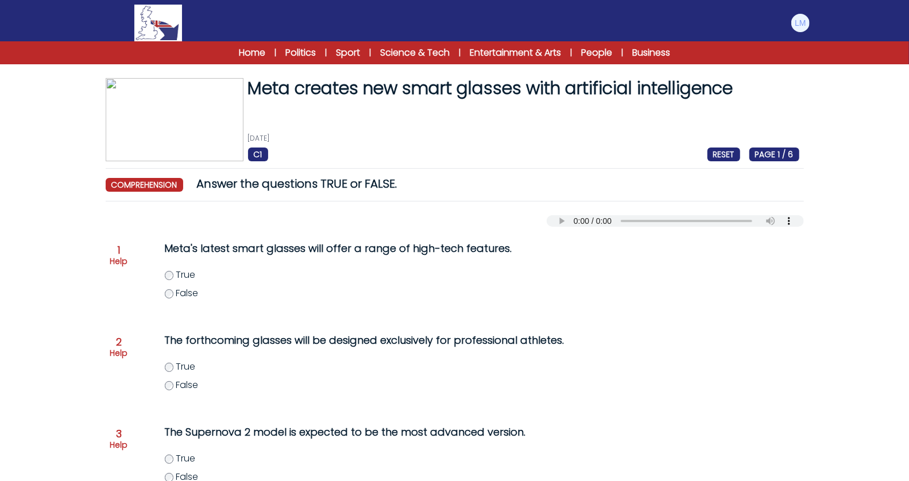
click at [181, 276] on span "True" at bounding box center [186, 274] width 20 height 13
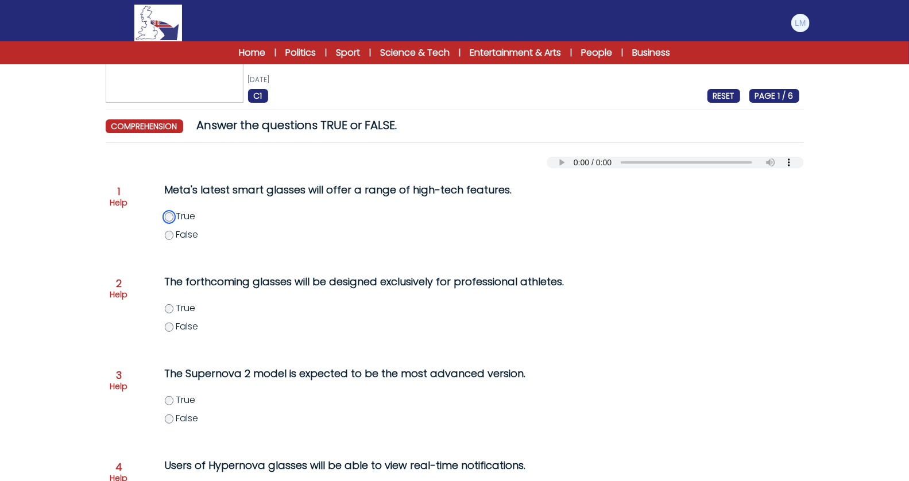
scroll to position [84, 0]
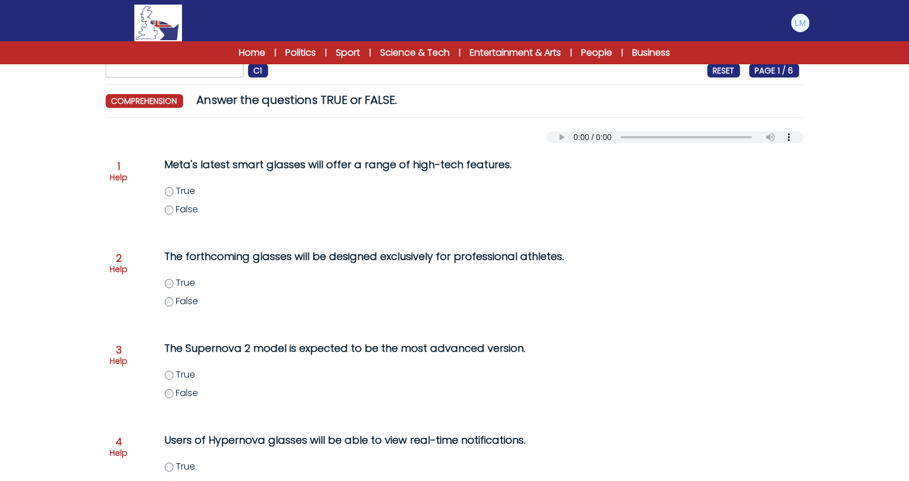
click at [185, 300] on span "False" at bounding box center [187, 301] width 22 height 13
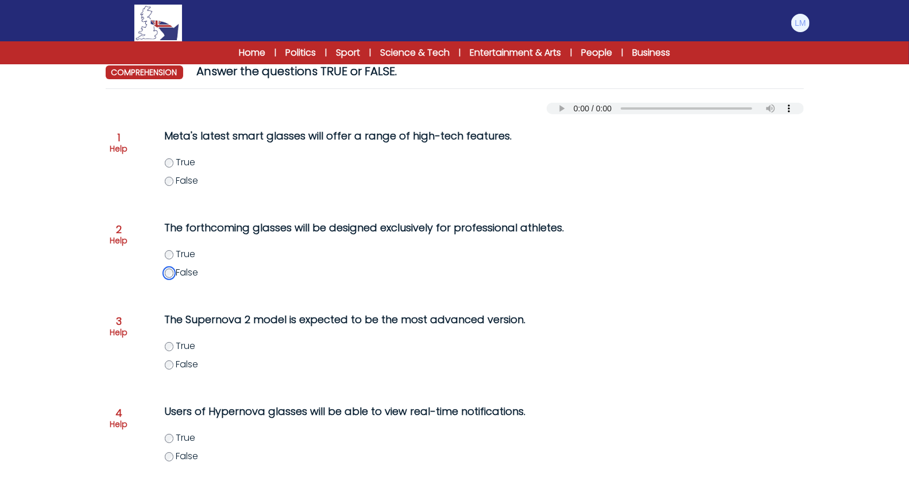
scroll to position [114, 0]
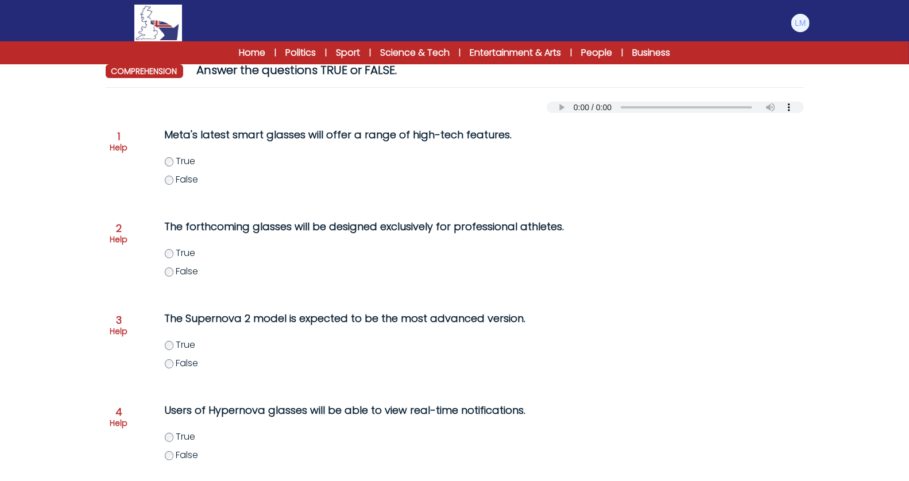
click at [182, 346] on span "True" at bounding box center [186, 344] width 20 height 13
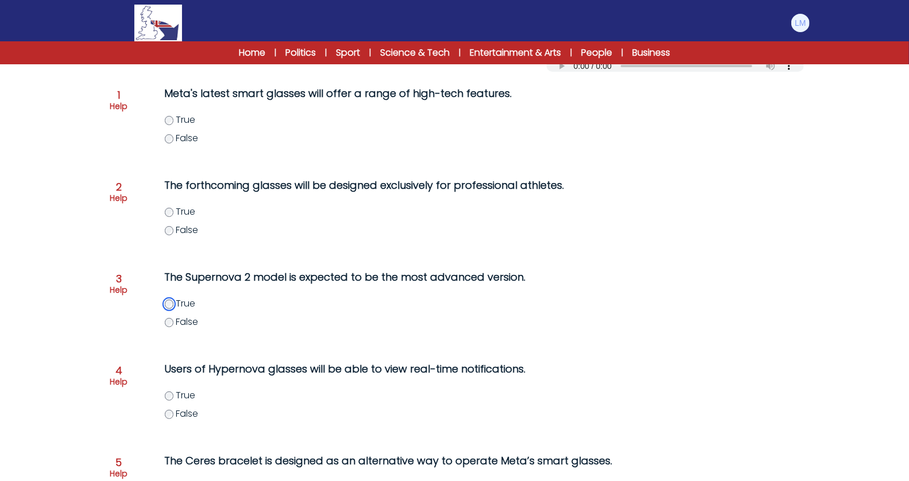
scroll to position [148, 0]
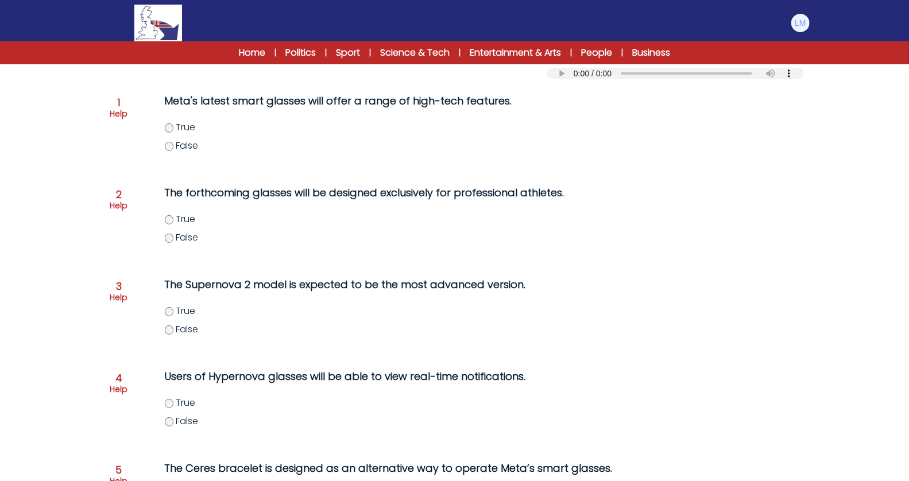
click at [176, 331] on label "False" at bounding box center [409, 330] width 488 height 14
click at [187, 400] on span "True" at bounding box center [186, 402] width 20 height 13
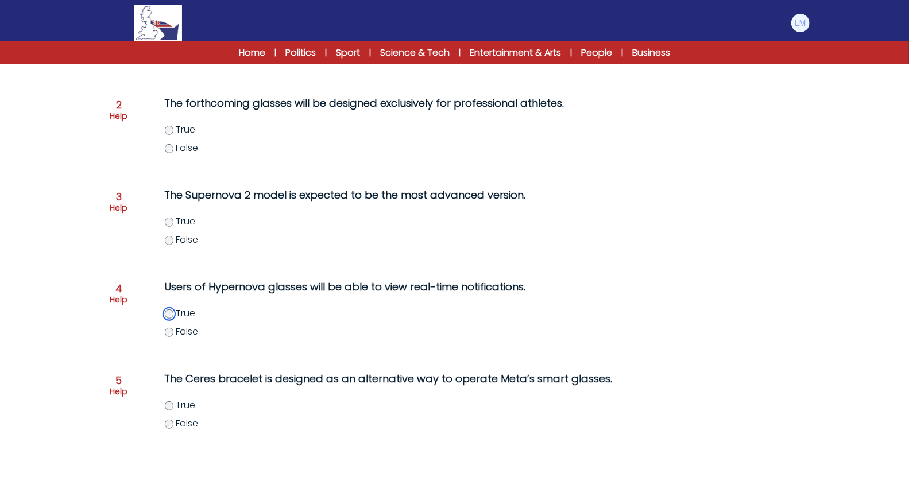
scroll to position [238, 0]
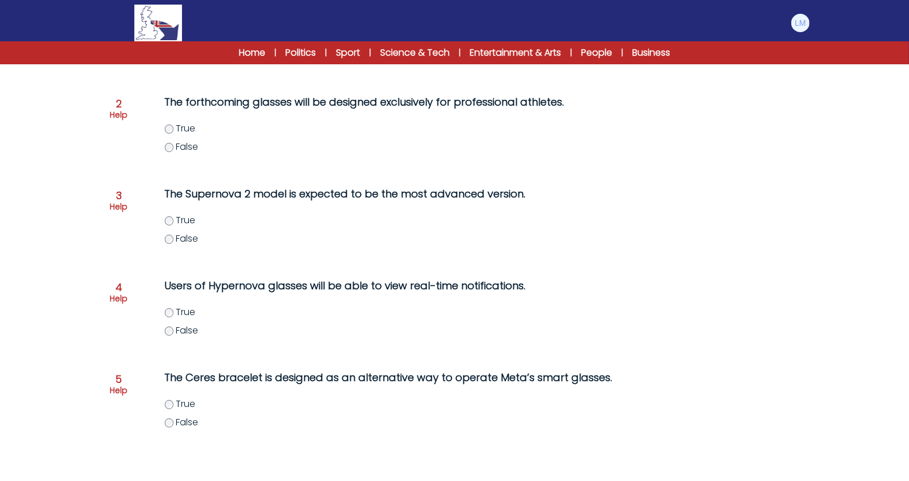
click at [177, 401] on span "True" at bounding box center [186, 404] width 20 height 13
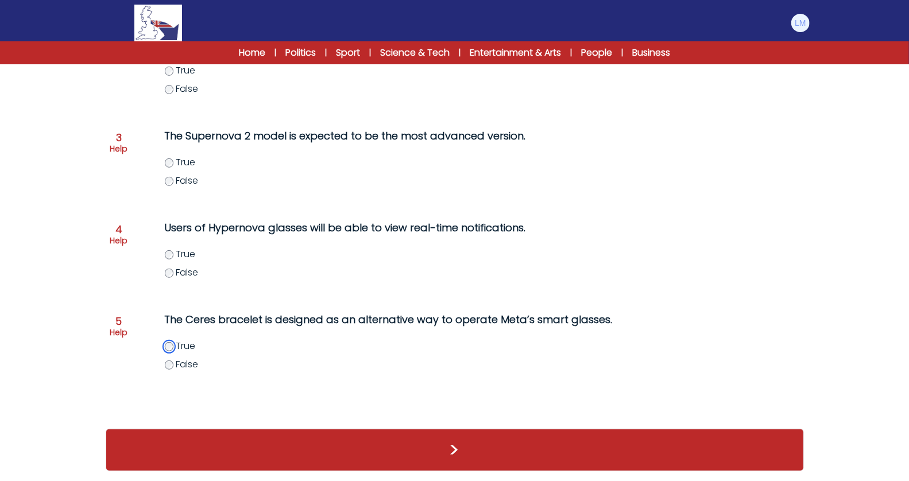
scroll to position [297, 0]
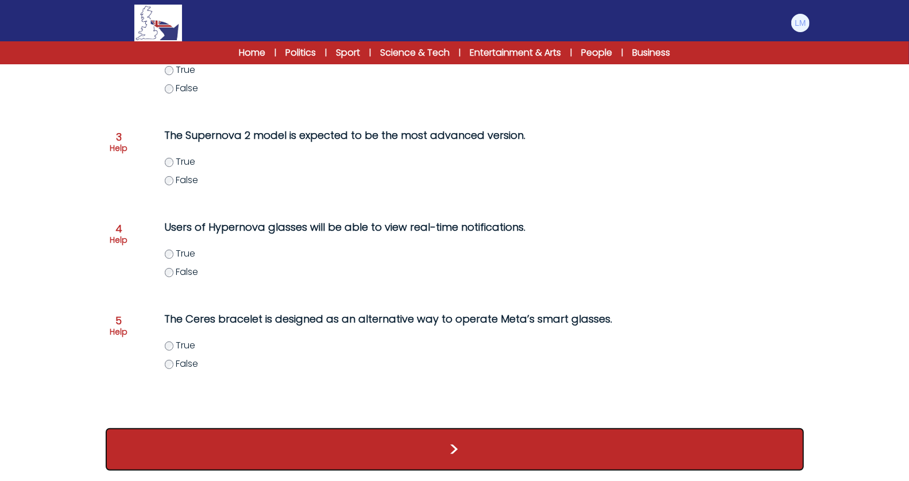
click at [331, 456] on button ">" at bounding box center [455, 450] width 699 height 43
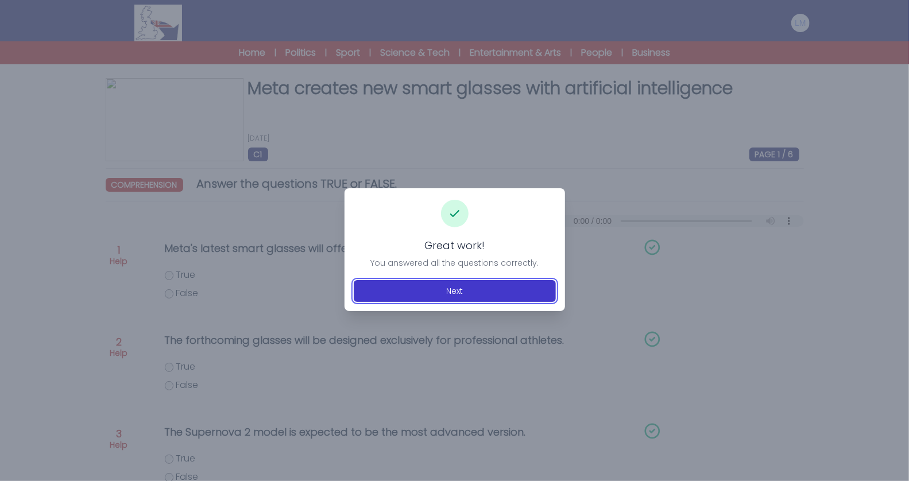
click at [431, 292] on button "Next" at bounding box center [455, 291] width 202 height 22
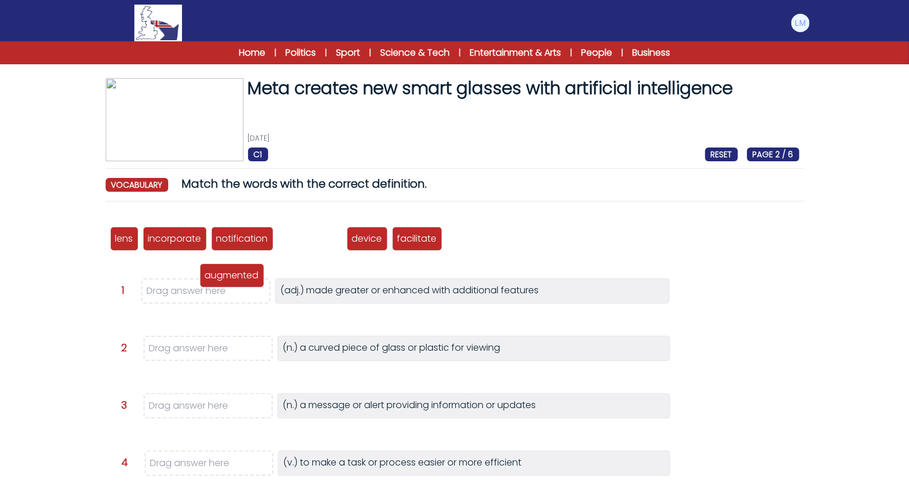
drag, startPoint x: 321, startPoint y: 242, endPoint x: 240, endPoint y: 282, distance: 89.9
click at [240, 282] on p "augmented" at bounding box center [232, 276] width 54 height 14
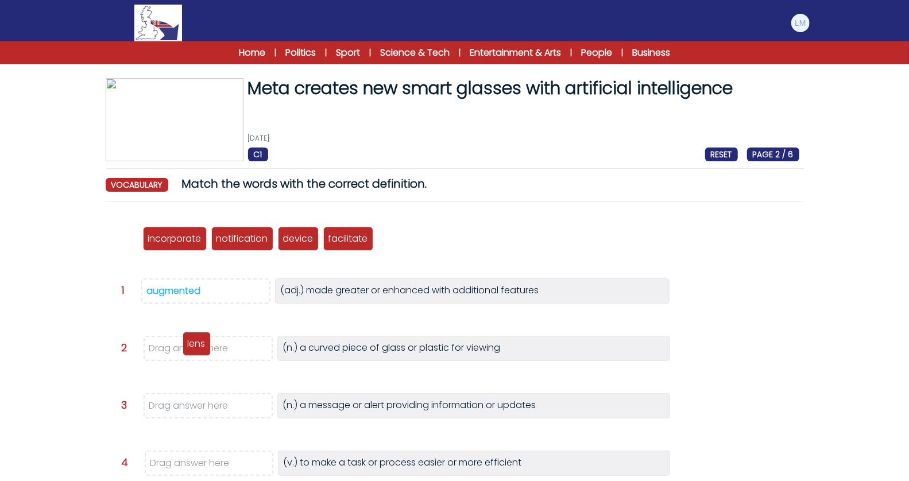
drag, startPoint x: 125, startPoint y: 240, endPoint x: 198, endPoint y: 349, distance: 131.6
click at [198, 349] on p "lens" at bounding box center [197, 344] width 18 height 14
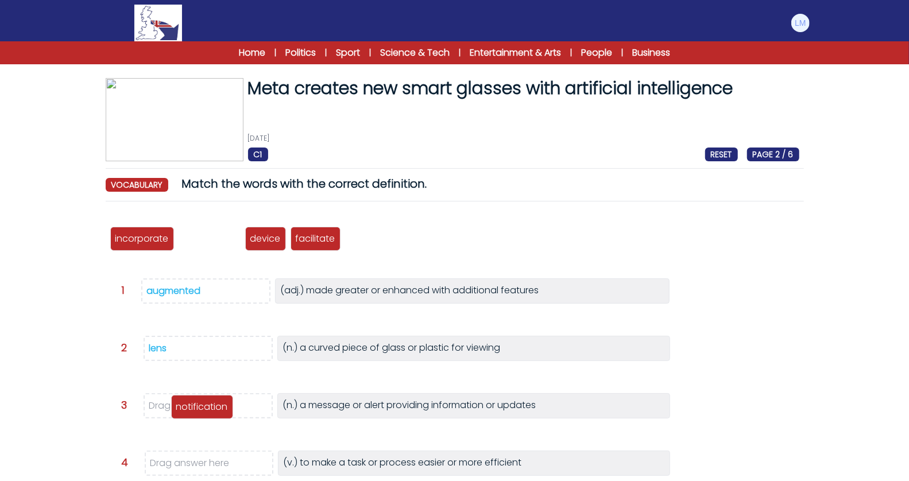
drag, startPoint x: 217, startPoint y: 241, endPoint x: 209, endPoint y: 408, distance: 167.9
click at [209, 409] on p "notification" at bounding box center [202, 407] width 52 height 14
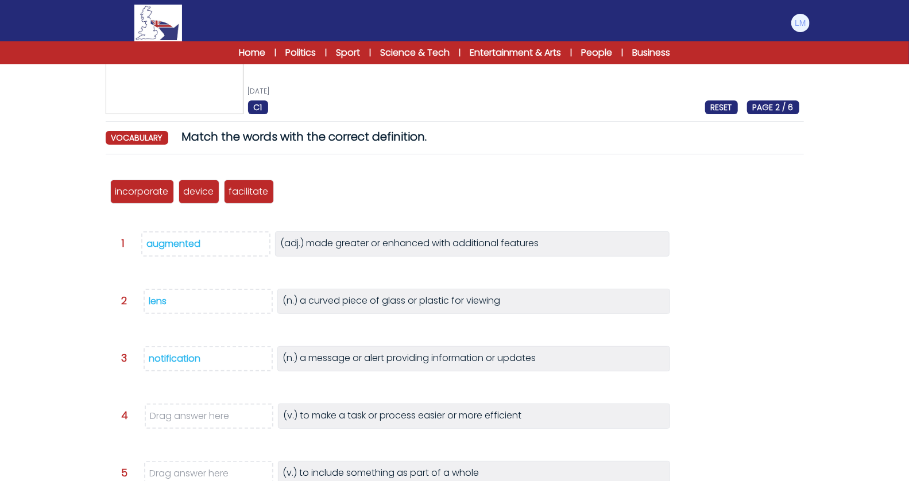
scroll to position [48, 0]
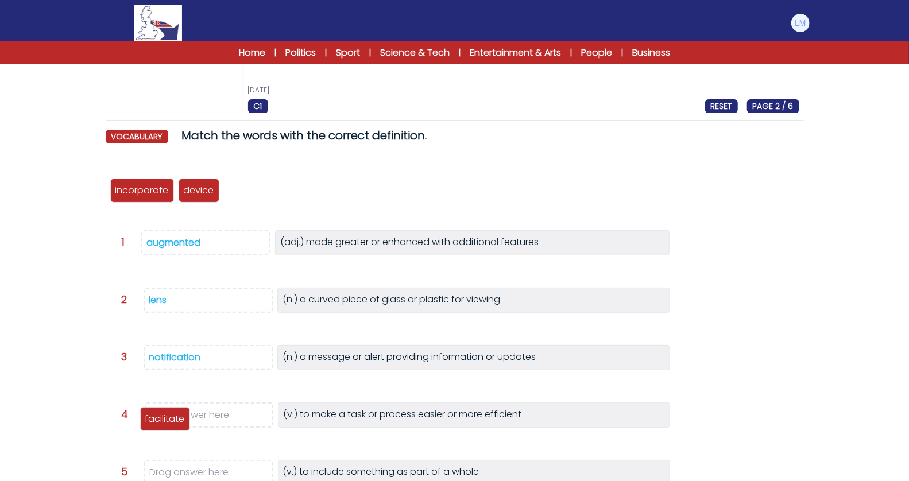
drag, startPoint x: 244, startPoint y: 191, endPoint x: 160, endPoint y: 418, distance: 242.5
click at [160, 418] on p "facilitate" at bounding box center [165, 419] width 40 height 14
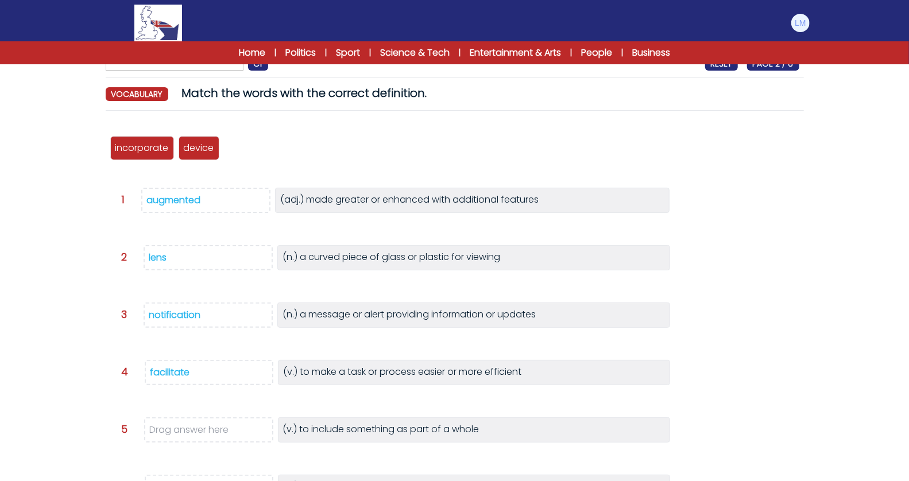
scroll to position [103, 0]
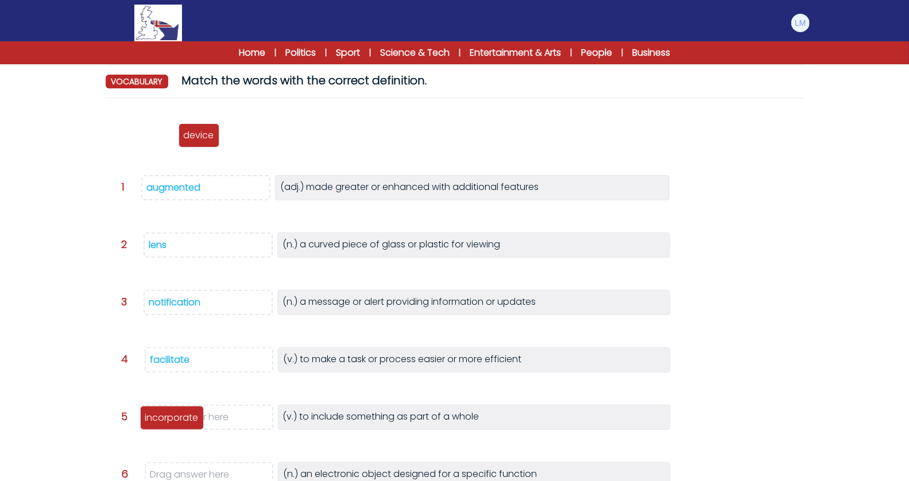
drag, startPoint x: 154, startPoint y: 139, endPoint x: 184, endPoint y: 422, distance: 284.2
click at [184, 422] on p "incorporate" at bounding box center [171, 418] width 53 height 14
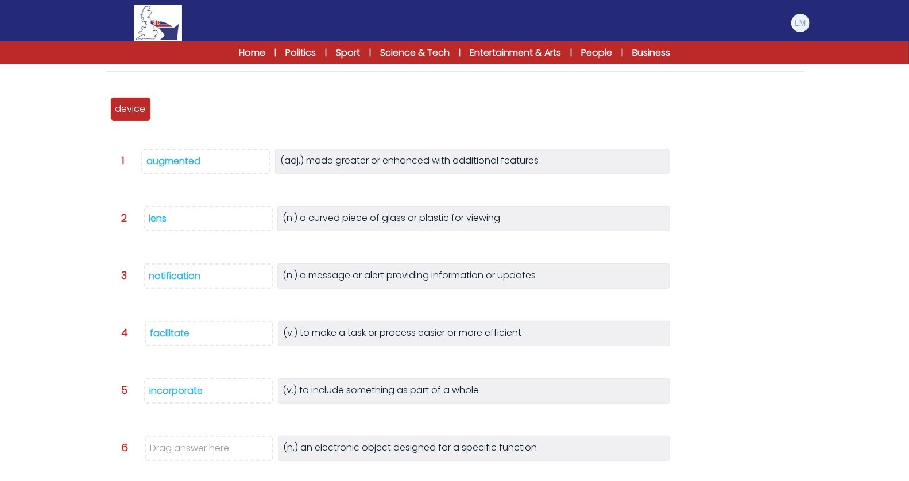
scroll to position [130, 0]
drag, startPoint x: 141, startPoint y: 107, endPoint x: 198, endPoint y: 449, distance: 346.4
click at [198, 449] on p "device" at bounding box center [185, 442] width 30 height 14
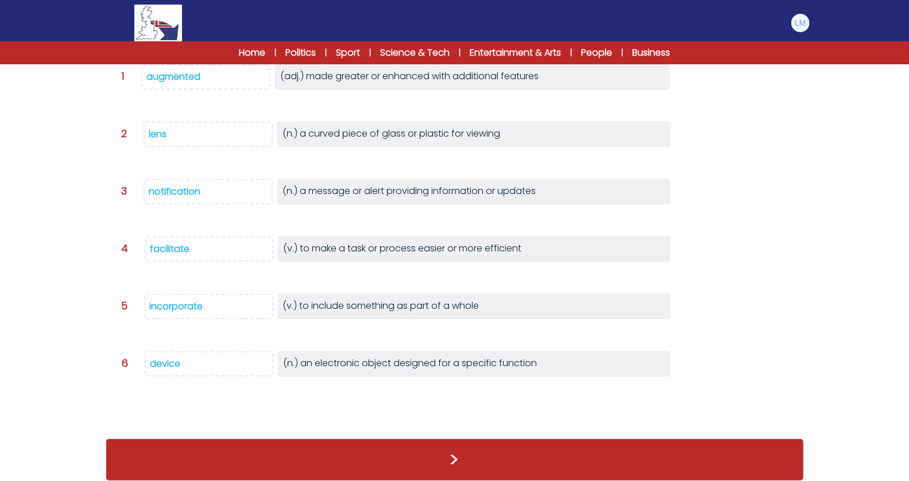
scroll to position [208, 0]
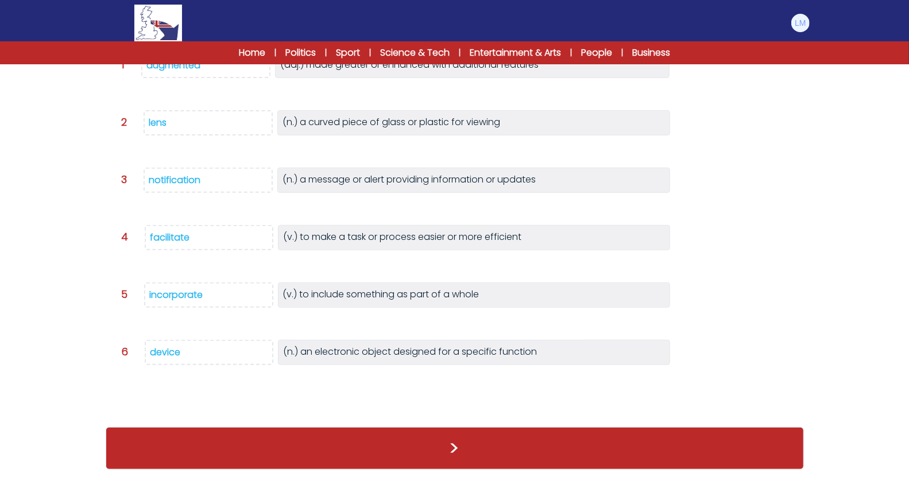
click at [446, 422] on div ">" at bounding box center [455, 448] width 699 height 65
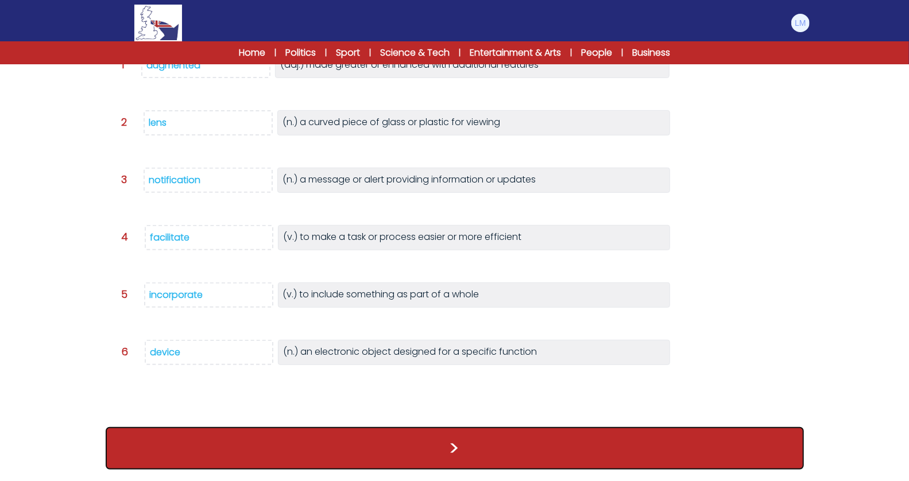
click at [436, 442] on button ">" at bounding box center [455, 448] width 699 height 43
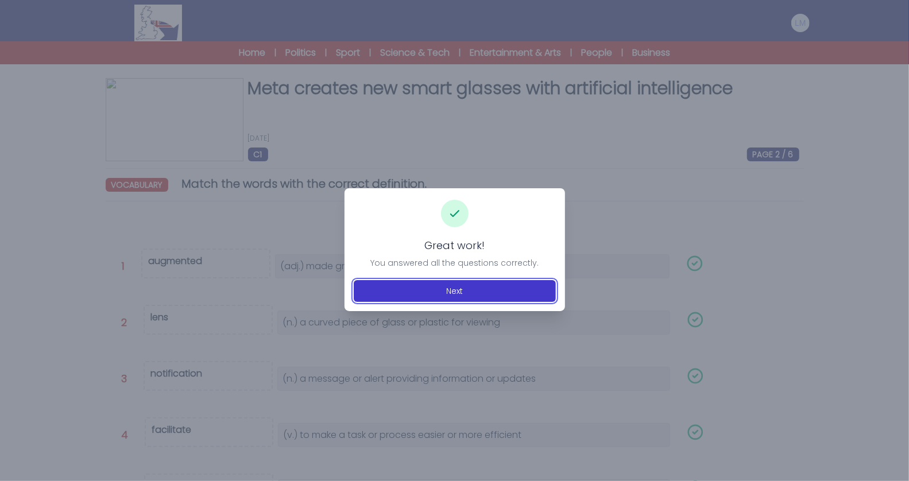
click at [466, 280] on button "Next" at bounding box center [455, 291] width 202 height 22
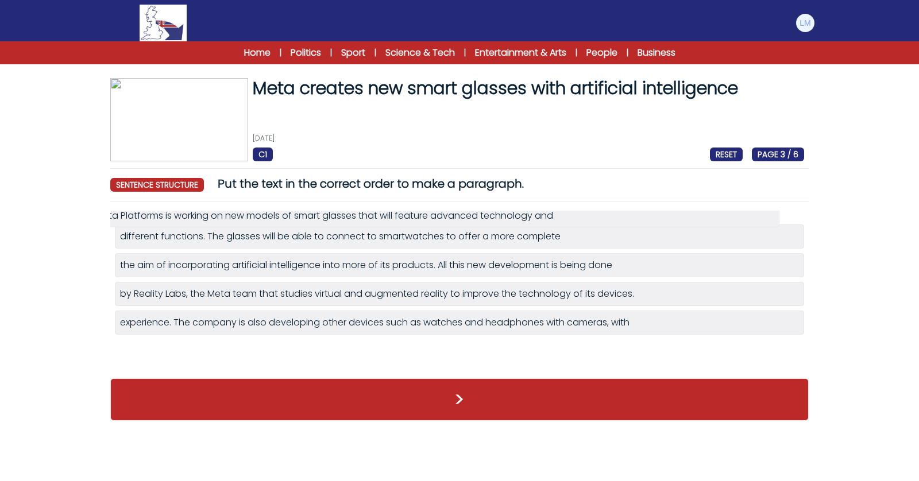
drag, startPoint x: 280, startPoint y: 354, endPoint x: 255, endPoint y: 221, distance: 135.5
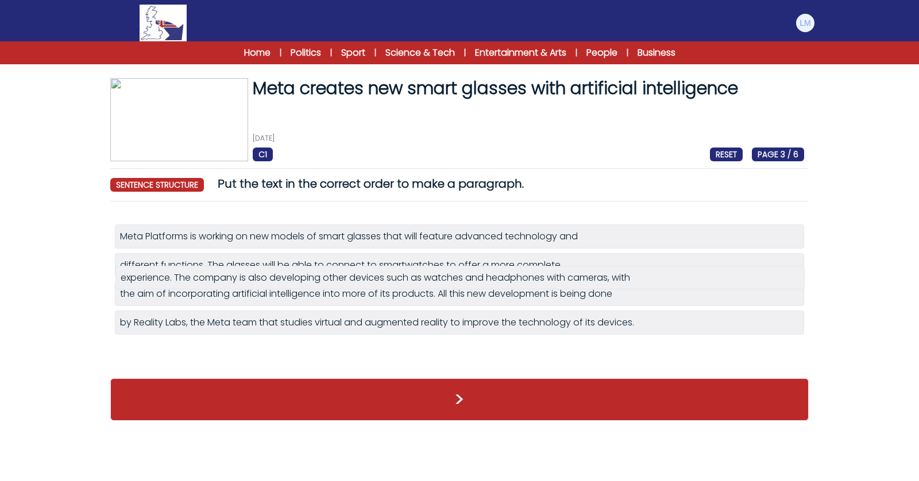
drag, startPoint x: 254, startPoint y: 353, endPoint x: 255, endPoint y: 282, distance: 70.7
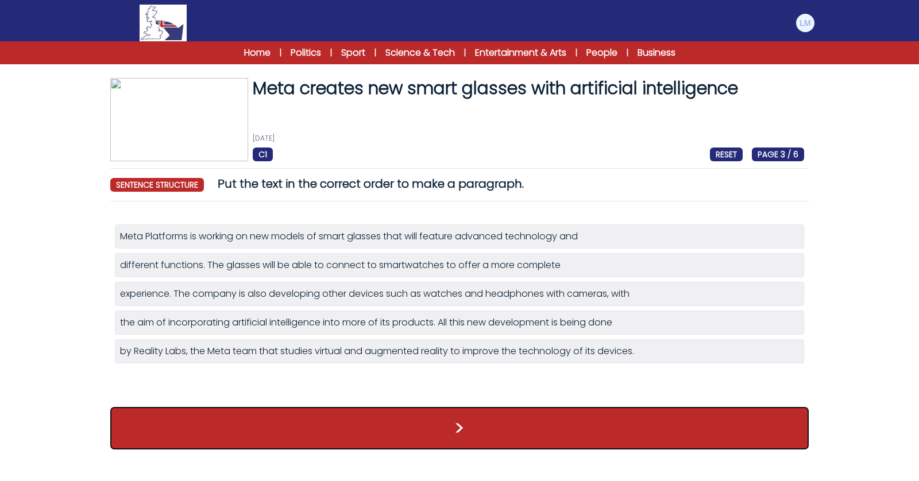
click at [376, 423] on button ">" at bounding box center [459, 428] width 699 height 43
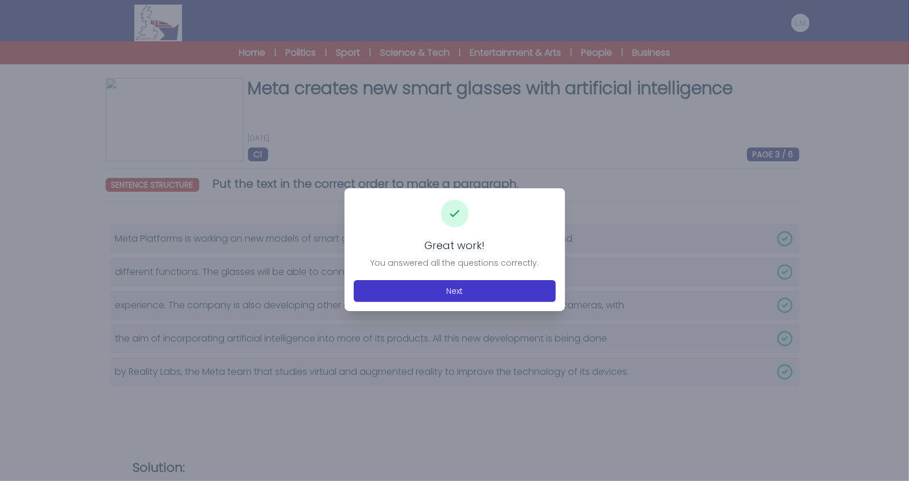
click at [466, 302] on div "Great work! You answered all the questions correctly. Next" at bounding box center [455, 249] width 221 height 123
click at [463, 294] on button "Next" at bounding box center [455, 291] width 202 height 22
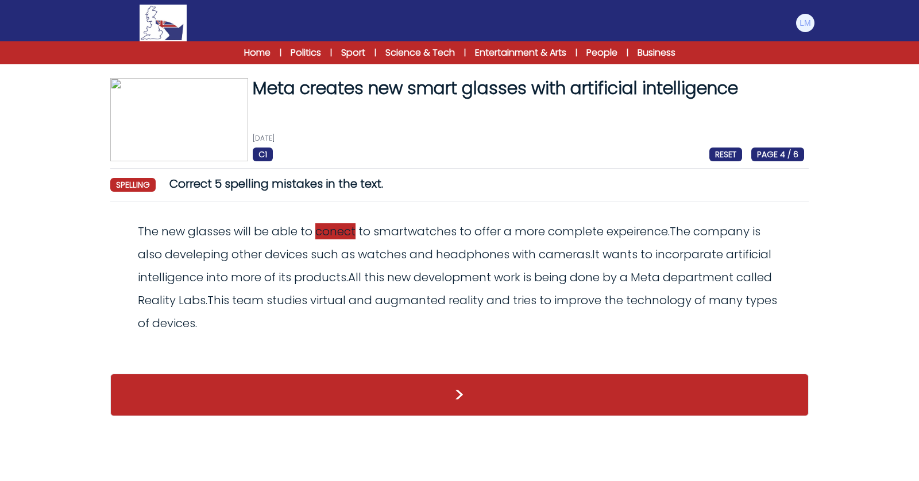
click at [339, 231] on span "conect" at bounding box center [335, 231] width 40 height 16
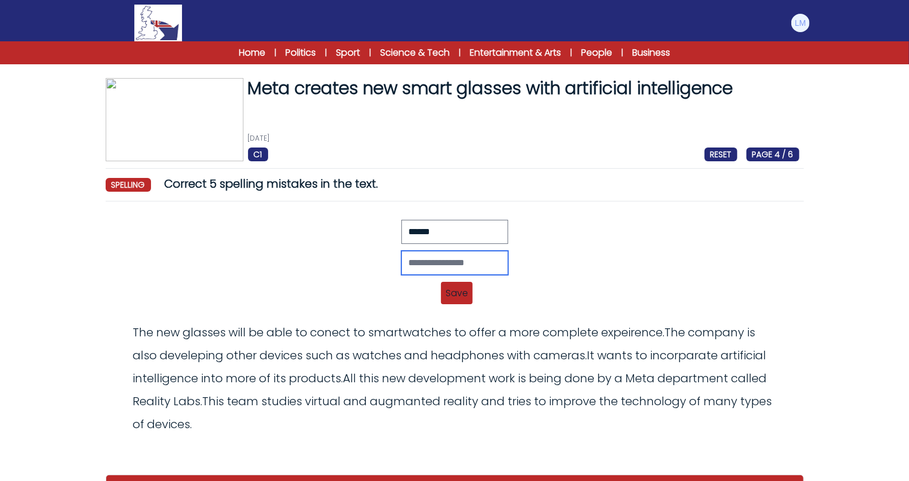
click at [442, 268] on input "text" at bounding box center [455, 263] width 107 height 24
type input "*******"
click at [460, 288] on span "Save" at bounding box center [457, 293] width 32 height 22
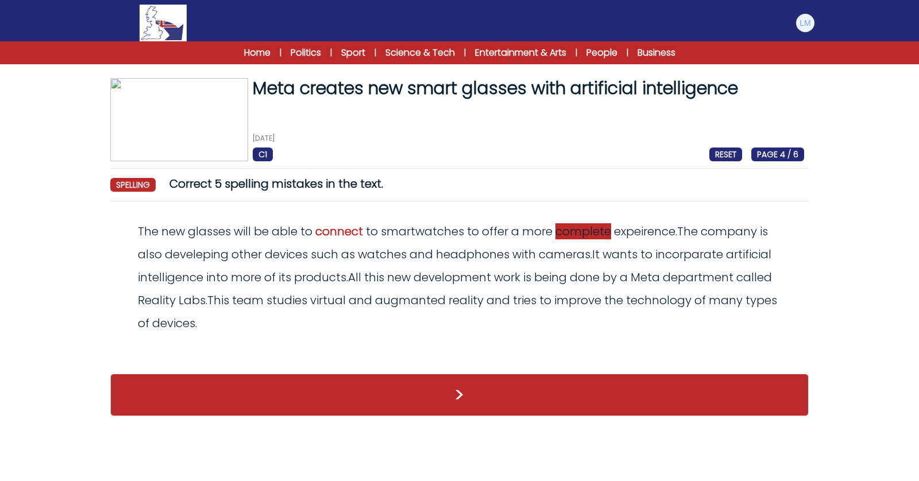
click at [614, 233] on span "expeirence" at bounding box center [644, 231] width 61 height 16
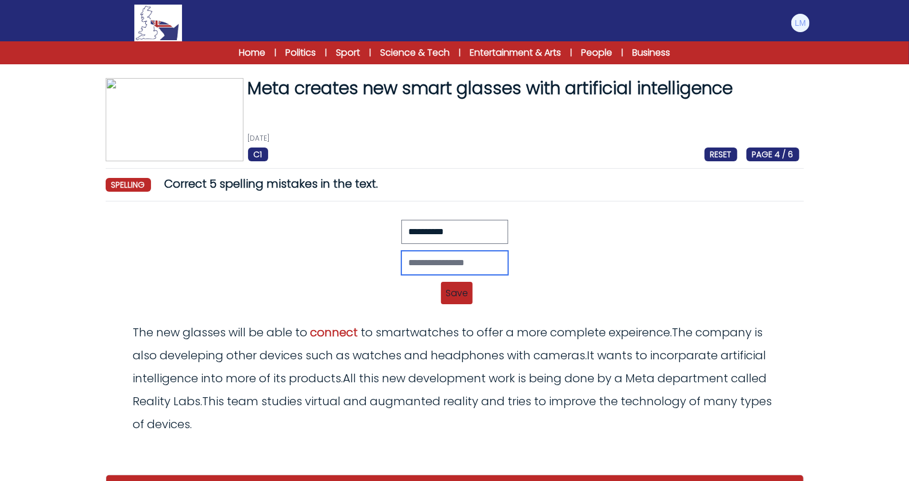
click at [439, 267] on input "text" at bounding box center [455, 263] width 107 height 24
type input "**********"
click at [457, 283] on span "Save" at bounding box center [457, 293] width 32 height 22
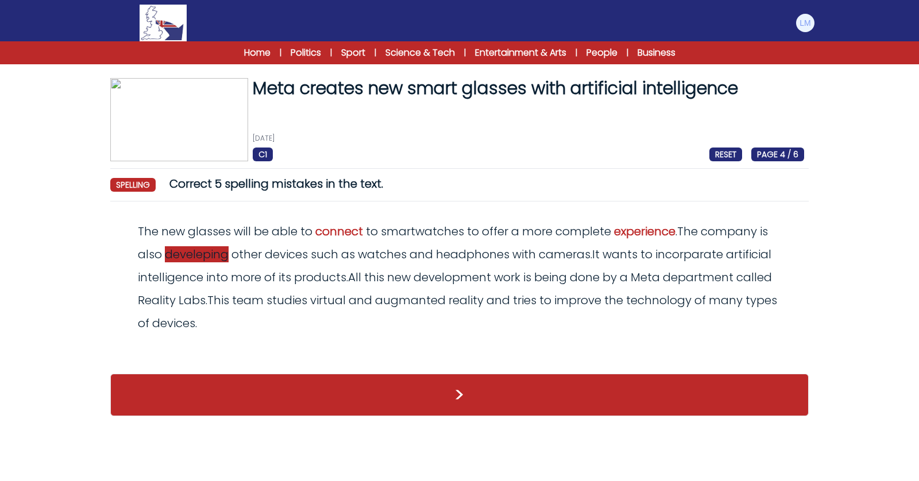
click at [207, 259] on span "develeping" at bounding box center [197, 254] width 64 height 16
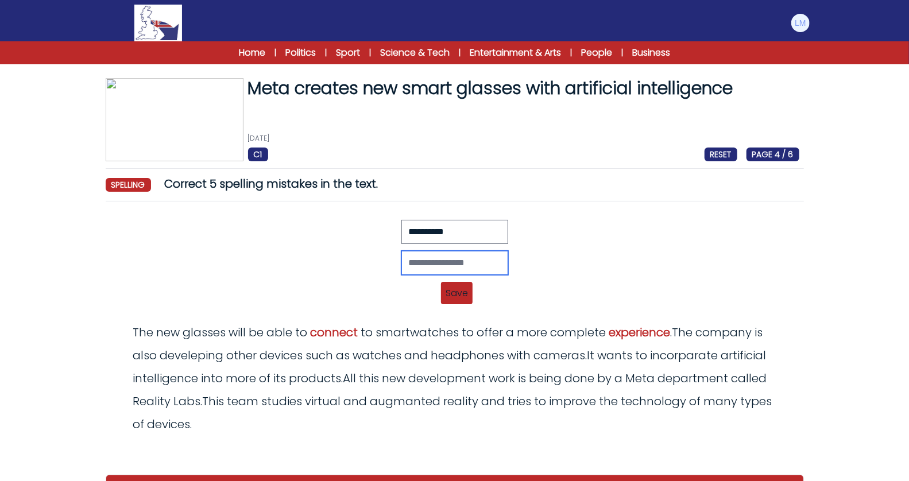
click at [431, 265] on input "text" at bounding box center [455, 263] width 107 height 24
type input "**********"
click at [456, 286] on span "Save" at bounding box center [457, 293] width 32 height 22
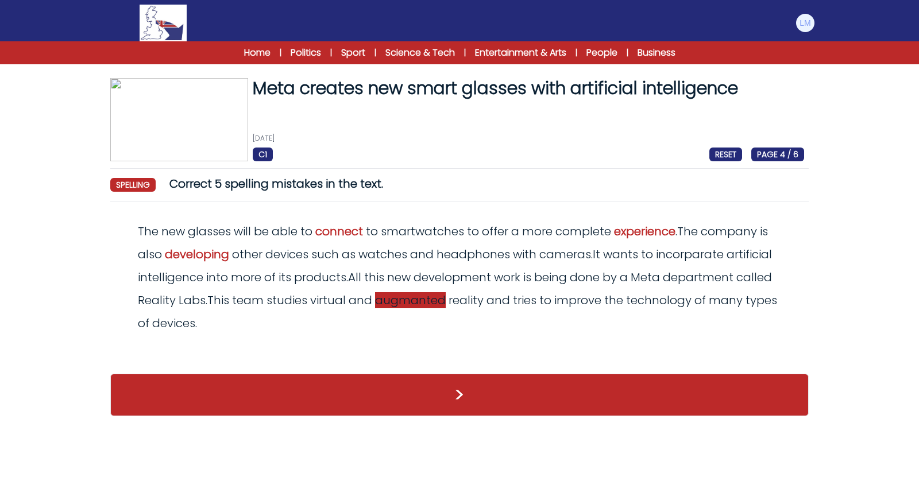
click at [380, 302] on span "augmanted" at bounding box center [410, 300] width 71 height 16
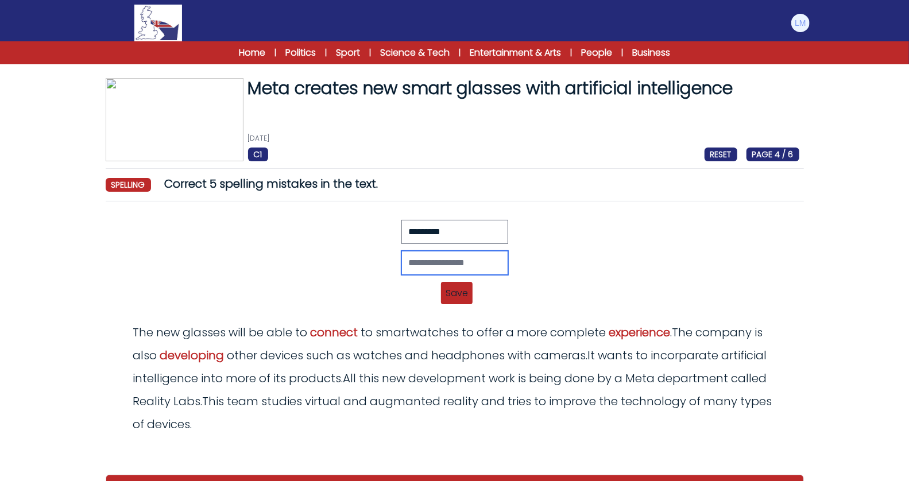
click at [434, 269] on input "text" at bounding box center [455, 263] width 107 height 24
type input "*********"
click at [462, 285] on span "Save" at bounding box center [457, 293] width 32 height 22
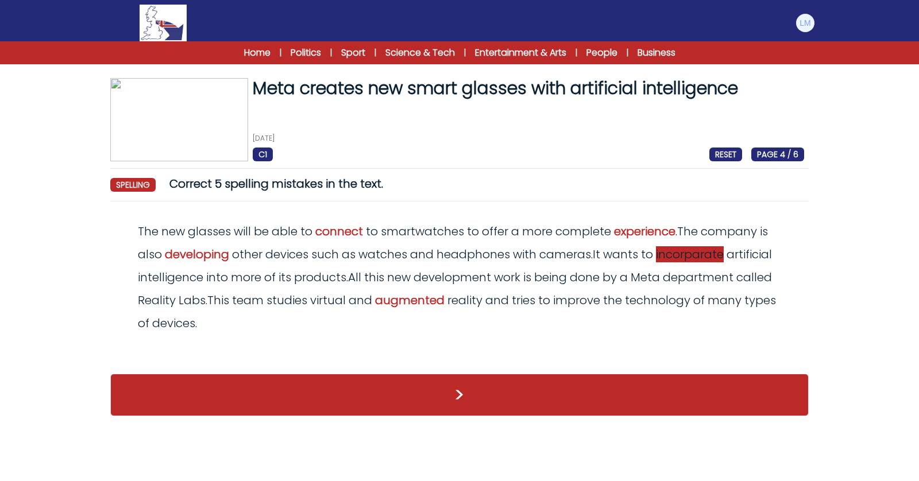
click at [715, 249] on span "incorparate" at bounding box center [690, 254] width 68 height 16
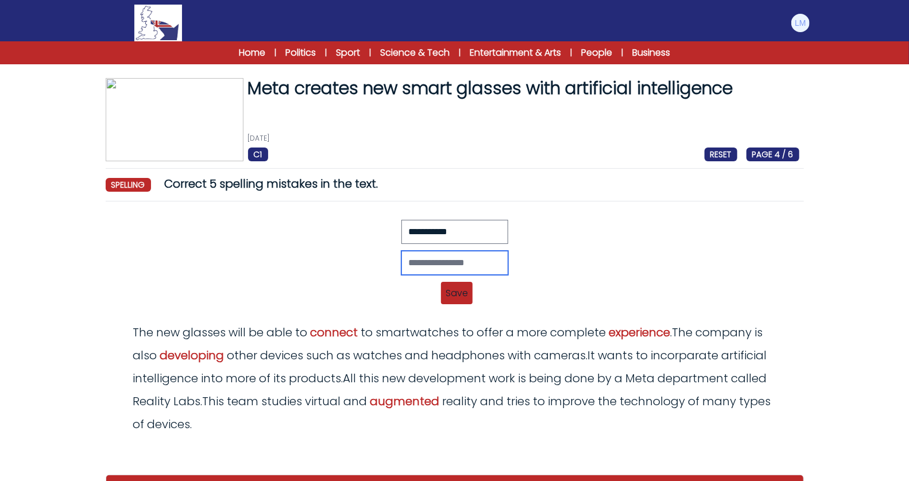
click at [466, 261] on input "text" at bounding box center [455, 263] width 107 height 24
type input "**********"
click at [468, 284] on span "Save" at bounding box center [457, 293] width 32 height 22
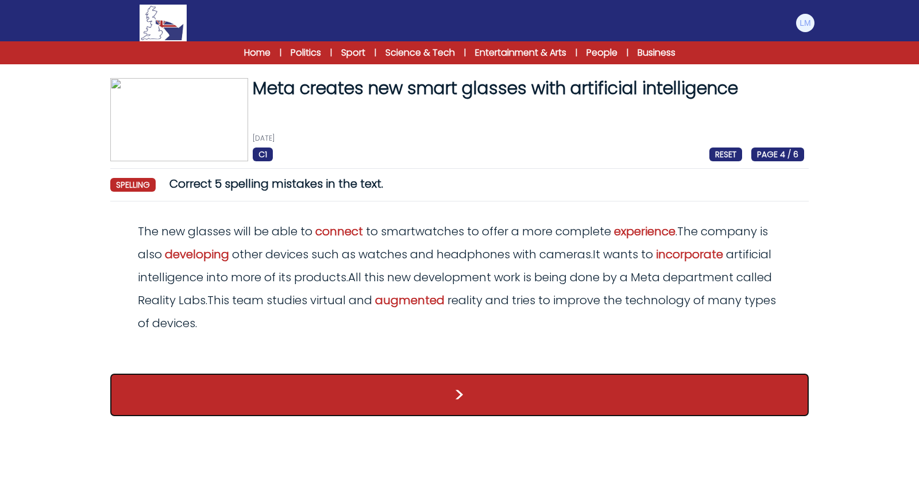
click at [460, 396] on button ">" at bounding box center [459, 395] width 699 height 43
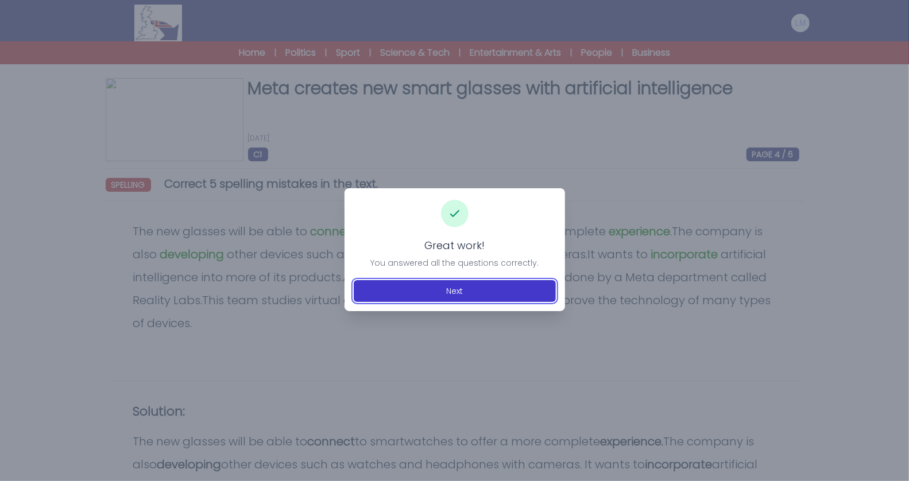
click at [420, 295] on button "Next" at bounding box center [455, 291] width 202 height 22
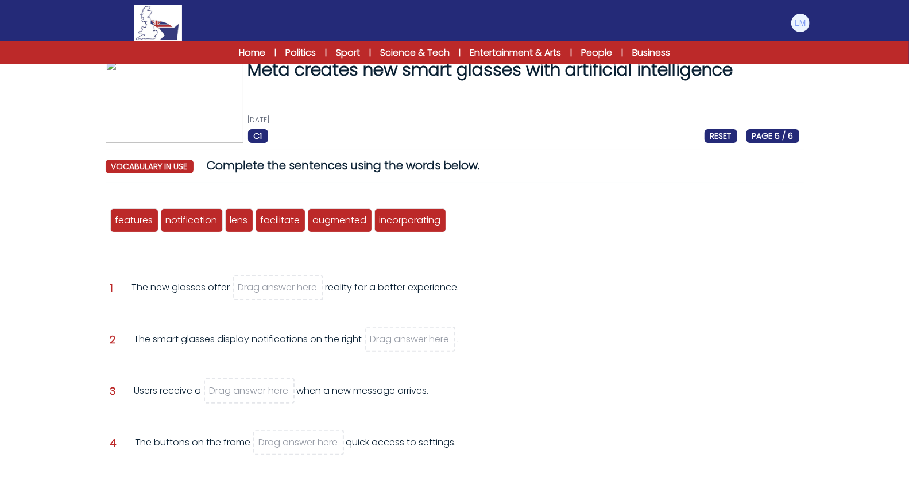
scroll to position [27, 0]
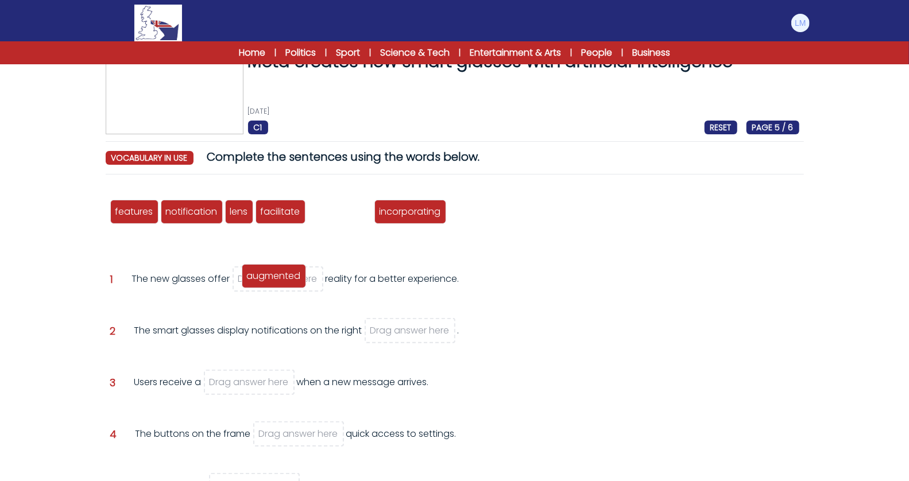
drag, startPoint x: 348, startPoint y: 219, endPoint x: 281, endPoint y: 283, distance: 91.8
click at [281, 283] on div "augmented" at bounding box center [274, 276] width 64 height 24
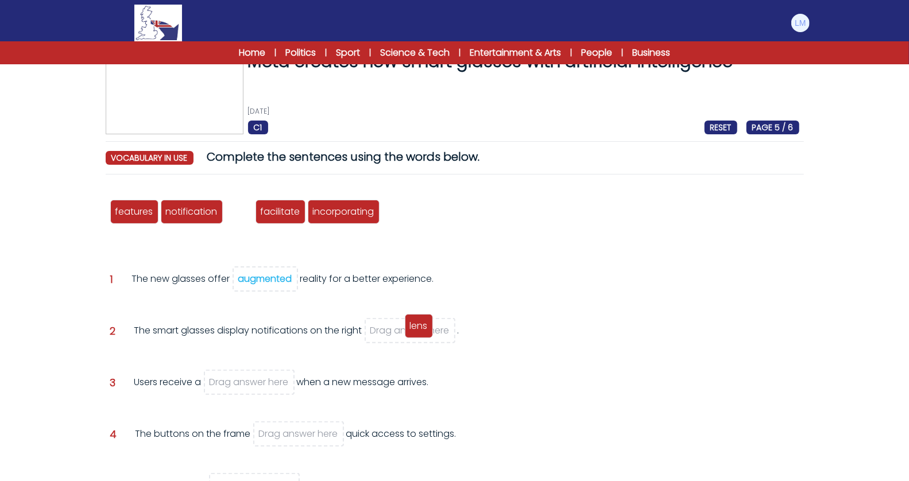
drag, startPoint x: 230, startPoint y: 216, endPoint x: 409, endPoint y: 332, distance: 213.0
click at [410, 331] on span "lens" at bounding box center [419, 325] width 18 height 13
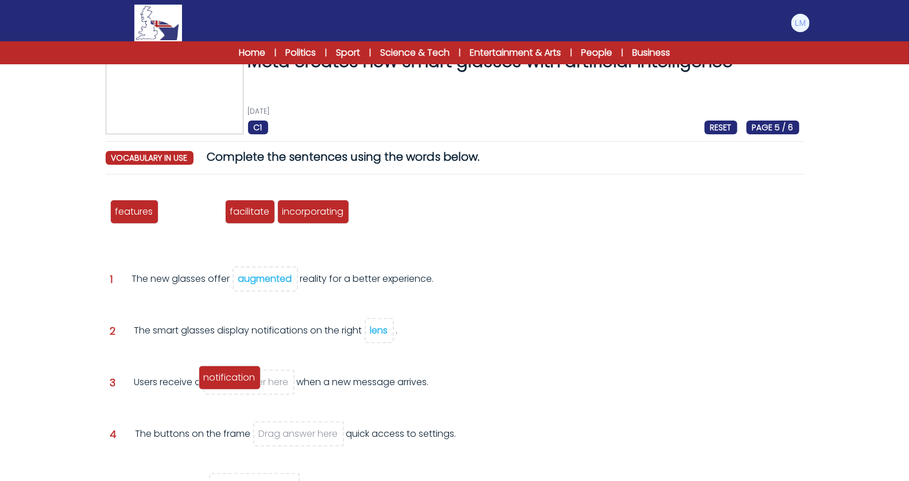
drag, startPoint x: 189, startPoint y: 211, endPoint x: 227, endPoint y: 377, distance: 170.3
click at [227, 377] on span "notification" at bounding box center [230, 377] width 52 height 13
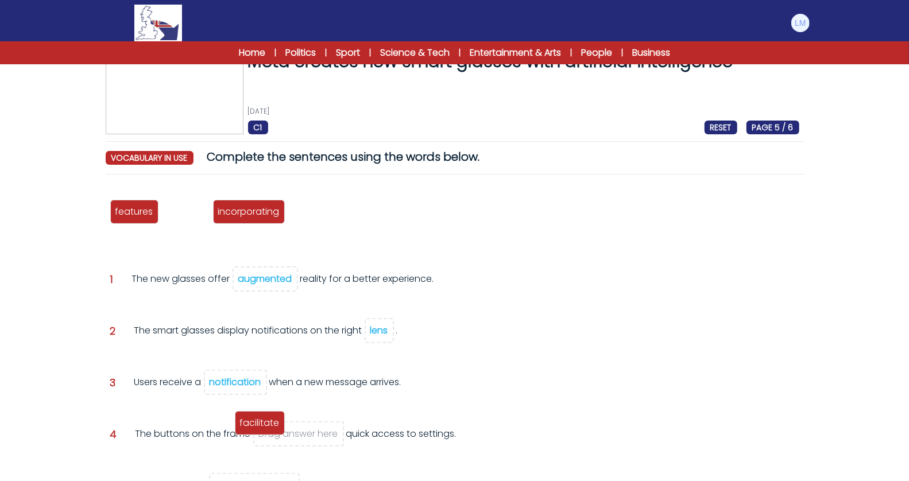
drag, startPoint x: 190, startPoint y: 214, endPoint x: 283, endPoint y: 433, distance: 238.4
click at [280, 430] on span "facilitate" at bounding box center [260, 422] width 40 height 13
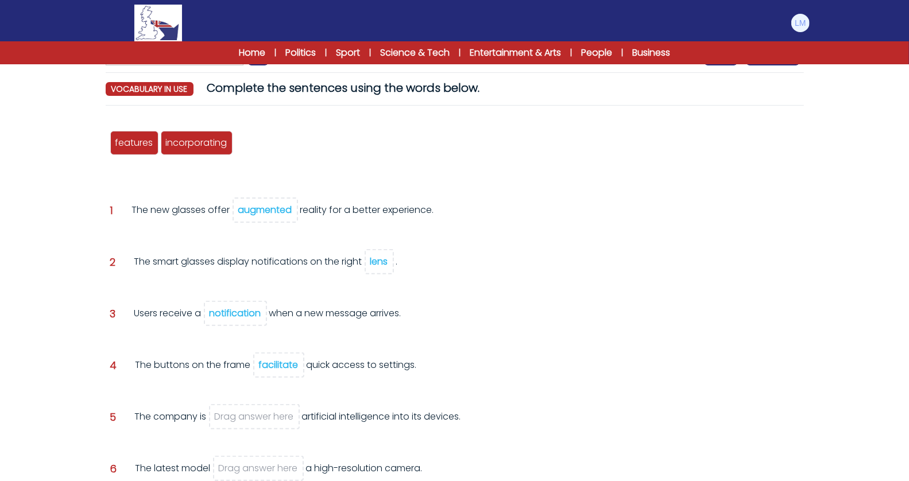
scroll to position [117, 0]
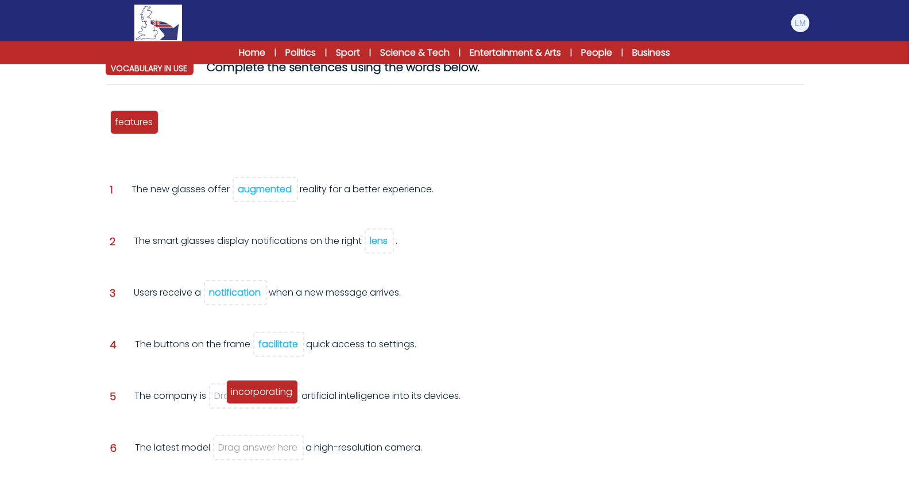
drag, startPoint x: 191, startPoint y: 122, endPoint x: 257, endPoint y: 392, distance: 277.8
click at [257, 392] on span "incorporating" at bounding box center [262, 391] width 61 height 13
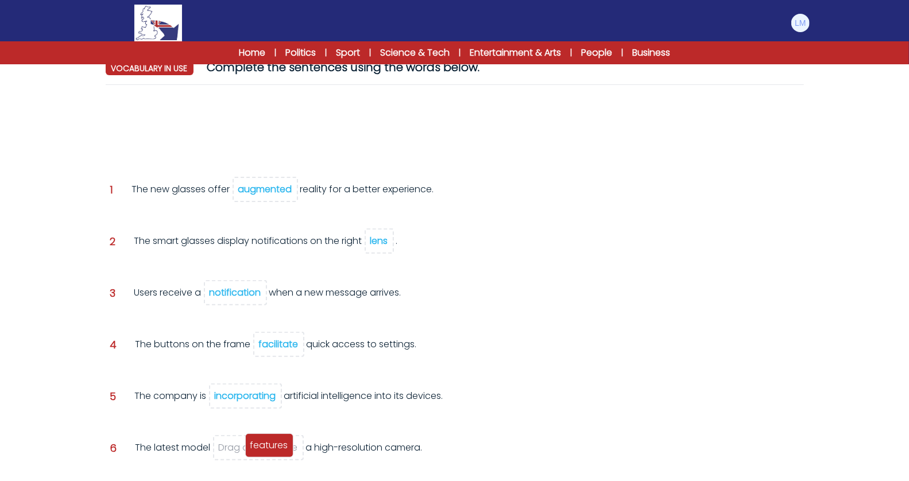
drag, startPoint x: 136, startPoint y: 120, endPoint x: 271, endPoint y: 444, distance: 351.0
click at [271, 444] on span "features" at bounding box center [269, 445] width 38 height 13
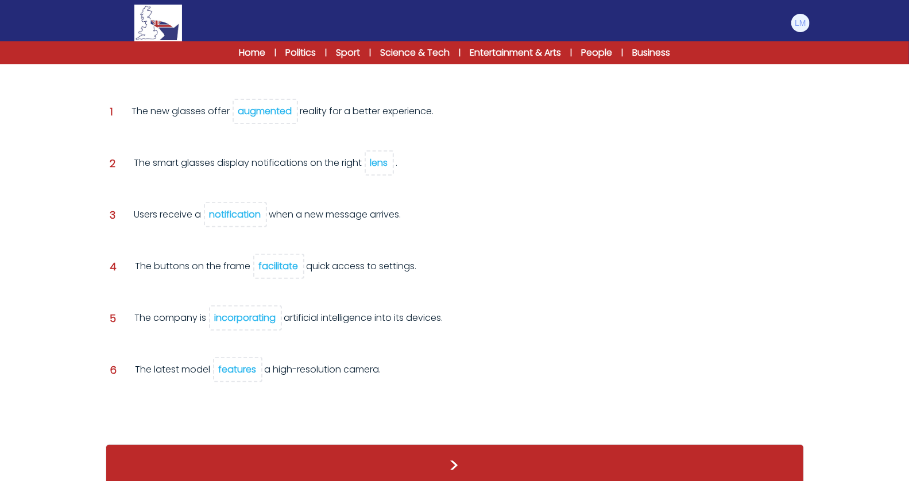
scroll to position [183, 0]
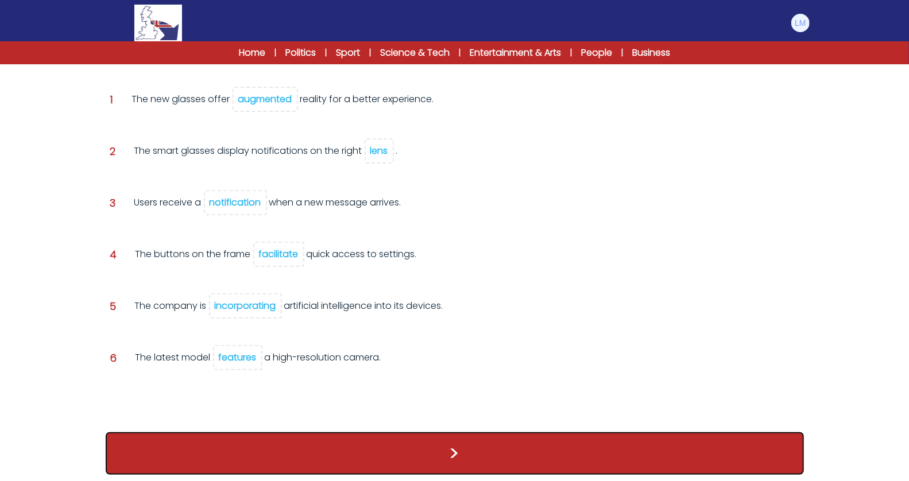
click at [373, 441] on button ">" at bounding box center [455, 454] width 699 height 43
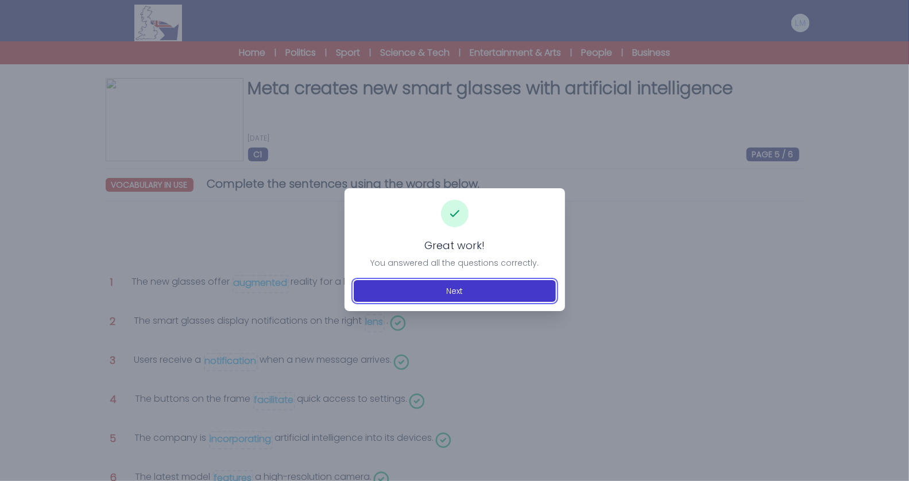
click at [483, 290] on button "Next" at bounding box center [455, 291] width 202 height 22
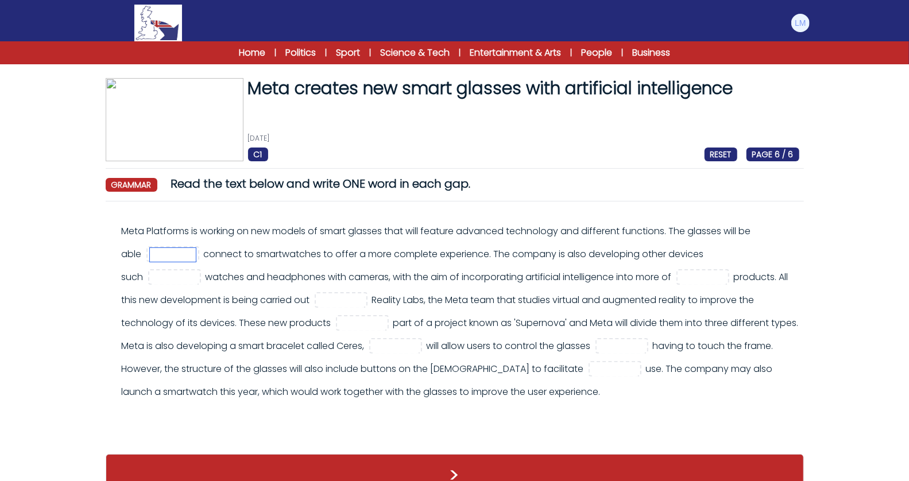
click at [163, 253] on input "text" at bounding box center [173, 255] width 46 height 14
type input "**"
click at [198, 271] on input "text" at bounding box center [175, 278] width 46 height 14
type input "**"
click at [680, 279] on input "text" at bounding box center [703, 278] width 46 height 14
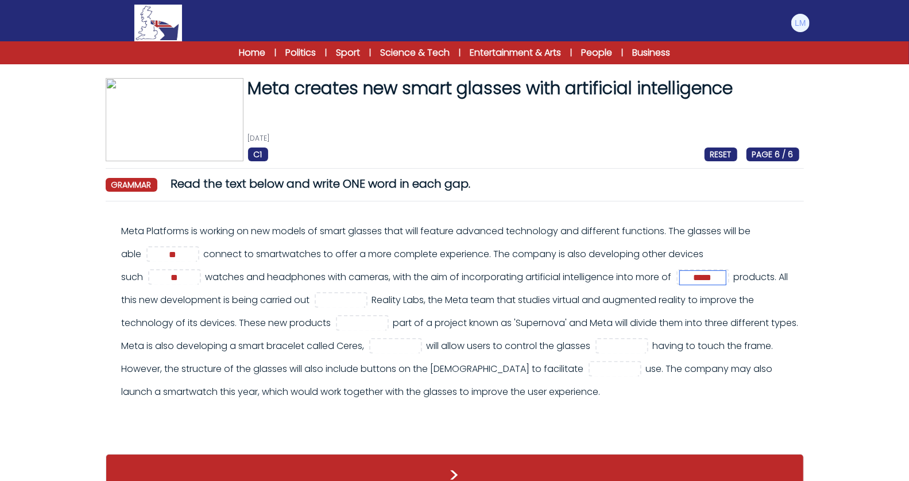
type input "*****"
click at [318, 302] on input "text" at bounding box center [341, 301] width 46 height 14
type input "**"
click at [339, 329] on input "text" at bounding box center [362, 324] width 46 height 14
type input "***"
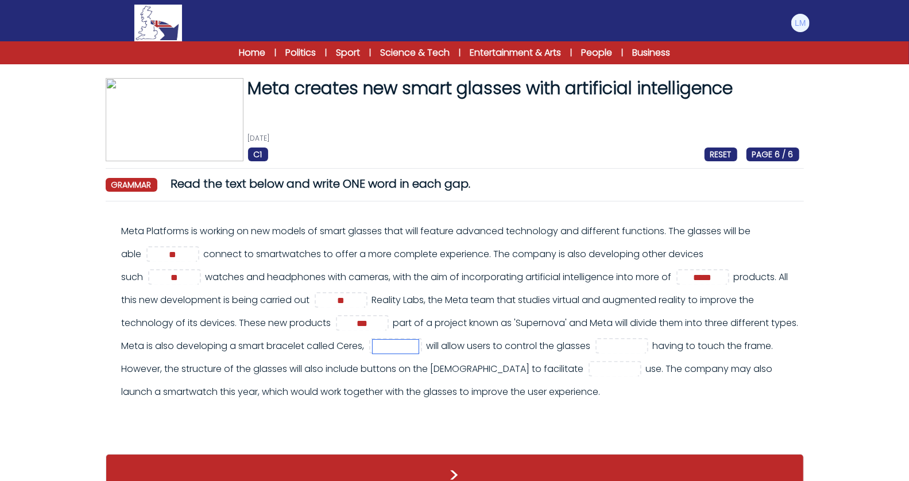
click at [373, 344] on input "text" at bounding box center [396, 347] width 46 height 14
type input "****"
click at [599, 349] on input "text" at bounding box center [622, 347] width 46 height 14
type input "*******"
click at [592, 373] on input "text" at bounding box center [615, 370] width 46 height 14
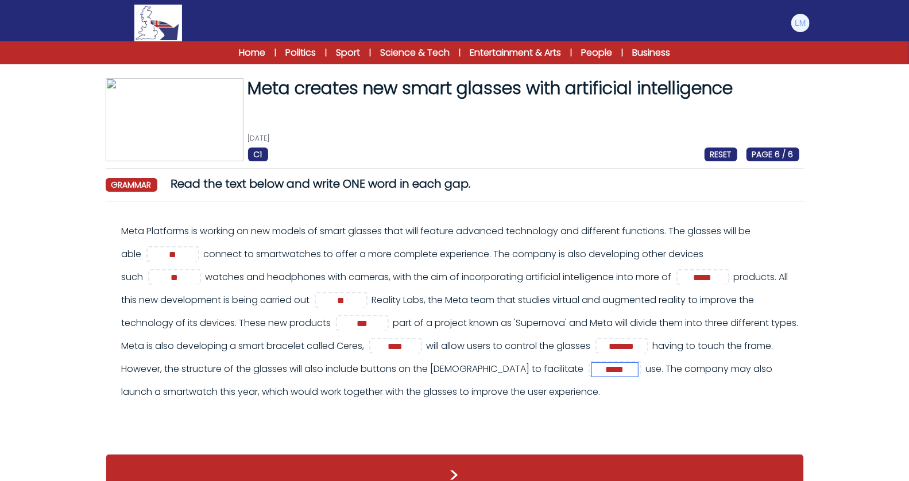
type input "*****"
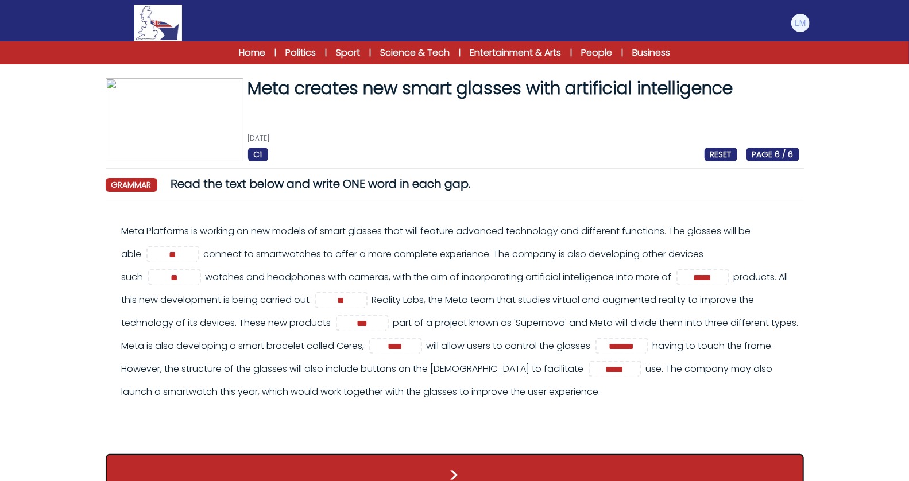
click at [492, 474] on button ">" at bounding box center [455, 475] width 699 height 43
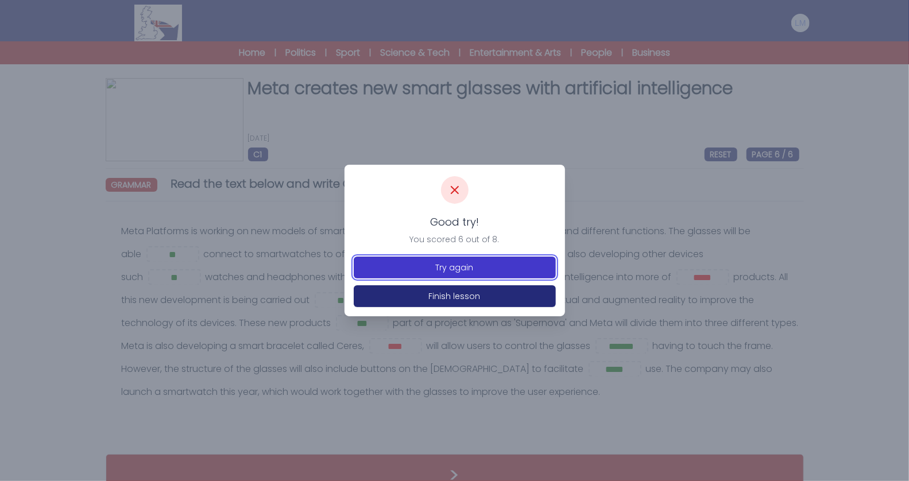
click at [512, 269] on button "Try again" at bounding box center [455, 268] width 202 height 22
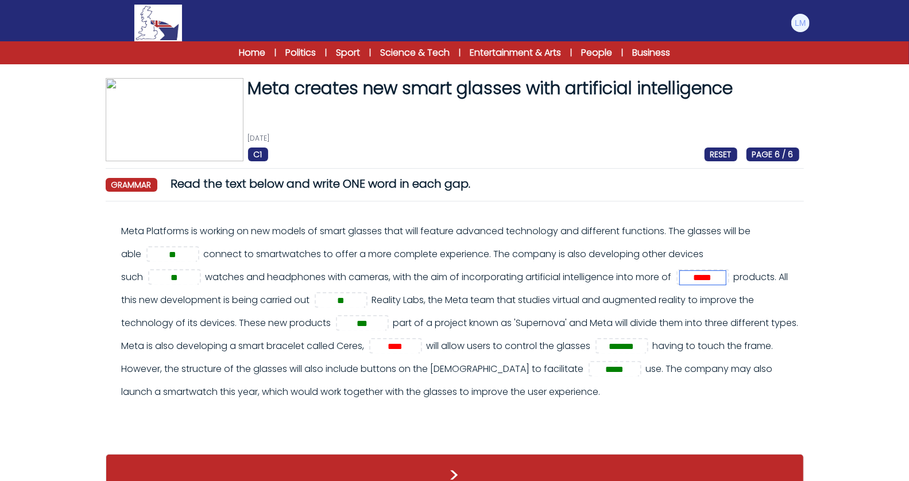
click at [680, 277] on input "*****" at bounding box center [703, 278] width 46 height 14
type input "***"
click at [373, 352] on input "****" at bounding box center [396, 347] width 46 height 14
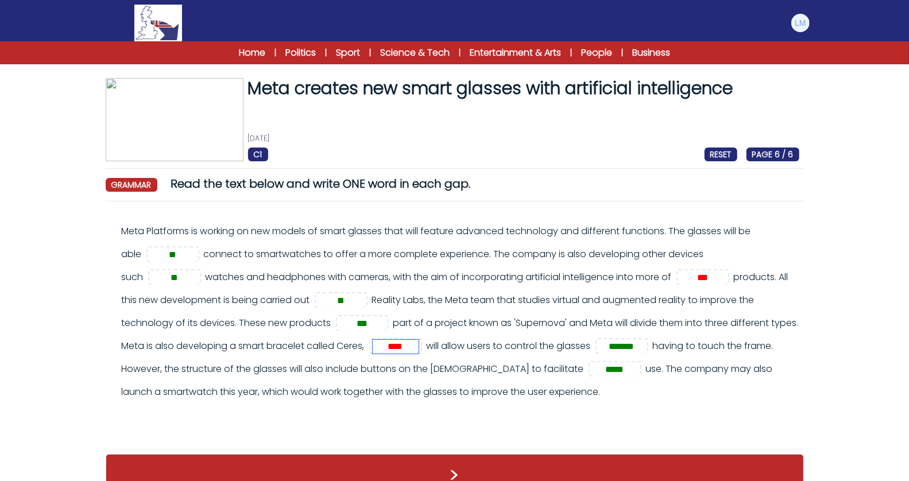
click at [373, 352] on input "****" at bounding box center [396, 347] width 46 height 14
type input "*****"
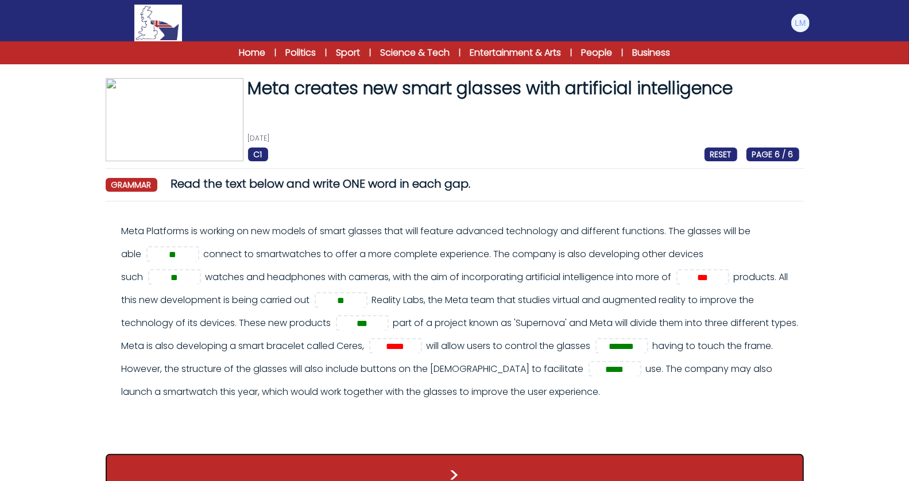
click at [430, 454] on button ">" at bounding box center [455, 475] width 699 height 43
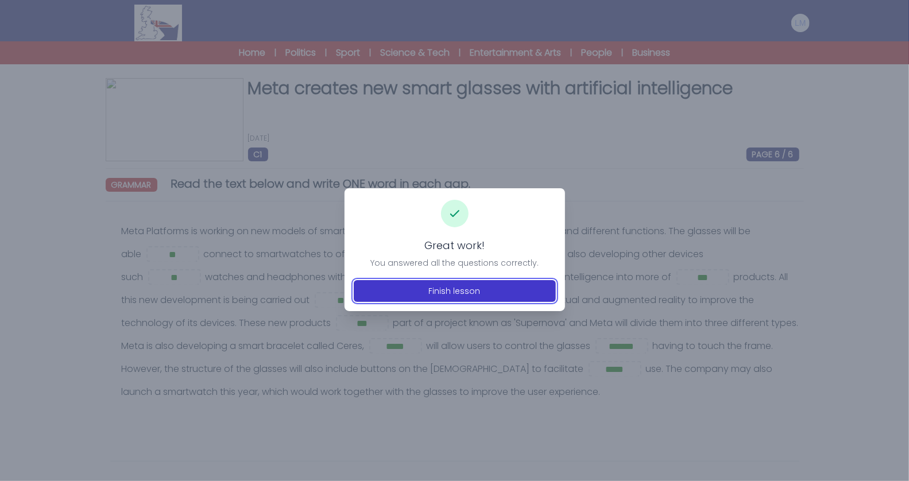
click at [502, 289] on button "Finish lesson" at bounding box center [455, 291] width 202 height 22
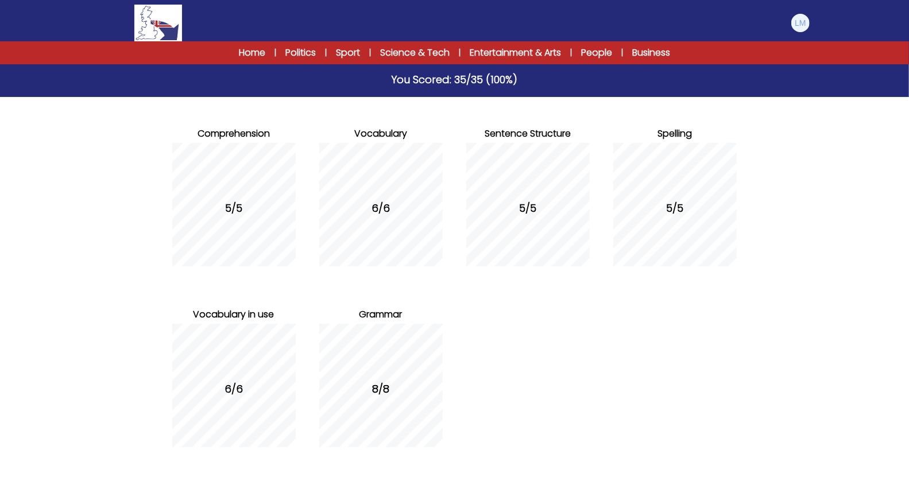
scroll to position [131, 0]
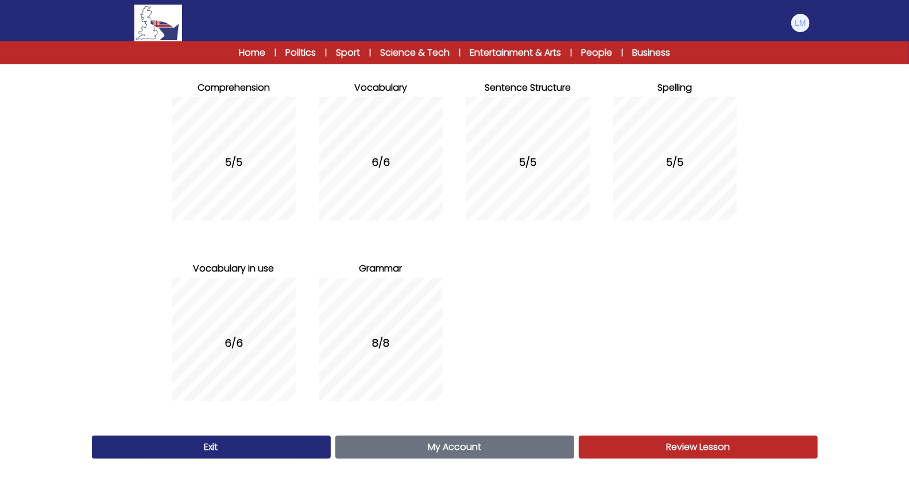
click at [269, 442] on link "Exit" at bounding box center [211, 447] width 239 height 23
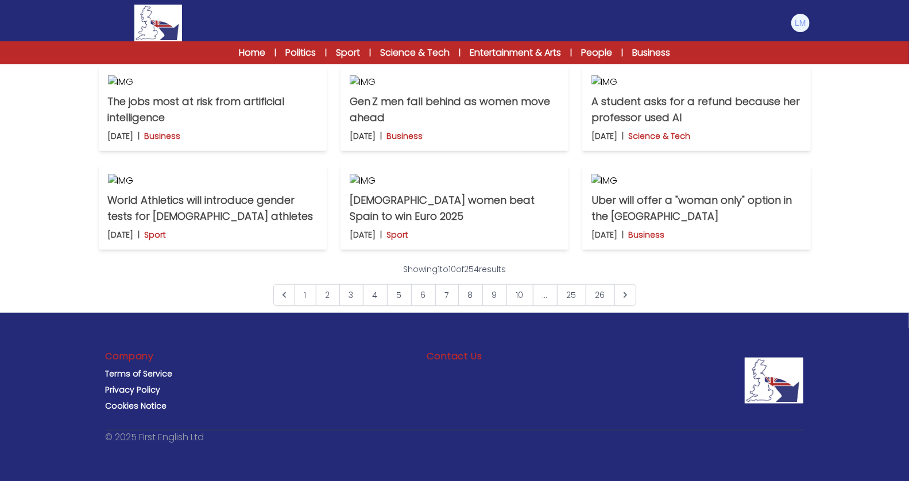
scroll to position [861, 0]
click at [801, 22] on img at bounding box center [801, 23] width 18 height 18
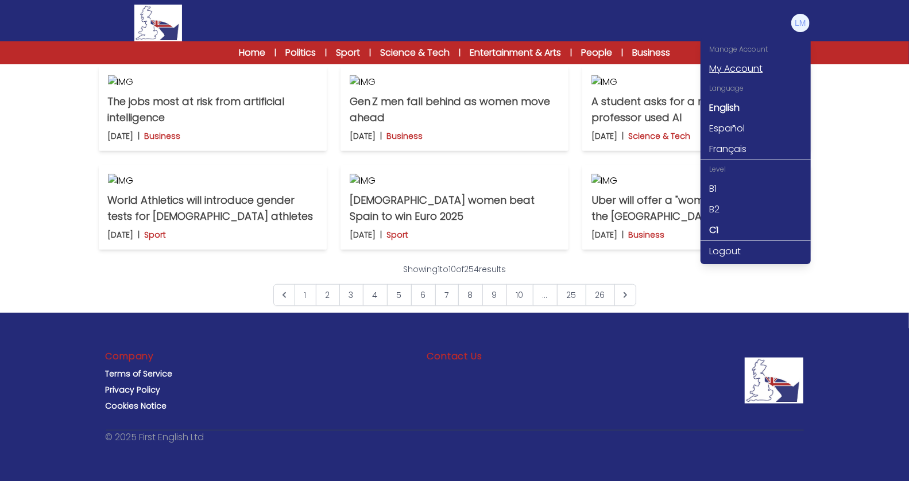
click at [744, 68] on link "My Account" at bounding box center [756, 69] width 110 height 21
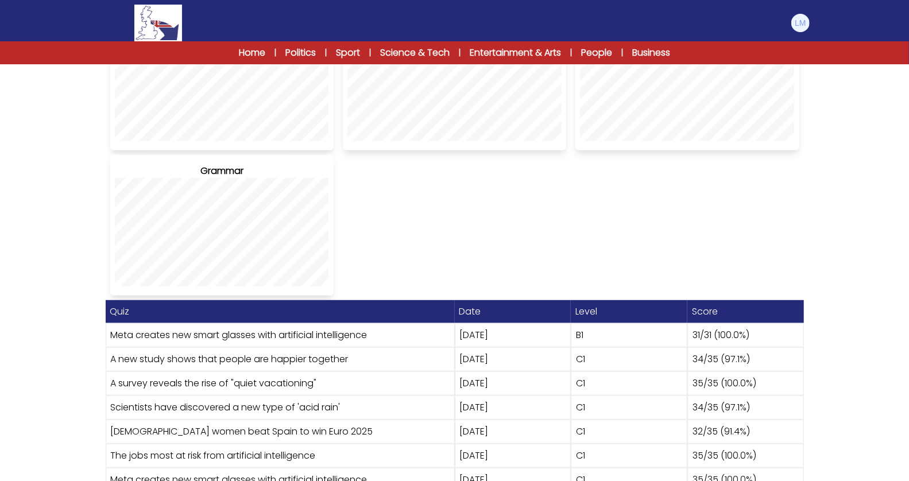
scroll to position [462, 0]
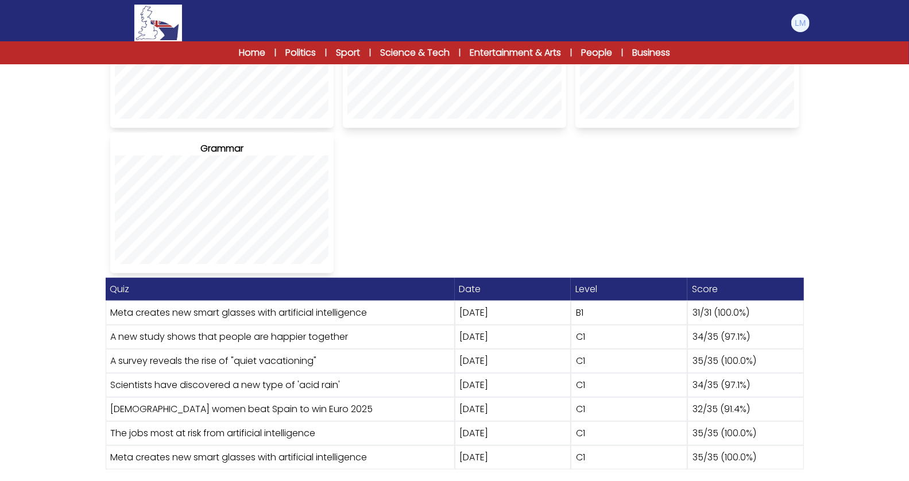
click at [845, 304] on div "Statistics Profile Leonardo Magnolfi British School" at bounding box center [454, 44] width 909 height 884
click at [834, 312] on div "Statistics Profile Leonardo Magnolfi British School" at bounding box center [454, 44] width 909 height 884
